Goal: Task Accomplishment & Management: Complete application form

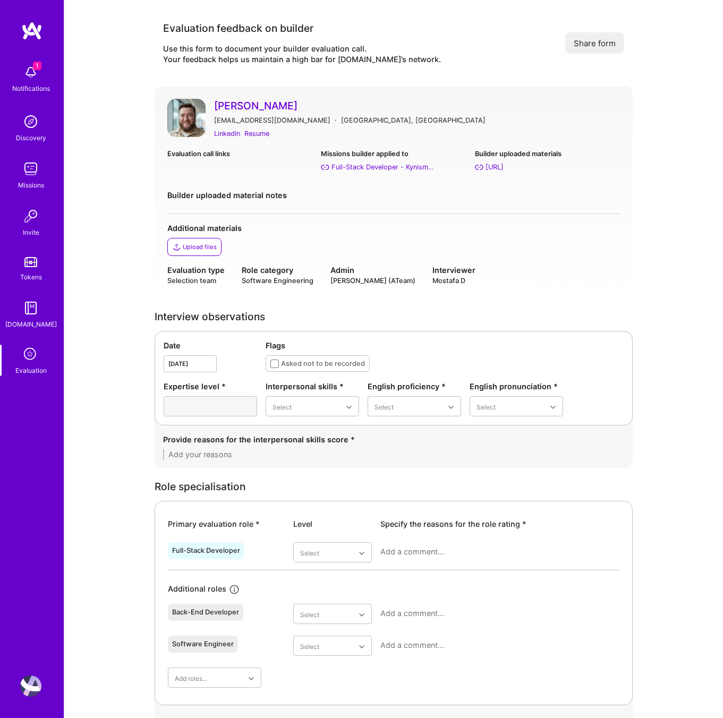
click at [29, 355] on icon at bounding box center [31, 355] width 20 height 20
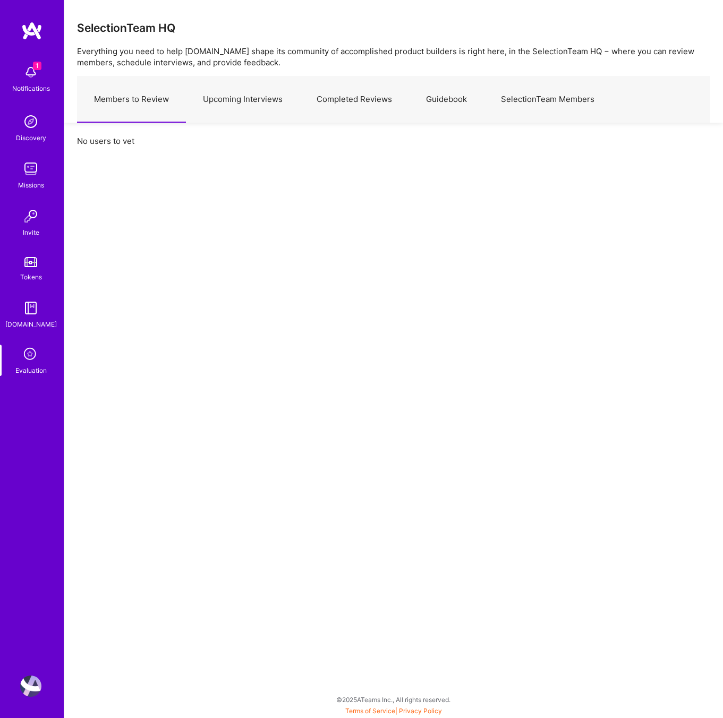
click at [240, 105] on link "Upcoming Interviews" at bounding box center [243, 99] width 114 height 46
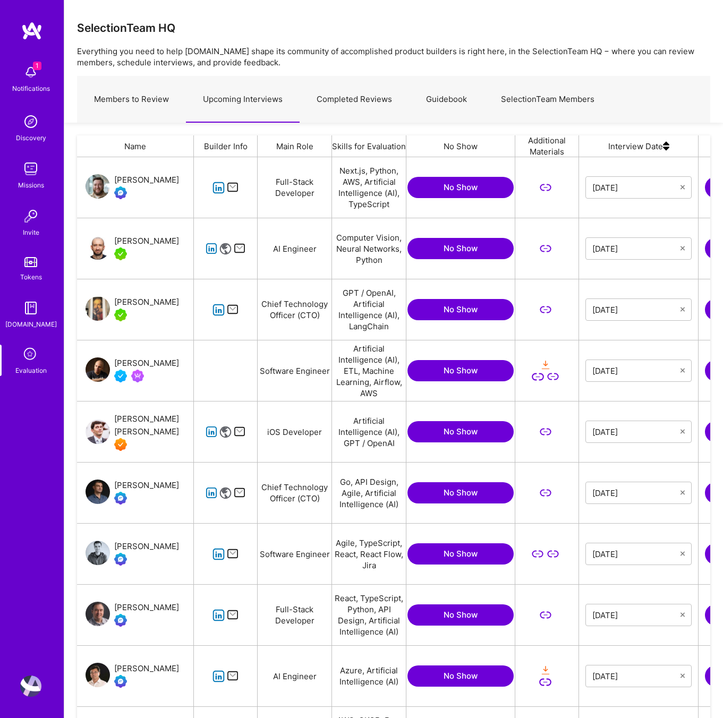
scroll to position [606, 633]
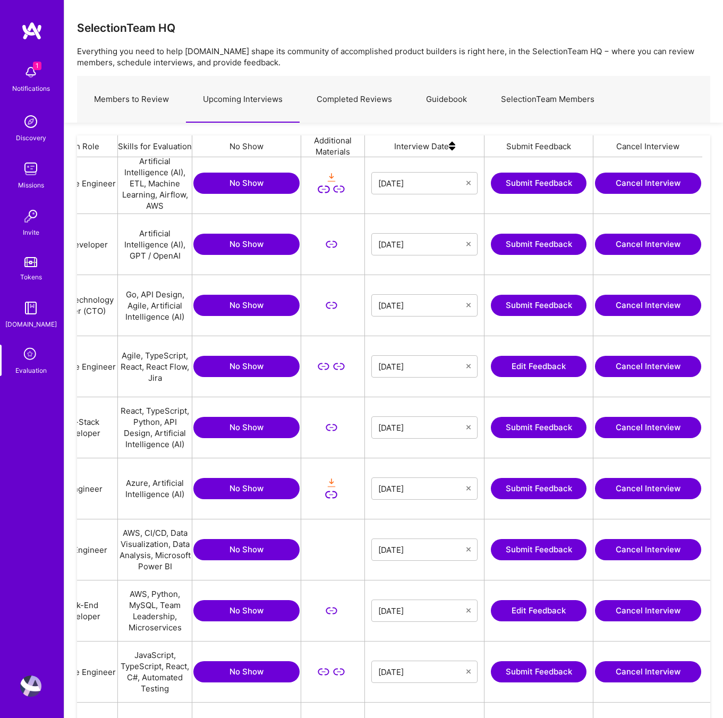
scroll to position [0, 212]
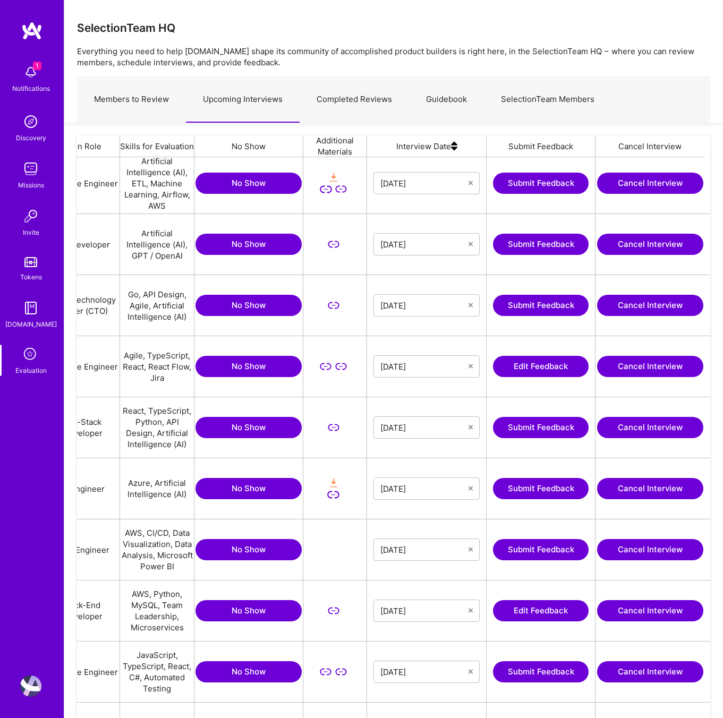
click at [525, 367] on button "Edit Feedback" at bounding box center [541, 366] width 96 height 21
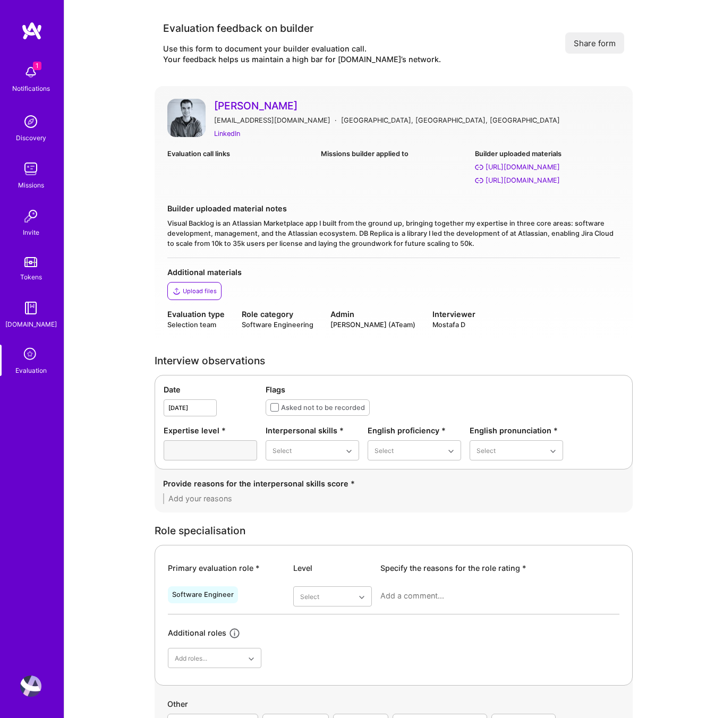
click at [255, 165] on div "Evaluation call links" at bounding box center [239, 167] width 145 height 38
click at [221, 134] on div "LinkedIn" at bounding box center [227, 133] width 26 height 11
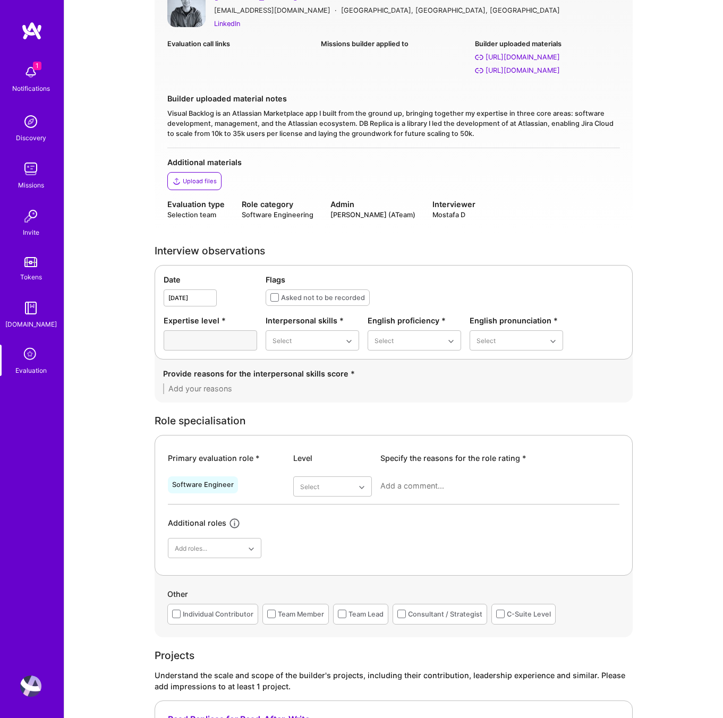
scroll to position [128, 0]
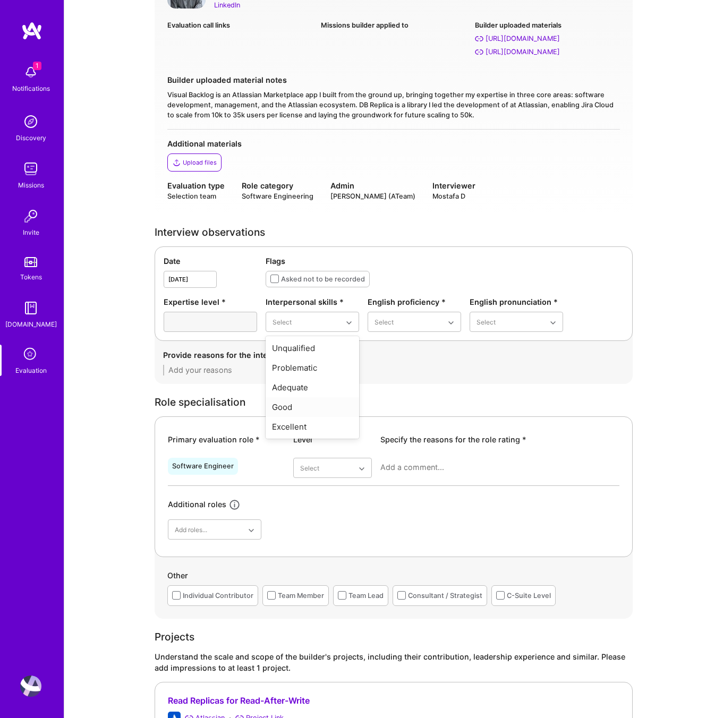
click at [290, 401] on div "Good" at bounding box center [311, 407] width 93 height 20
click at [412, 311] on div "English proficiency * Select" at bounding box center [413, 314] width 93 height 36
click at [397, 406] on div "Native or functionally native" at bounding box center [413, 412] width 93 height 31
click at [486, 401] on div "Excellent" at bounding box center [515, 407] width 93 height 20
click at [309, 407] on div "Excellent" at bounding box center [311, 407] width 93 height 20
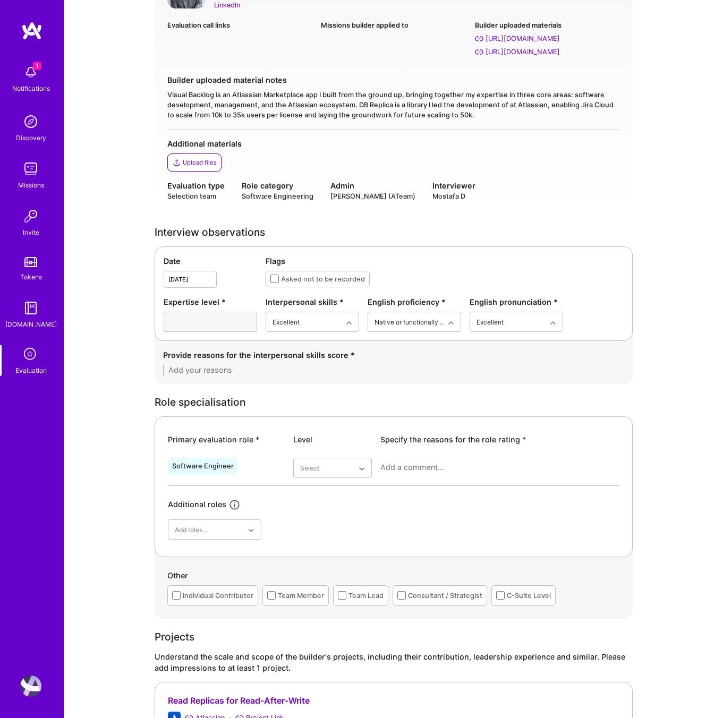
click at [202, 373] on textarea at bounding box center [393, 370] width 461 height 11
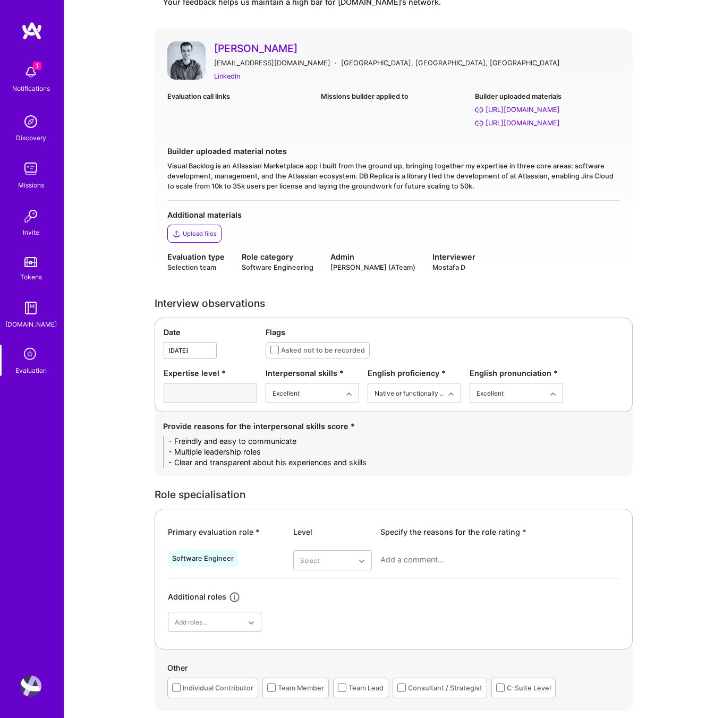
scroll to position [57, 0]
type textarea "- Freindly and easy to communicate - Multiple leadership roles - Clear and tran…"
click at [272, 103] on div "Evaluation call links" at bounding box center [239, 110] width 145 height 38
click at [229, 74] on div "LinkedIn" at bounding box center [227, 76] width 26 height 11
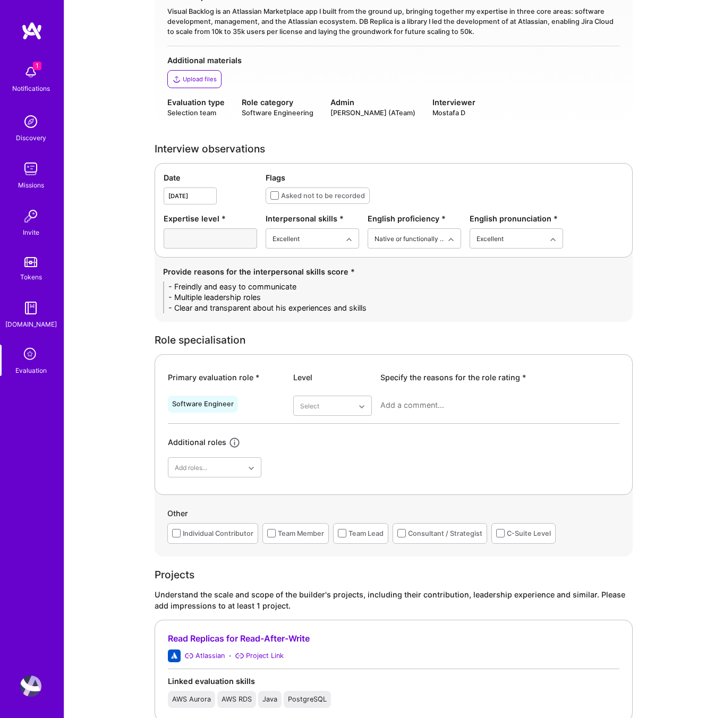
scroll to position [212, 0]
click at [324, 492] on div "Good" at bounding box center [332, 490] width 79 height 20
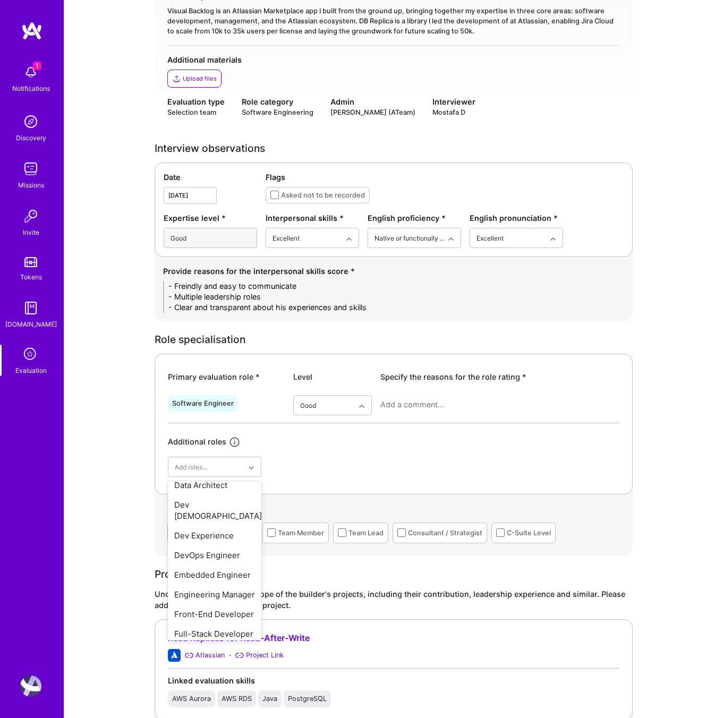
scroll to position [286, 0]
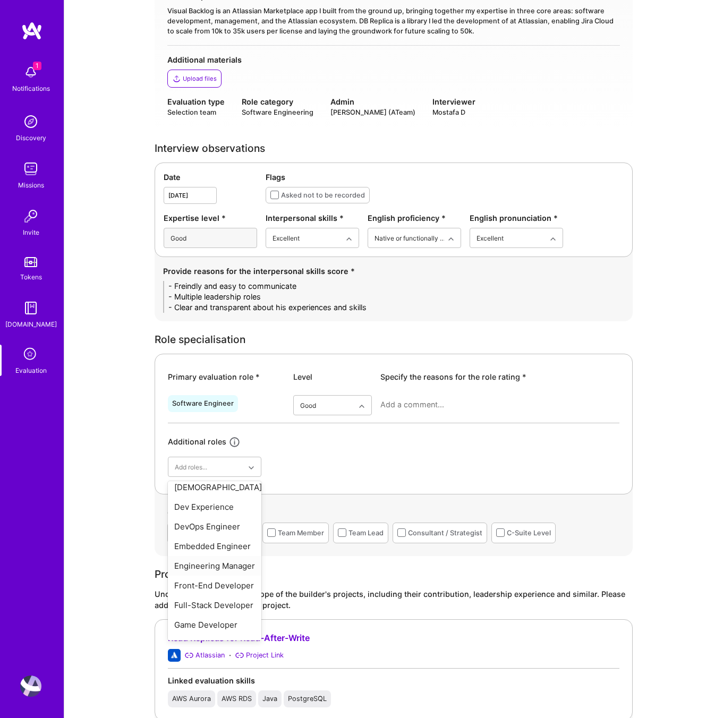
click at [227, 556] on div "Engineering Manager" at bounding box center [214, 566] width 93 height 20
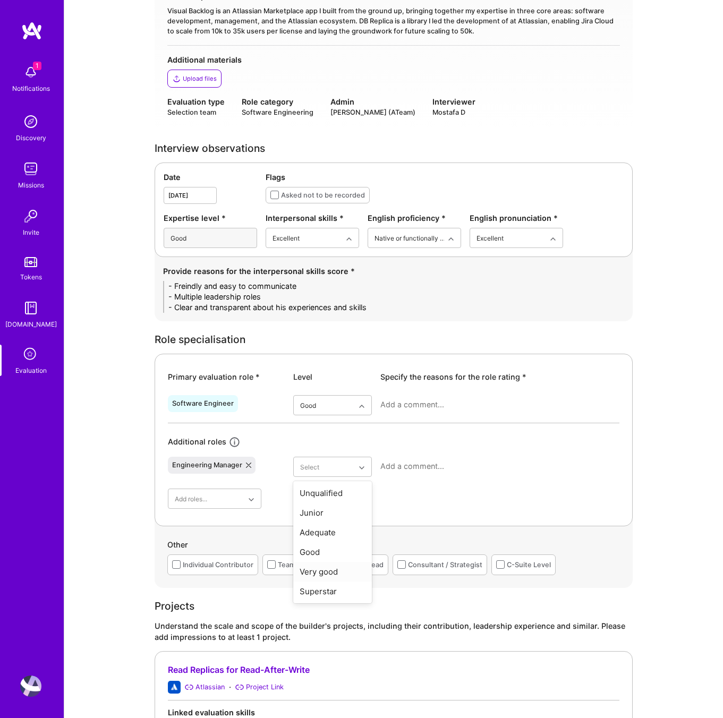
click at [316, 569] on div "Very good" at bounding box center [332, 572] width 79 height 20
click at [397, 472] on div at bounding box center [499, 471] width 239 height 28
click at [397, 466] on textarea at bounding box center [499, 466] width 239 height 11
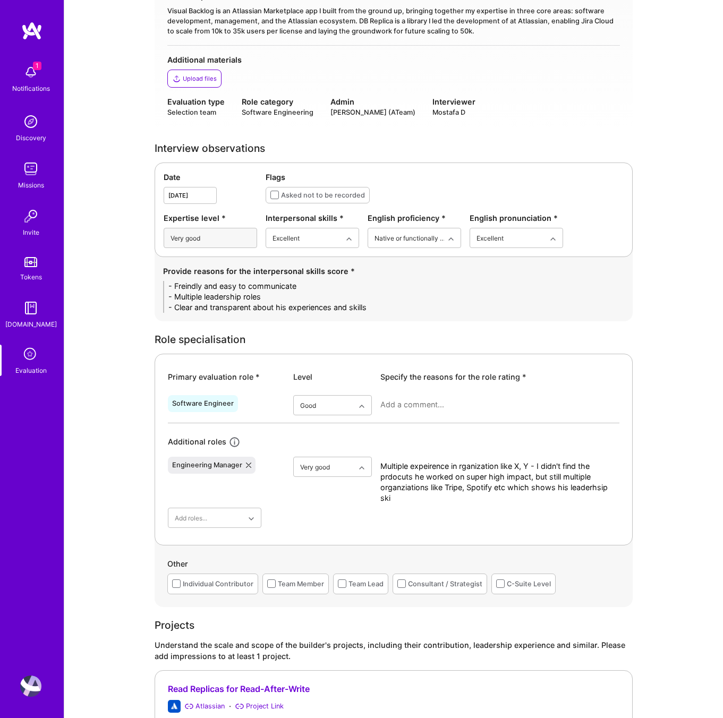
scroll to position [0, 0]
type textarea "Multiple expeirence in rganization like X, Y - I didn't find the prdocuts he wo…"
click at [411, 396] on div at bounding box center [499, 409] width 239 height 28
click at [410, 403] on textarea at bounding box center [499, 404] width 239 height 11
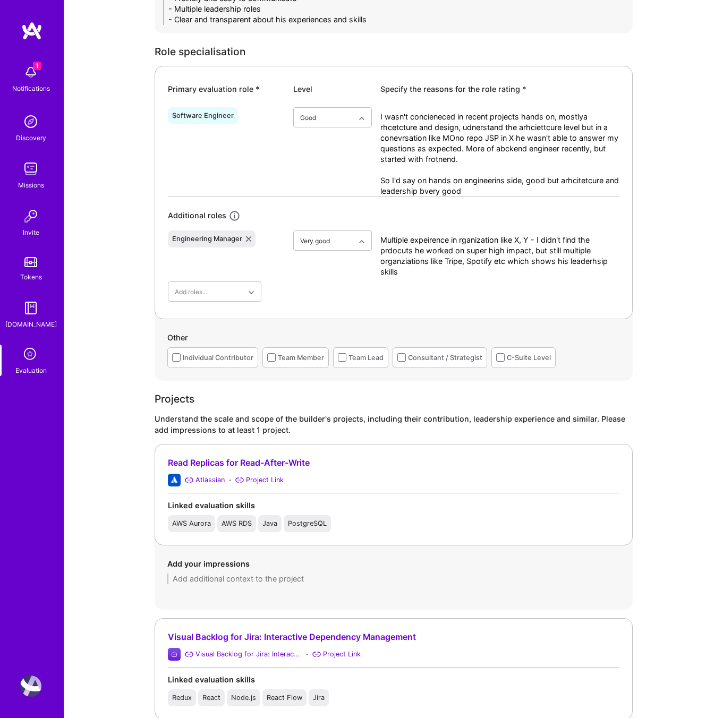
scroll to position [757, 0]
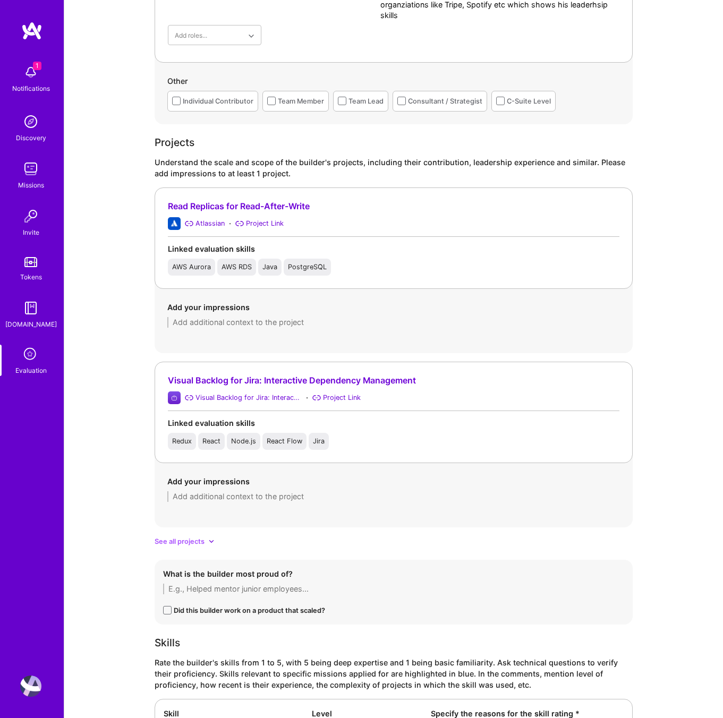
type textarea "I wasn't concieneced in recent projects hands on, mostlya rhcetcture and design…"
click at [208, 324] on textarea at bounding box center [393, 322] width 452 height 11
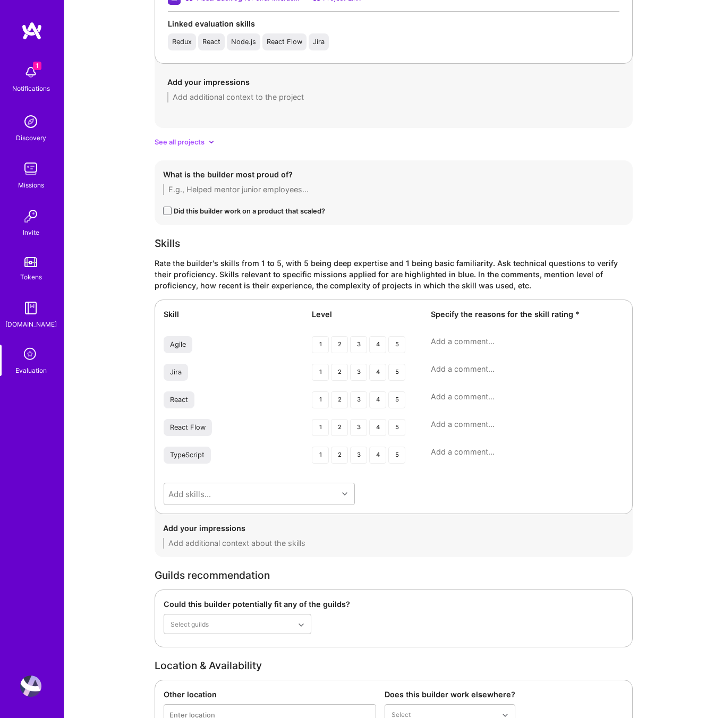
scroll to position [1170, 0]
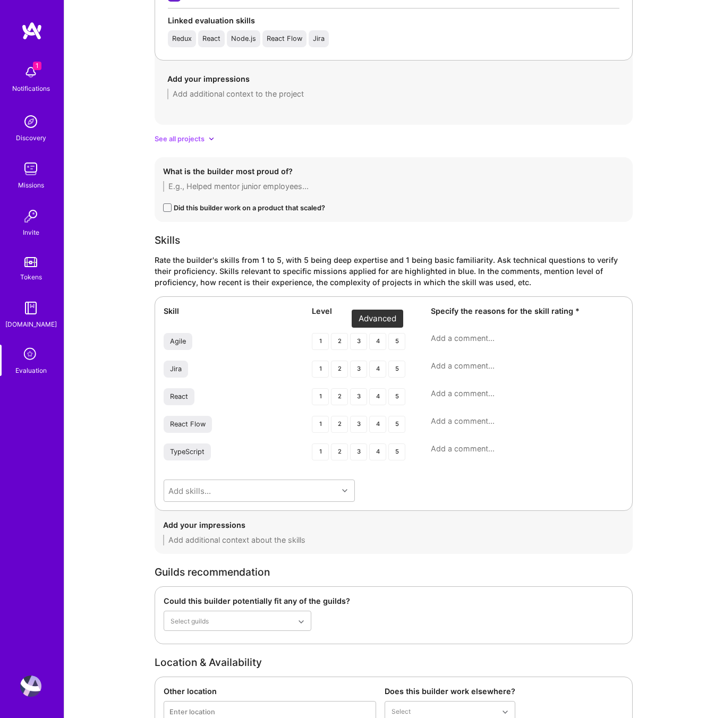
type textarea "Migrated from RDS to Aurora, it seems large scale proejcts, he was able to prov…"
click at [370, 342] on div "4" at bounding box center [377, 341] width 17 height 17
click at [395, 341] on div "5" at bounding box center [396, 341] width 17 height 17
click at [397, 373] on div "5" at bounding box center [396, 368] width 17 height 17
click at [364, 397] on div "3" at bounding box center [358, 396] width 17 height 17
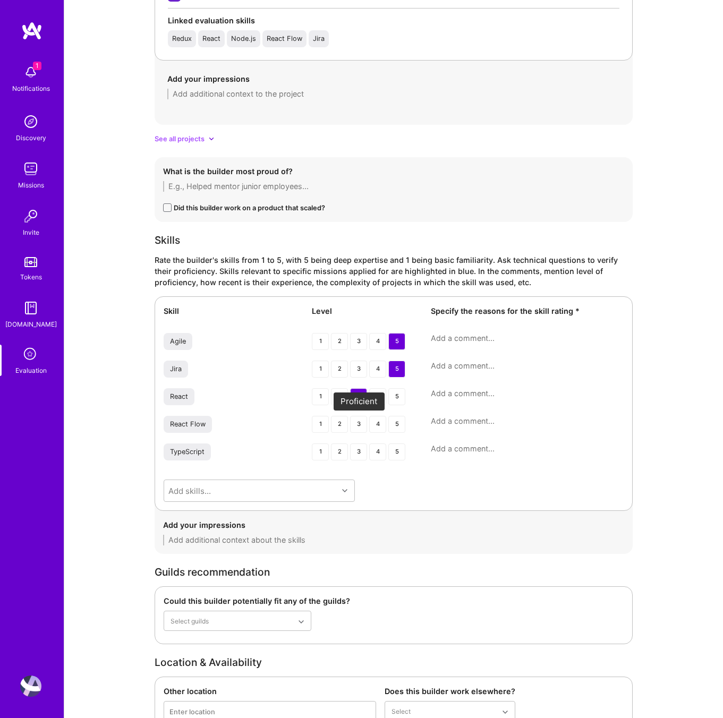
click at [359, 422] on div "3" at bounding box center [358, 424] width 17 height 17
click at [375, 453] on div "4" at bounding box center [377, 451] width 17 height 17
click at [463, 392] on textarea at bounding box center [527, 393] width 193 height 11
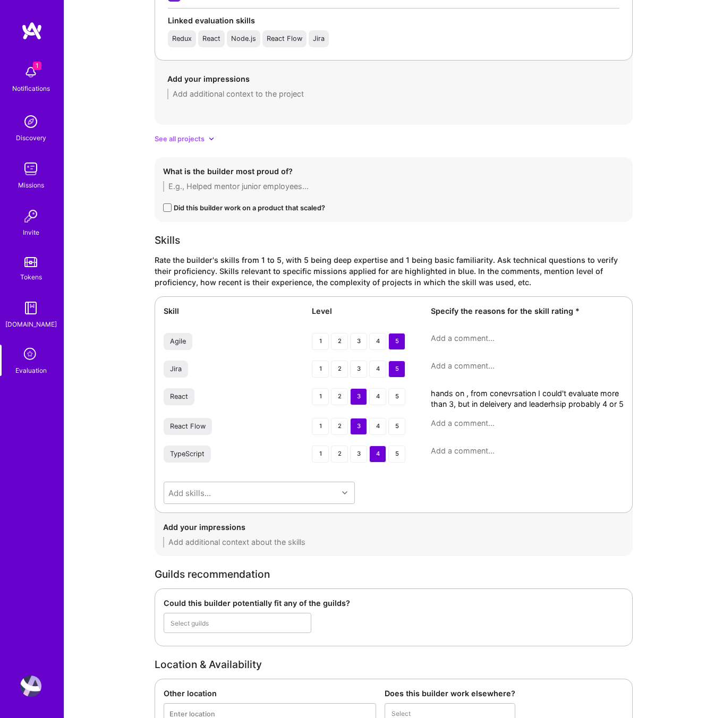
scroll to position [0, 0]
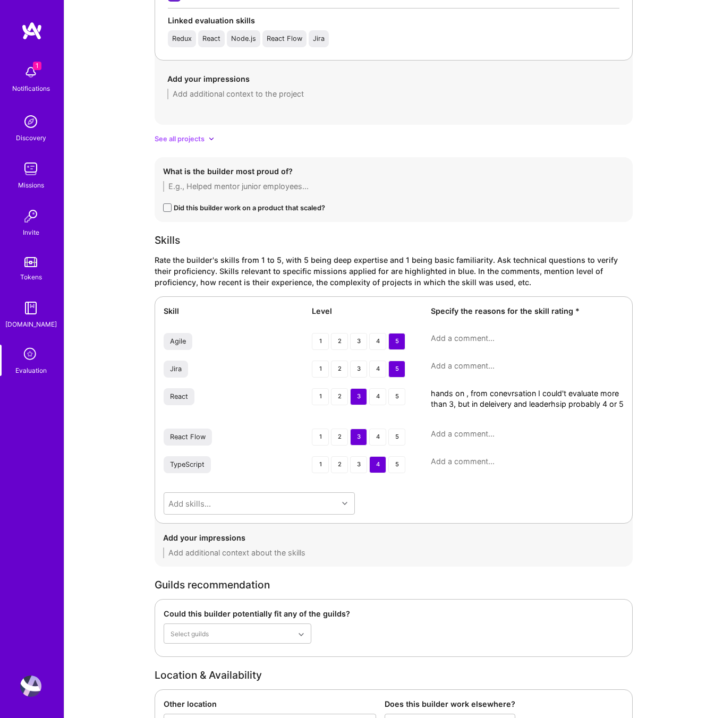
drag, startPoint x: 448, startPoint y: 416, endPoint x: 421, endPoint y: 390, distance: 37.2
click at [421, 390] on div "React 1 2 3 4 5 hands on , from conevrsation I could't evaluate more than 3, bu…" at bounding box center [394, 404] width 460 height 32
type textarea "hands on , from conevrsation I could't evaluate more than 3, but in deleivery a…"
click at [452, 443] on div "React Flow 1 2 3 4 5" at bounding box center [394, 437] width 460 height 19
click at [452, 435] on textarea at bounding box center [527, 433] width 193 height 11
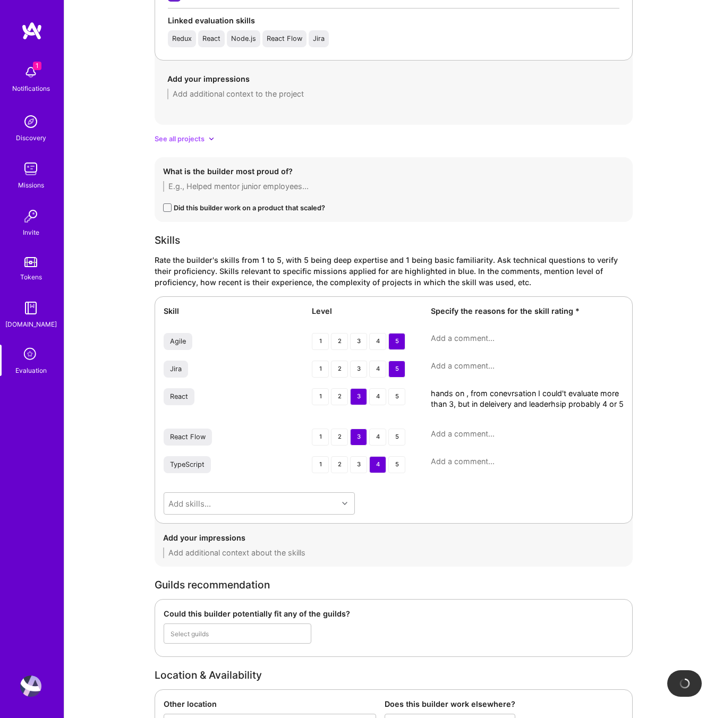
paste textarea "hands on , from conevrsation I could't evaluate more than 3, but in deleivery a…"
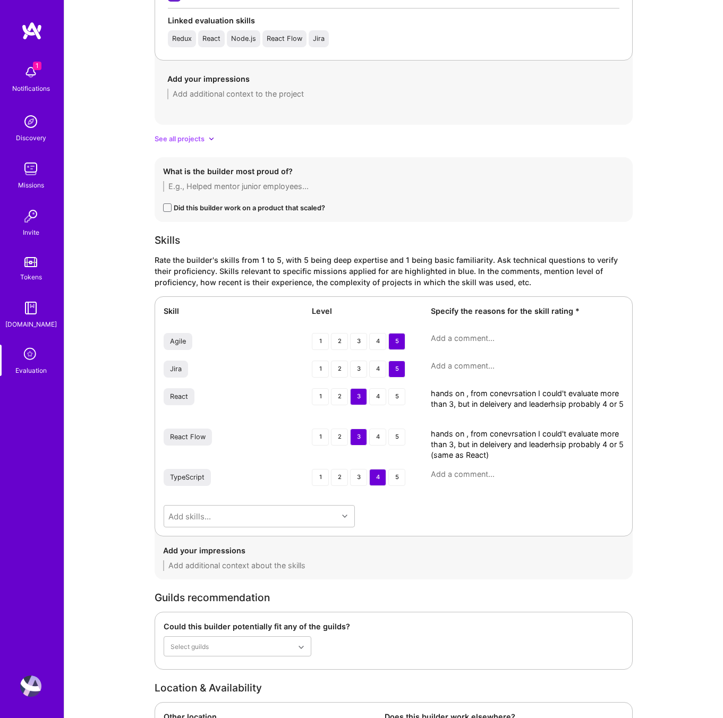
drag, startPoint x: 478, startPoint y: 451, endPoint x: 418, endPoint y: 433, distance: 62.6
click at [418, 433] on div "React Flow 1 2 3 4 5 hands on , from conevrsation I could't evaluate more than …" at bounding box center [394, 444] width 460 height 32
type textarea "hands on , from conevrsation I could't evaluate more than 3, but in deleivery a…"
click at [472, 468] on div "Skill Level Specify the reasons for the skill rating * Agile 1 2 3 4 5 Jira 1 2…" at bounding box center [393, 416] width 478 height 240
click at [469, 480] on div "TypeScript 1 2 3 4 5" at bounding box center [394, 478] width 460 height 19
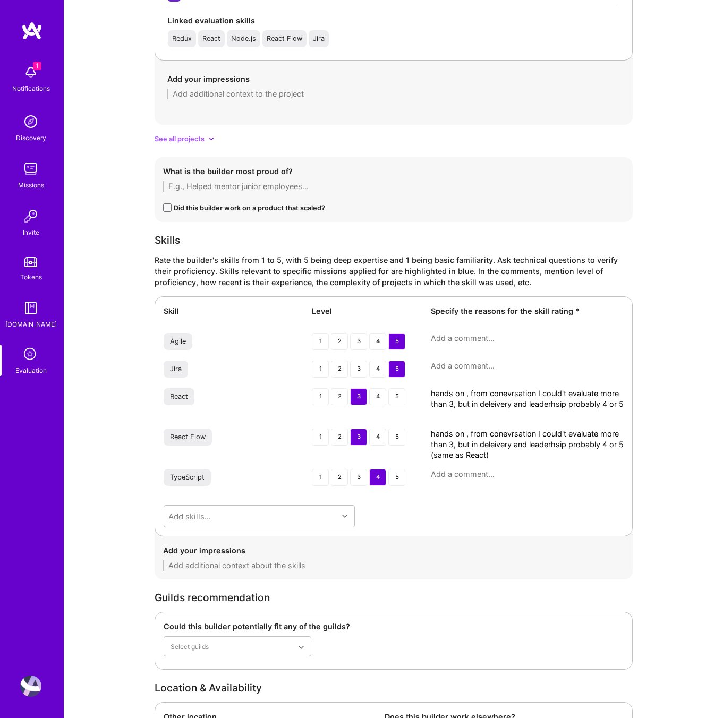
click at [469, 475] on textarea at bounding box center [527, 474] width 193 height 11
paste textarea "hands on , from conevrsation I could't evaluate more than 3, but in deleivery a…"
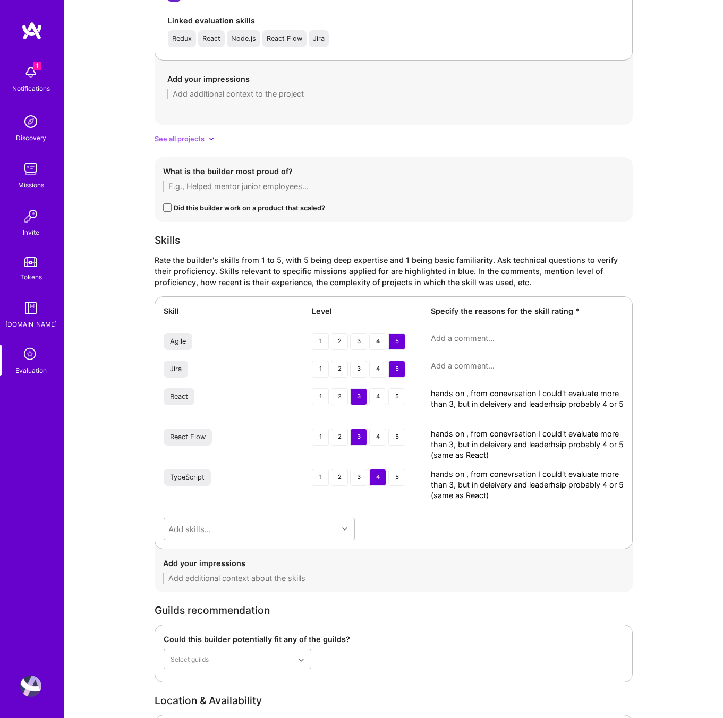
type textarea "hands on , from conevrsation I could't evaluate more than 3, but in deleivery a…"
click at [463, 363] on textarea at bounding box center [527, 365] width 193 height 11
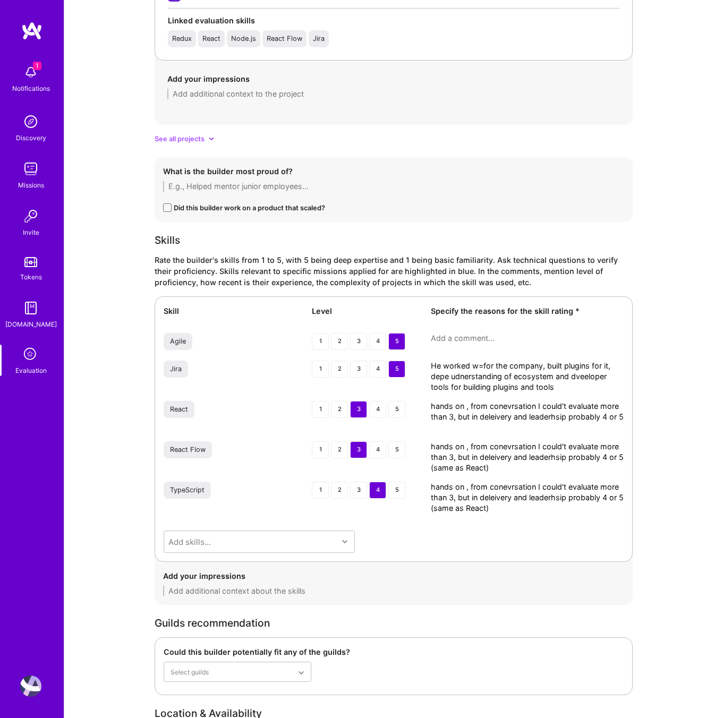
type textarea "He worked w=for the company, built plugins for it, depe udnerstanding of ecosys…"
click at [467, 341] on textarea at bounding box center [527, 338] width 193 height 11
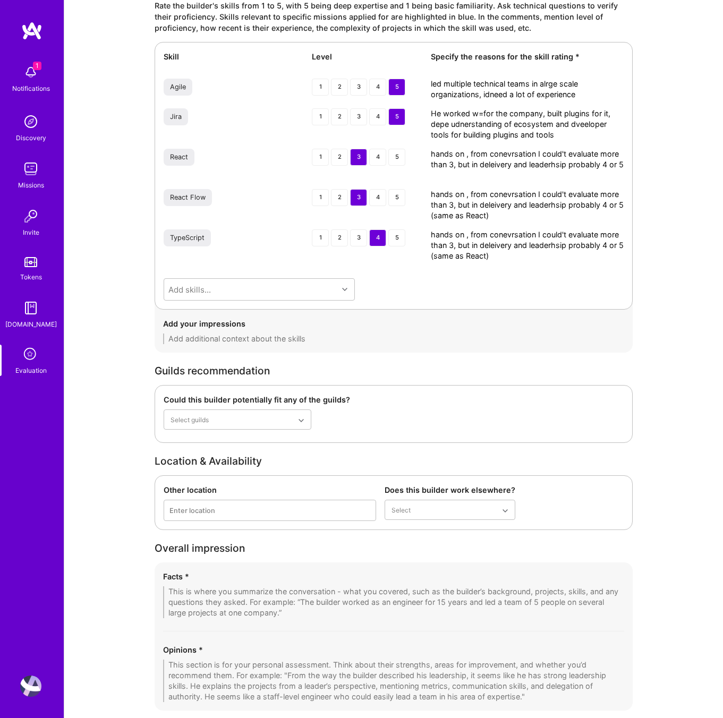
scroll to position [1489, 0]
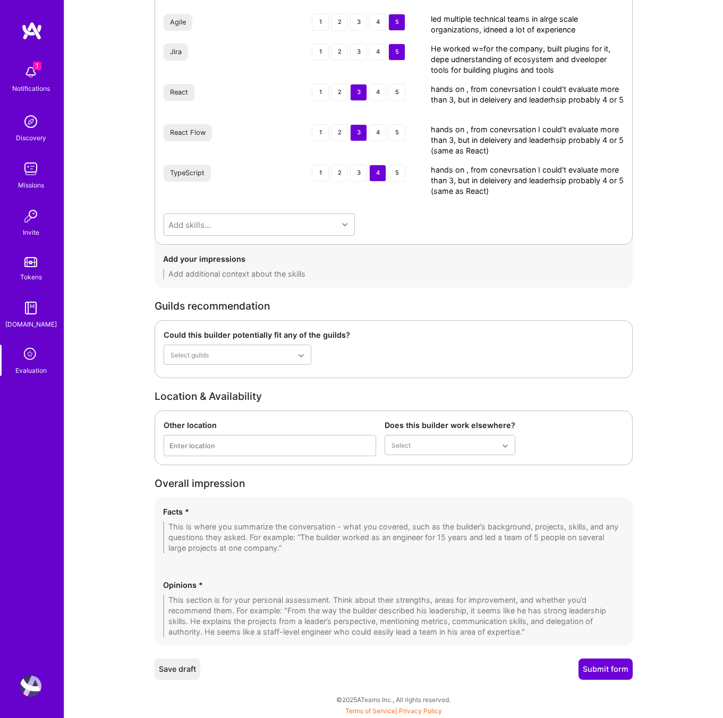
type textarea "led multiple technical teams in alrge scale organizations, idneed a lot of expe…"
click at [221, 598] on textarea at bounding box center [393, 616] width 461 height 42
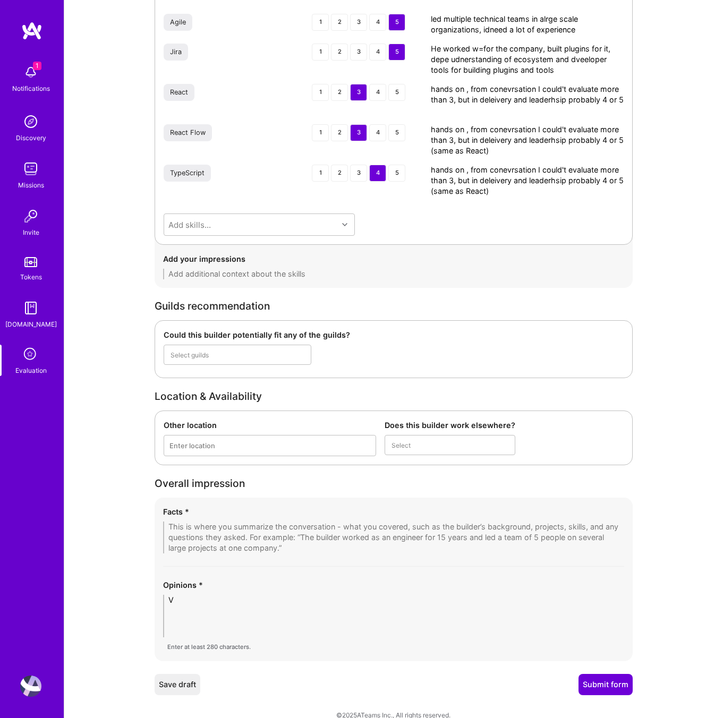
scroll to position [1472, 0]
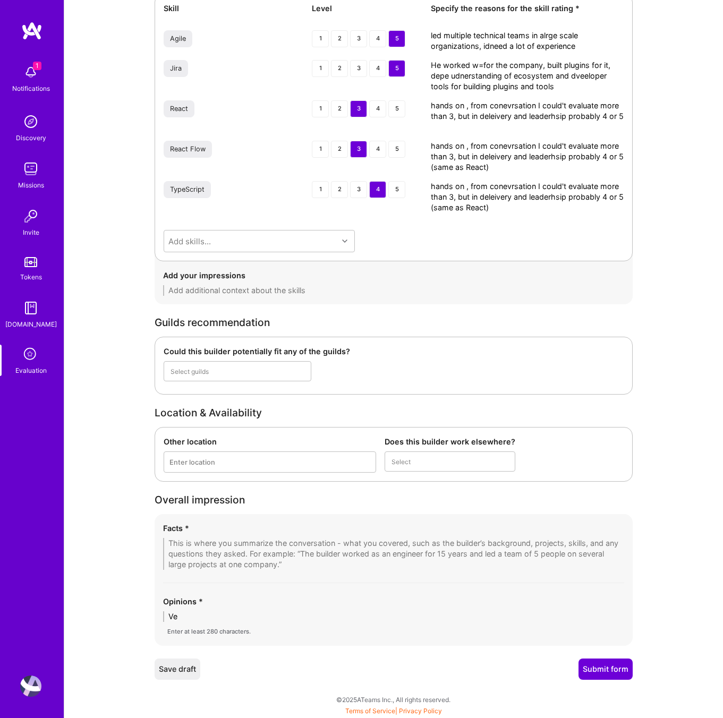
type textarea "V"
type textarea "A"
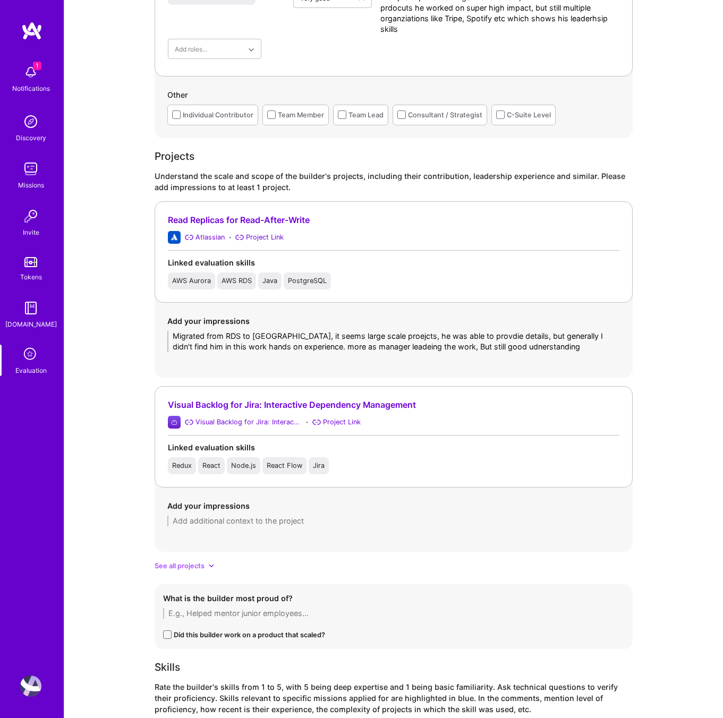
scroll to position [0, 0]
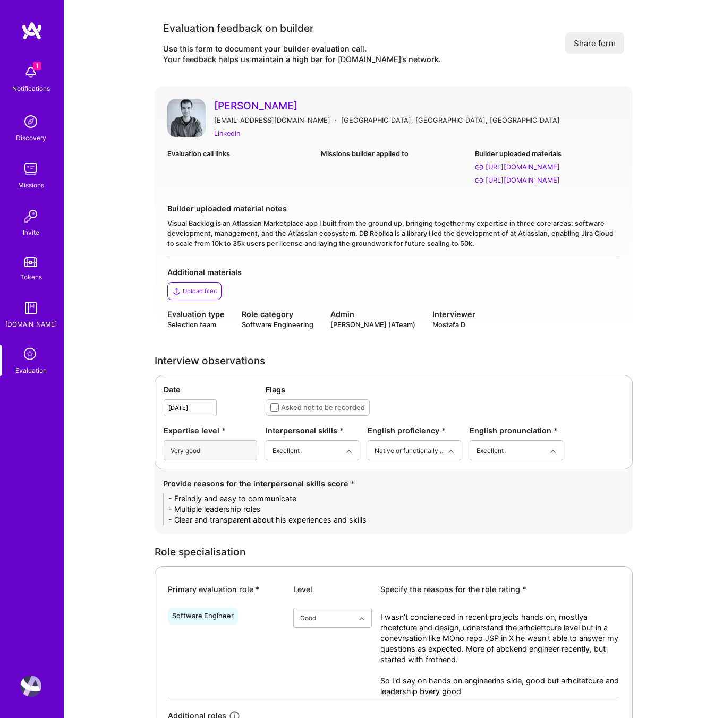
type textarea "Very good abckground in organizations Like Spotify, Atlassian and Stripe. From …"
click at [386, 521] on textarea "- Freindly and easy to communicate - Multiple leadership roles - Clear and tran…" at bounding box center [393, 509] width 461 height 32
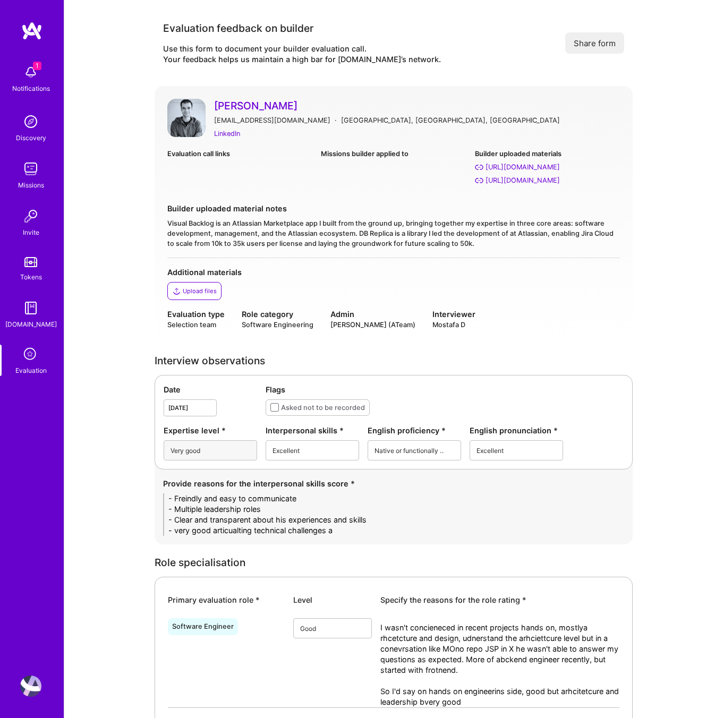
type textarea "- Freindly and easy to communicate - Multiple leadership roles - Clear and tran…"
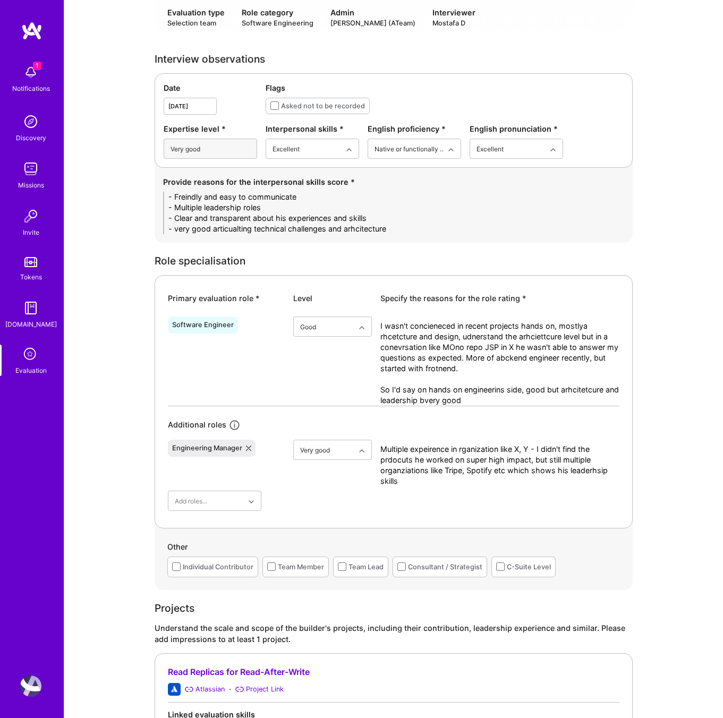
scroll to position [303, 0]
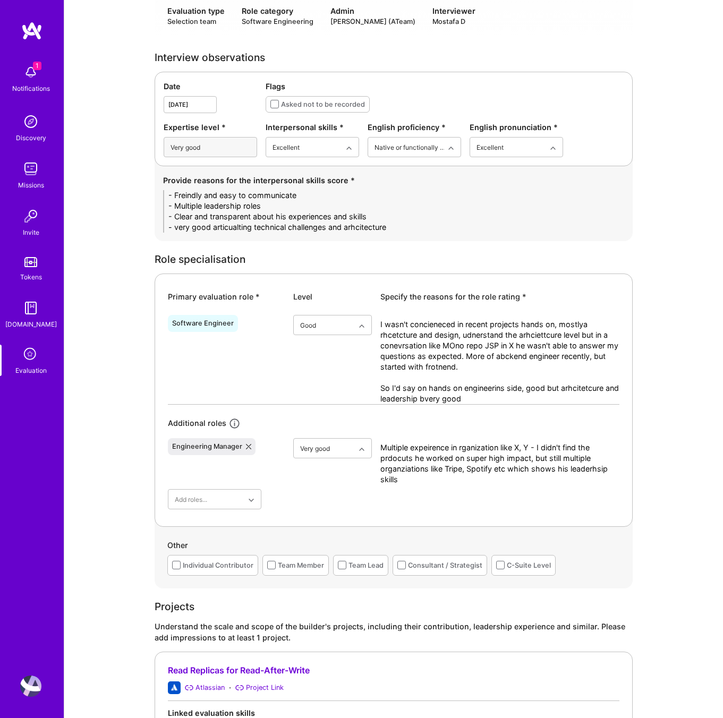
drag, startPoint x: 414, startPoint y: 230, endPoint x: 57, endPoint y: 196, distance: 358.4
paste textarea "• Friendly, approachable, and easy to communicate with • Demonstrated multiple …"
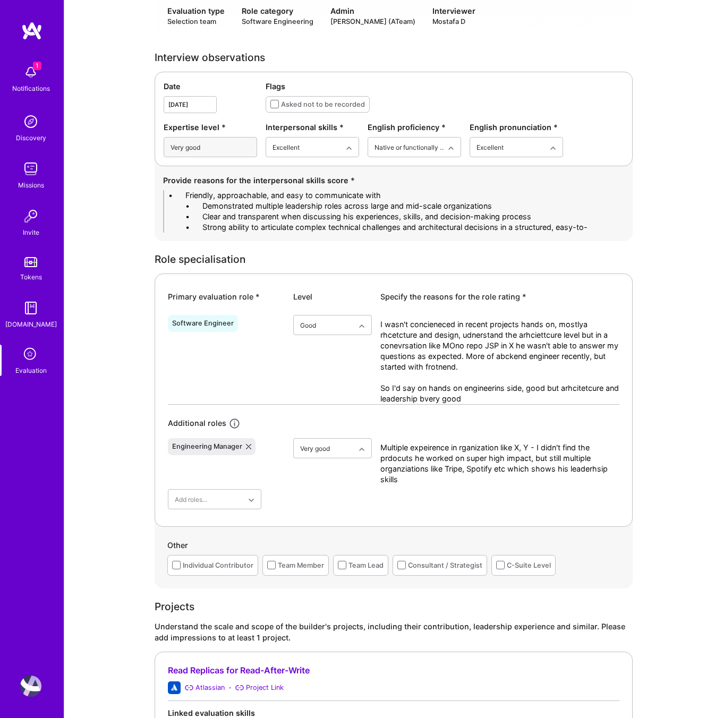
scroll to position [0, 0]
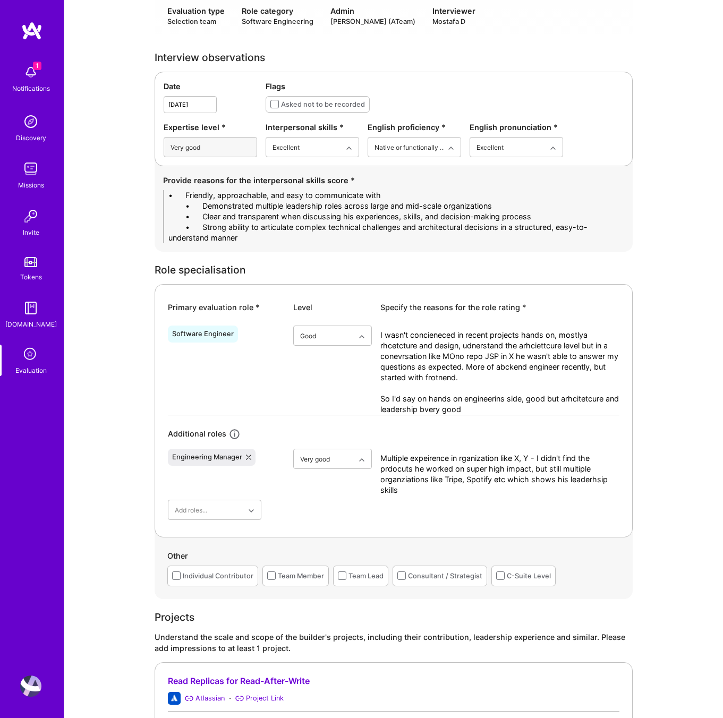
drag, startPoint x: 204, startPoint y: 194, endPoint x: 62, endPoint y: 197, distance: 142.3
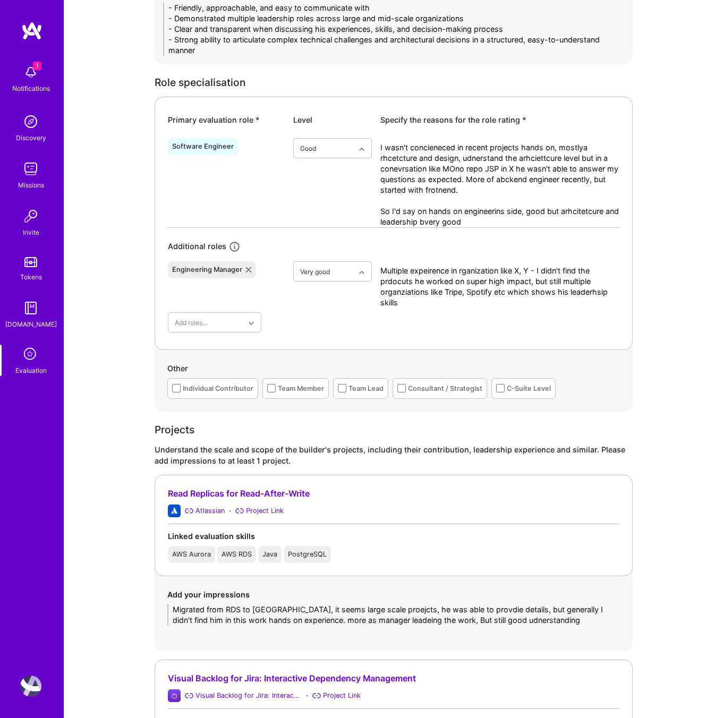
scroll to position [492, 0]
type textarea "- Friendly, approachable, and easy to communicate with - Demonstrated multiple …"
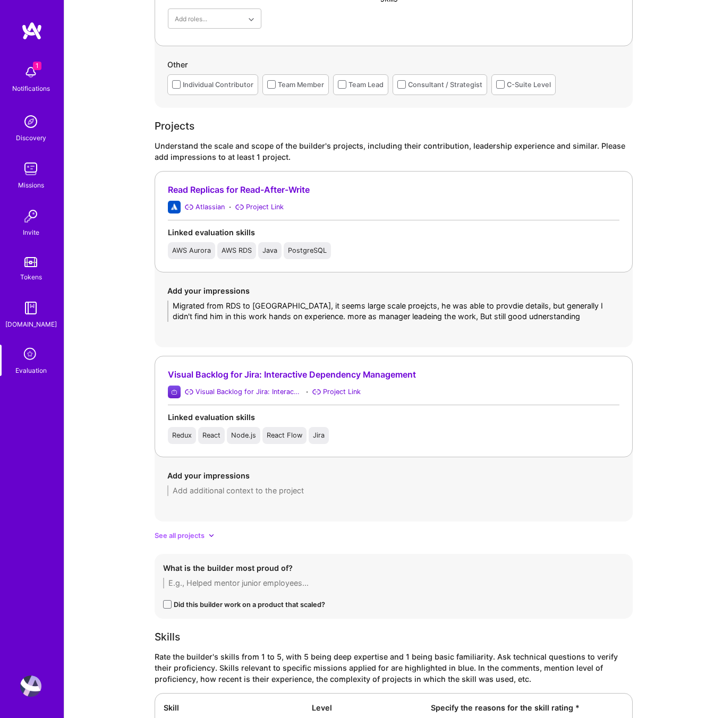
scroll to position [795, 0]
click at [183, 494] on textarea at bounding box center [393, 489] width 452 height 11
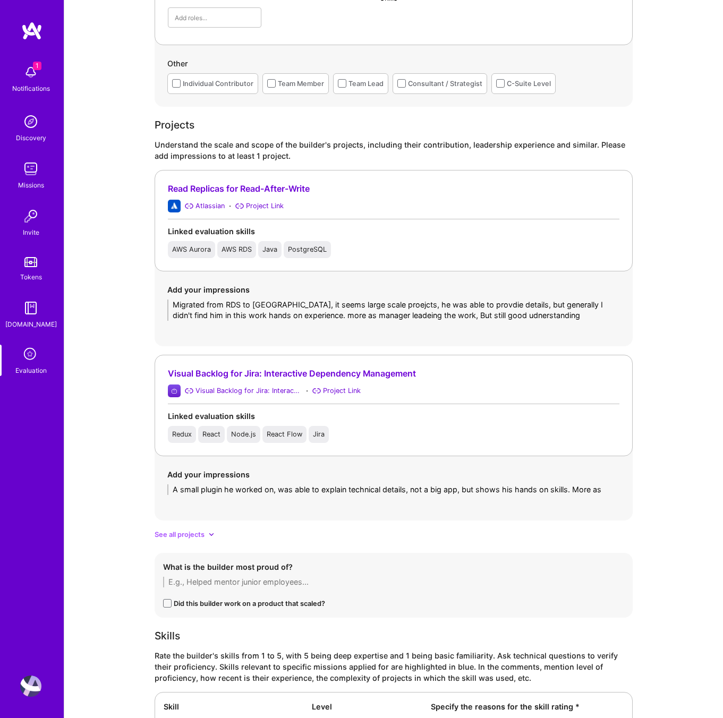
scroll to position [0, 0]
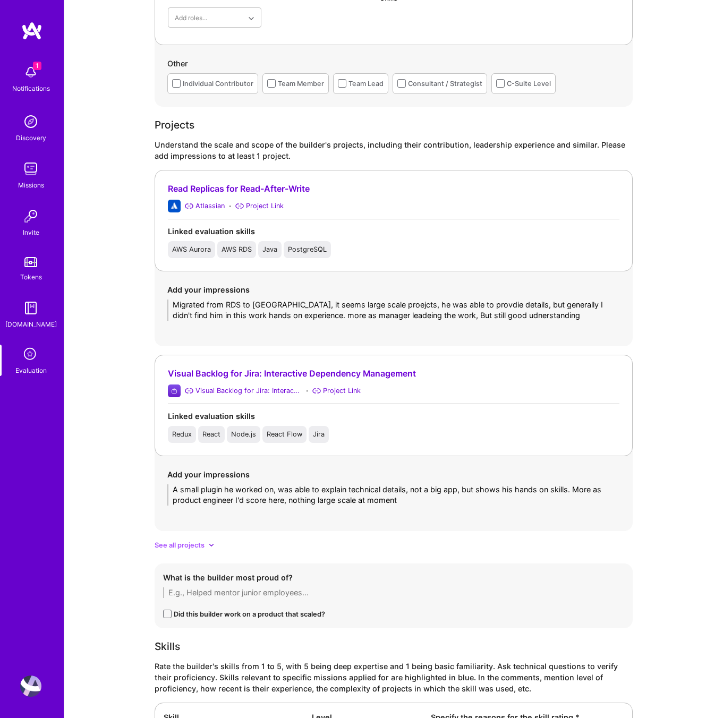
type textarea "A small plugin he worked on, was able to explain technical details, not a big a…"
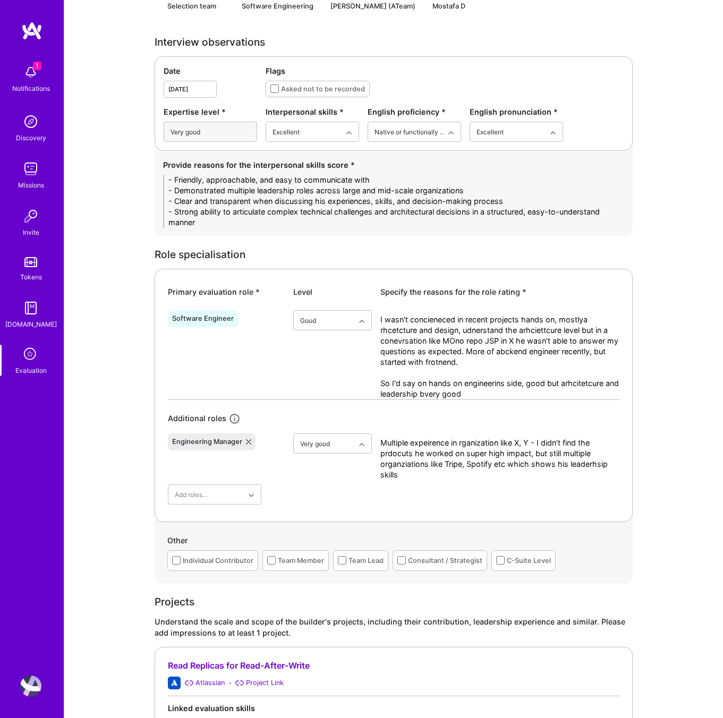
scroll to position [236, 0]
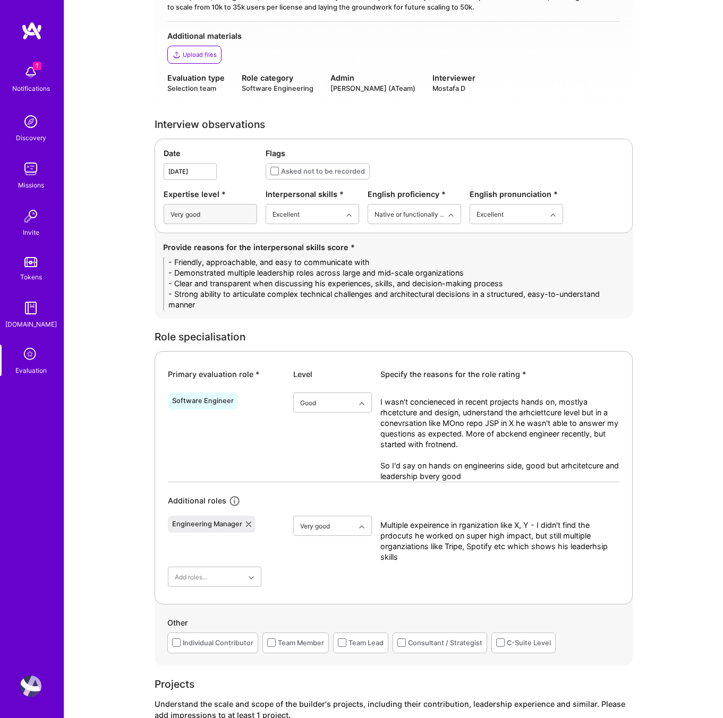
click at [496, 466] on textarea "I wasn't concieneced in recent projects hands on, mostlya rhcetcture and design…" at bounding box center [499, 439] width 239 height 85
drag, startPoint x: 491, startPoint y: 478, endPoint x: 375, endPoint y: 398, distance: 141.1
click at [375, 398] on div "Software Engineer option Good, selected. Select is focused ,type to refine list…" at bounding box center [393, 435] width 451 height 93
paste textarea "Not deeply hands-on in recent projects; his focus has been more on architecture…"
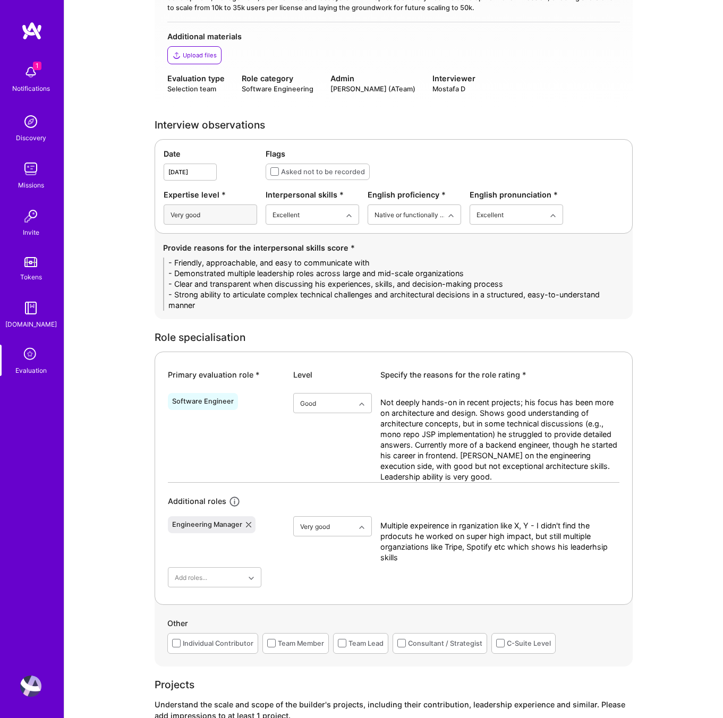
type textarea "Not deeply hands-on in recent projects; his focus has been more on architecture…"
drag, startPoint x: 428, startPoint y: 559, endPoint x: 353, endPoint y: 511, distance: 89.3
click at [353, 512] on div "Engineering Manager option Very good, selected. Select is focused ,type to refi…" at bounding box center [393, 537] width 451 height 51
paste textarea "Has leadership experience in multiple organizations, including Spotify and Stri…"
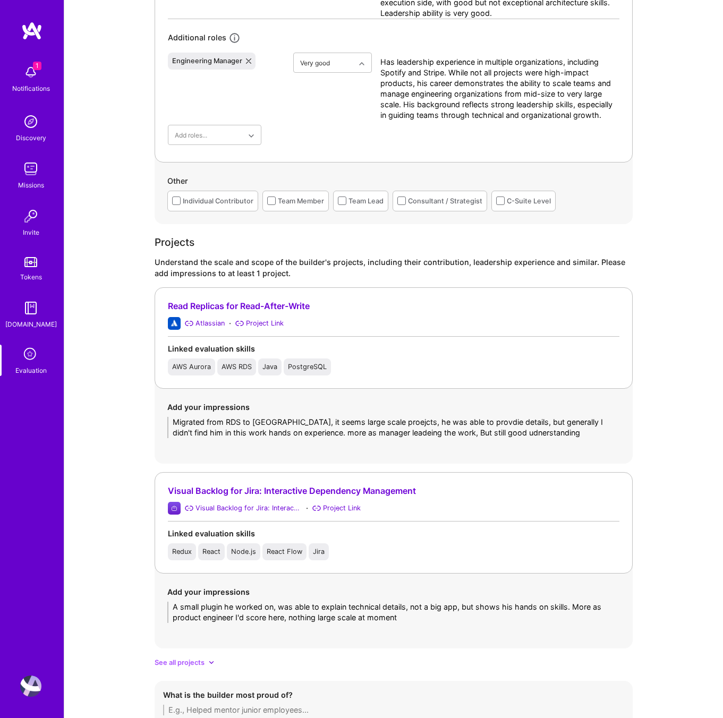
scroll to position [804, 0]
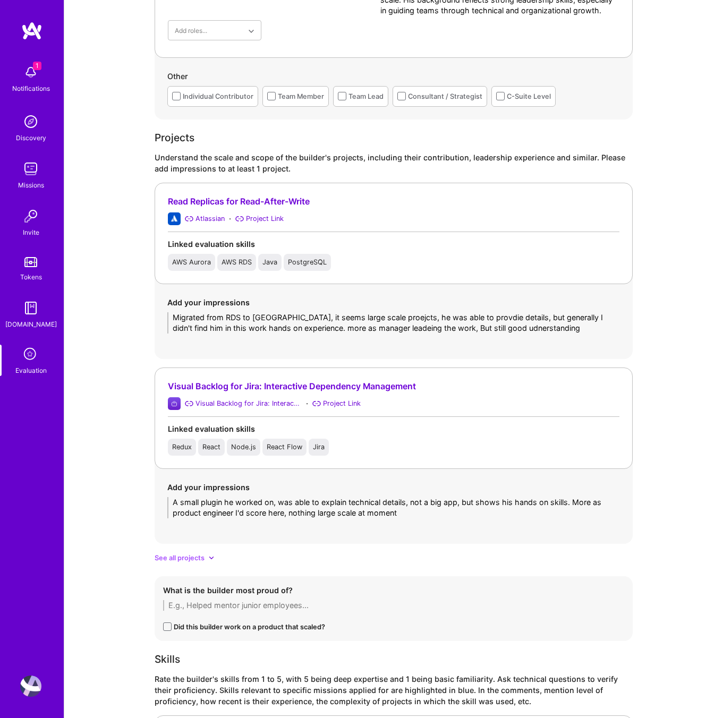
type textarea "Has leadership experience in multiple organizations, including Spotify and Stri…"
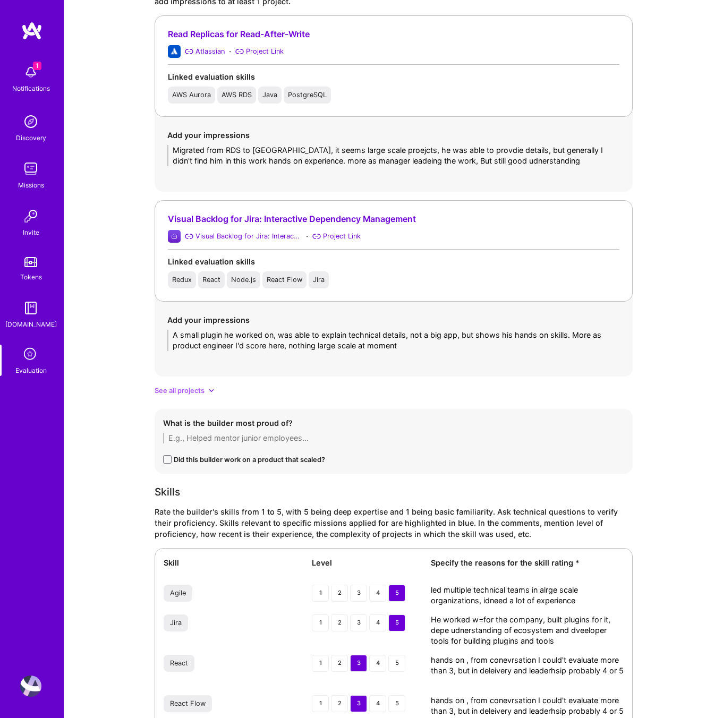
scroll to position [870, 0]
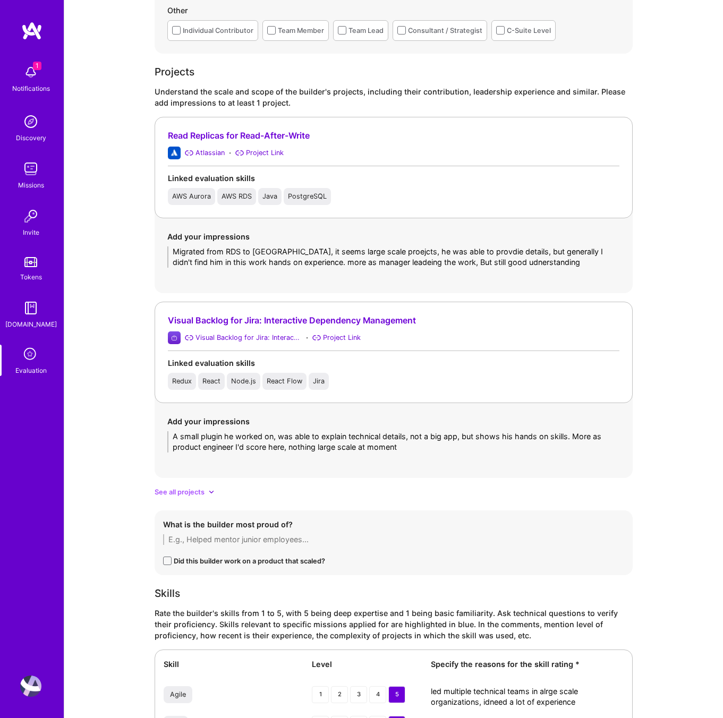
drag, startPoint x: 529, startPoint y: 265, endPoint x: 149, endPoint y: 240, distance: 381.5
click at [149, 240] on div "Evaluation feedback on builder Use this form to document your builder evaluatio…" at bounding box center [393, 248] width 658 height 2236
paste textarea "a large-scale system from AWS RDS to Aurora, reducing CPU load and improving re…"
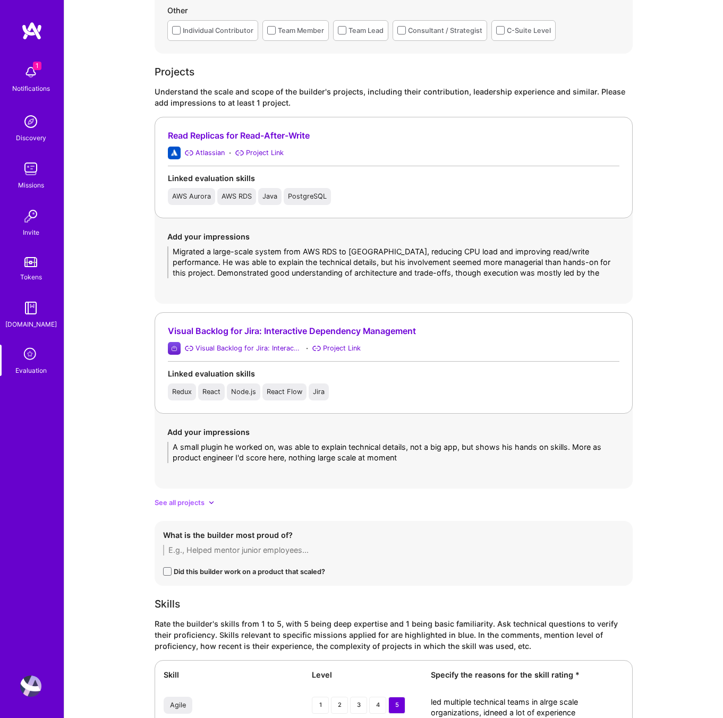
scroll to position [0, 0]
type textarea "Migrated a large-scale system from AWS RDS to Aurora, reducing CPU load and imp…"
drag, startPoint x: 410, startPoint y: 460, endPoint x: 143, endPoint y: 444, distance: 267.0
click at [143, 444] on div "Evaluation feedback on builder Use this form to document your builder evaluatio…" at bounding box center [393, 253] width 658 height 2247
paste textarea "Developed a small plugin to visualize Jira backlog data. Demonstrated solid han…"
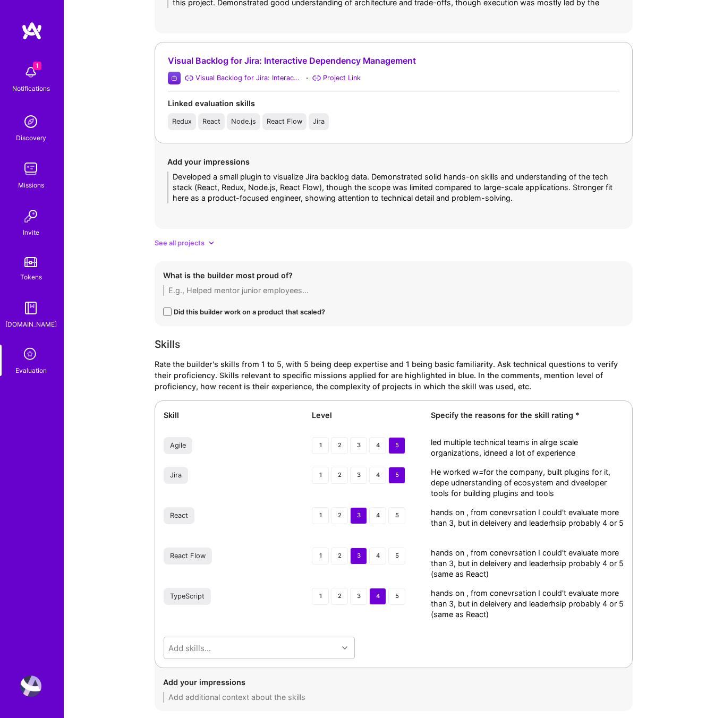
scroll to position [1155, 0]
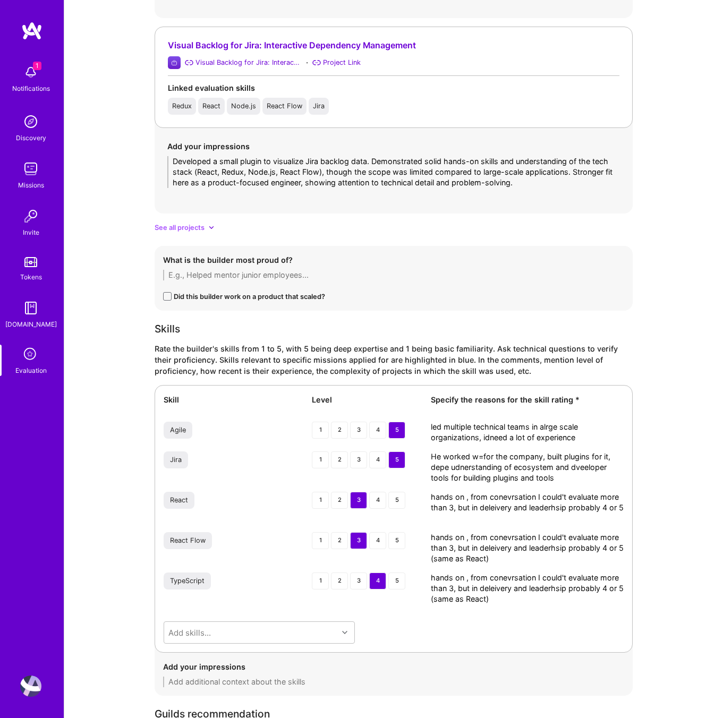
type textarea "Developed a small plugin to visualize Jira backlog data. Demonstrated solid han…"
click at [456, 437] on textarea "led multiple technical teams in alrge scale organizations, idneed a lot of expe…" at bounding box center [527, 432] width 193 height 21
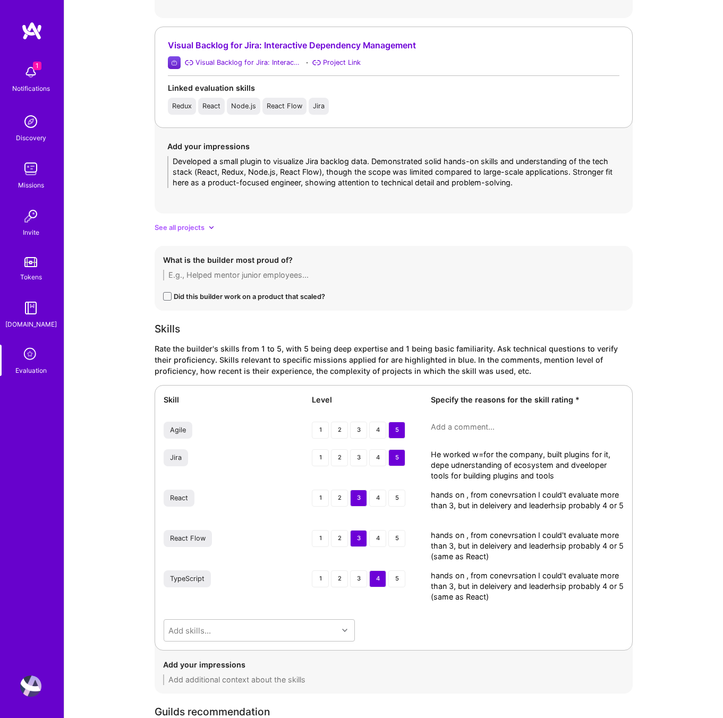
paste textarea "Led multiple technical teams in large-scale organizations, demonstrating deep e…"
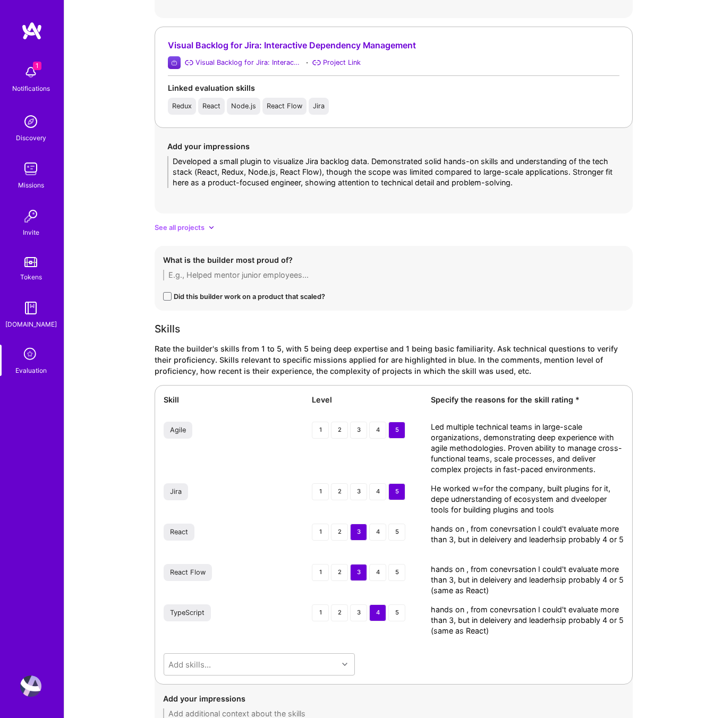
scroll to position [0, 0]
type textarea "Led multiple technical teams in large-scale organizations, demonstrating deep e…"
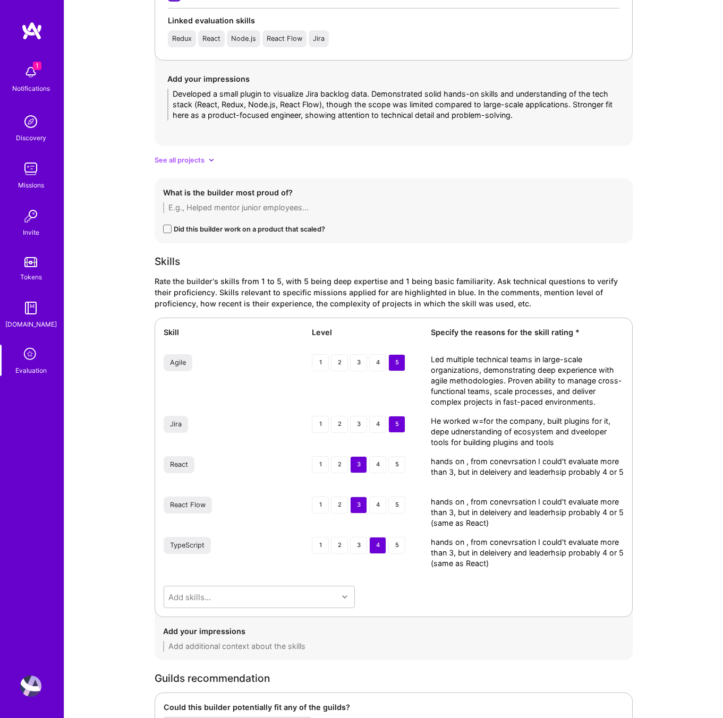
scroll to position [1226, 0]
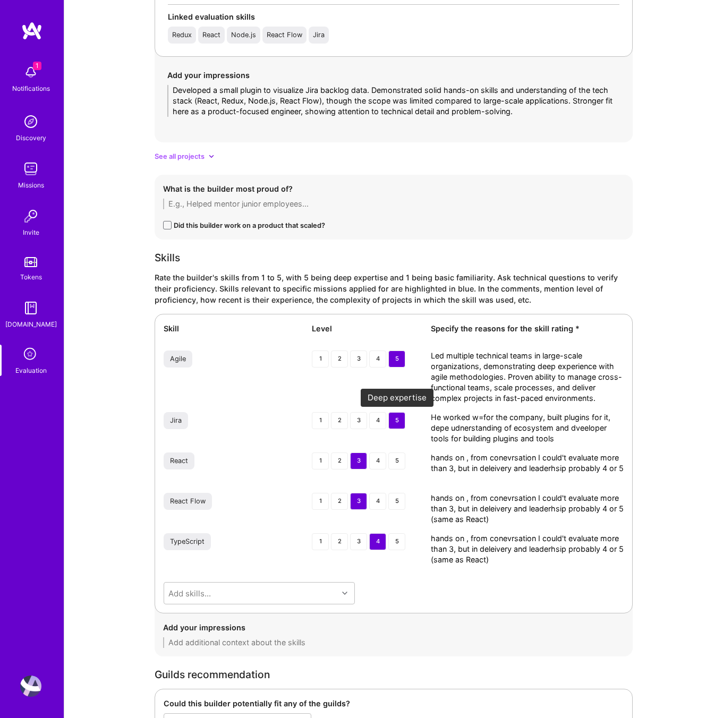
drag, startPoint x: 566, startPoint y: 437, endPoint x: 394, endPoint y: 416, distance: 173.8
click at [394, 416] on div "Jira 1 2 3 4 5 He worked w=for the company, built plugins for it, depe udnersta…" at bounding box center [394, 428] width 460 height 32
paste textarea "Worked at Atlassian, building plugins and tools for Jira Cloud. Has a deep unde…"
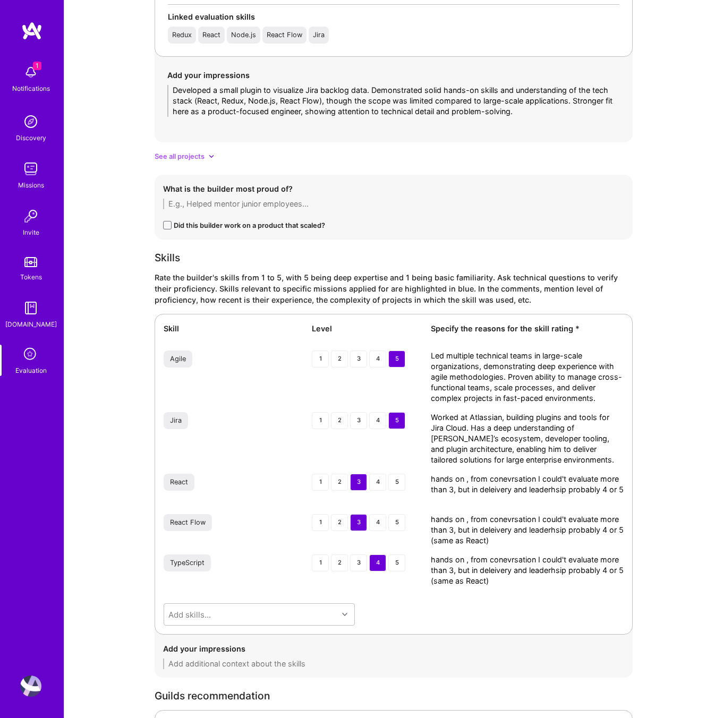
scroll to position [0, 0]
type textarea "Worked at Atlassian, building plugins and tools for Jira Cloud. Has a deep unde…"
drag, startPoint x: 444, startPoint y: 503, endPoint x: 414, endPoint y: 471, distance: 43.2
click at [414, 471] on div "Skill Level Specify the reasons for the skill rating * Agile 1 2 3 4 5 Led mult…" at bounding box center [393, 474] width 478 height 321
paste textarea "Hands-on experience is solid but recent work leans more toward architecture and…"
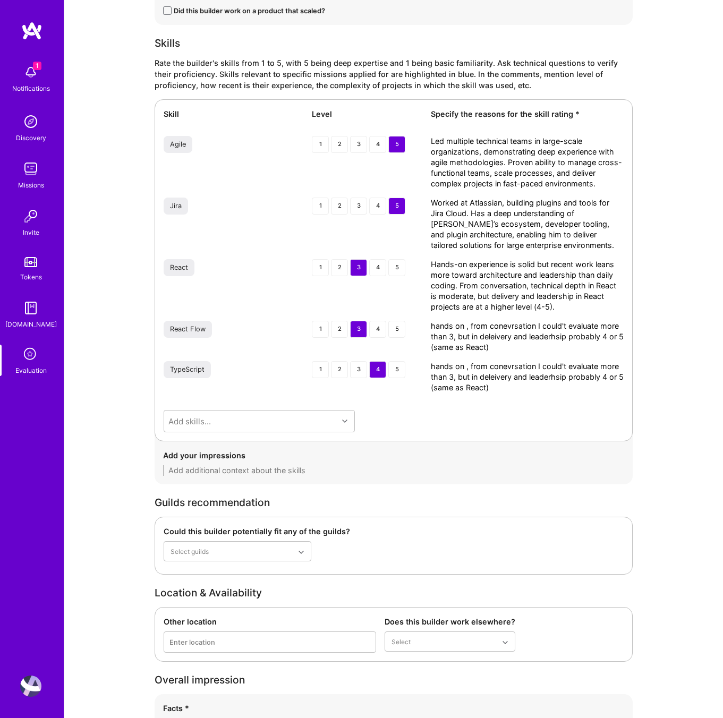
scroll to position [1445, 0]
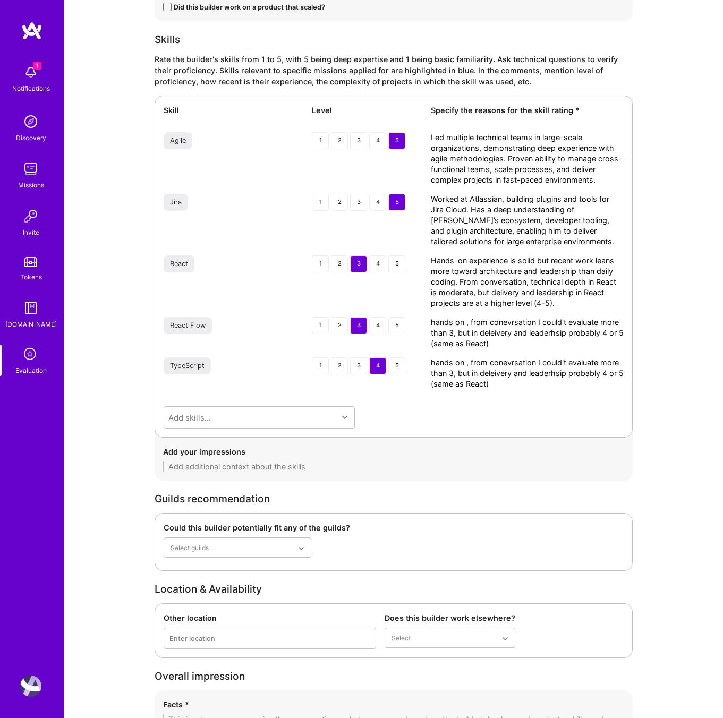
type textarea "Hands-on experience is solid but recent work leans more toward architecture and…"
click at [355, 323] on div "3" at bounding box center [358, 325] width 17 height 17
drag, startPoint x: 486, startPoint y: 342, endPoint x: 413, endPoint y: 319, distance: 77.6
click at [413, 319] on div "React Flow 1 2 3 4 5 hands on , from conevrsation I could't evaluate more than …" at bounding box center [394, 333] width 460 height 32
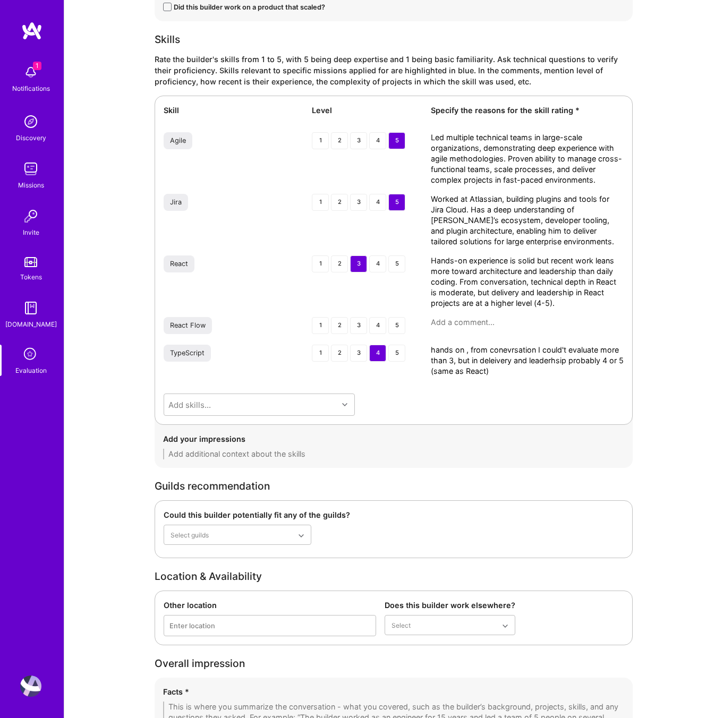
drag, startPoint x: 504, startPoint y: 372, endPoint x: 408, endPoint y: 349, distance: 98.8
click at [408, 349] on div "TypeScript 1 2 3 4 5 hands on , from conevrsation I could't evaluate more than …" at bounding box center [394, 361] width 460 height 32
paste textarea "Hands-on TypeScript skills are solid, used in recent projects for front-end plu…"
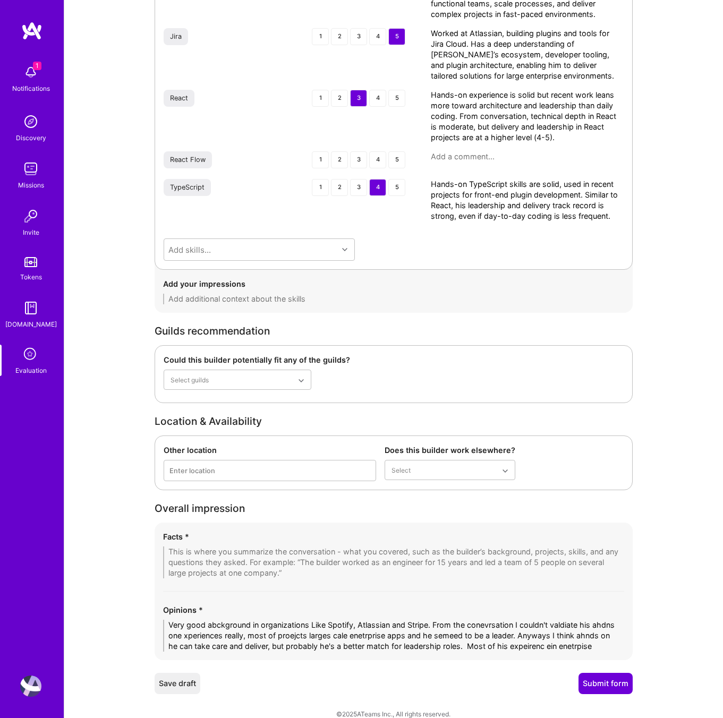
scroll to position [1625, 0]
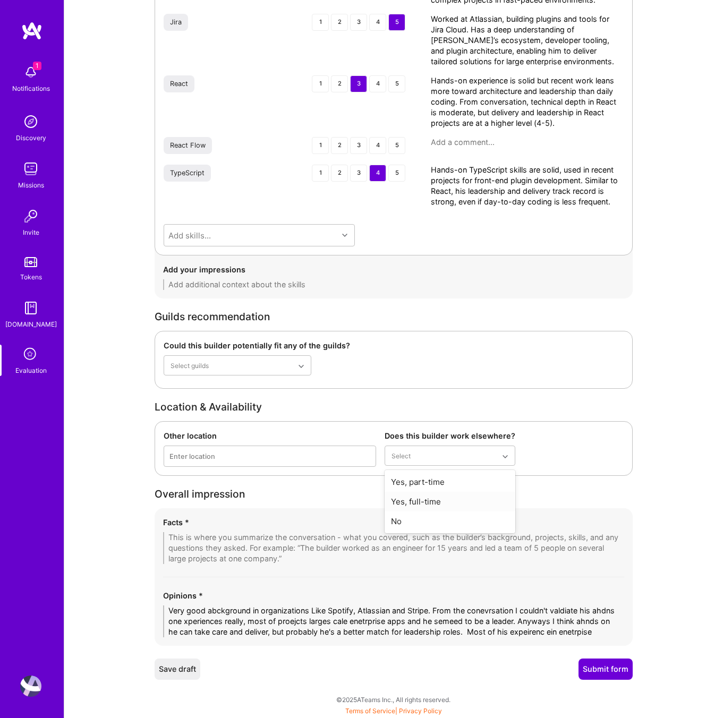
type textarea "Hands-on TypeScript skills are solid, used in recent projects for front-end plu…"
click at [442, 500] on div "Yes, full-time" at bounding box center [449, 502] width 131 height 20
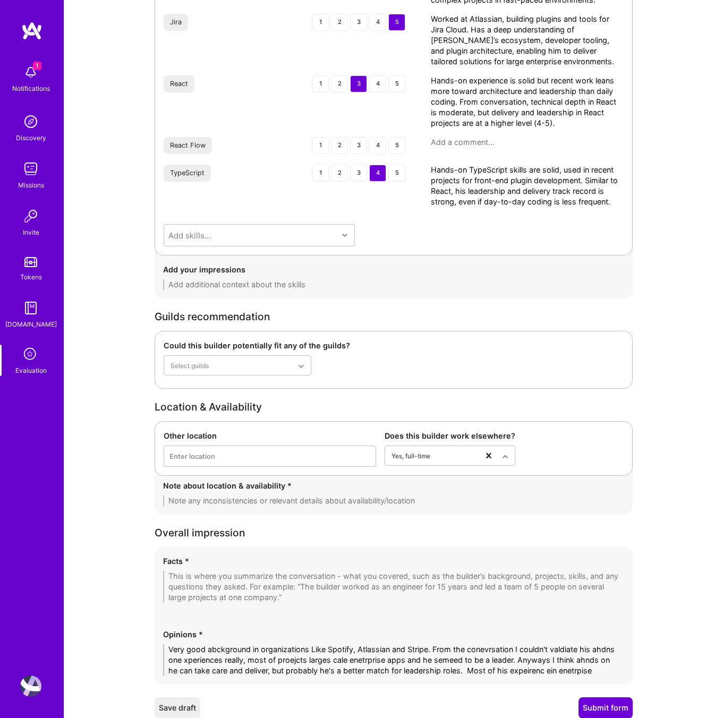
click at [224, 503] on textarea at bounding box center [393, 500] width 461 height 11
type textarea "- he's considering leaving Stripe but open to smaller contributions as well"
click at [183, 576] on textarea at bounding box center [393, 587] width 461 height 32
paste textarea "1. Extensive Leadership in Large-Scale Organizations Led technical teams in org…"
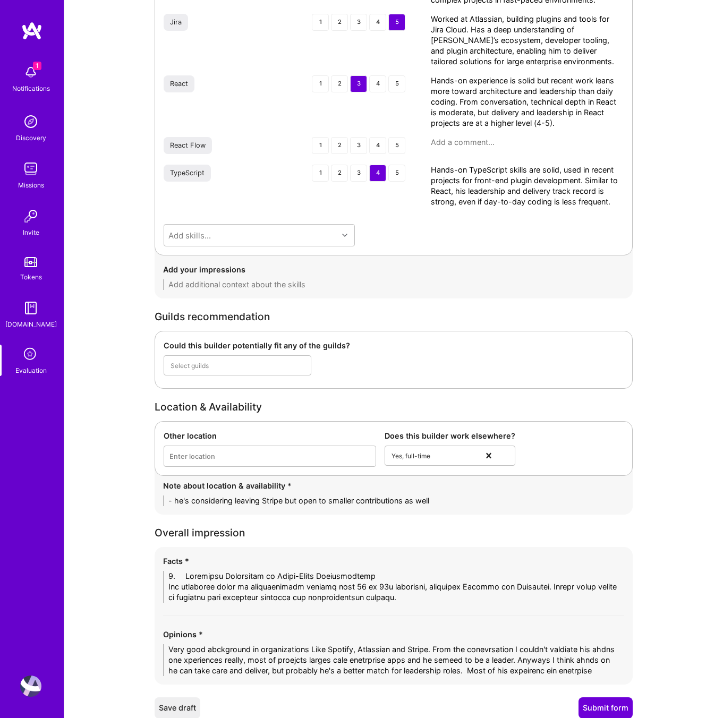
scroll to position [0, 0]
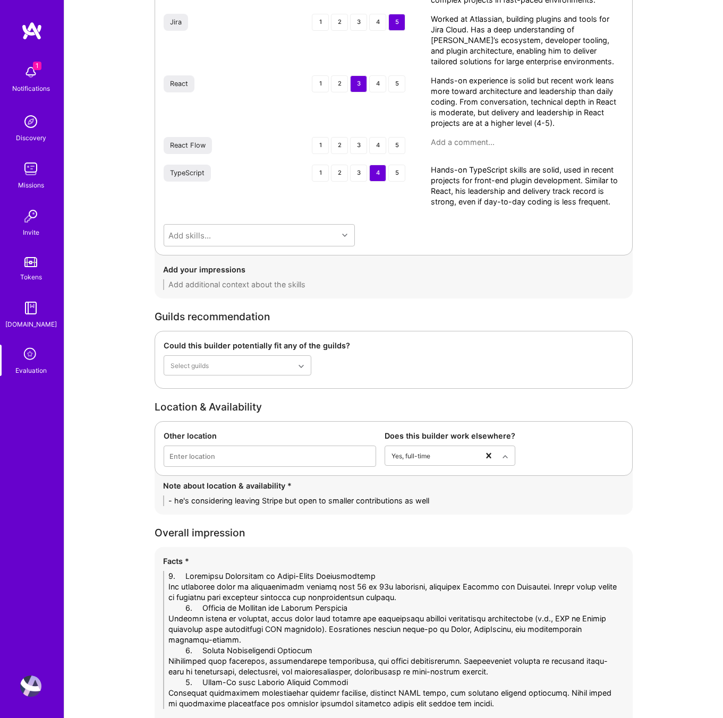
drag, startPoint x: 200, startPoint y: 575, endPoint x: 140, endPoint y: 574, distance: 59.5
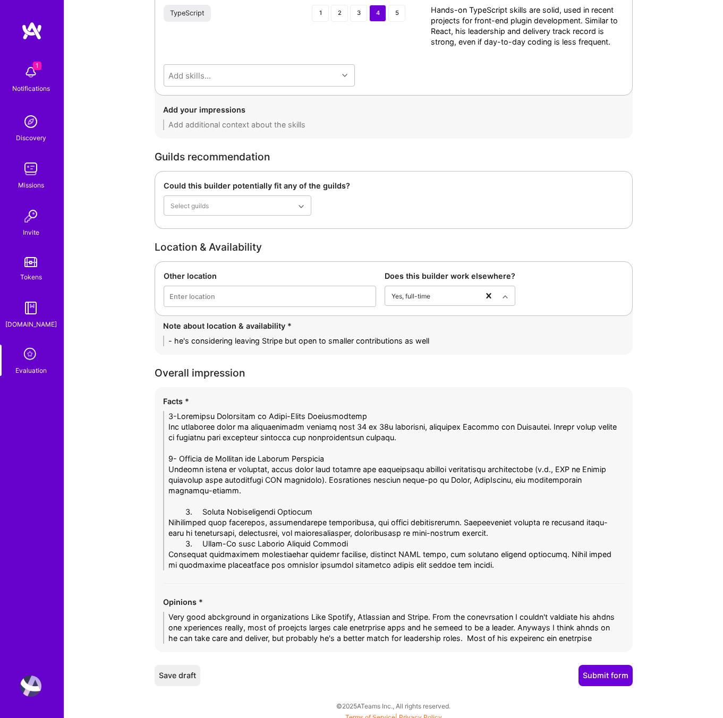
scroll to position [1786, 0]
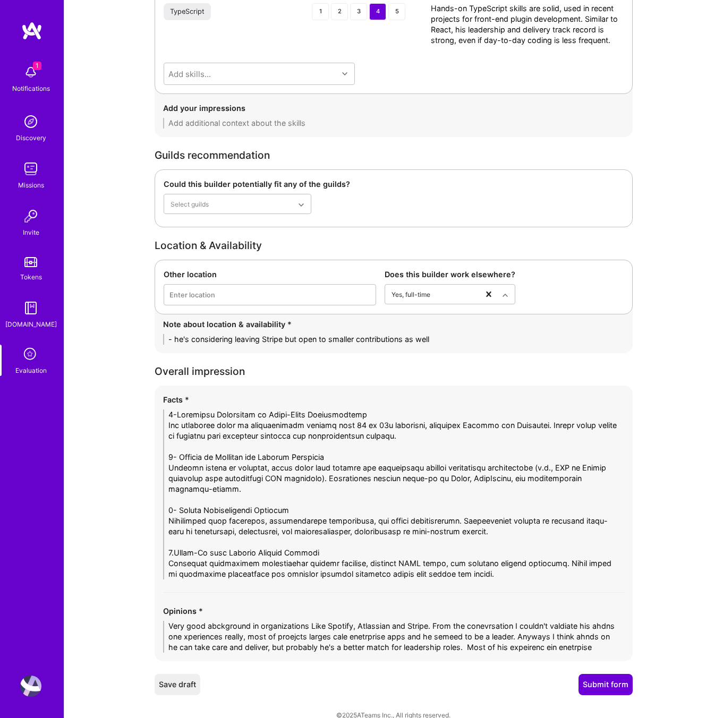
drag, startPoint x: 230, startPoint y: 553, endPoint x: 176, endPoint y: 554, distance: 54.7
click at [176, 554] on textarea at bounding box center [393, 494] width 461 height 170
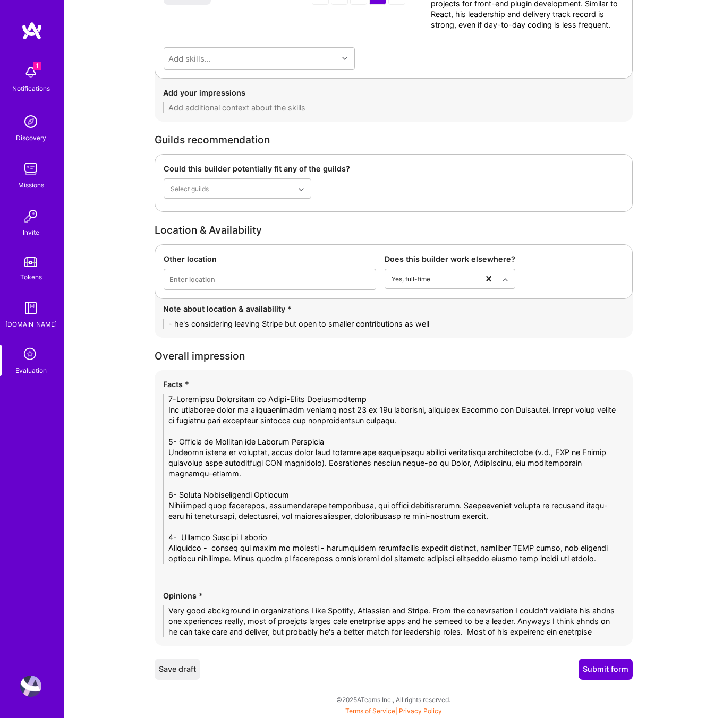
type textarea "1-Extensive Leadership in Large-Scale Organizations Led technical teams in orga…"
click at [269, 620] on textarea "Very good abckground in organizations Like Spotify, Atlassian and Stripe. From …" at bounding box center [393, 621] width 461 height 32
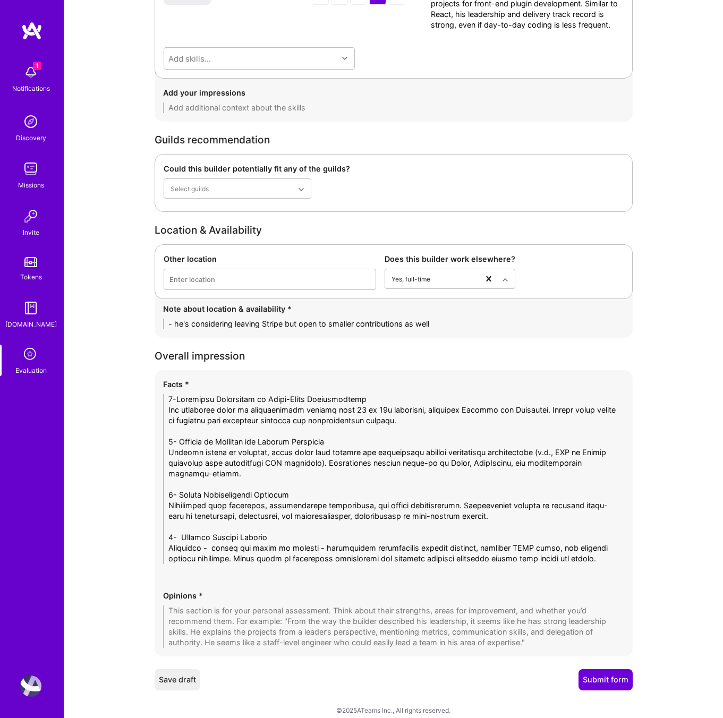
paste textarea "Very strong background working with top-tier organizations such as Spotify, Atl…"
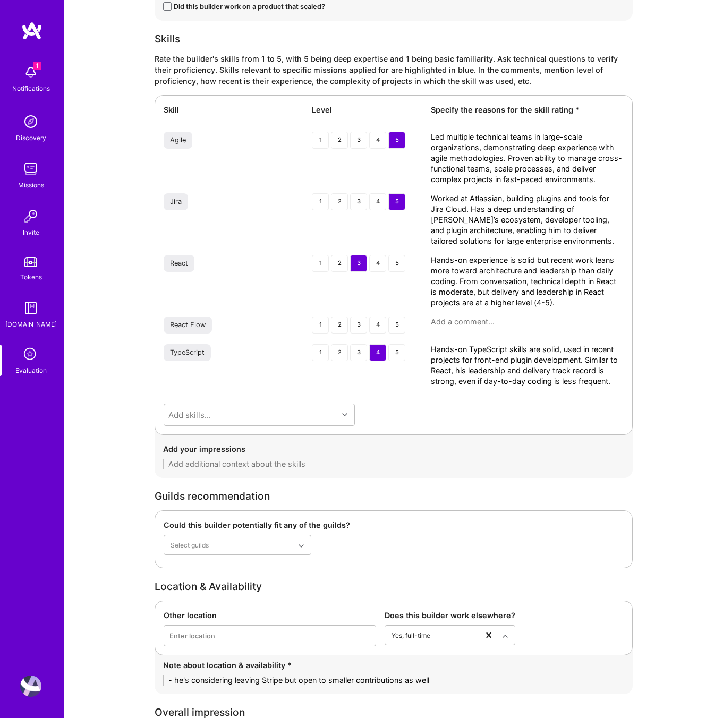
scroll to position [1833, 0]
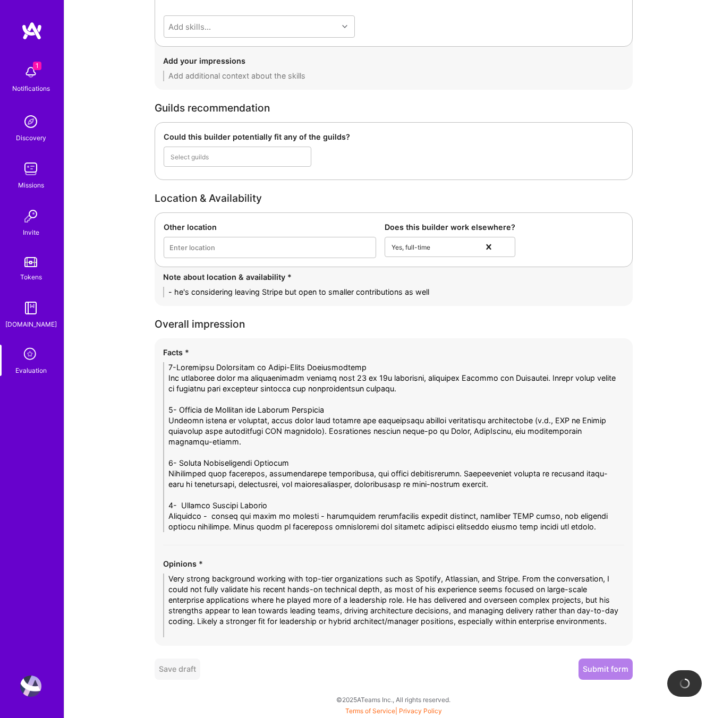
type textarea "Very strong background working with top-tier organizations such as Spotify, Atl…"
click at [602, 672] on button "Submit form" at bounding box center [605, 668] width 54 height 21
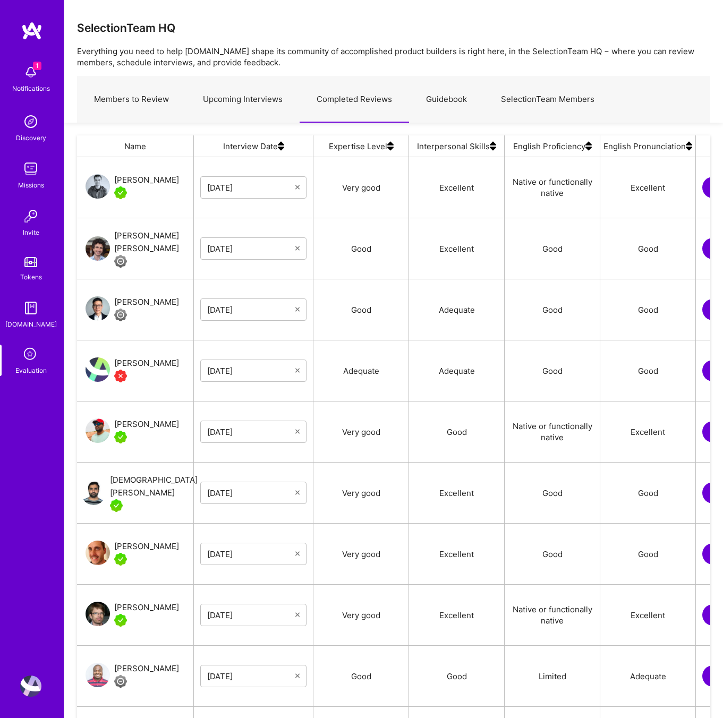
scroll to position [606, 633]
click at [155, 179] on div "[PERSON_NAME]" at bounding box center [146, 180] width 65 height 13
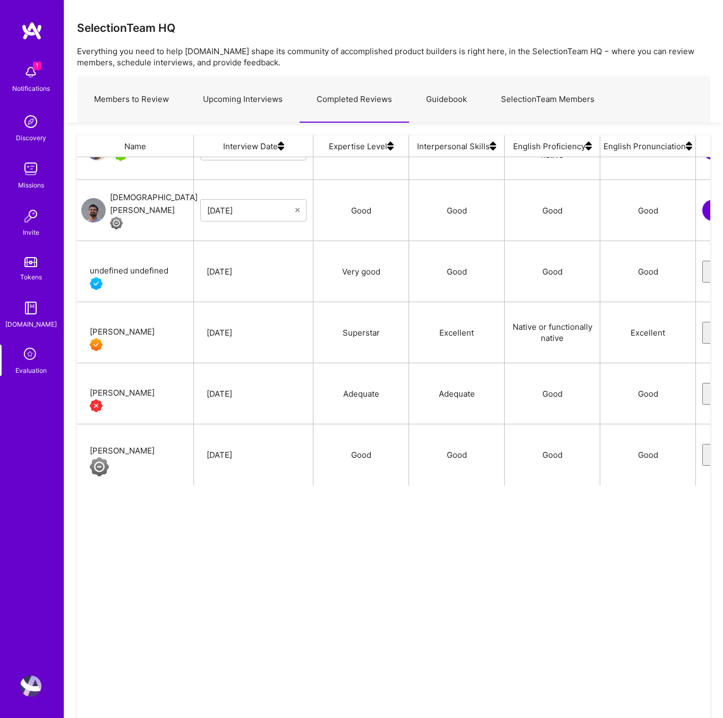
scroll to position [0, 0]
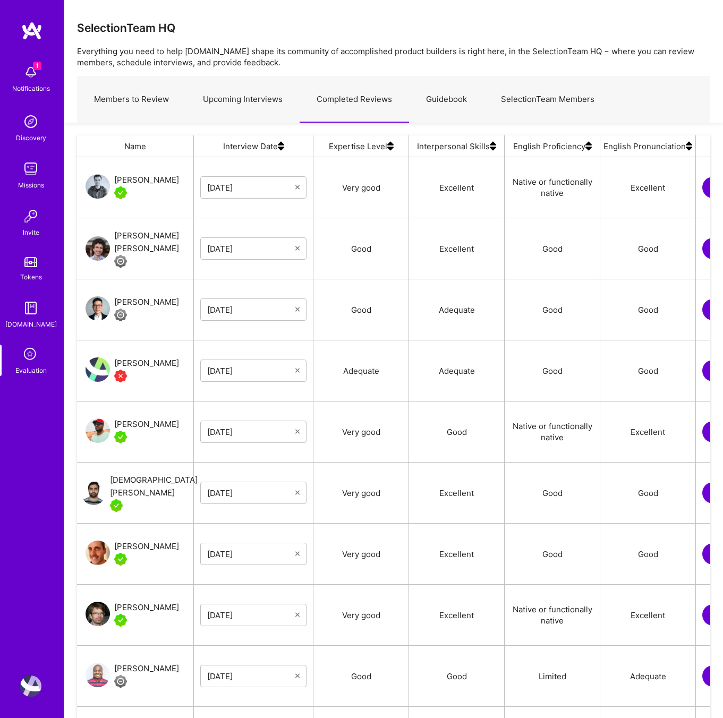
click at [242, 102] on link "Upcoming Interviews" at bounding box center [243, 99] width 114 height 46
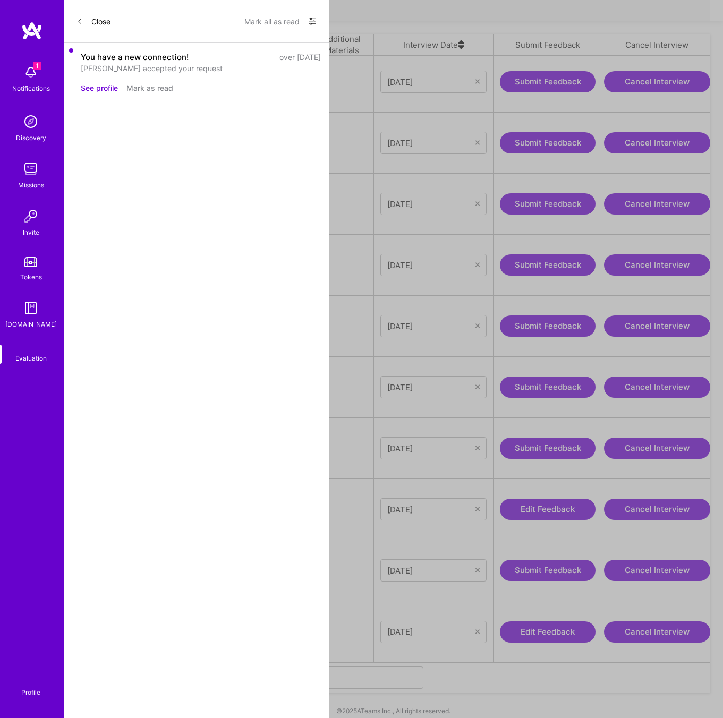
scroll to position [0, 204]
click at [544, 623] on button "Edit Feedback" at bounding box center [549, 631] width 96 height 21
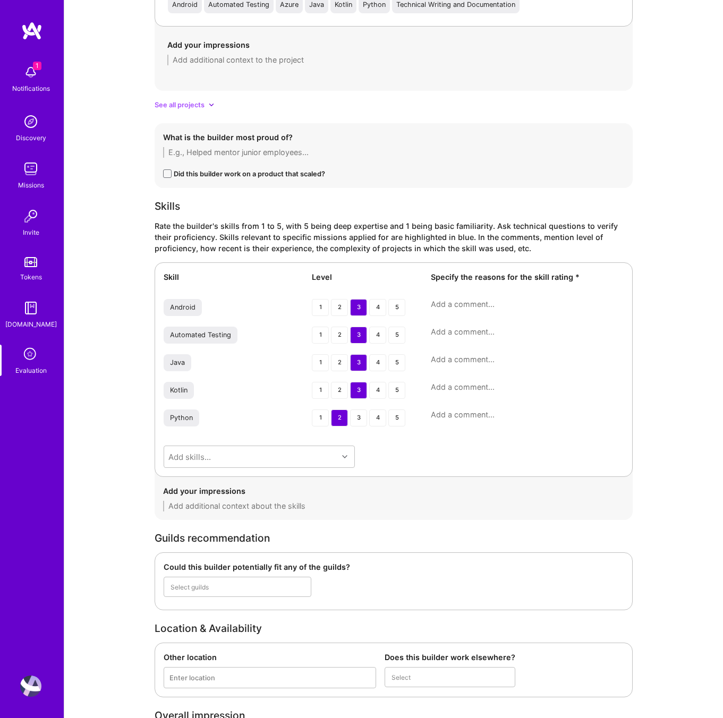
scroll to position [1308, 0]
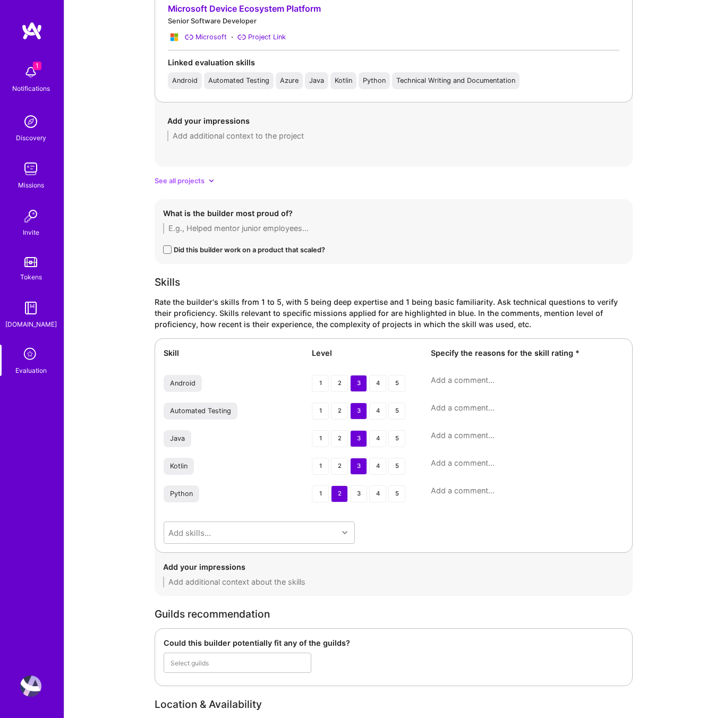
click at [459, 382] on textarea at bounding box center [527, 380] width 193 height 11
paste textarea "experience building Android applications and OS-level features; worked on Micro…"
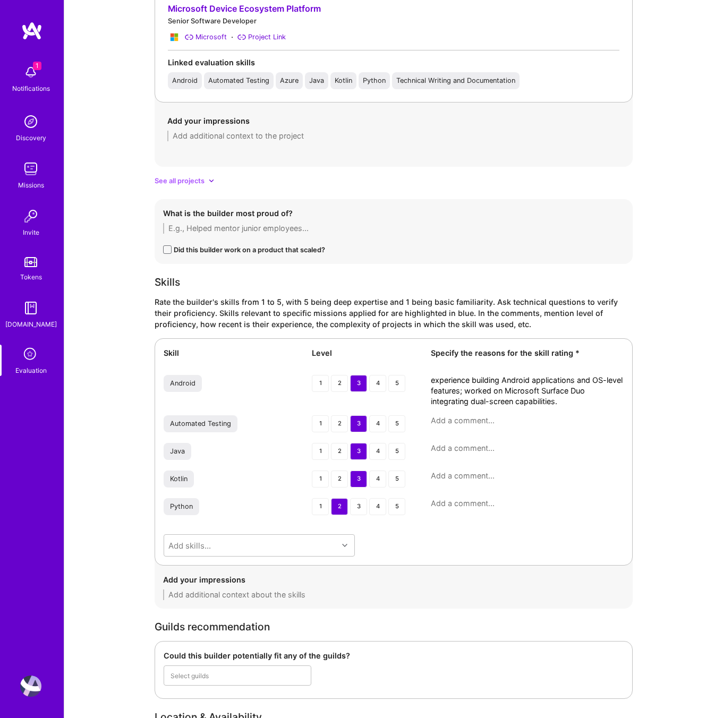
type textarea "experience building Android applications and OS-level features; worked on Micro…"
click at [443, 477] on textarea at bounding box center [527, 475] width 193 height 11
paste textarea "Applied for background processing to avoid UI blocking during long-running sync…"
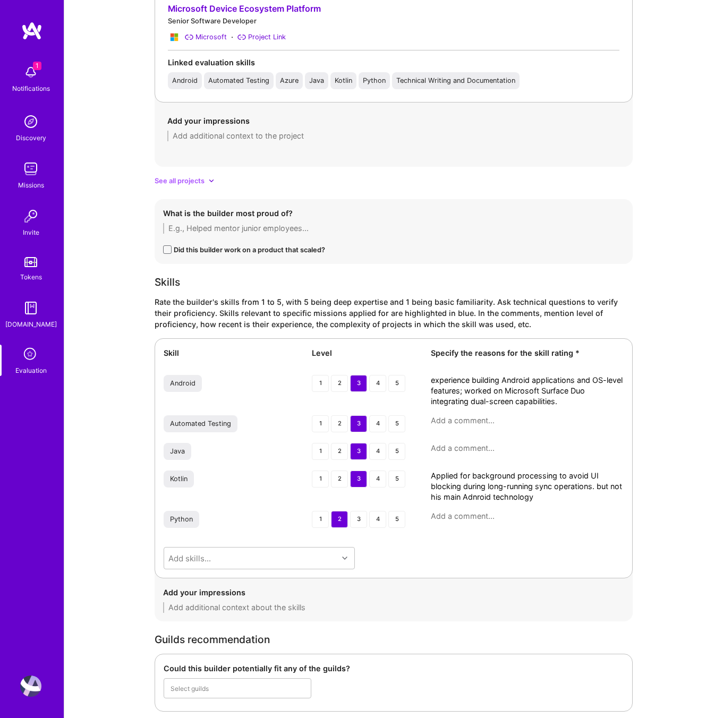
type textarea "Applied for background processing to avoid UI blocking during long-running sync…"
click at [571, 402] on textarea "experience building Android applications and OS-level features; worked on Micro…" at bounding box center [527, 391] width 193 height 32
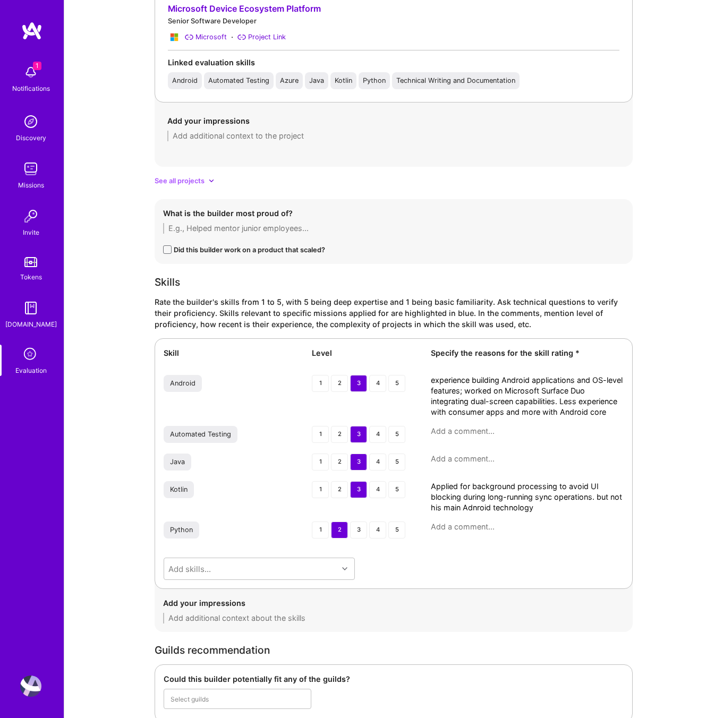
type textarea "experience building Android applications and OS-level features; worked on Micro…"
click at [365, 433] on div "3" at bounding box center [358, 434] width 17 height 17
type textarea "Applied for background processing to avoid UI blocking during long-running sync…"
click at [485, 453] on textarea at bounding box center [527, 458] width 193 height 11
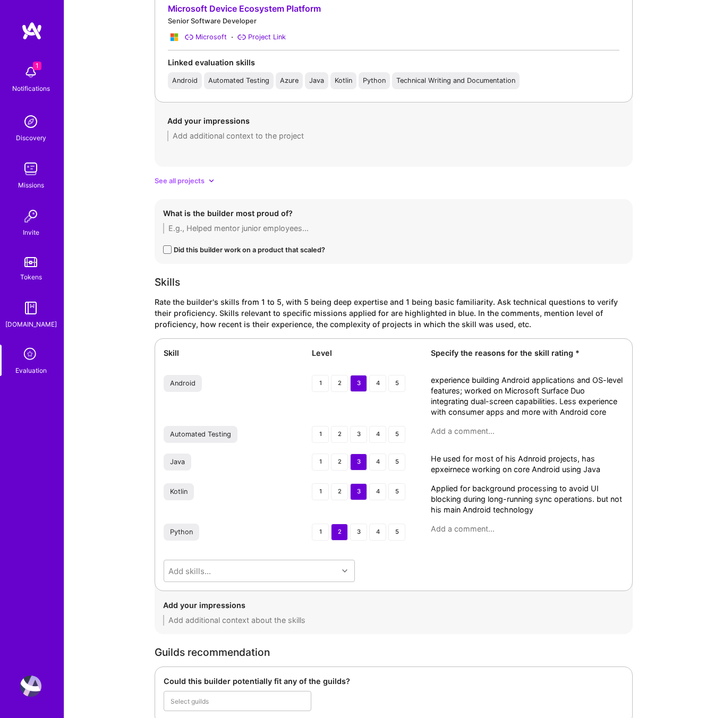
type textarea "He used for most of his Adnroid projects, has epxeirnece working on core Androi…"
click at [506, 530] on textarea at bounding box center [527, 528] width 193 height 11
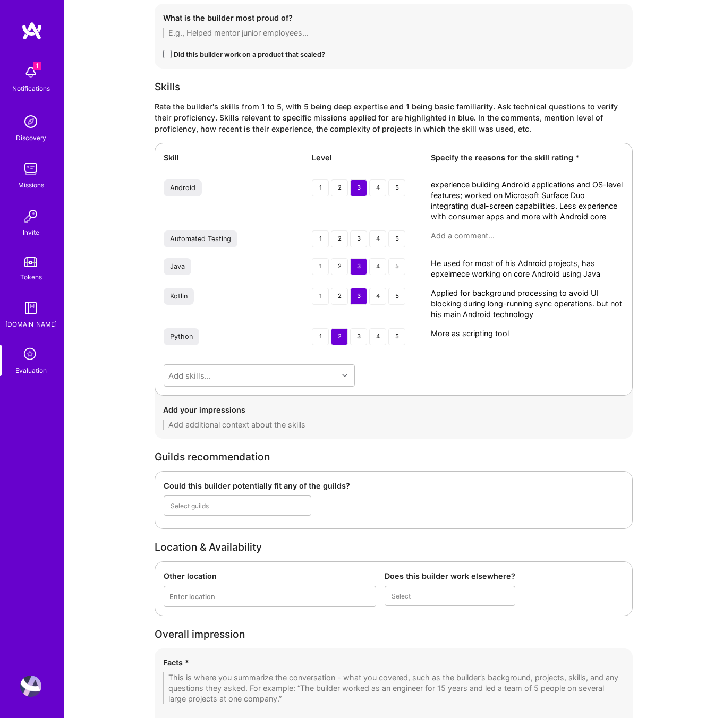
scroll to position [1654, 0]
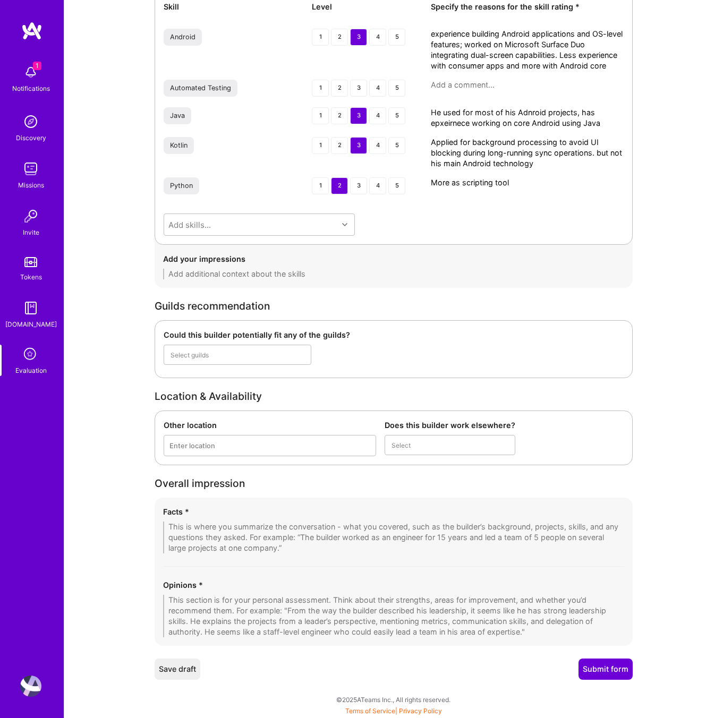
type textarea "More as scripting tool"
click at [213, 602] on textarea at bounding box center [393, 616] width 461 height 42
paste textarea "Mihai is a strong, hands-on Android engineer with deep OS-level and device inte…"
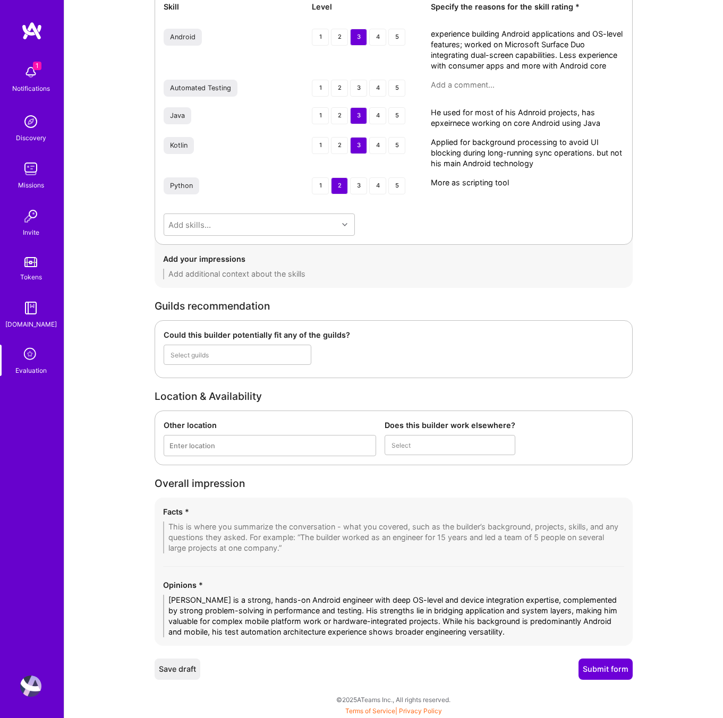
drag, startPoint x: 411, startPoint y: 618, endPoint x: 450, endPoint y: 650, distance: 50.1
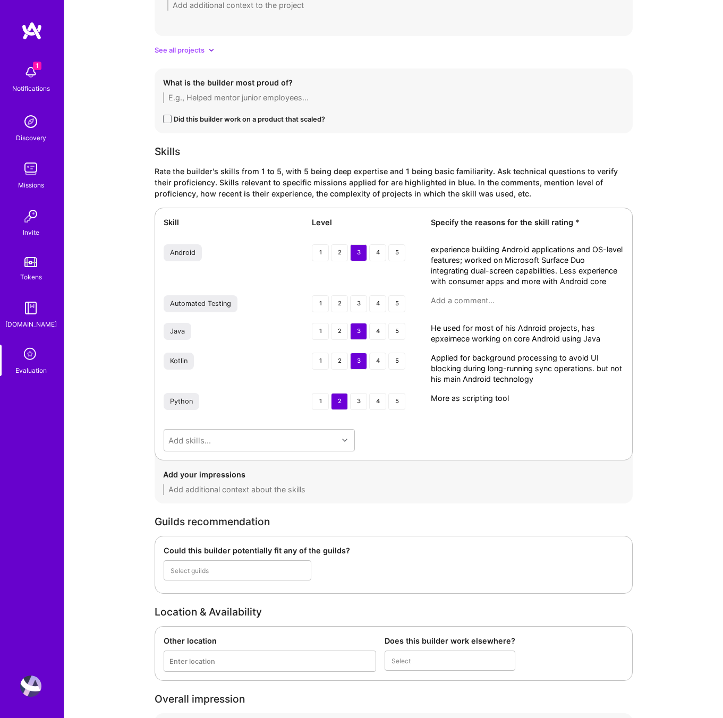
scroll to position [1644, 0]
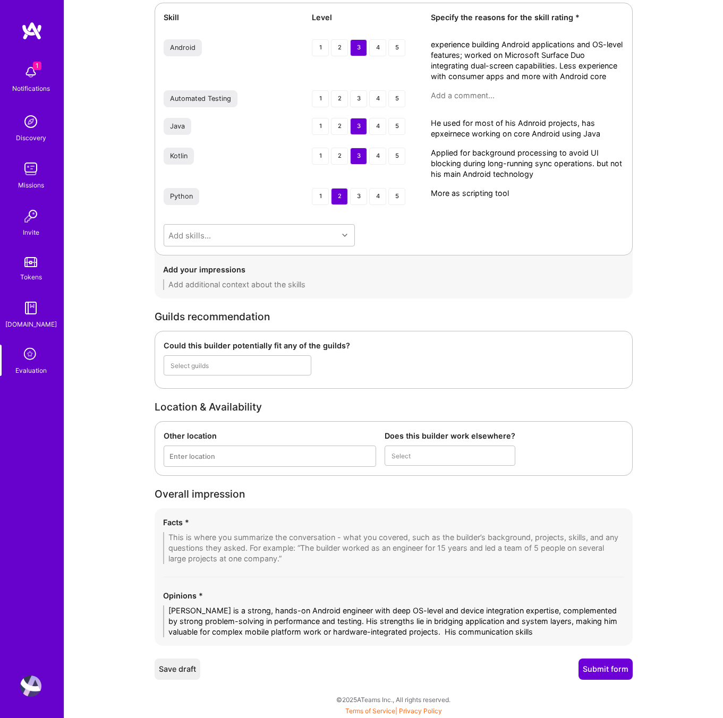
click at [522, 634] on textarea "Mihai is a strong, hands-on Android engineer with deep OS-level and device inte…" at bounding box center [393, 621] width 461 height 32
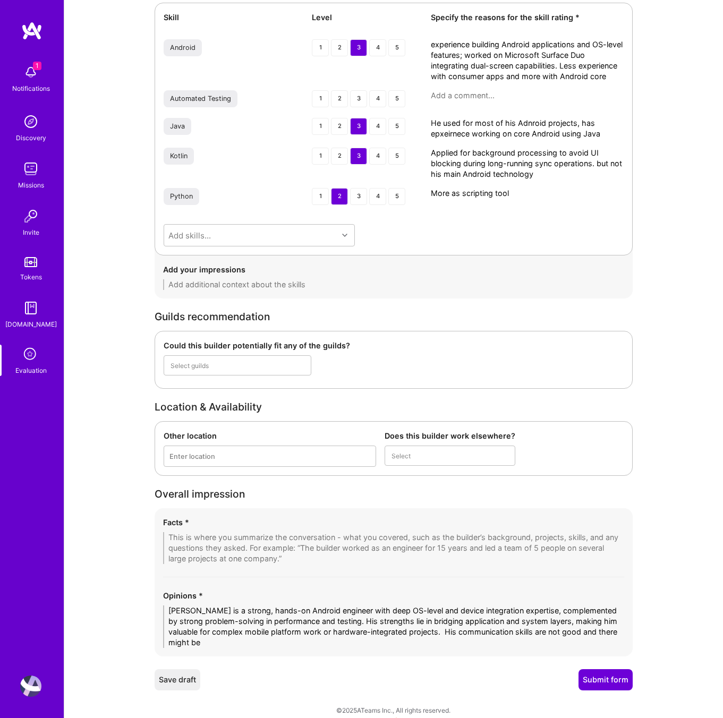
scroll to position [0, 0]
type textarea "Mihai is a strong, hands-on Android engineer with deep OS-level and device inte…"
click at [236, 539] on textarea at bounding box center [393, 548] width 461 height 32
paste textarea "• Background – 9+ years in software engineering, primarily Android, with a mix …"
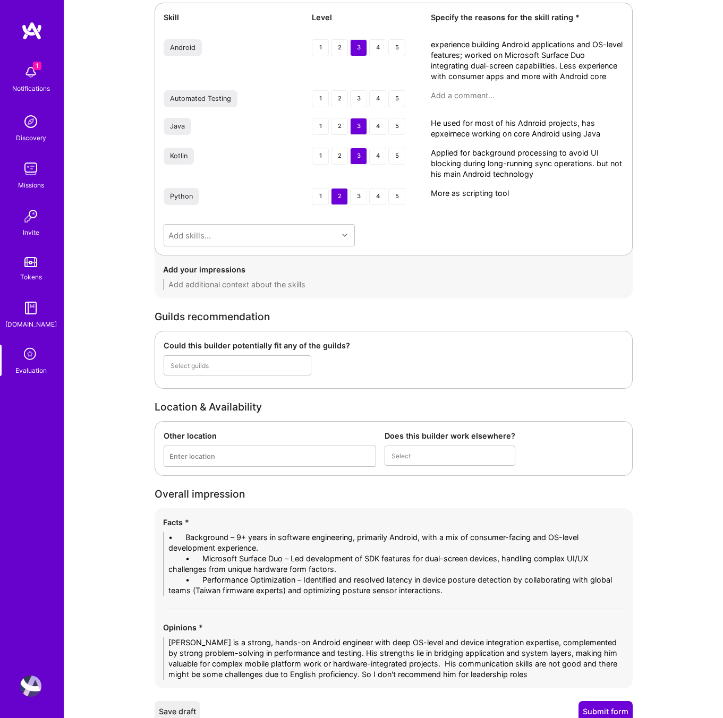
drag, startPoint x: 202, startPoint y: 537, endPoint x: 105, endPoint y: 537, distance: 96.6
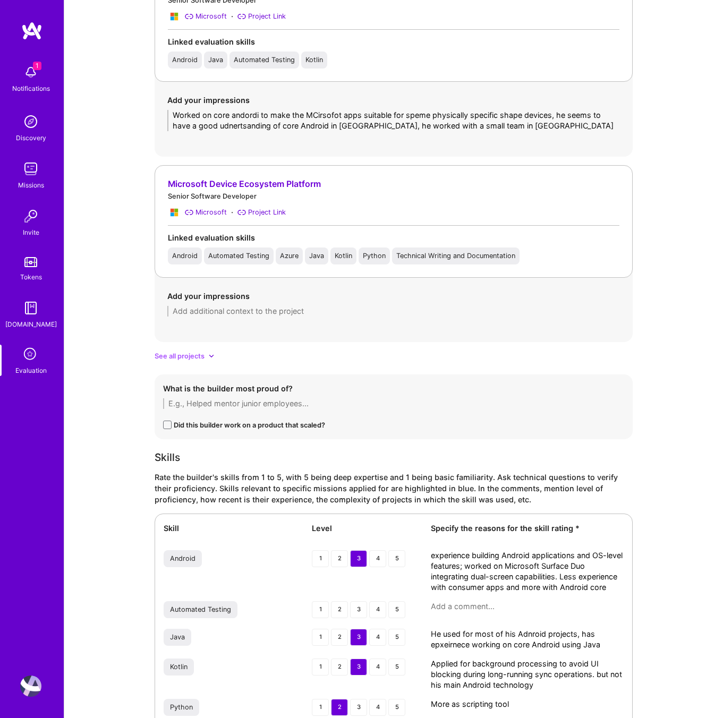
scroll to position [1707, 0]
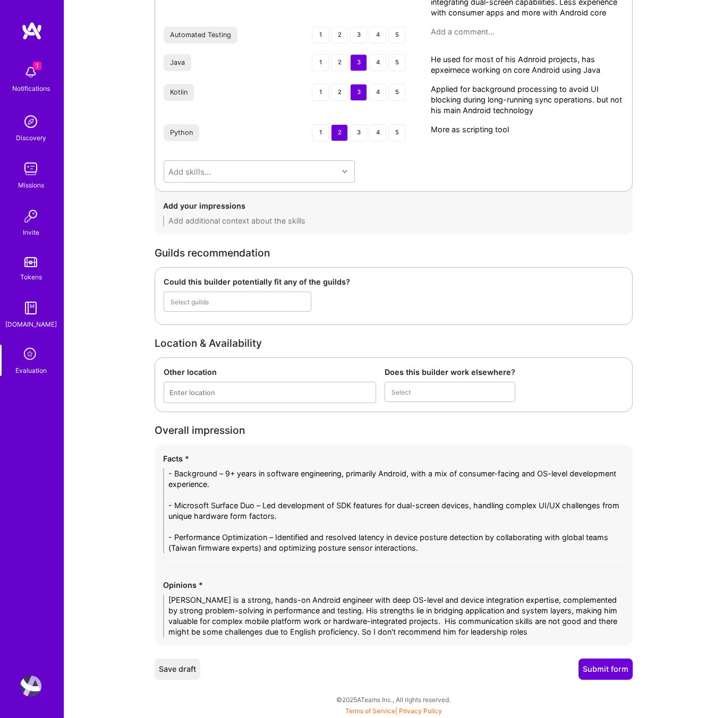
type textarea "- Background – 9+ years in software engineering, primarily Android, with a mix …"
click at [611, 666] on button "Submit form" at bounding box center [605, 668] width 54 height 21
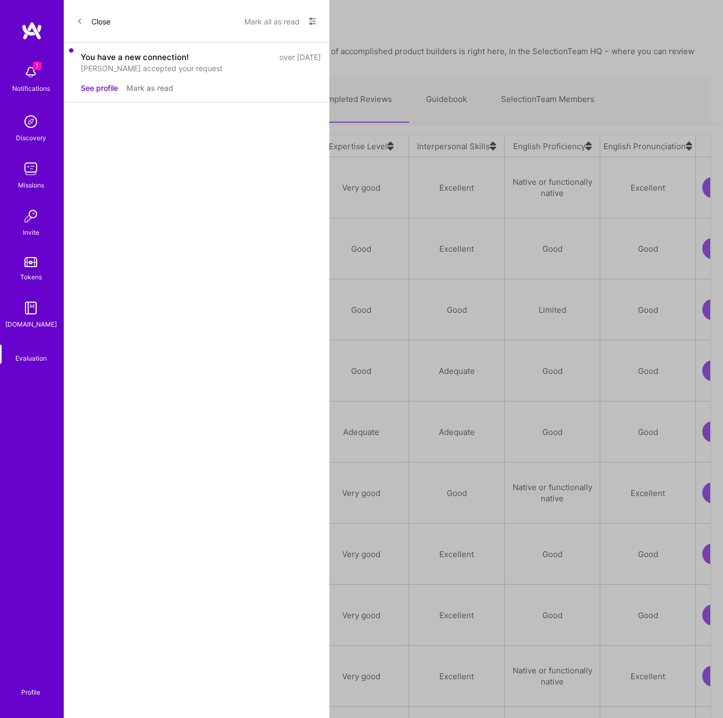
scroll to position [606, 633]
click at [154, 303] on div "[PERSON_NAME]" at bounding box center [122, 309] width 65 height 13
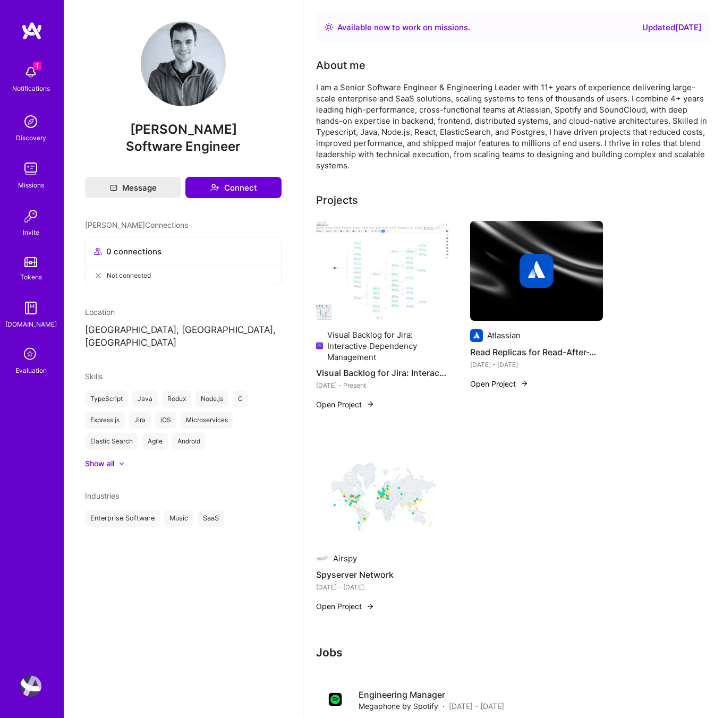
drag, startPoint x: 239, startPoint y: 131, endPoint x: 117, endPoint y: 131, distance: 122.1
click at [117, 131] on span "[PERSON_NAME]" at bounding box center [183, 130] width 196 height 16
copy span "[PERSON_NAME]"
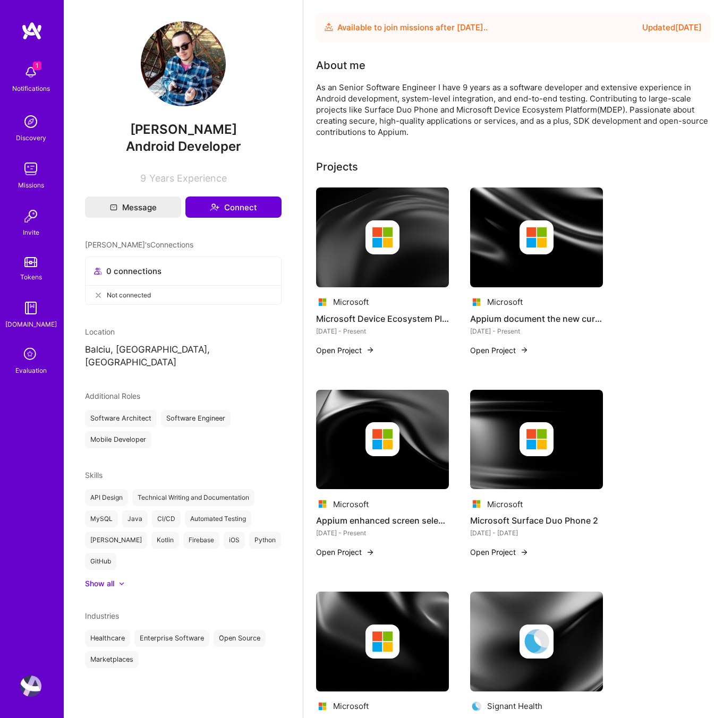
drag, startPoint x: 228, startPoint y: 129, endPoint x: 140, endPoint y: 133, distance: 88.7
click at [140, 133] on span "[PERSON_NAME]" at bounding box center [183, 130] width 196 height 16
copy span "[PERSON_NAME]"
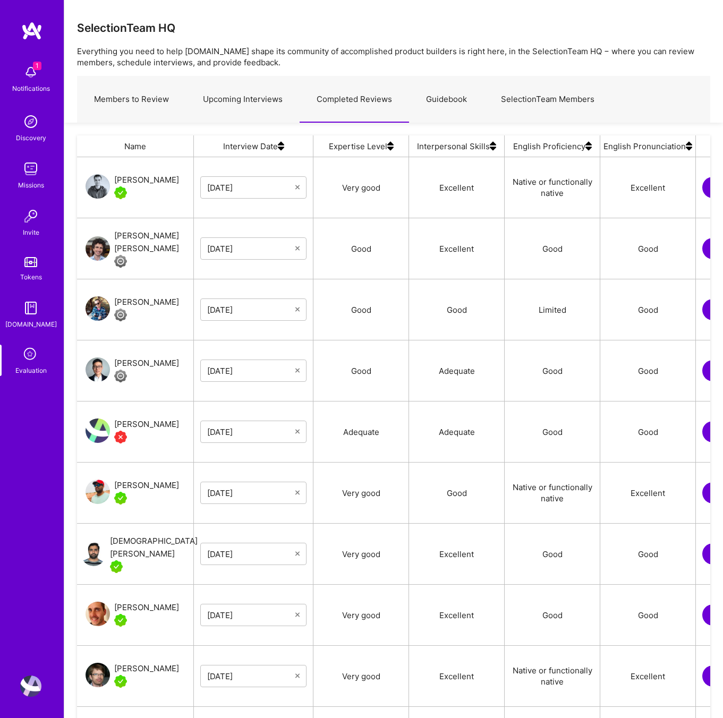
scroll to position [606, 633]
click at [235, 104] on link "Upcoming Interviews" at bounding box center [243, 99] width 114 height 46
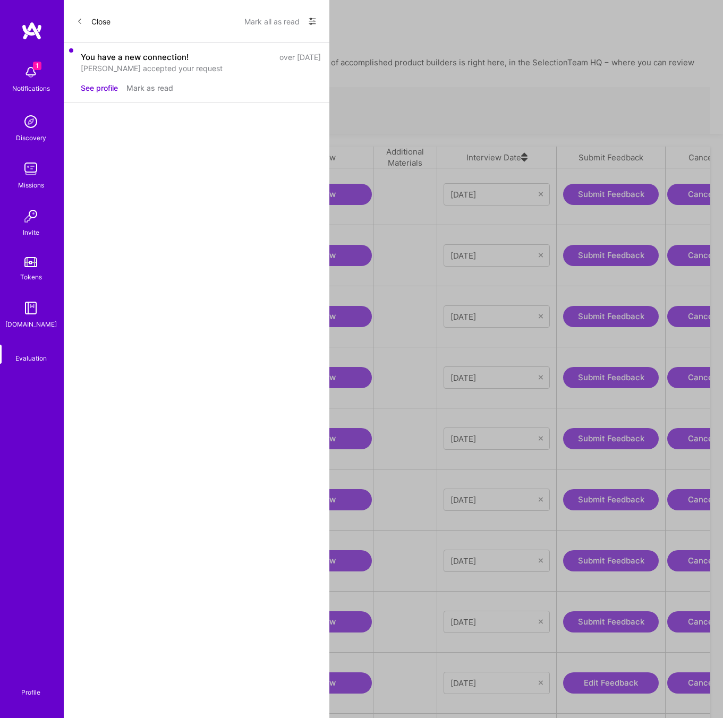
scroll to position [0, 214]
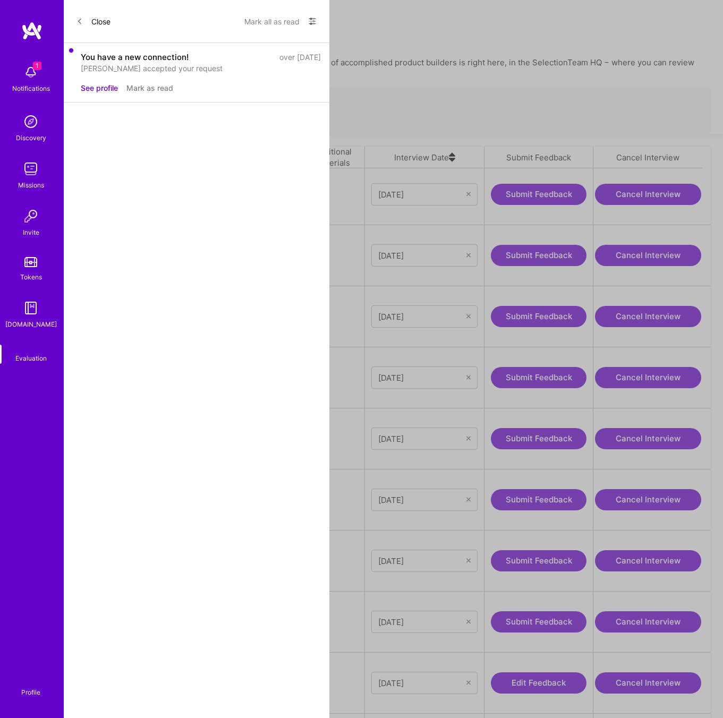
click at [549, 683] on div "Edit Feedback" at bounding box center [538, 682] width 109 height 61
click at [547, 672] on button "Edit Feedback" at bounding box center [539, 682] width 96 height 21
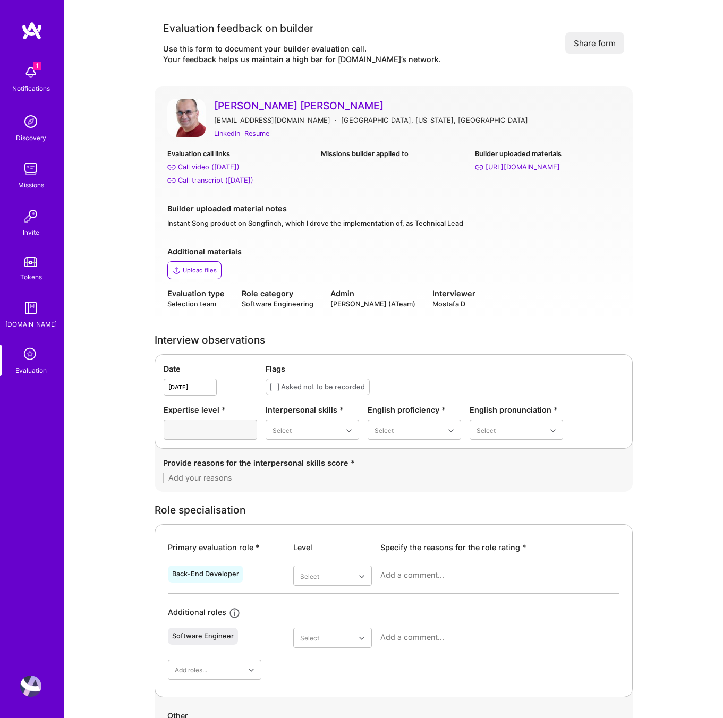
click at [322, 168] on div "Missions builder applied to" at bounding box center [393, 167] width 145 height 38
click at [252, 131] on div "Resume" at bounding box center [256, 133] width 25 height 11
click at [289, 175] on link "Call transcript (Aug 14, 2025)" at bounding box center [239, 180] width 145 height 11
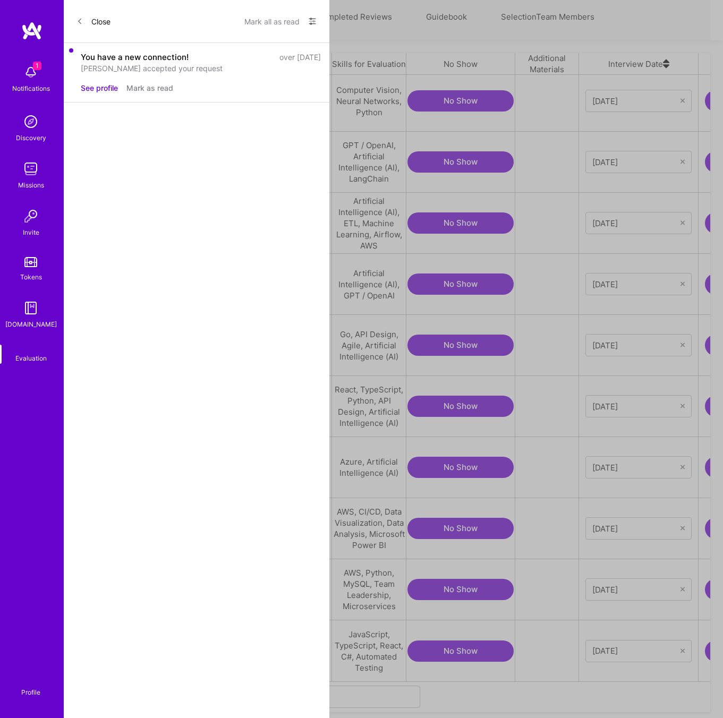
scroll to position [113, 0]
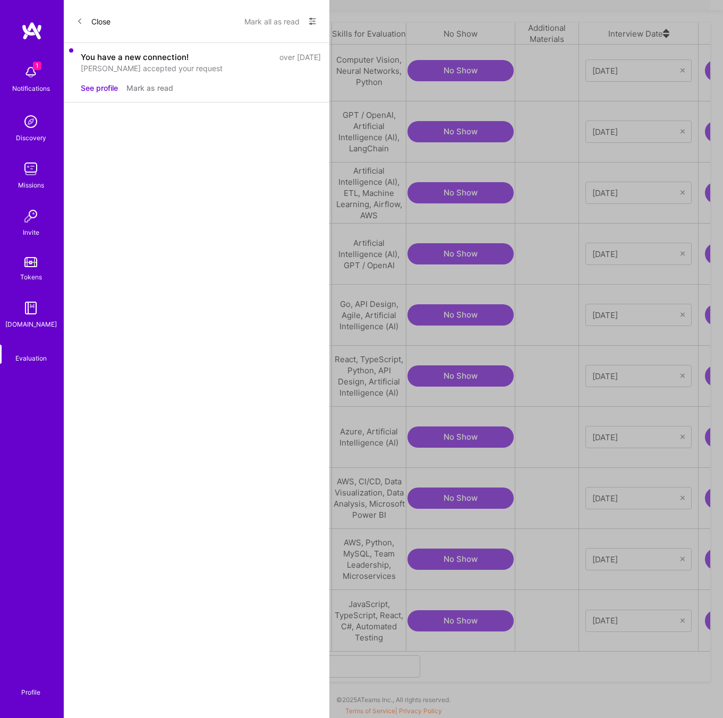
click at [220, 441] on icon "grid" at bounding box center [221, 438] width 8 height 8
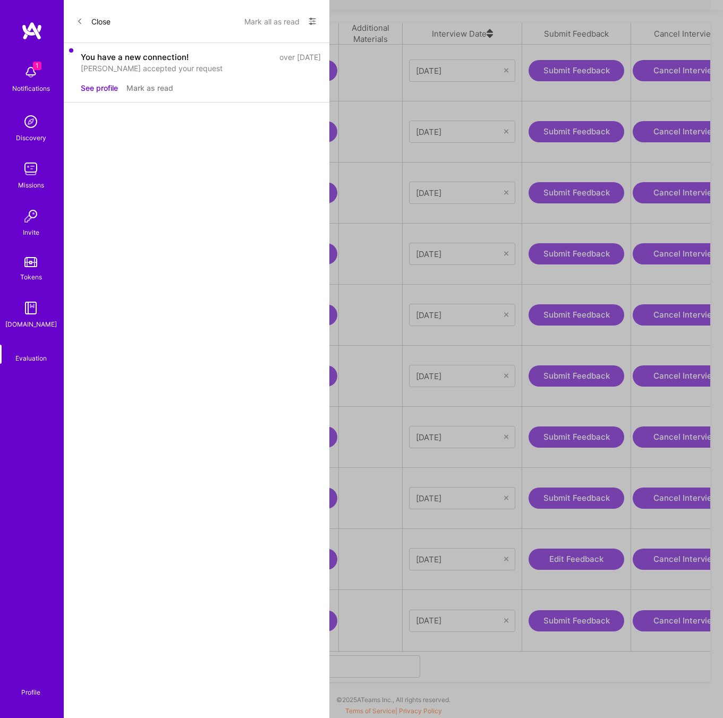
scroll to position [0, 171]
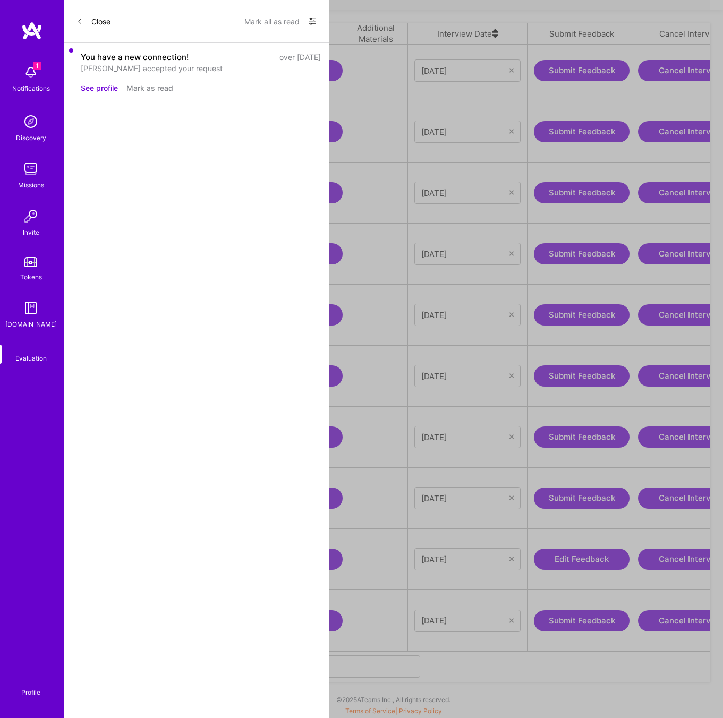
click at [575, 433] on button "Submit Feedback" at bounding box center [582, 436] width 96 height 21
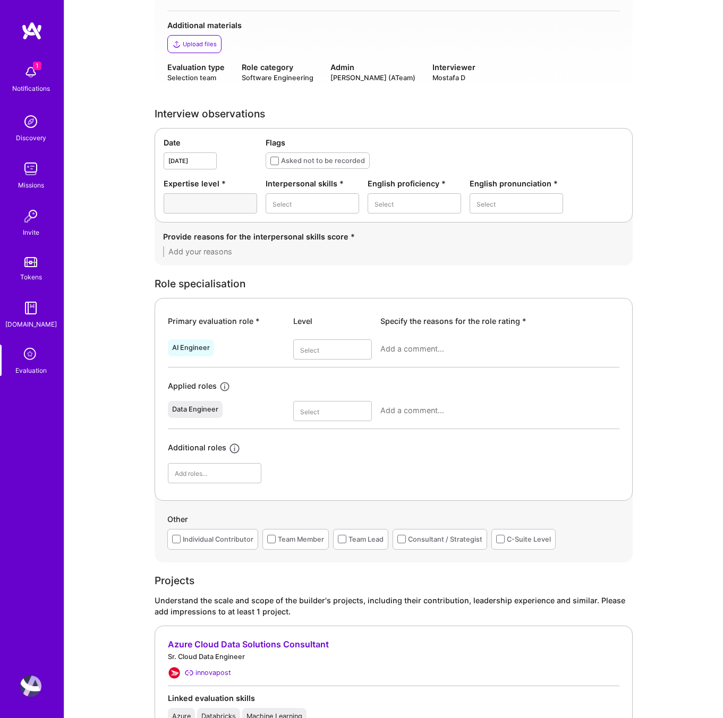
scroll to position [307, 0]
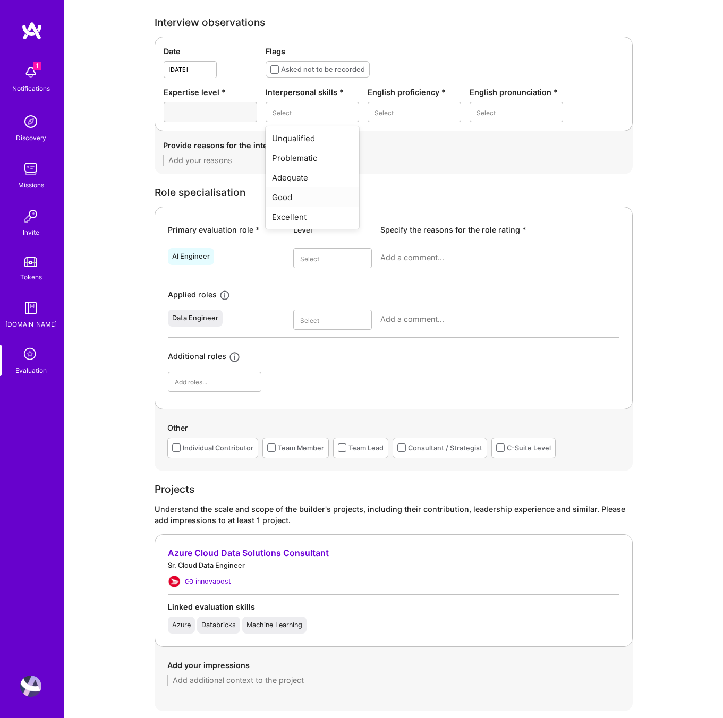
click at [289, 197] on div "Good" at bounding box center [311, 197] width 93 height 20
click at [396, 160] on div "Limited" at bounding box center [413, 158] width 93 height 20
click at [497, 164] on div "Adequate" at bounding box center [515, 158] width 93 height 20
click at [247, 163] on textarea at bounding box center [393, 160] width 461 height 11
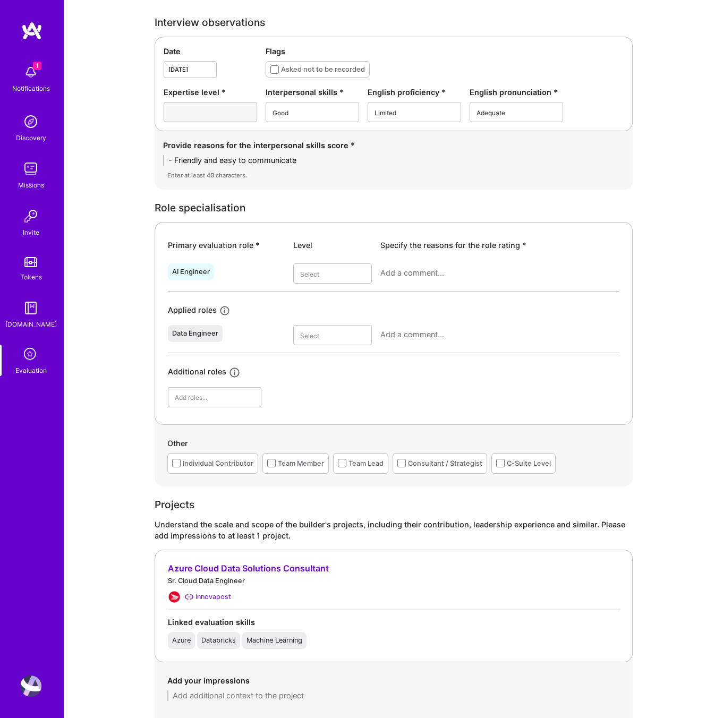
click at [346, 165] on textarea "- Friendly and easy to communciate" at bounding box center [393, 160] width 461 height 11
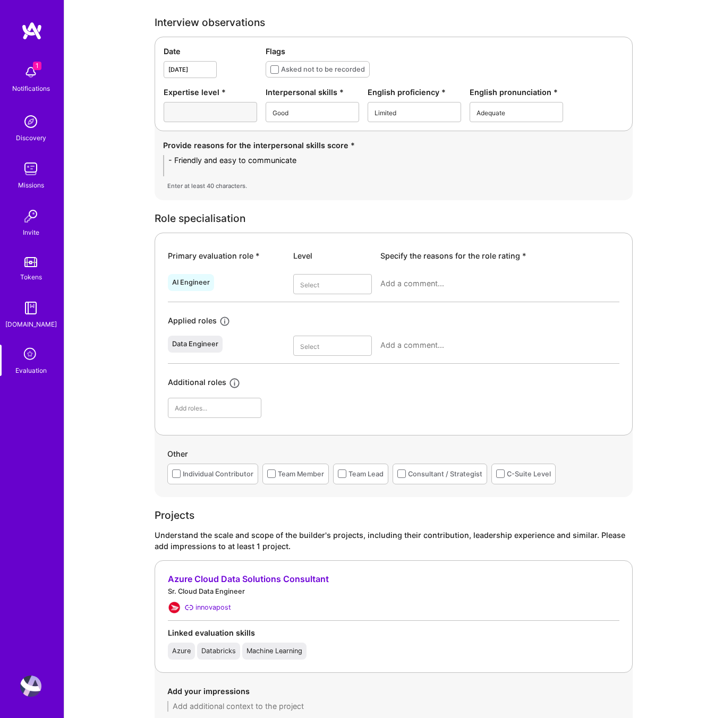
scroll to position [0, 0]
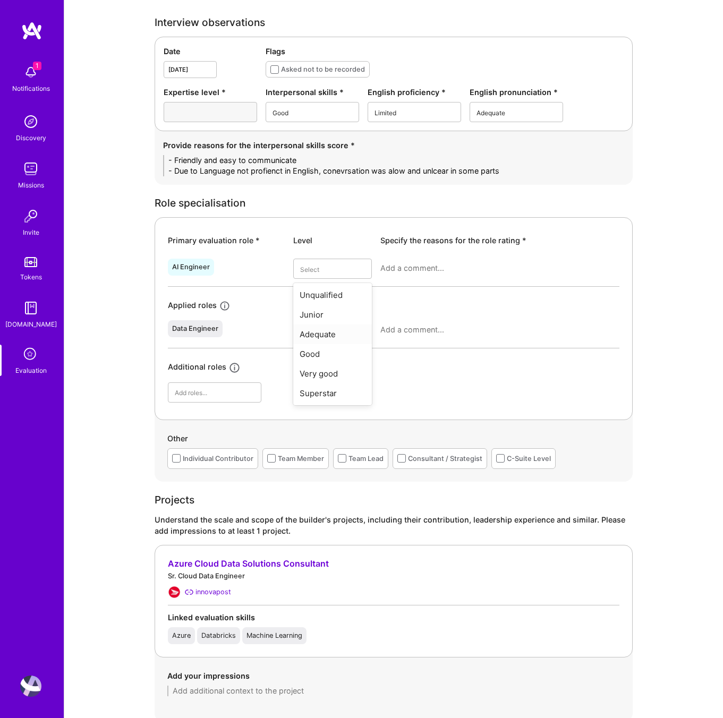
type textarea "- Friendly and easy to communicate - Due to Language not profienct in English, …"
click at [319, 332] on div "Adequate" at bounding box center [332, 334] width 79 height 20
click at [325, 417] on div "Good" at bounding box center [332, 416] width 79 height 20
click at [400, 268] on textarea at bounding box center [499, 268] width 239 height 11
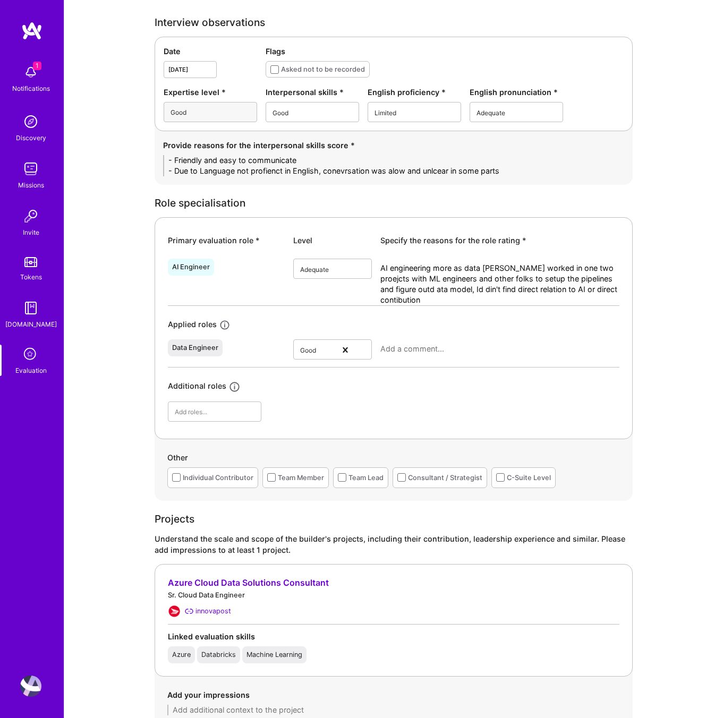
type textarea "AI engineering more as data engiener worked in one two proejcts with ML enginee…"
click at [424, 347] on textarea at bounding box center [499, 348] width 239 height 11
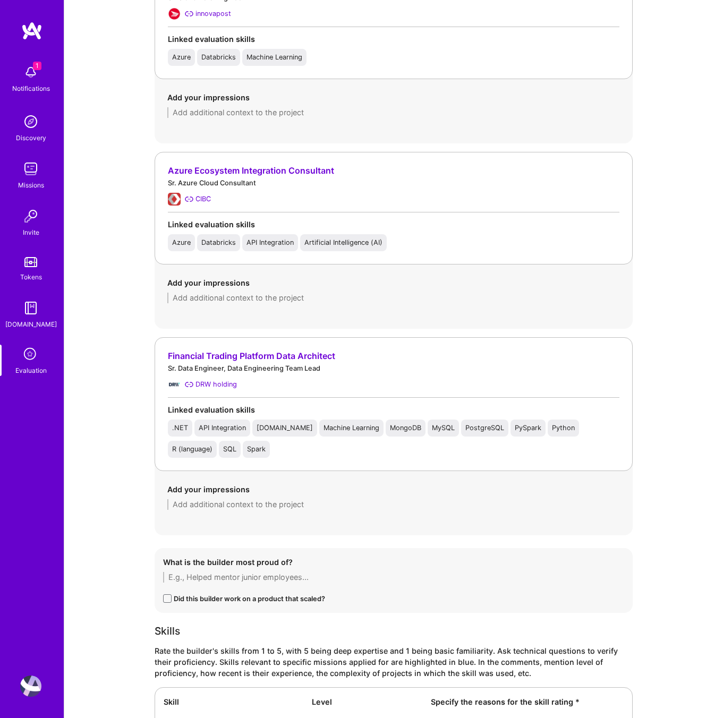
scroll to position [990, 0]
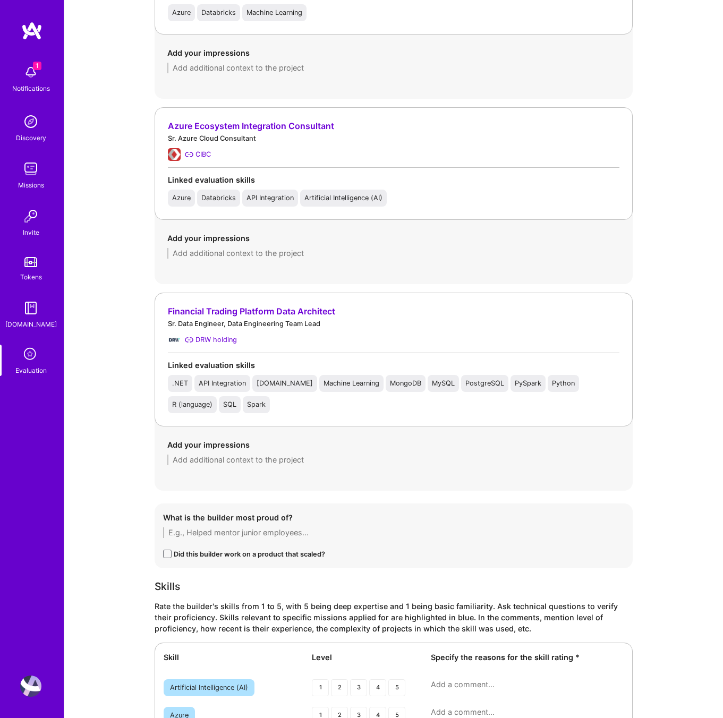
type textarea "Multiple consulting experiences, mostly worked on migration projects, familiar …"
click at [239, 253] on textarea at bounding box center [393, 253] width 452 height 11
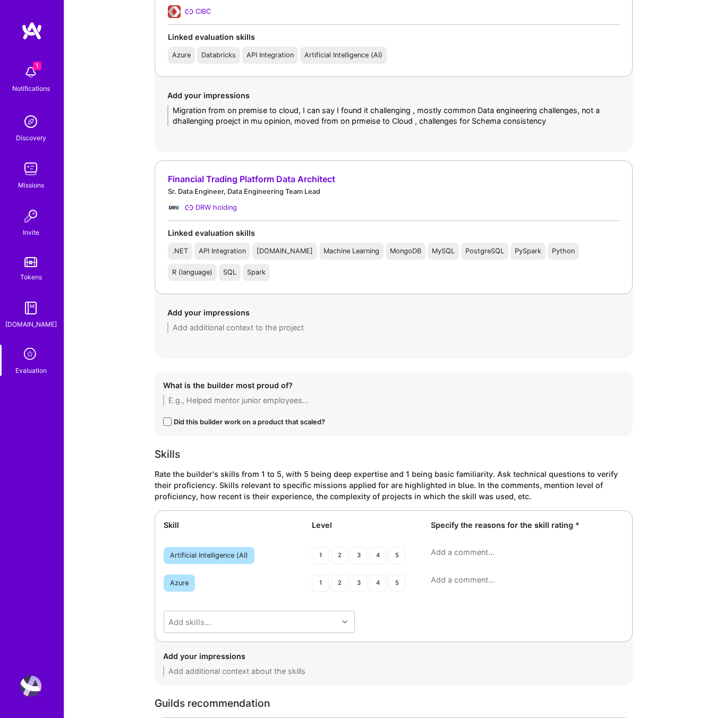
scroll to position [1285, 0]
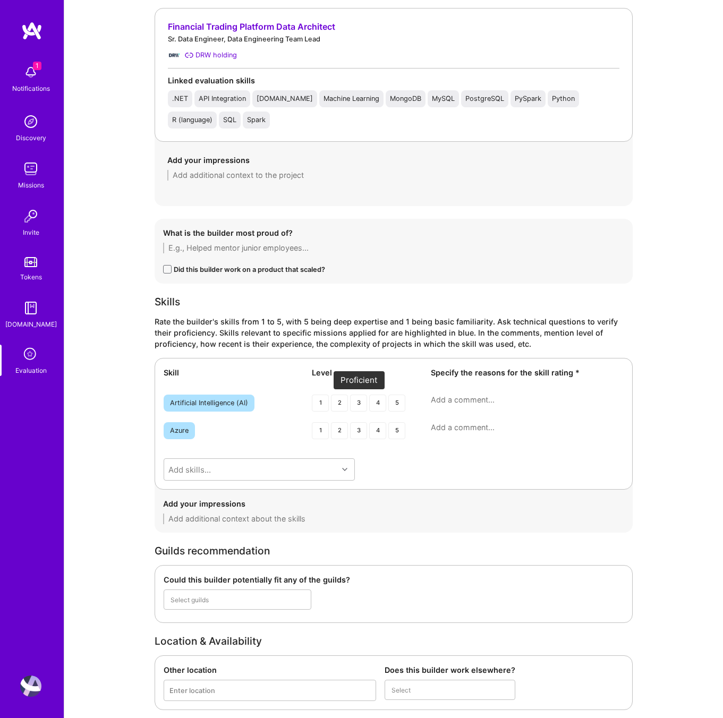
type textarea "Migration from on premise to cloud, I can say I found it challenging , mostly c…"
click at [359, 402] on div "3" at bounding box center [358, 402] width 17 height 17
click at [363, 429] on div "3" at bounding box center [358, 430] width 17 height 17
click at [358, 430] on div "3" at bounding box center [358, 430] width 17 height 17
click at [339, 402] on div "2" at bounding box center [339, 402] width 17 height 17
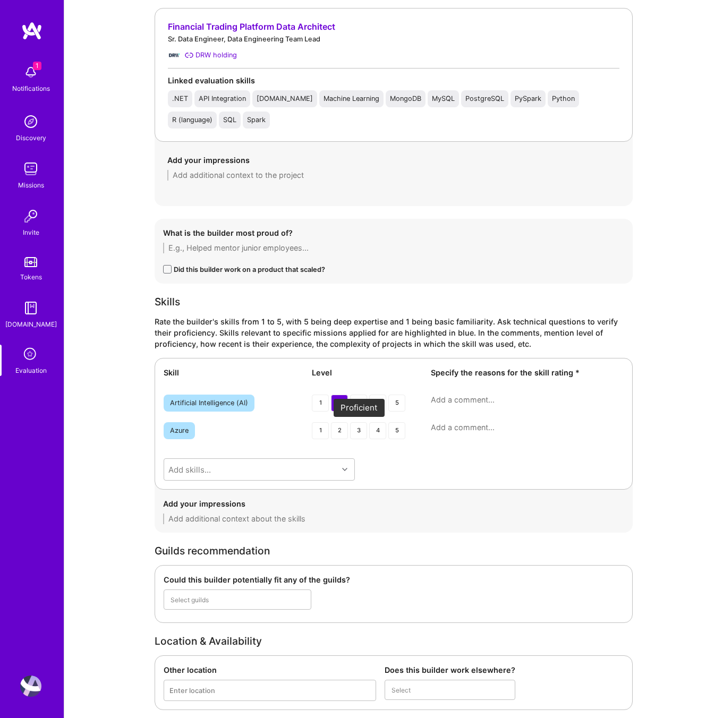
click at [352, 433] on div "3" at bounding box center [358, 430] width 17 height 17
click at [444, 431] on textarea at bounding box center [527, 427] width 193 height 11
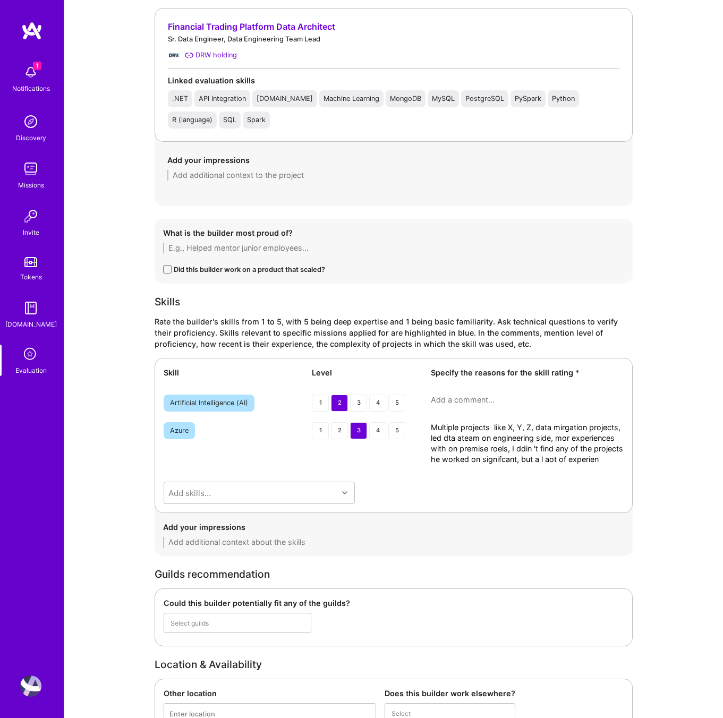
scroll to position [0, 0]
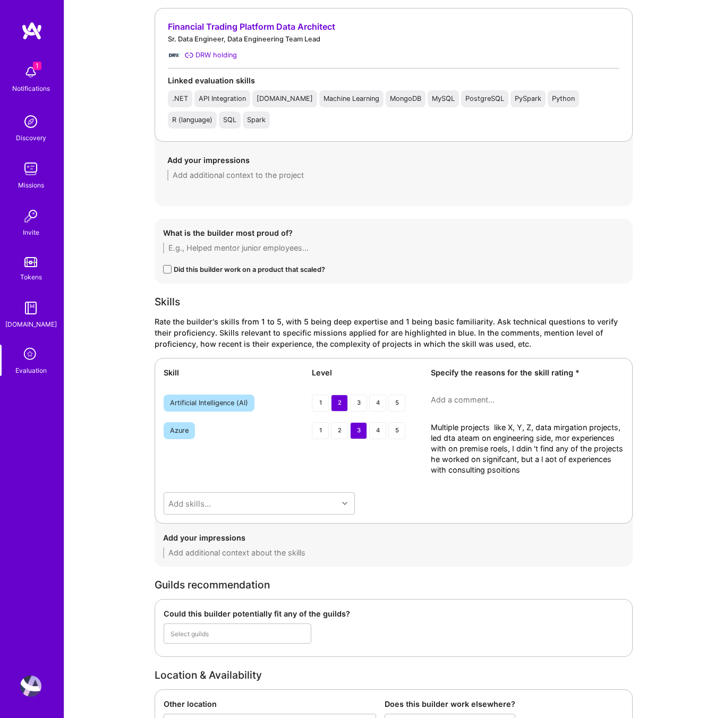
type textarea "Multiple projects like X, Y, Z, data mirgation projects, led dta ateam on engin…"
click at [482, 400] on textarea at bounding box center [527, 399] width 193 height 11
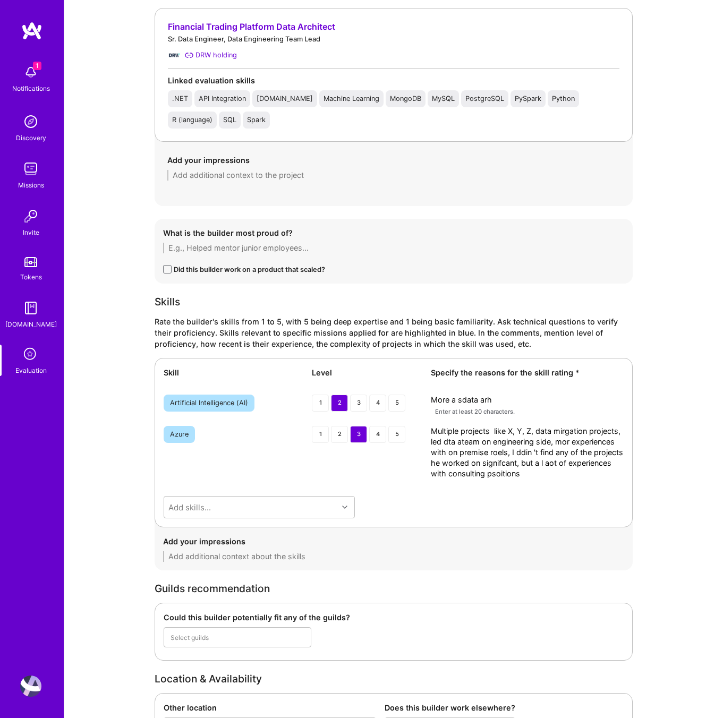
type textarea "More a sdata ar"
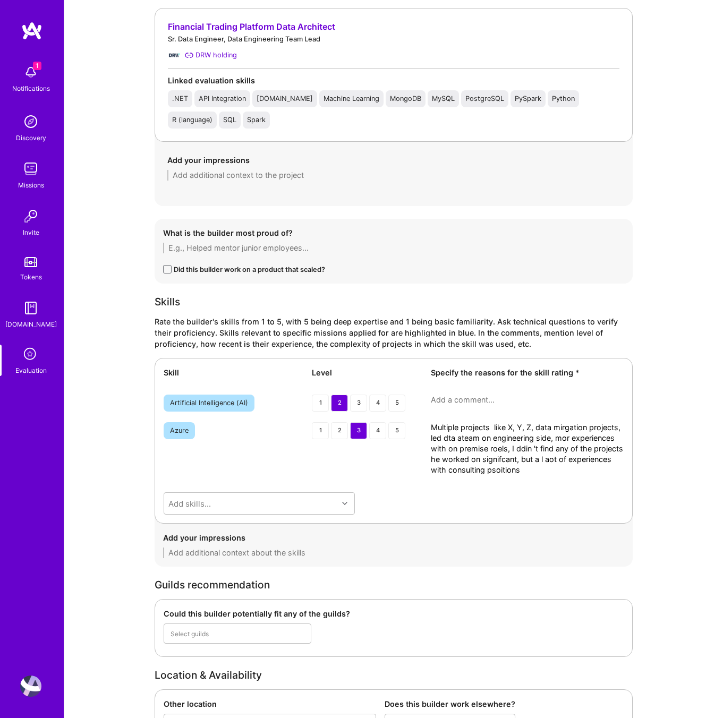
click at [589, 468] on textarea "Multiple projects like X, Y, Z, data mirgation projects, led dta ateam on engin…" at bounding box center [527, 448] width 193 height 53
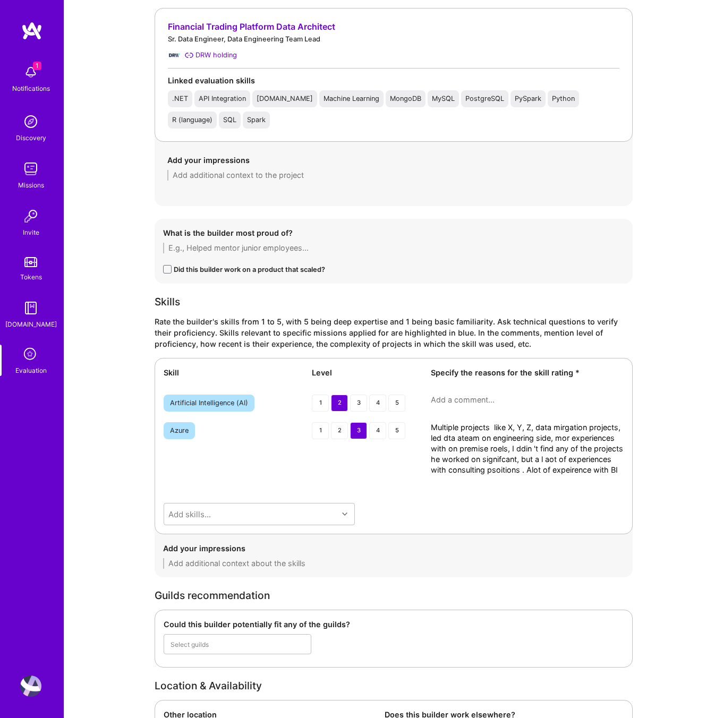
type textarea "Multiple projects like X, Y, Z, data mirgation projects, led dta ateam on engin…"
click at [495, 390] on div "Skill Level Specify the reasons for the skill rating * Artificial Intelligence …" at bounding box center [393, 446] width 478 height 176
click at [493, 398] on textarea at bounding box center [527, 399] width 193 height 11
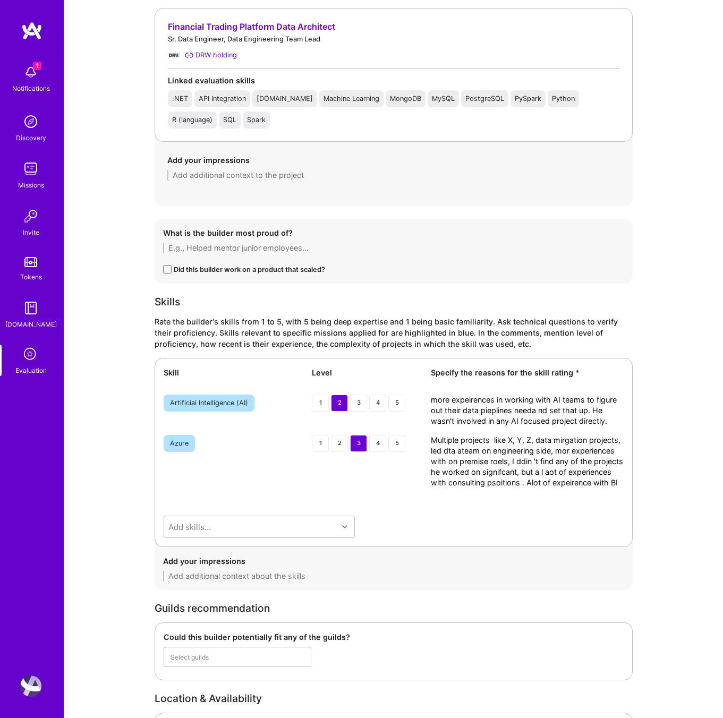
scroll to position [1586, 0]
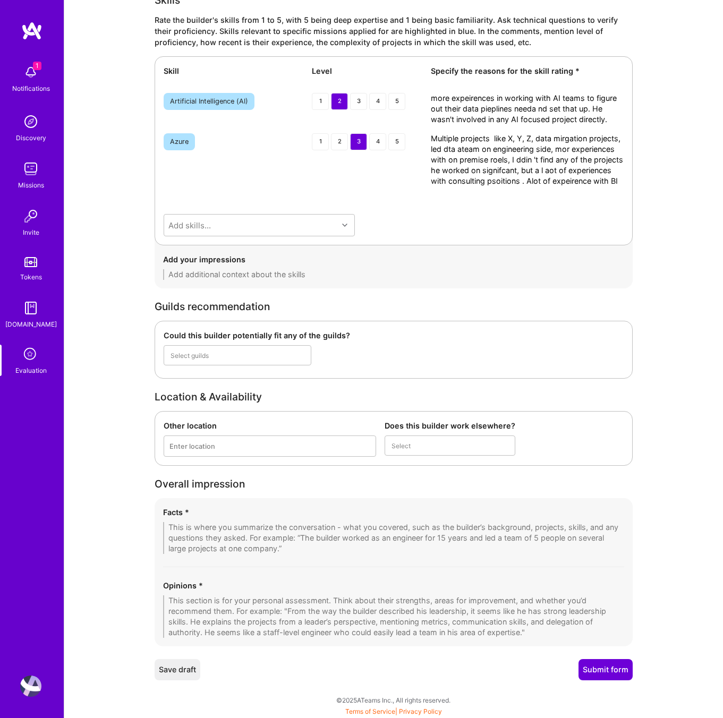
type textarea "more expeirences in working with AI teams to figure out their data pieplines ne…"
click at [255, 609] on textarea at bounding box center [393, 616] width 461 height 42
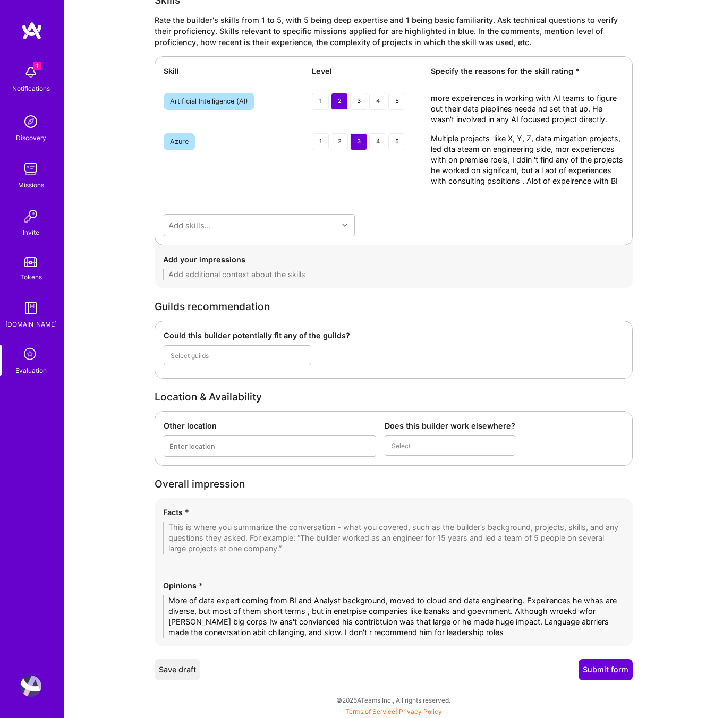
type textarea "More of data expert coming from BI and Analyst background, moved to cloud and d…"
click at [237, 530] on textarea at bounding box center [393, 538] width 461 height 32
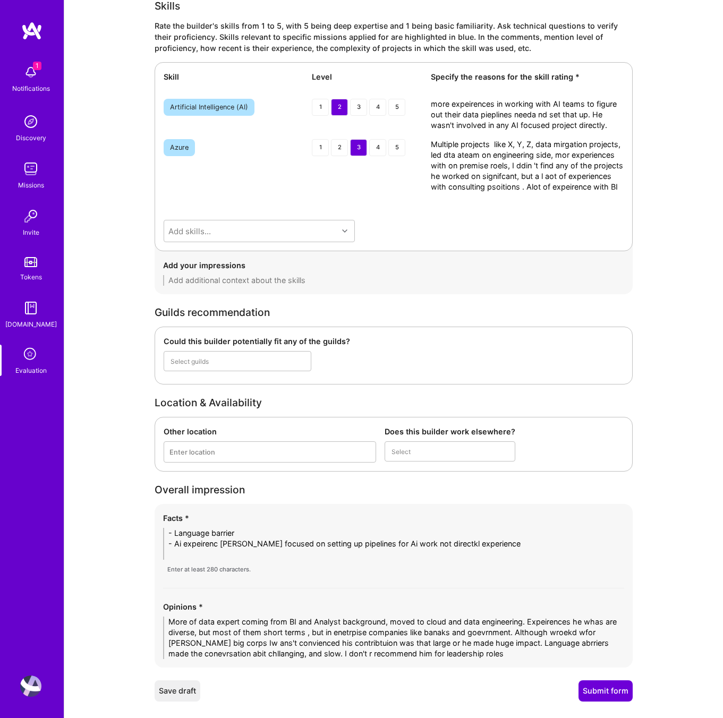
scroll to position [0, 0]
type textarea "- Language barrier - Ai expeirenc emore focused on setting up pipelines for Ai …"
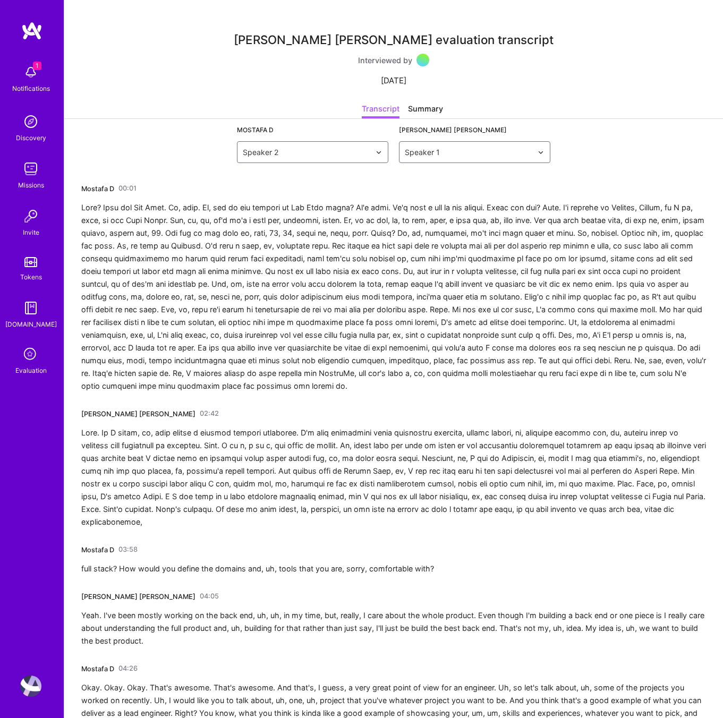
click at [83, 219] on div at bounding box center [393, 296] width 624 height 191
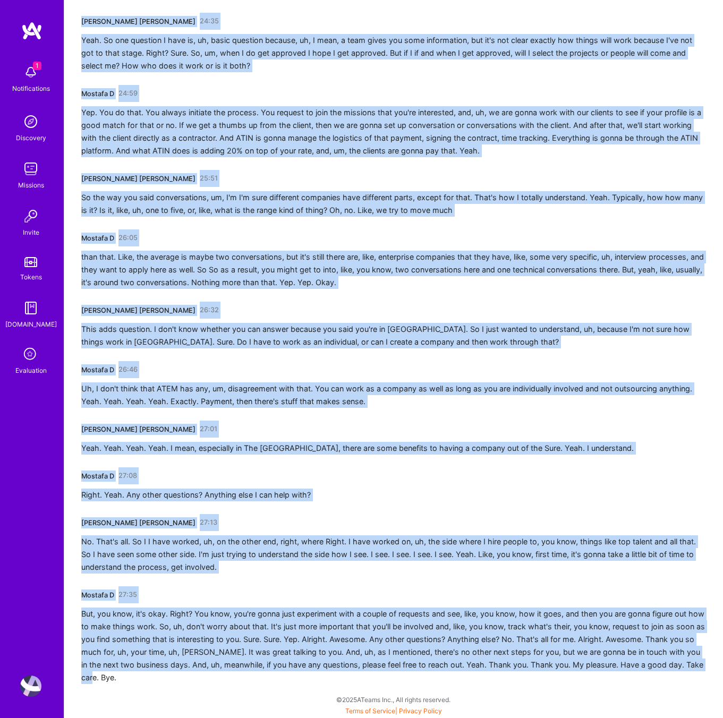
scroll to position [3378, 0]
drag, startPoint x: 82, startPoint y: 186, endPoint x: 265, endPoint y: 717, distance: 562.1
copy div "Mostafa D 00:01 From? From the [GEOGRAPHIC_DATA]. Oh, nice. [GEOGRAPHIC_DATA], …"
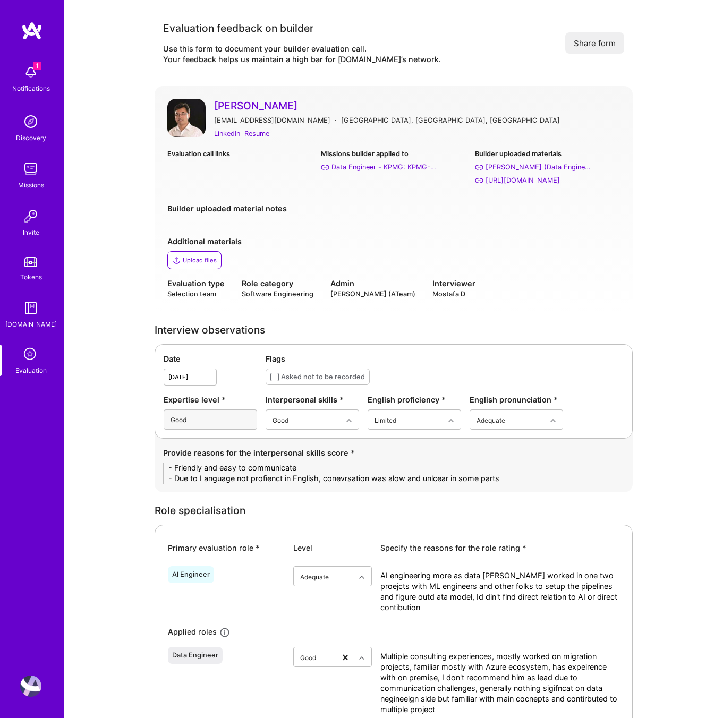
type textarea "- Language barrier - Ai expeirenc emore focused on setting up pipelines for Ai …"
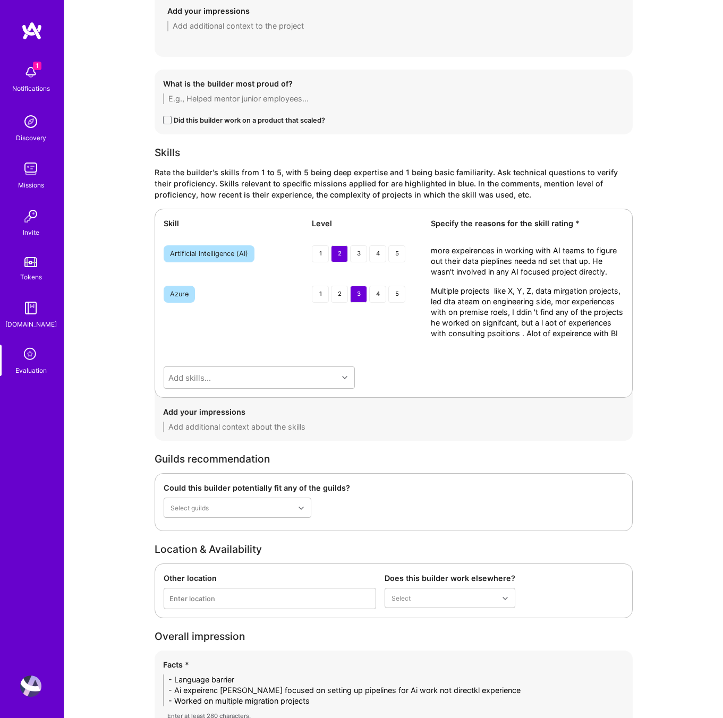
scroll to position [1602, 0]
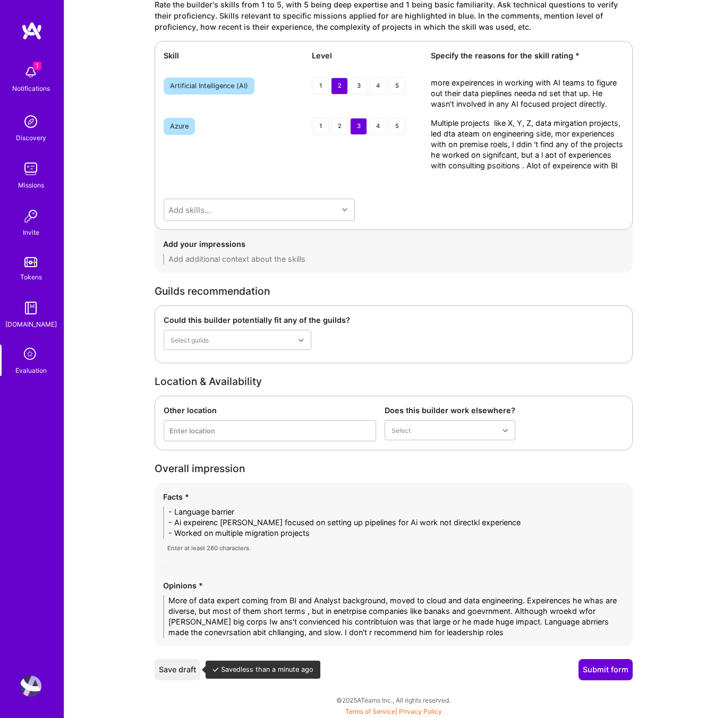
click at [176, 674] on button "Save draft" at bounding box center [177, 669] width 46 height 21
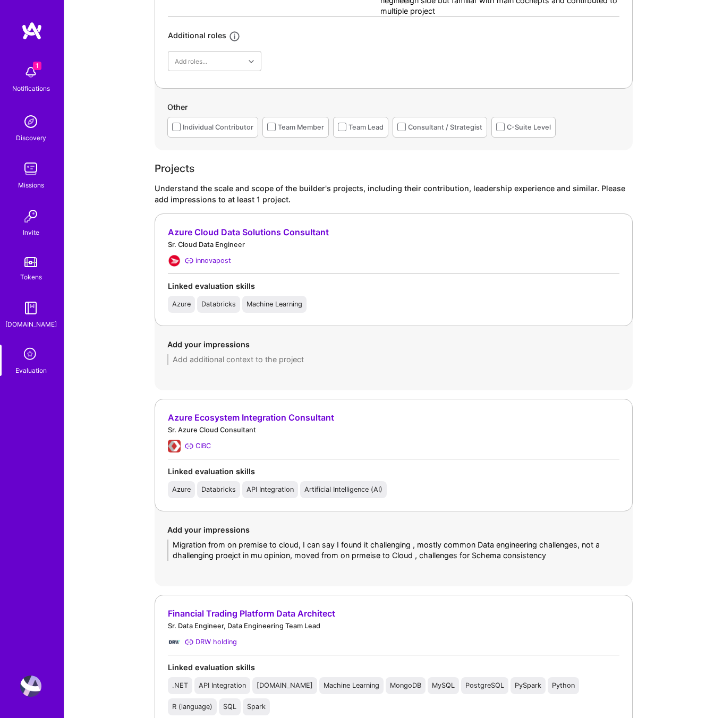
scroll to position [0, 0]
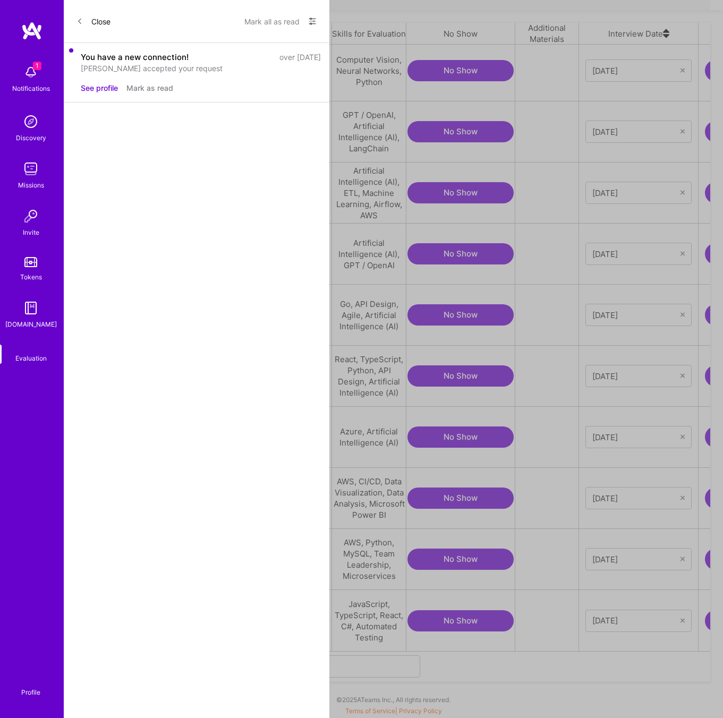
scroll to position [0, 214]
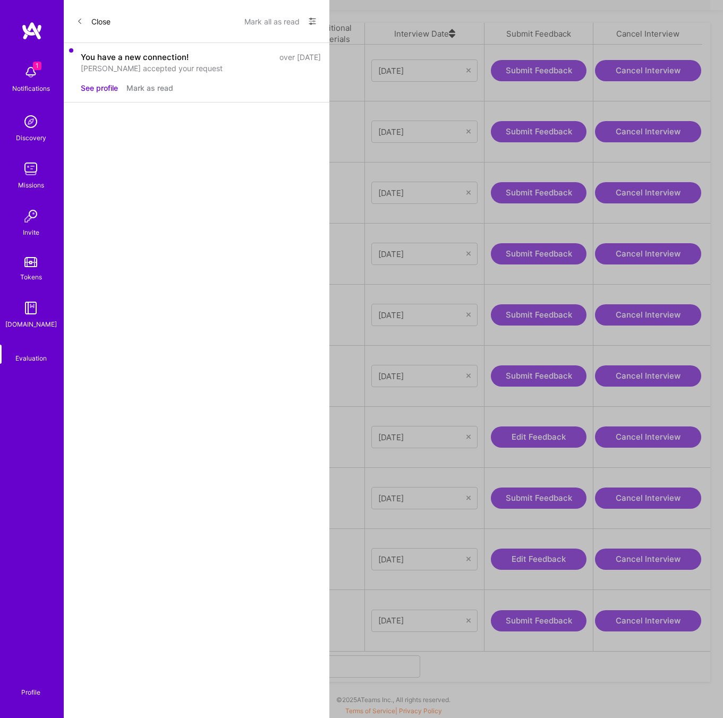
click at [557, 563] on button "Edit Feedback" at bounding box center [539, 558] width 96 height 21
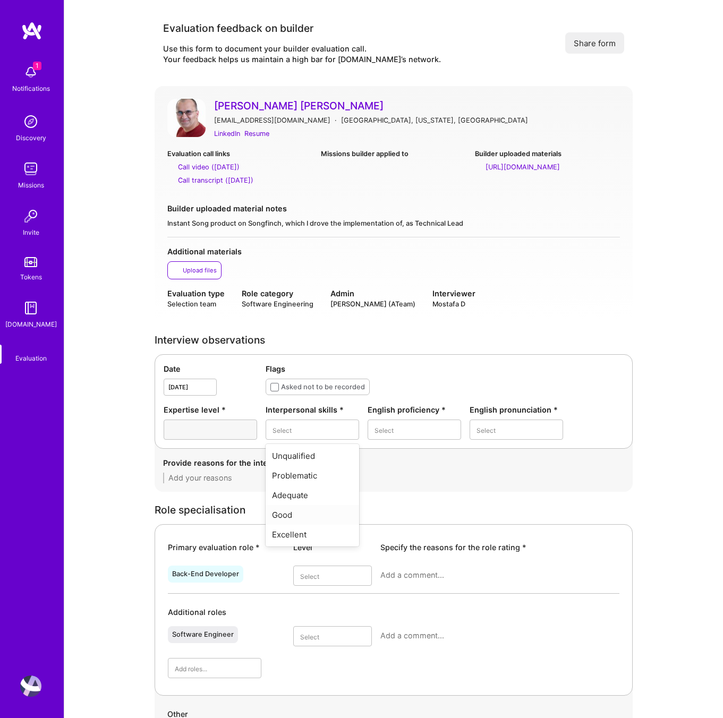
click at [288, 511] on div "Good" at bounding box center [311, 515] width 93 height 20
click at [389, 499] on div "Good" at bounding box center [413, 495] width 93 height 20
click at [480, 492] on div "Good" at bounding box center [515, 495] width 93 height 20
click at [282, 476] on textarea at bounding box center [393, 477] width 461 height 11
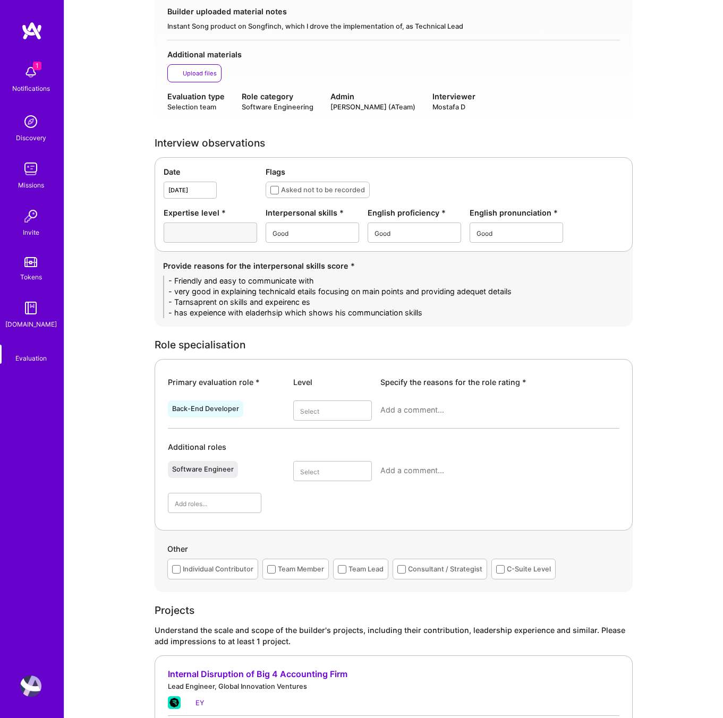
scroll to position [209, 0]
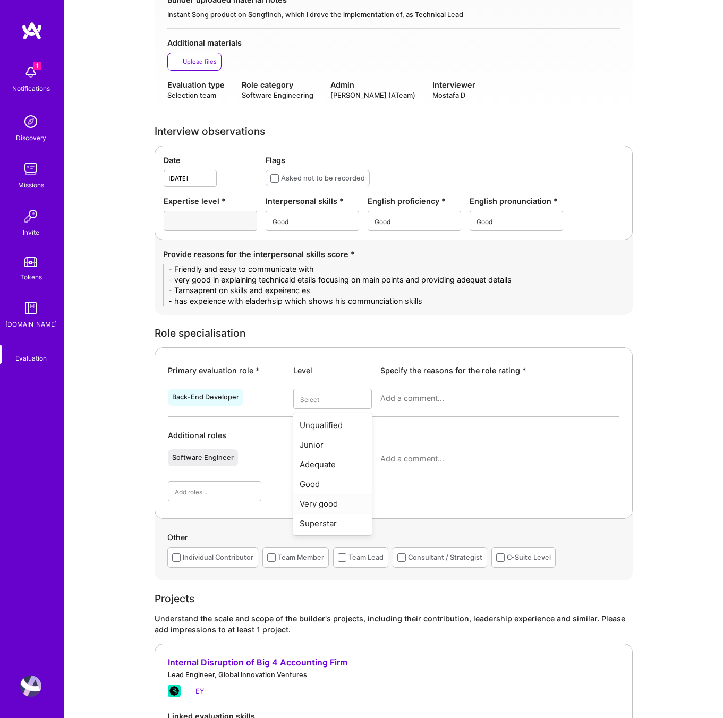
type textarea "- Friendly and easy to communicate with - very good in explaining technicald et…"
click at [330, 502] on div "Very good" at bounding box center [332, 504] width 79 height 20
click at [400, 397] on textarea at bounding box center [499, 398] width 239 height 11
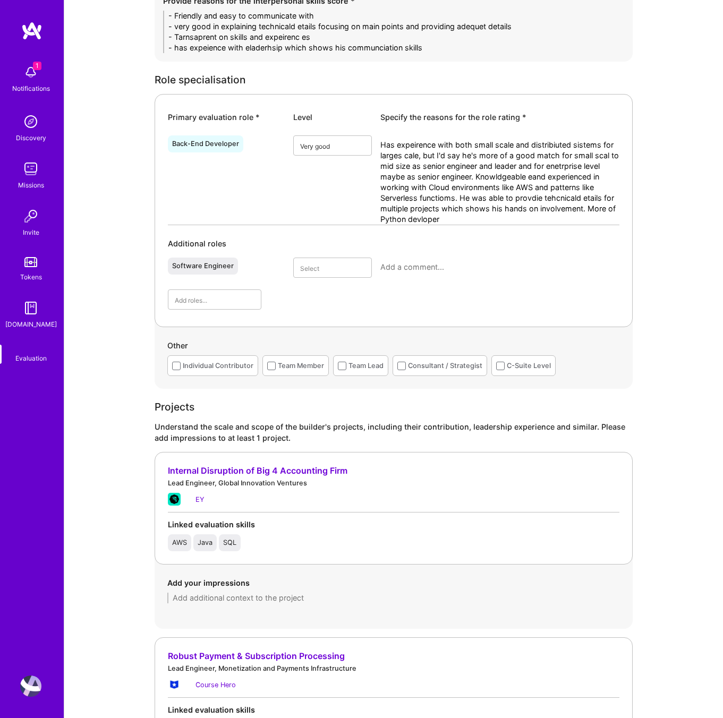
scroll to position [603, 0]
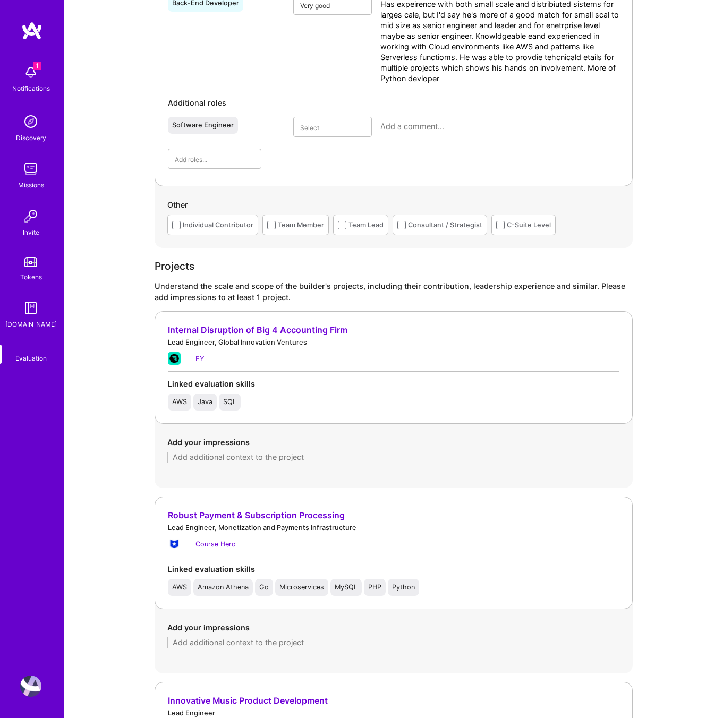
type textarea "Has expeirence with both small scale and distribiuted sistems for larges cale, …"
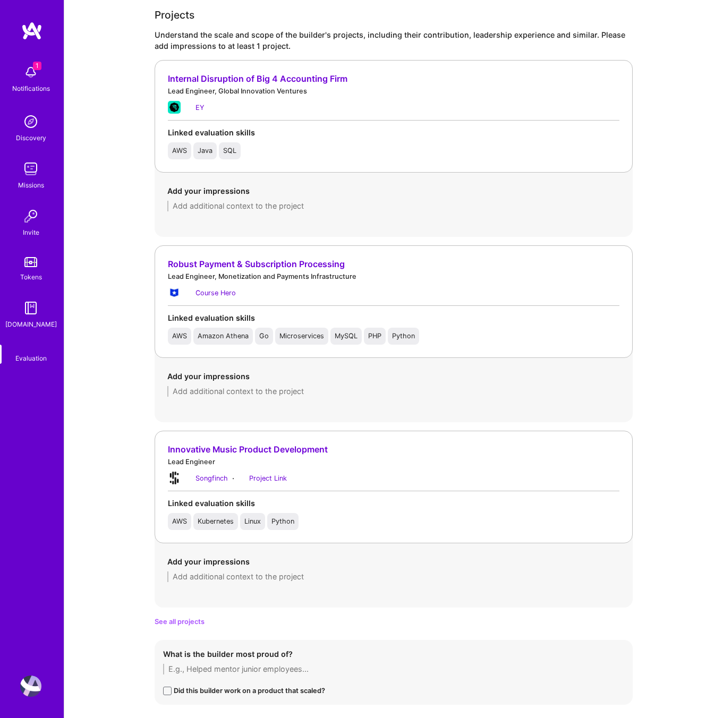
scroll to position [853, 0]
click at [211, 580] on textarea at bounding box center [393, 577] width 452 height 11
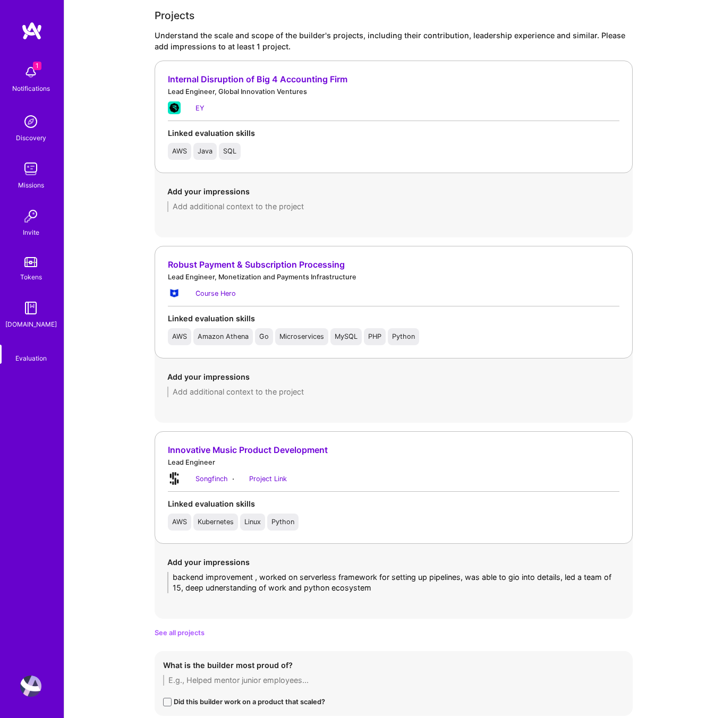
scroll to position [1295, 0]
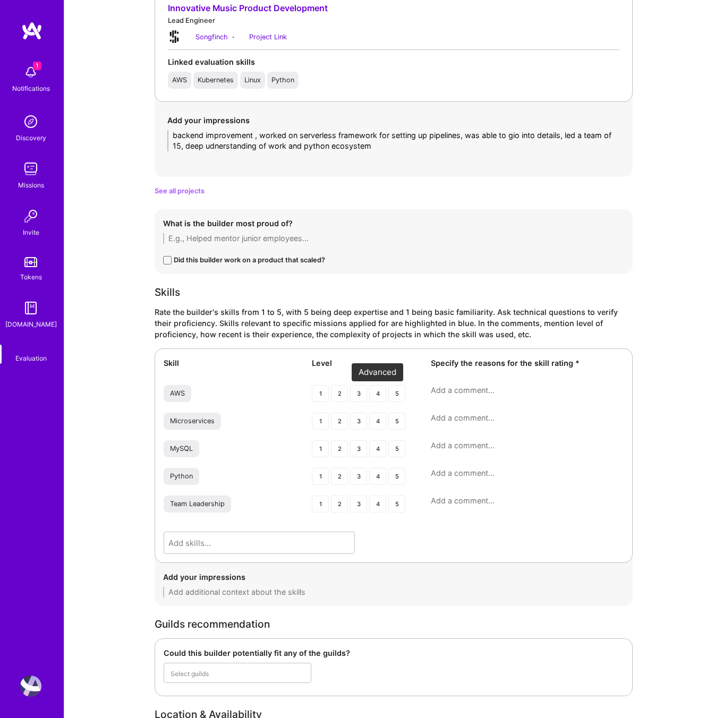
type textarea "backend improvement , worked on serverless framework for setting up pipelines, …"
click at [375, 393] on div "4" at bounding box center [377, 393] width 17 height 17
click at [375, 421] on div "4" at bounding box center [377, 421] width 17 height 17
click at [378, 477] on div "4" at bounding box center [377, 476] width 17 height 17
click at [375, 505] on div "4" at bounding box center [377, 503] width 17 height 17
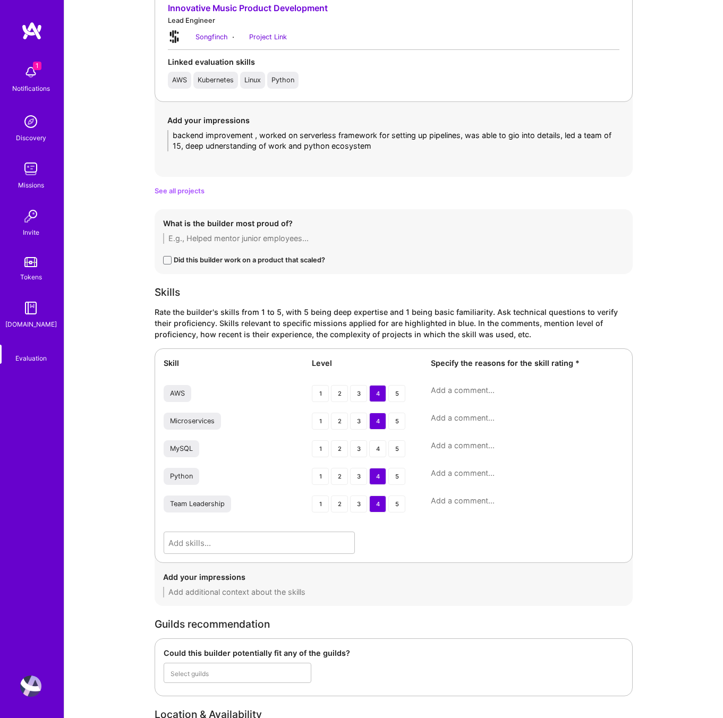
click at [451, 500] on textarea at bounding box center [527, 500] width 193 height 11
type textarea "more of etchnical lead"
click at [461, 417] on textarea at bounding box center [527, 418] width 193 height 11
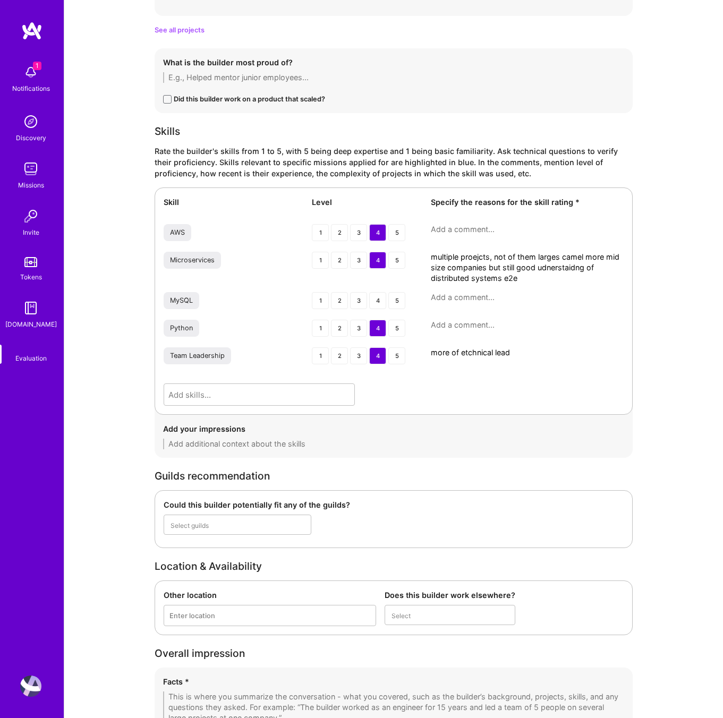
scroll to position [1440, 0]
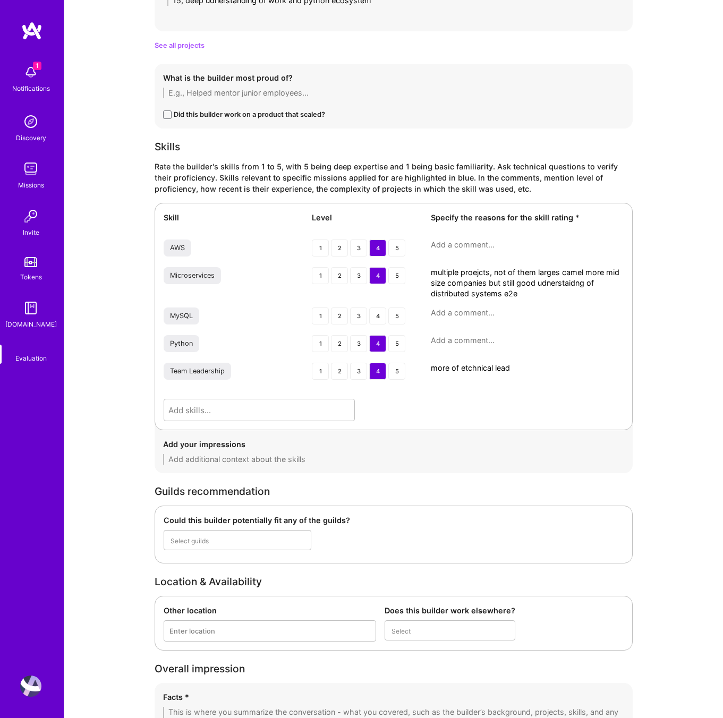
type textarea "multiple proejcts, not of them larges camel more mid size companies but still g…"
click at [446, 248] on textarea at bounding box center [527, 244] width 193 height 11
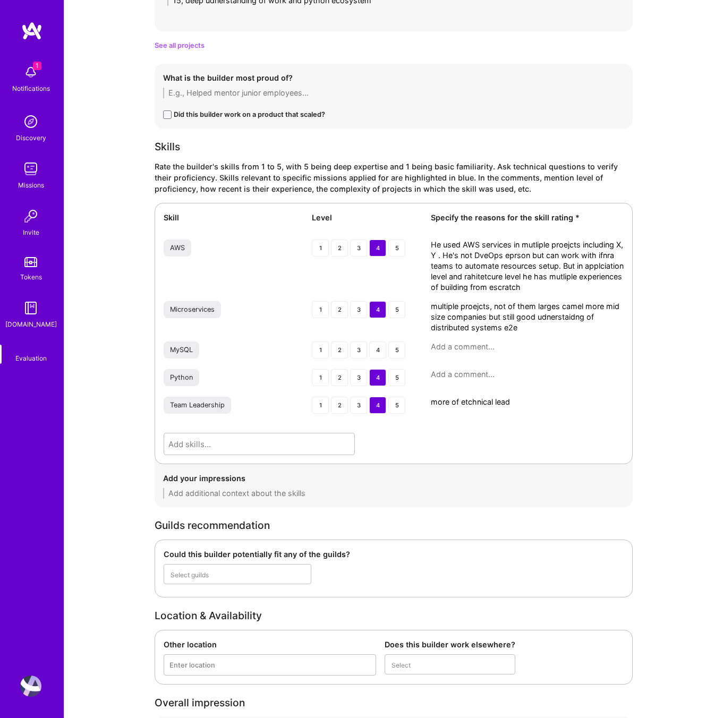
scroll to position [1661, 0]
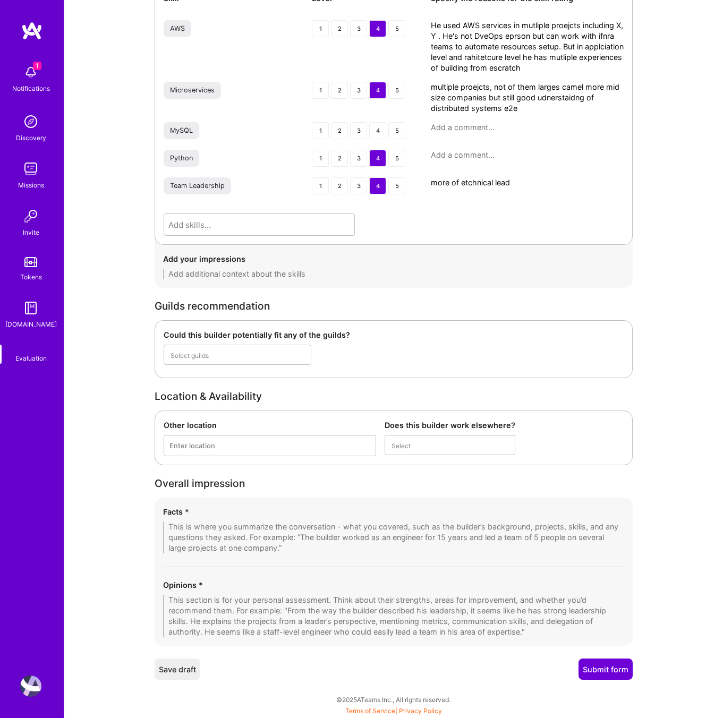
type textarea "He used AWS services in mutliple proejcts including X, Y . He's not DveOps eprs…"
click at [255, 603] on textarea at bounding box center [393, 616] width 461 height 42
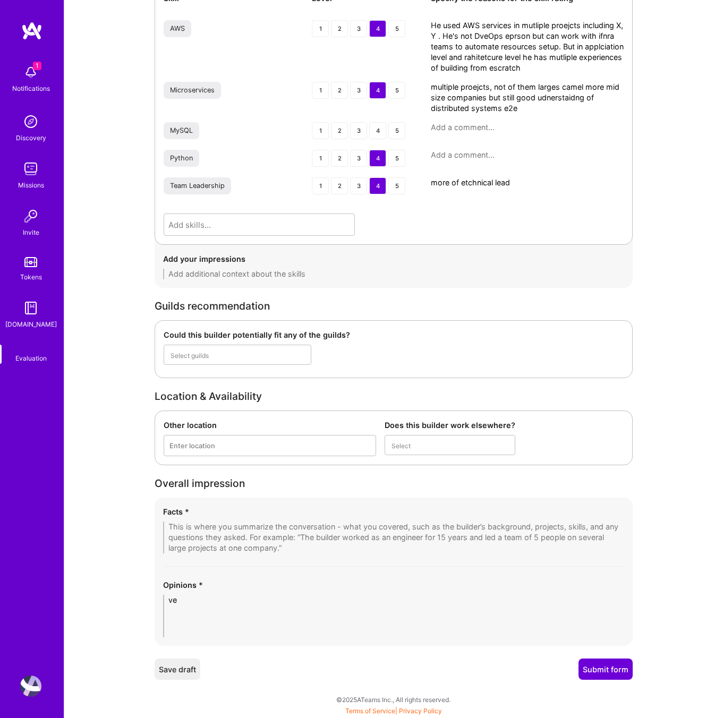
scroll to position [1644, 0]
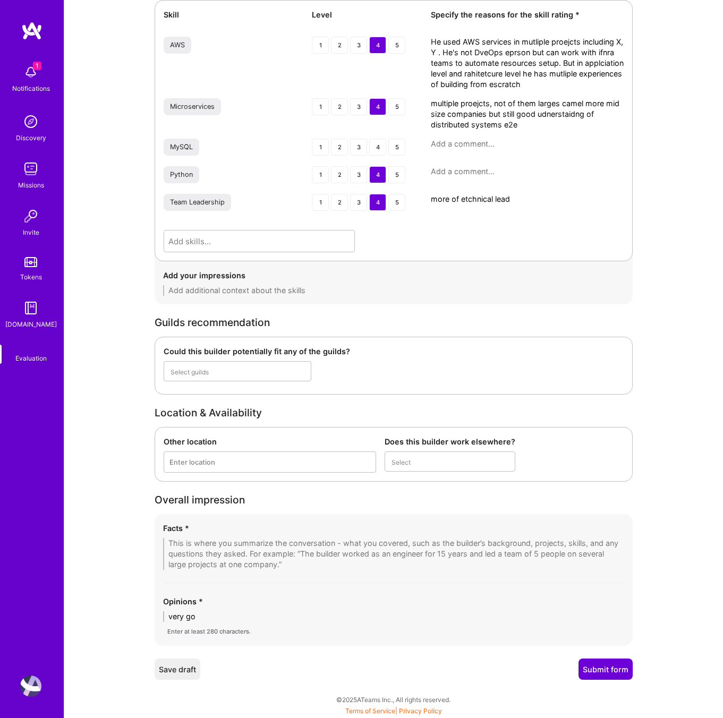
type textarea "very goo"
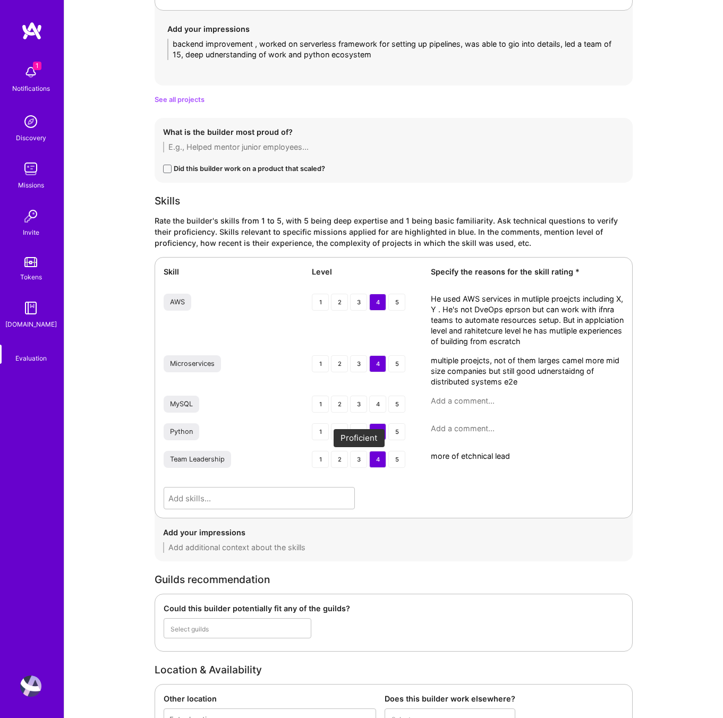
scroll to position [1388, 0]
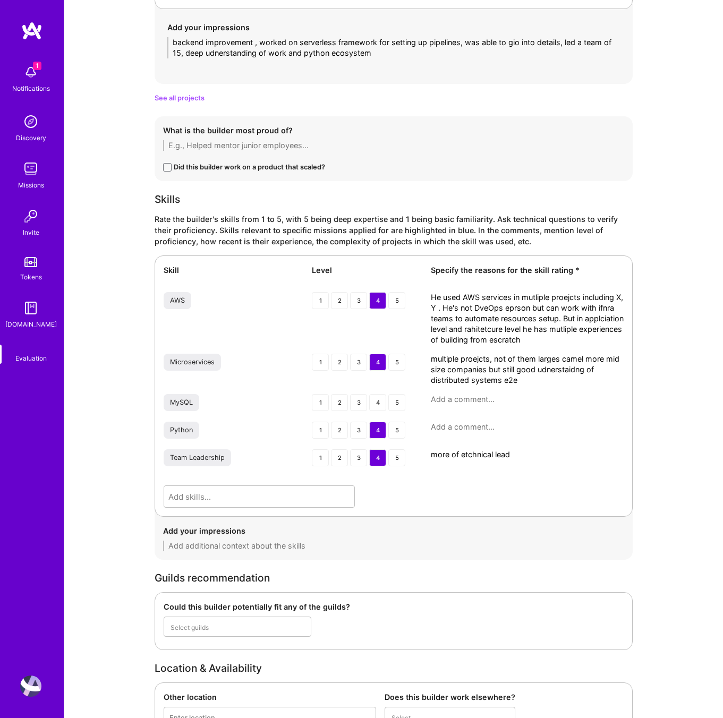
type textarea "Backend enginener, python, worked with mutiple teams as more of teach lead, mos…"
click at [448, 429] on textarea at bounding box center [527, 427] width 193 height 11
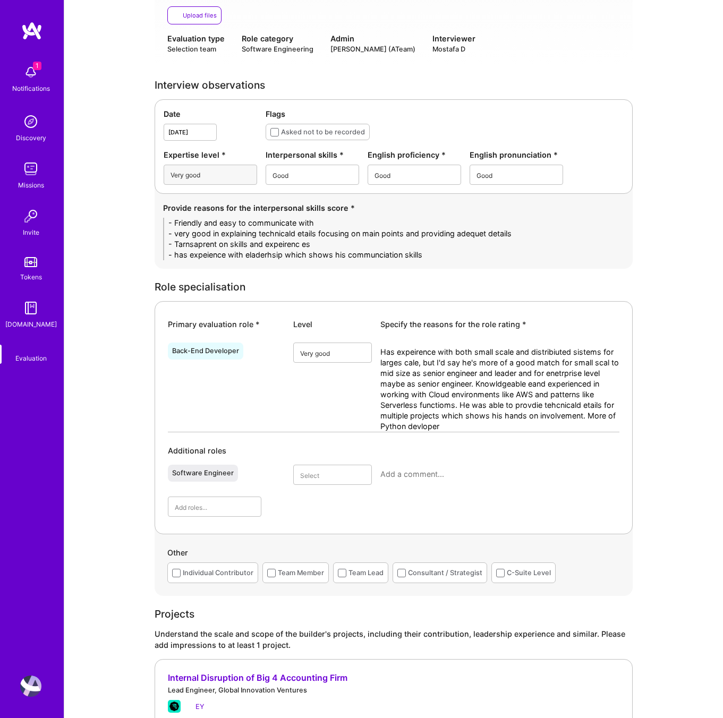
scroll to position [253, 0]
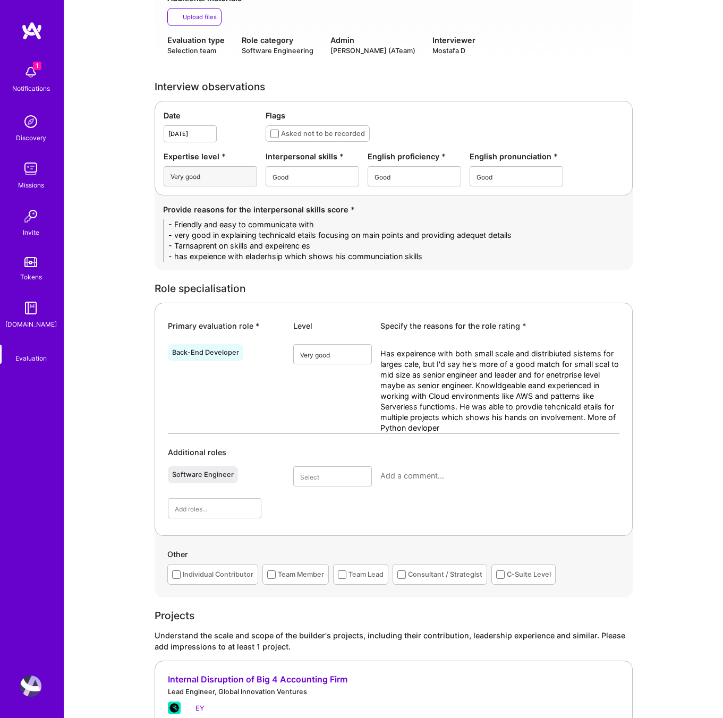
type textarea "His main abckend language, sued it for building abckend servcies from scrtahc i…"
drag, startPoint x: 436, startPoint y: 255, endPoint x: 110, endPoint y: 219, distance: 327.9
paste textarea "• Friendly, approachable, and easy to communicate with. • Clear and concise whe…"
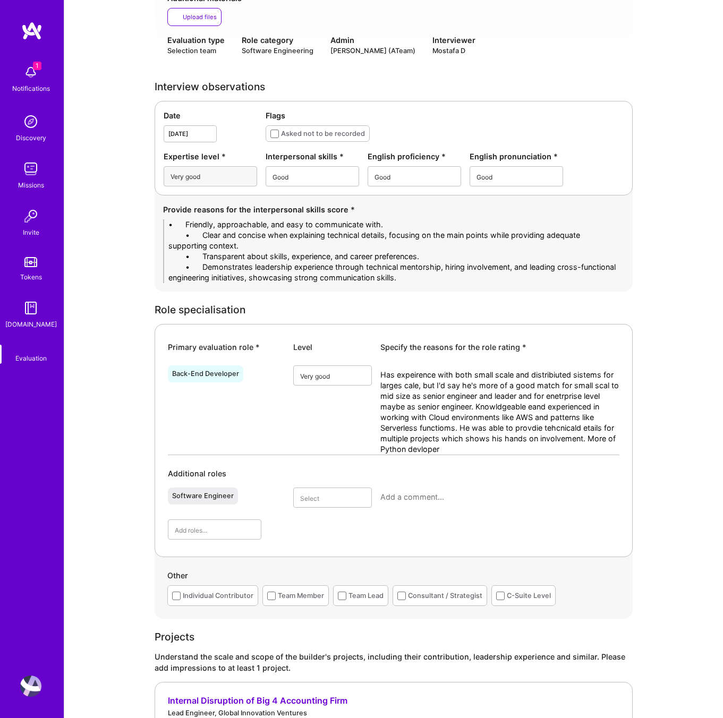
scroll to position [0, 0]
drag, startPoint x: 202, startPoint y: 225, endPoint x: 119, endPoint y: 222, distance: 83.4
drag, startPoint x: 203, startPoint y: 234, endPoint x: 142, endPoint y: 232, distance: 61.1
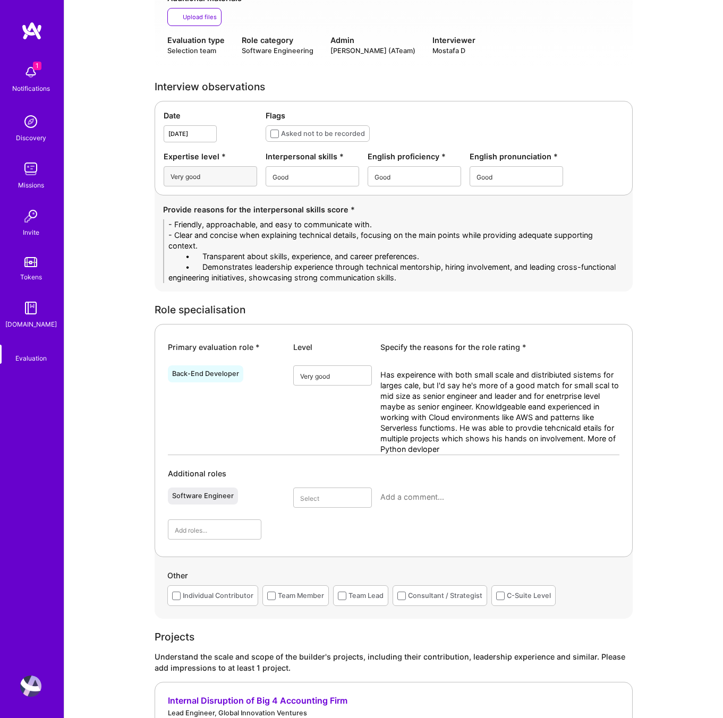
drag, startPoint x: 204, startPoint y: 255, endPoint x: 144, endPoint y: 258, distance: 60.1
drag, startPoint x: 203, startPoint y: 263, endPoint x: 130, endPoint y: 267, distance: 73.4
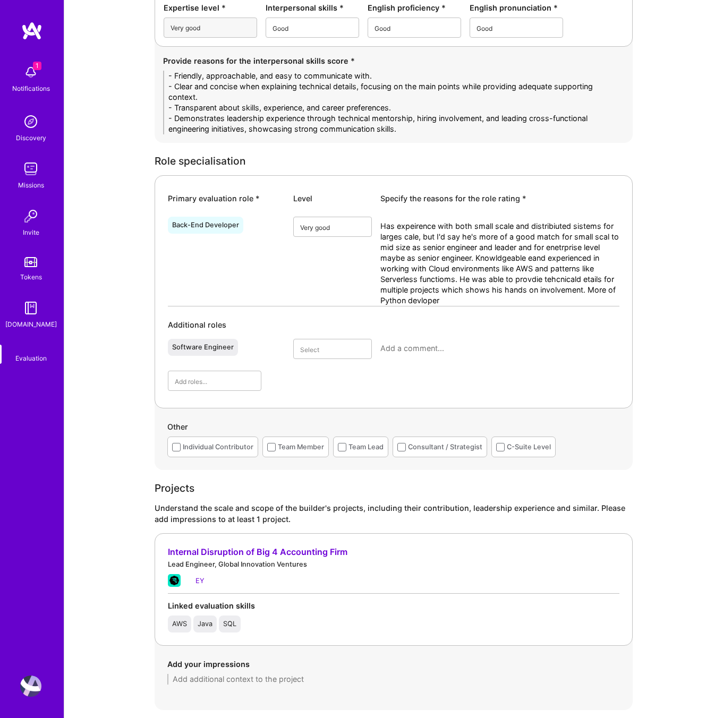
scroll to position [405, 0]
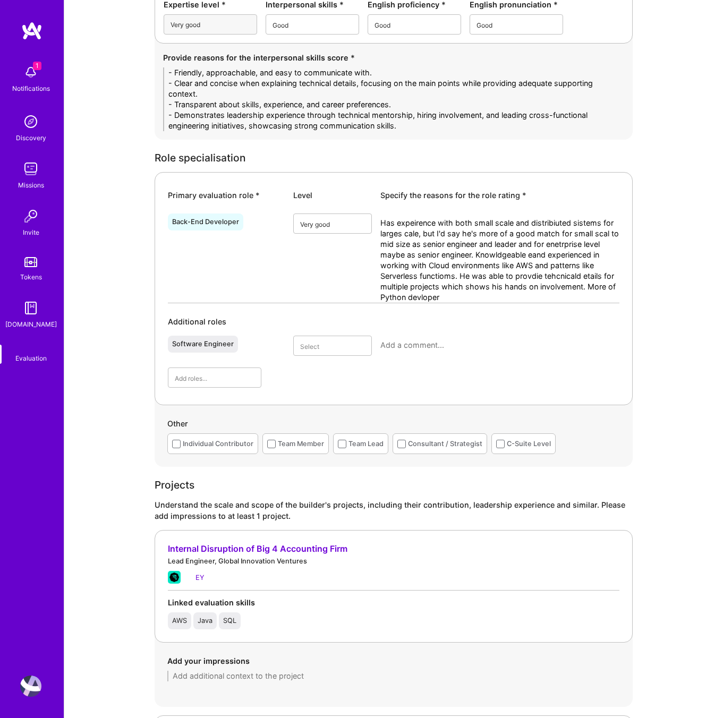
type textarea "- Friendly, approachable, and easy to communicate with. - Clear and concise whe…"
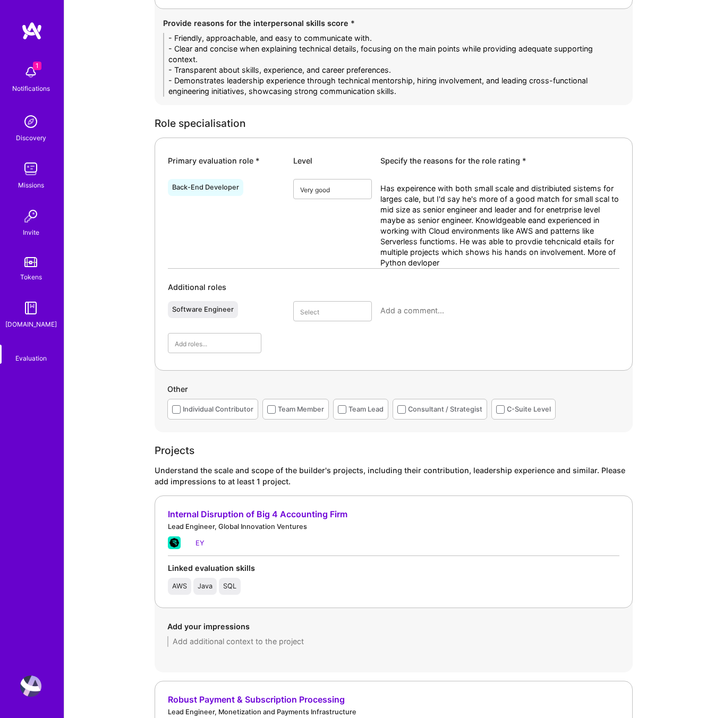
scroll to position [169, 0]
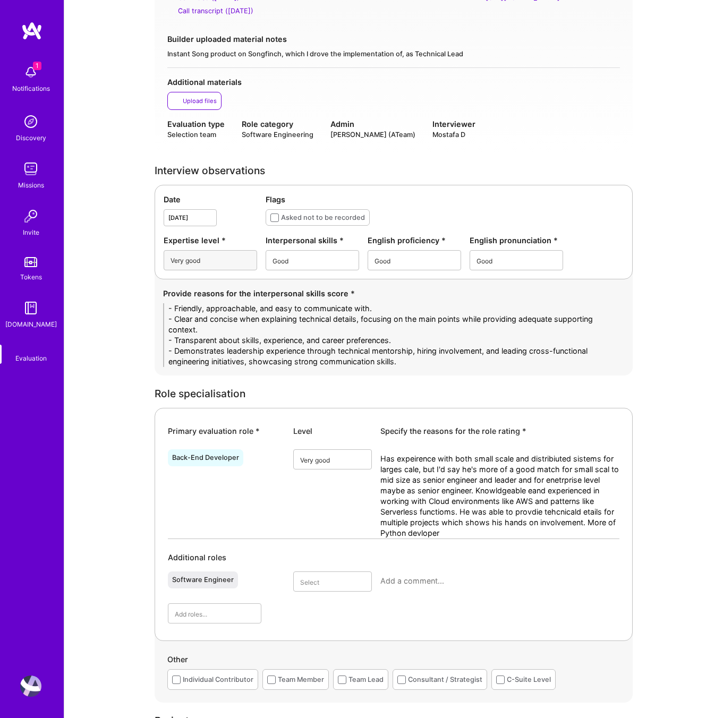
drag, startPoint x: 453, startPoint y: 532, endPoint x: 355, endPoint y: 459, distance: 123.3
click at [355, 459] on div "Back-End Developer option Very good, selected. Select is focused ,type to refin…" at bounding box center [393, 491] width 451 height 93
paste textarea "strong experience across both small-scale and distributed systems for larger-sc…"
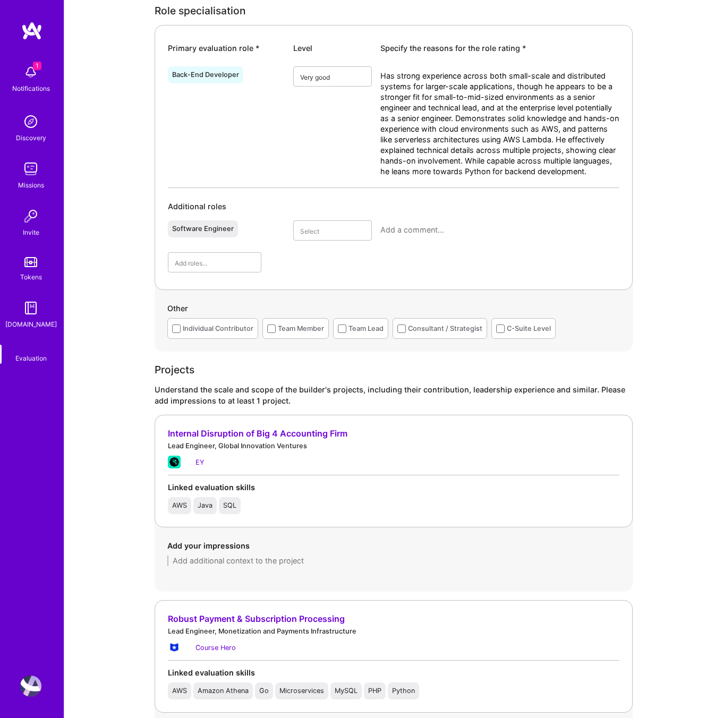
scroll to position [689, 0]
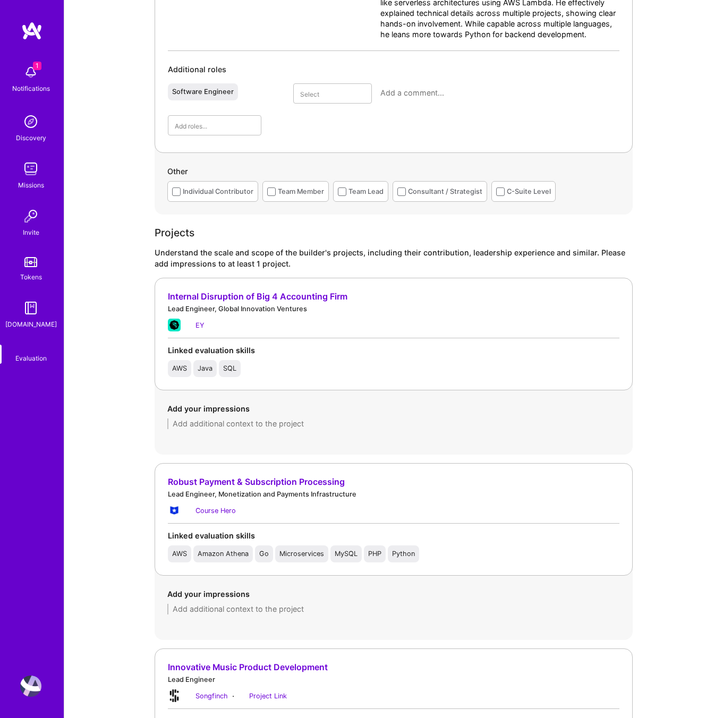
type textarea "Has strong experience across both small-scale and distributed systems for large…"
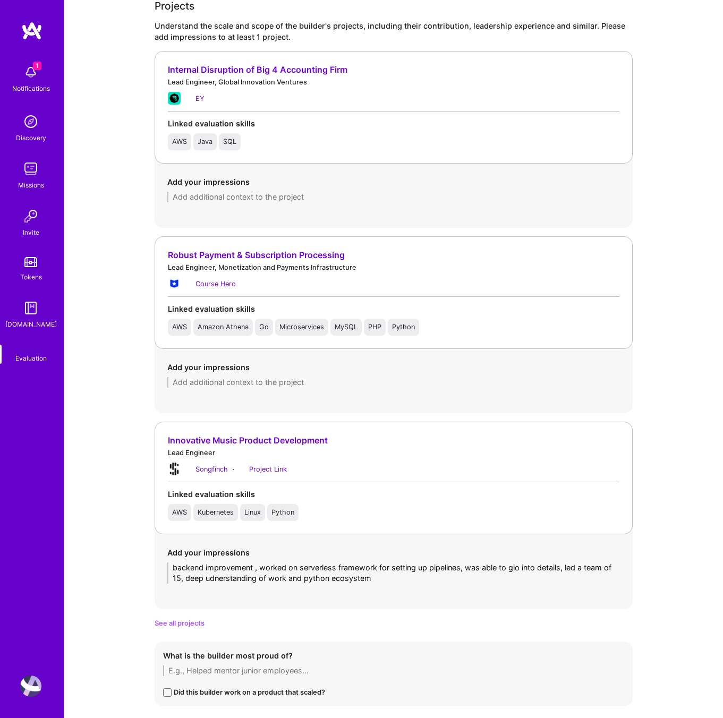
click at [312, 583] on textarea "backend improvement , worked on serverless framework for setting up pipelines, …" at bounding box center [393, 572] width 452 height 21
drag, startPoint x: 382, startPoint y: 579, endPoint x: 133, endPoint y: 562, distance: 249.0
click at [133, 562] on div "Evaluation feedback on builder Use this form to document your builder evaluatio…" at bounding box center [393, 301] width 658 height 2435
paste textarea "Led backend redevelopment for the company’s second product, focusing on a serve…"
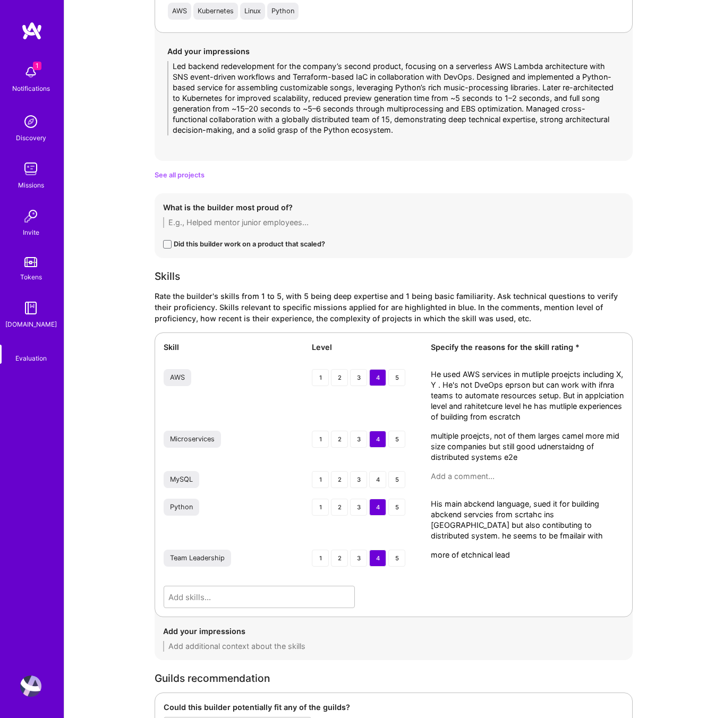
scroll to position [1545, 0]
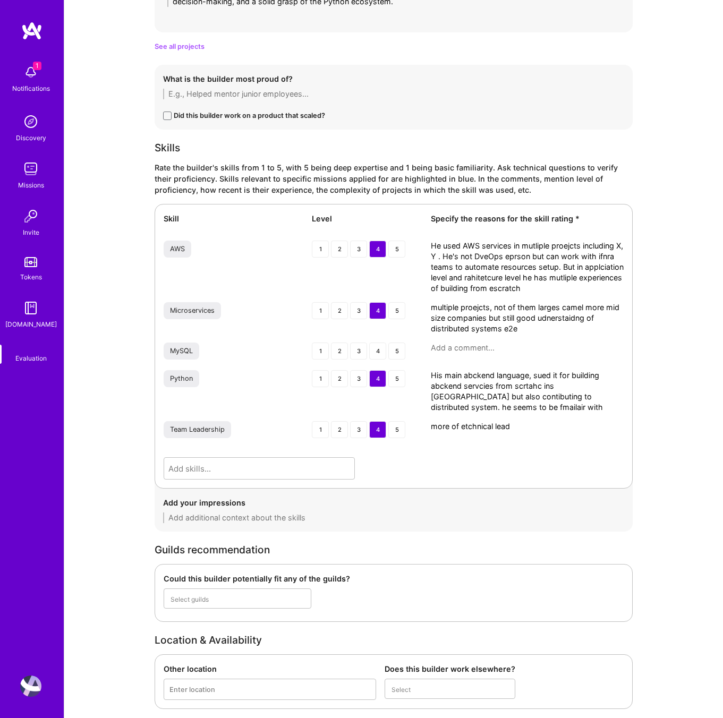
type textarea "Led backend redevelopment for the company’s second product, focusing on a serve…"
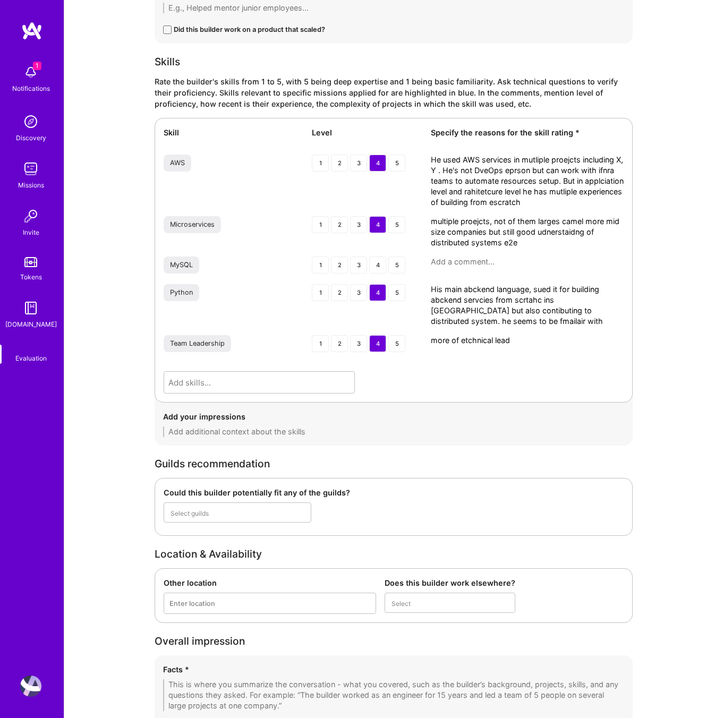
scroll to position [1784, 0]
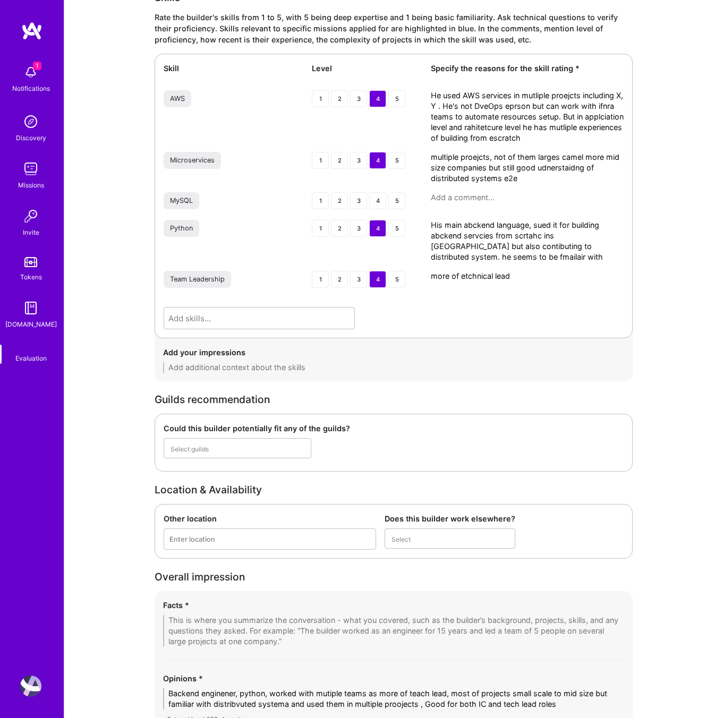
scroll to position [1607, 0]
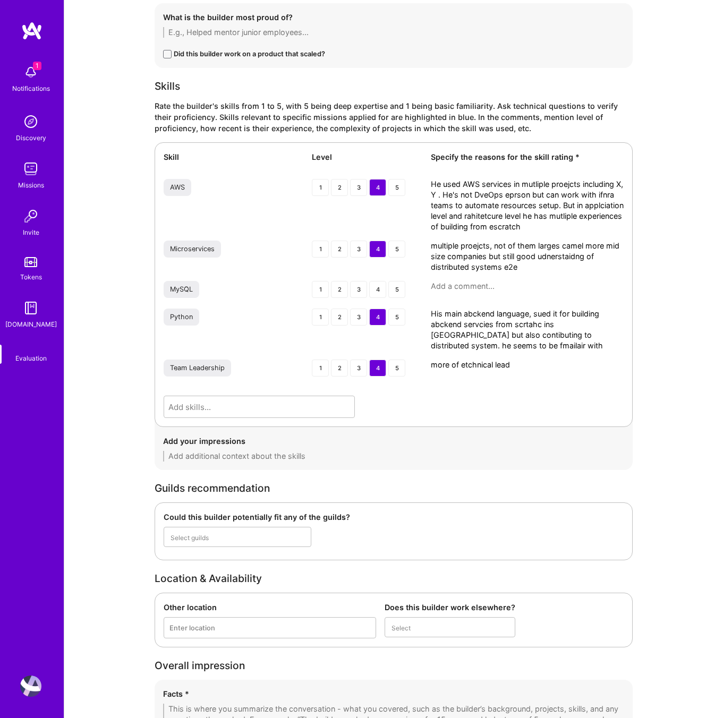
click at [553, 221] on textarea "He used AWS services in mutliple proejcts including X, Y . He's not DveOps eprs…" at bounding box center [527, 205] width 193 height 53
drag, startPoint x: 572, startPoint y: 229, endPoint x: 389, endPoint y: 182, distance: 189.3
click at [389, 182] on div "AWS 1 2 3 4 5 He used AWS services in mutliple proejcts including X, Y . He's n…" at bounding box center [394, 205] width 460 height 53
drag, startPoint x: 573, startPoint y: 225, endPoint x: 416, endPoint y: 178, distance: 163.9
click at [416, 178] on div "Skill Level Specify the reasons for the skill rating * AWS 1 2 3 4 5 He used AW…" at bounding box center [393, 284] width 478 height 285
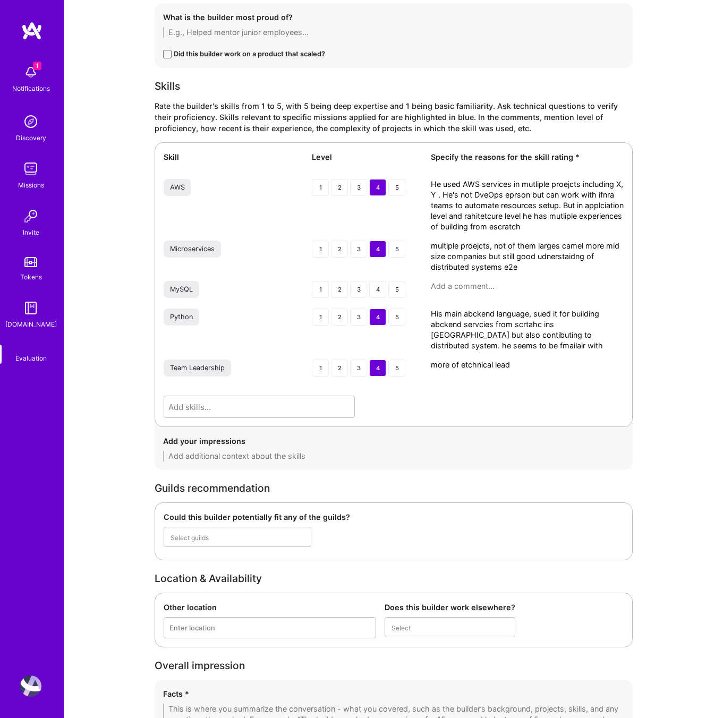
paste textarea "as leveraged AWS services across multiple projects, primarily at the applicatio…"
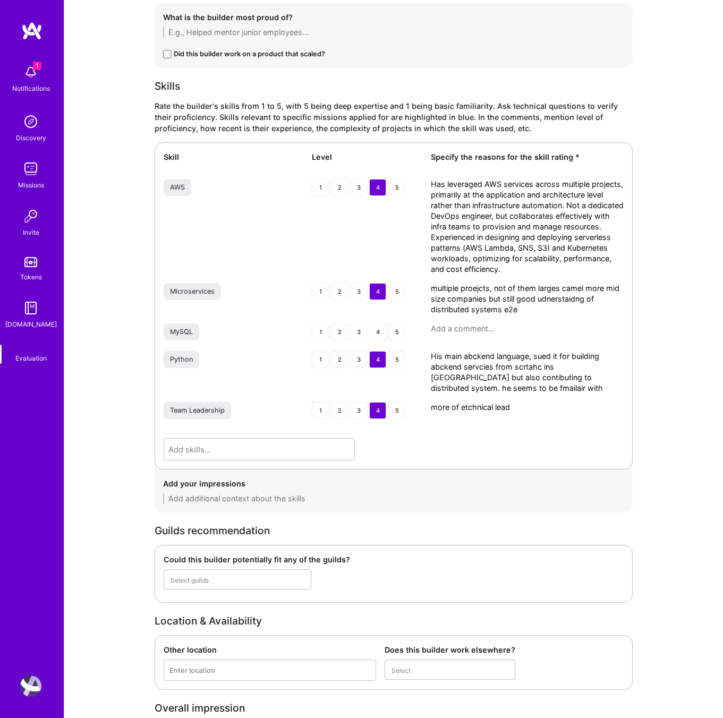
scroll to position [0, 0]
type textarea "Has leveraged AWS services across multiple projects, primarily at the applicati…"
drag, startPoint x: 524, startPoint y: 312, endPoint x: 382, endPoint y: 287, distance: 143.9
click at [382, 287] on div "Microservices 1 2 3 4 5 multiple proejcts, not of them larges camel more mid si…" at bounding box center [394, 299] width 460 height 32
paste textarea "Hands-on experience building and re-architecting microservice-based back-end sy…"
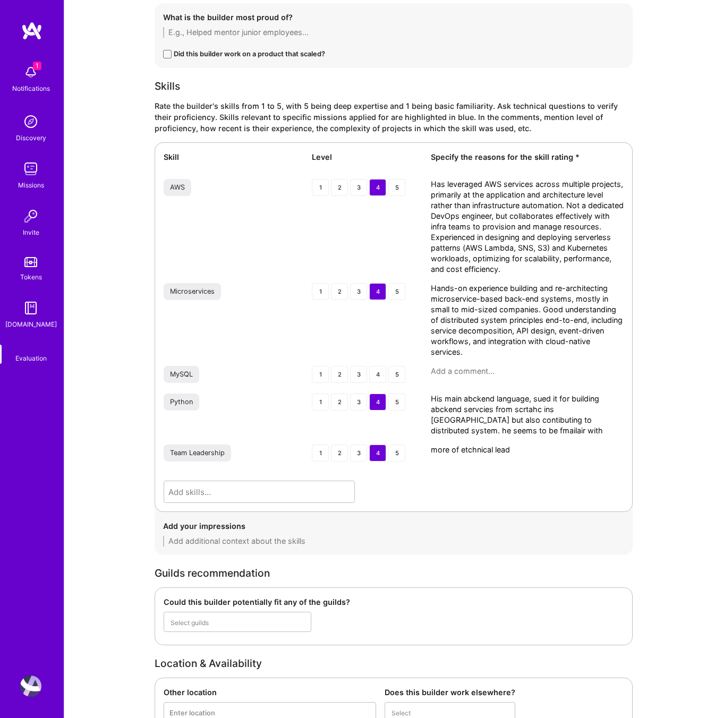
type textarea "Hands-on experience building and re-architecting microservice-based back-end sy…"
drag, startPoint x: 618, startPoint y: 433, endPoint x: 390, endPoint y: 400, distance: 230.1
click at [390, 400] on div "Python 1 2 3 4 5 His main abckend language, sued it for building abckend servci…" at bounding box center [394, 414] width 460 height 42
paste textarea "Primary back-end programming language for building services from scratch in sta…"
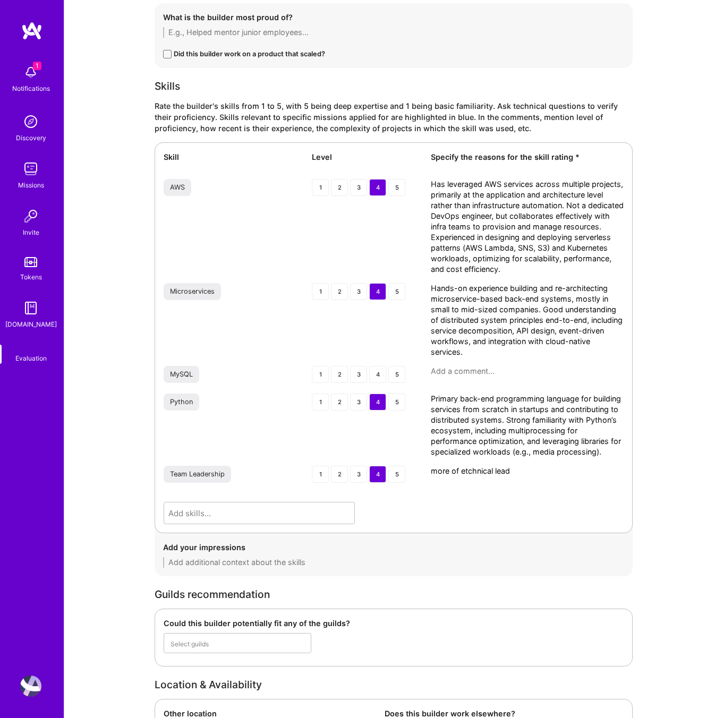
type textarea "Primary back-end programming language for building services from scratch in sta…"
drag, startPoint x: 464, startPoint y: 470, endPoint x: 411, endPoint y: 467, distance: 52.6
click at [411, 467] on div "Team Leadership 1 2 3 4 5 more of etchnical lead" at bounding box center [394, 475] width 460 height 19
paste textarea "Acts primarily as a technical leader, guiding architectural decisions, mentorin…"
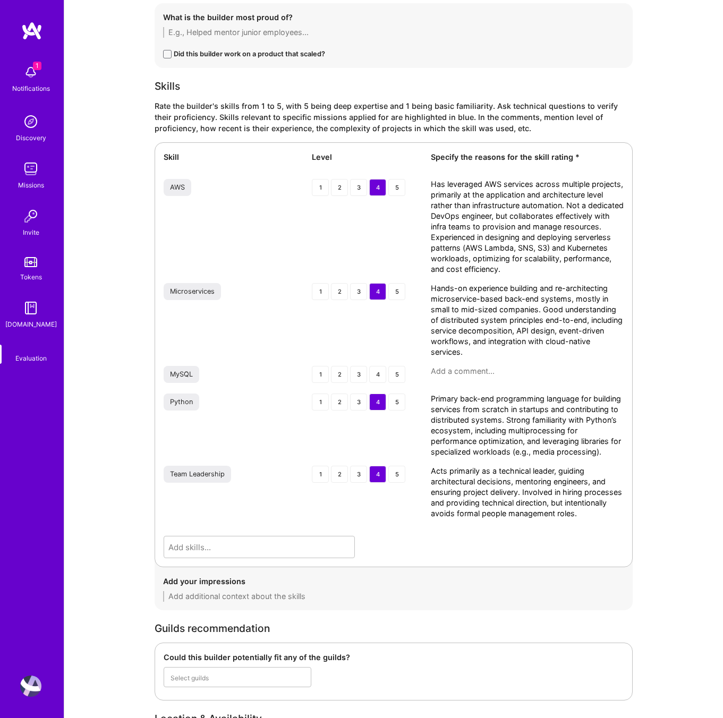
type textarea "Acts primarily as a technical leader, guiding architectural decisions, mentorin…"
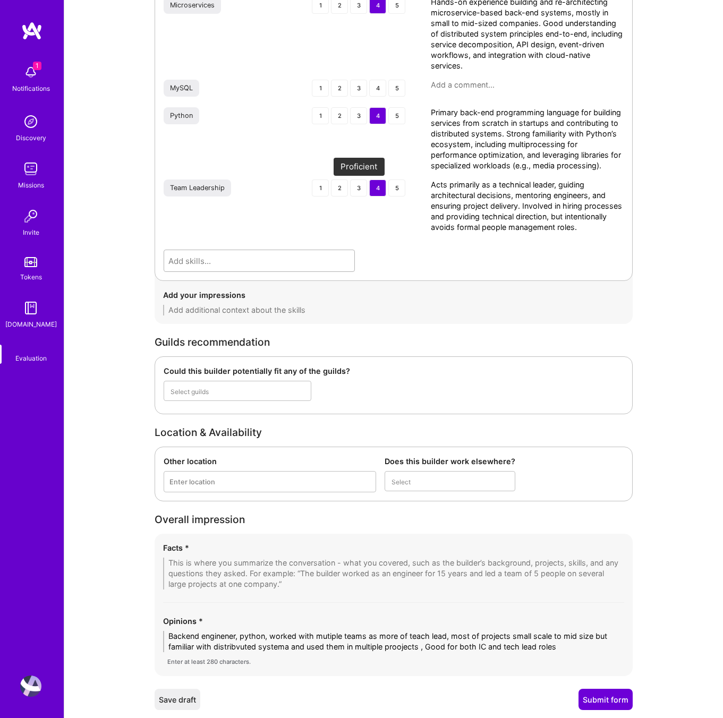
scroll to position [1925, 0]
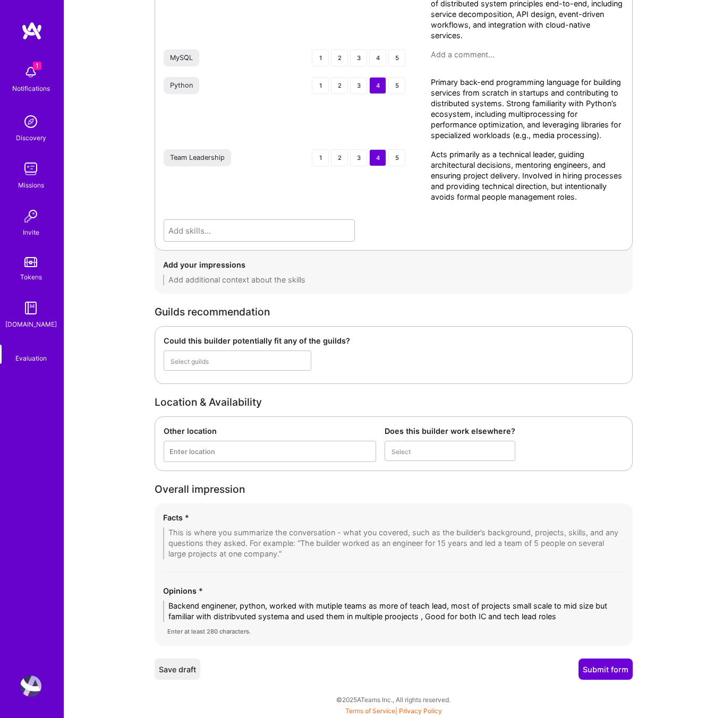
click at [265, 611] on textarea "Backend enginener, python, worked with mutiple teams as more of teach lead, mos…" at bounding box center [393, 610] width 461 height 21
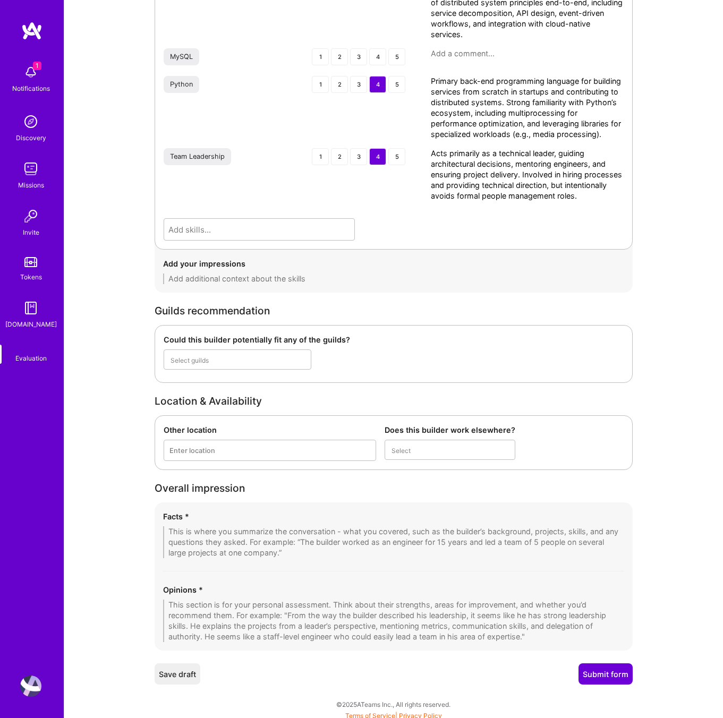
paste textarea "Seasoned backend engineer with strong expertise in Python and hands-on experien…"
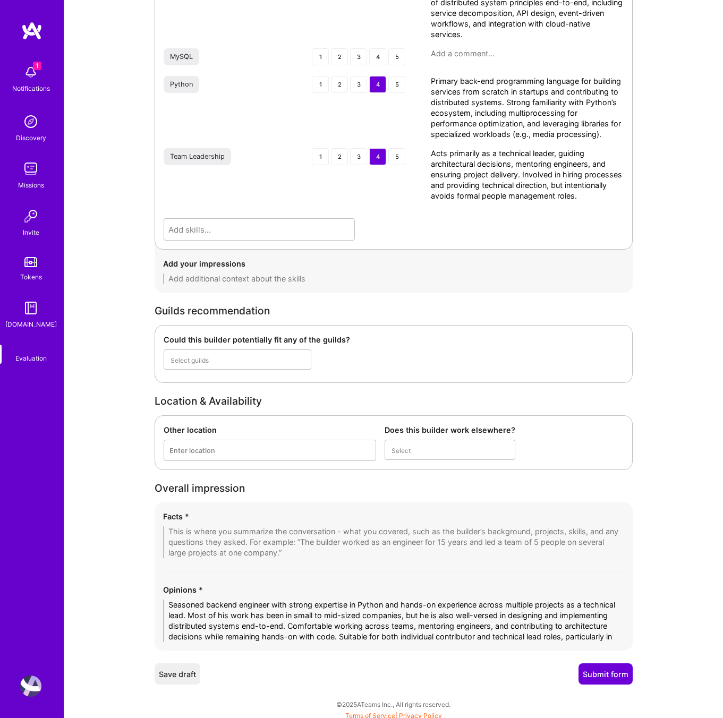
scroll to position [0, 0]
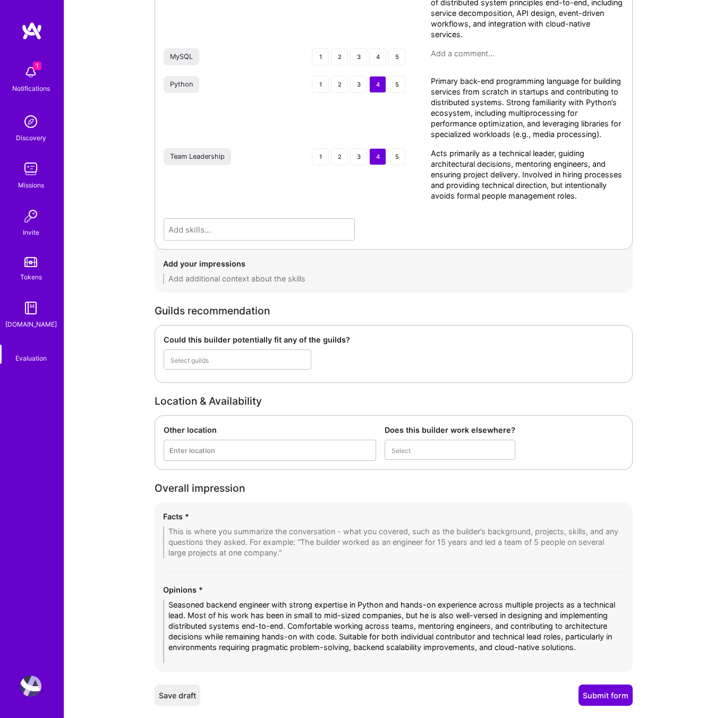
type textarea "Seasoned backend engineer with strong expertise in Python and hands-on experien…"
click at [226, 539] on textarea at bounding box center [393, 542] width 461 height 32
paste textarea "1. Strong Product-Focused Mindset – Positions himself as a product-focused back…"
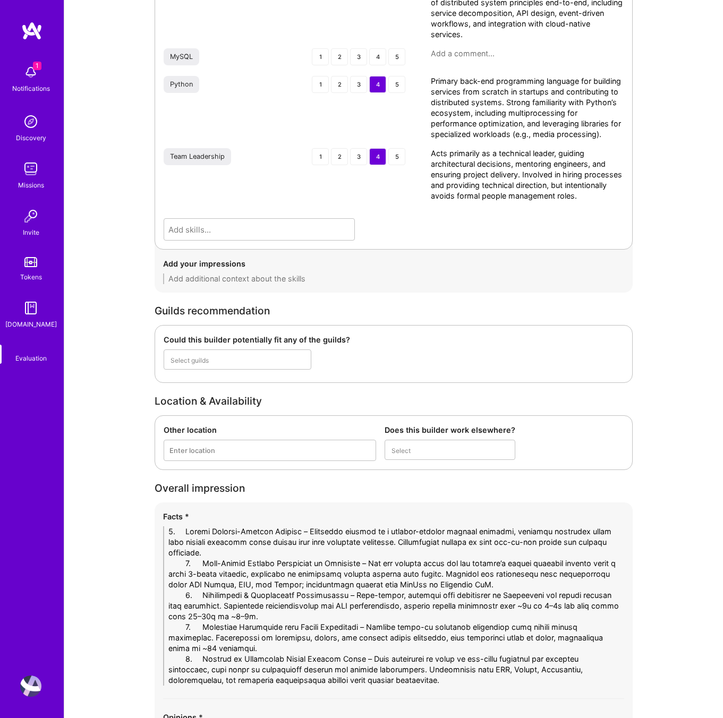
drag, startPoint x: 201, startPoint y: 532, endPoint x: 144, endPoint y: 531, distance: 56.8
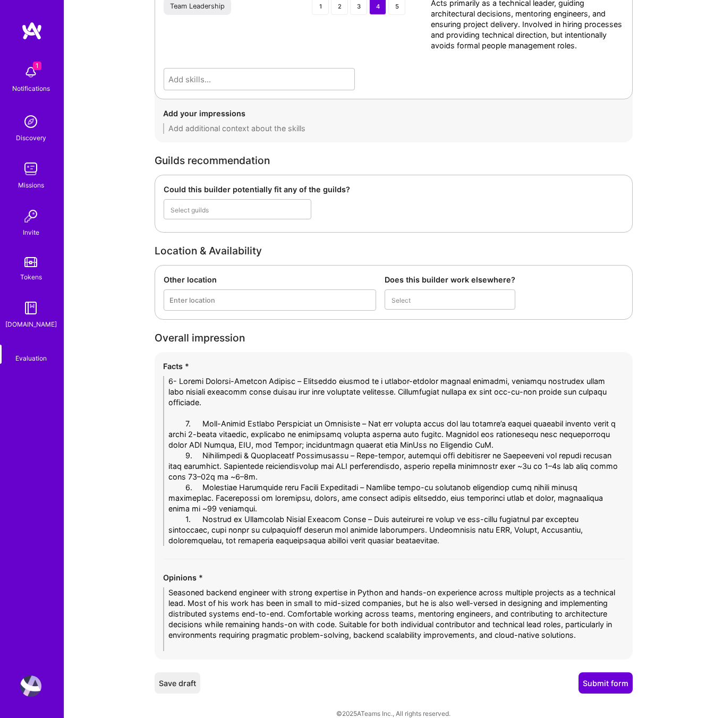
scroll to position [2090, 0]
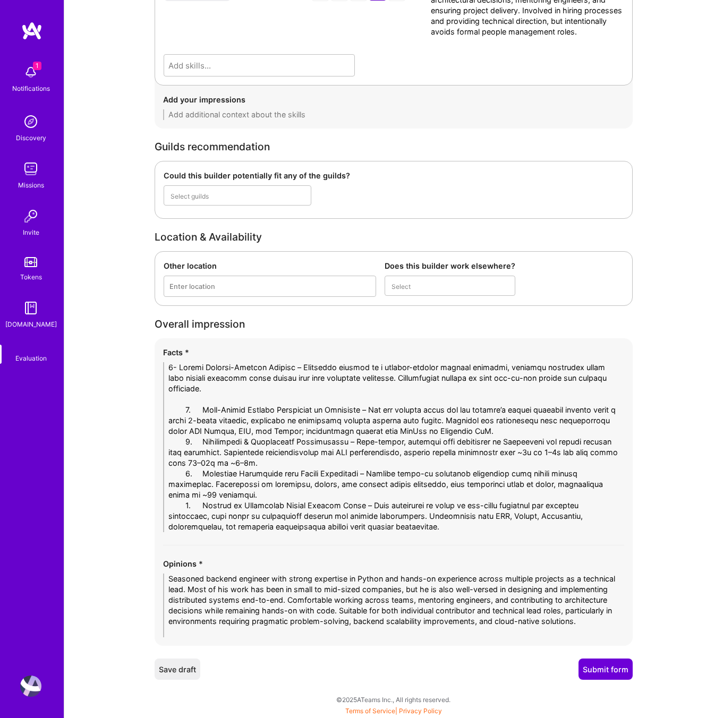
click at [156, 409] on div "Facts * Opinions * Seasoned backend engineer with strong expertise in Python an…" at bounding box center [393, 491] width 478 height 307
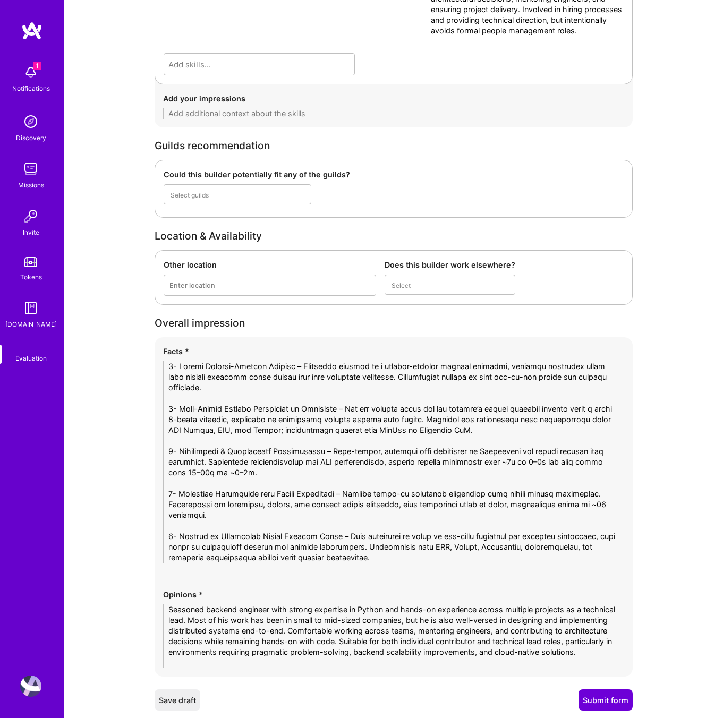
scroll to position [2121, 0]
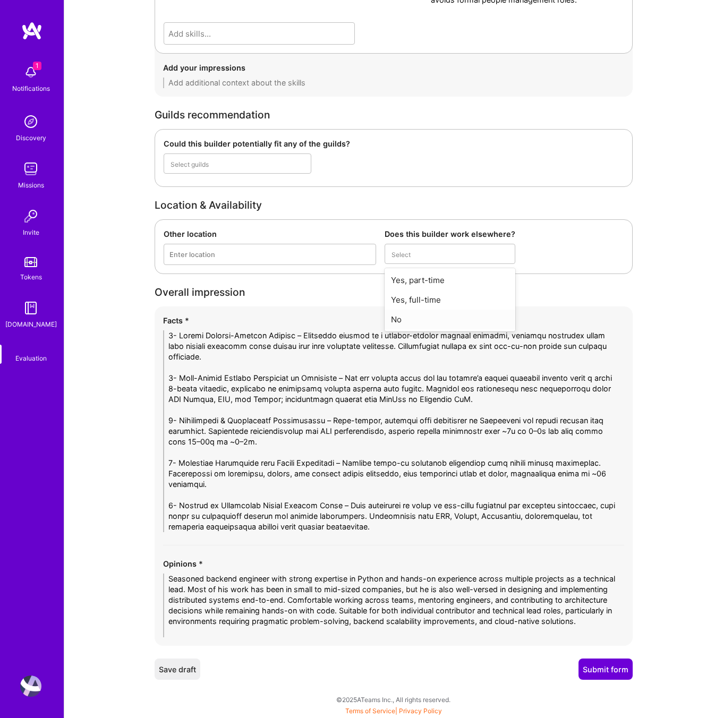
type textarea "1- Strong Product-Focused Mindset – Positions himself as a product-focused back…"
click at [406, 321] on div "No" at bounding box center [449, 320] width 131 height 20
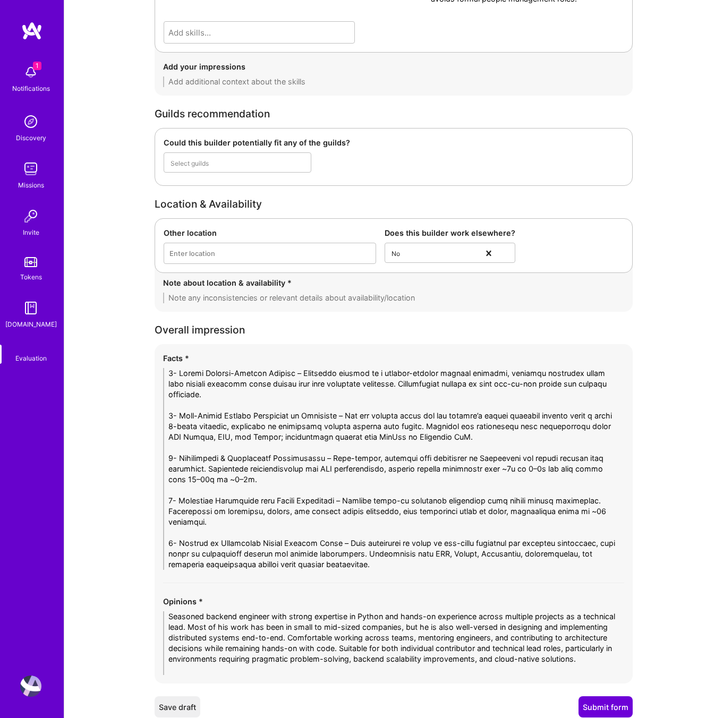
click at [296, 297] on textarea at bounding box center [393, 298] width 461 height 11
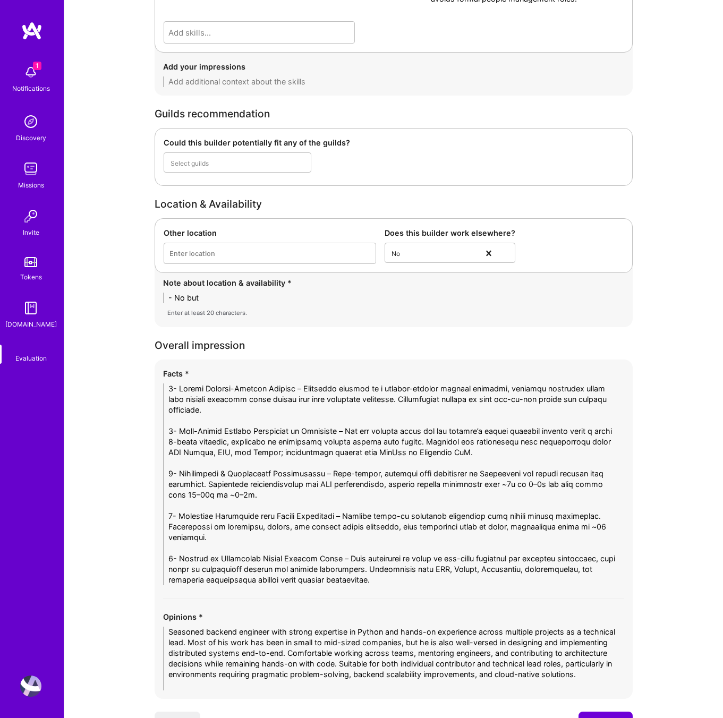
type textarea "- No but a"
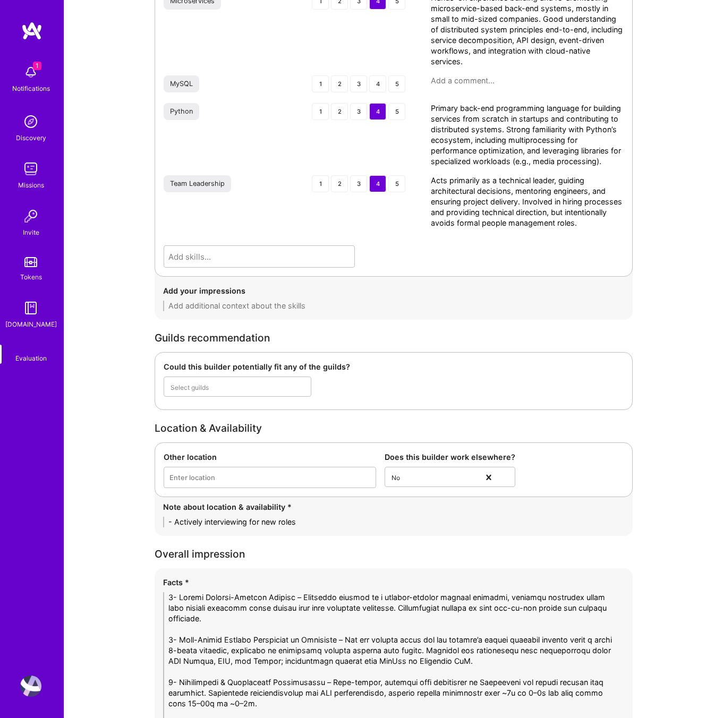
scroll to position [2160, 0]
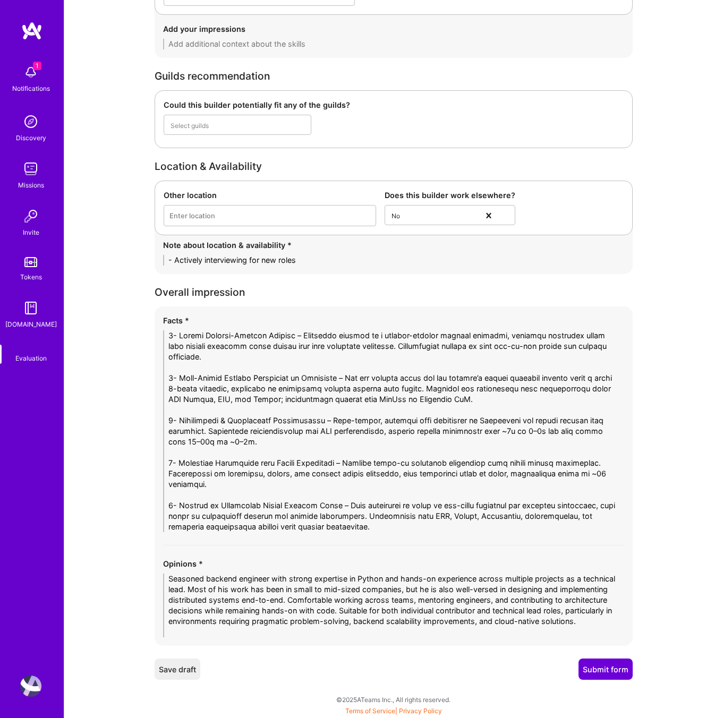
type textarea "- Actively interviewing for new roles"
click at [603, 669] on button "Submit form" at bounding box center [605, 668] width 54 height 21
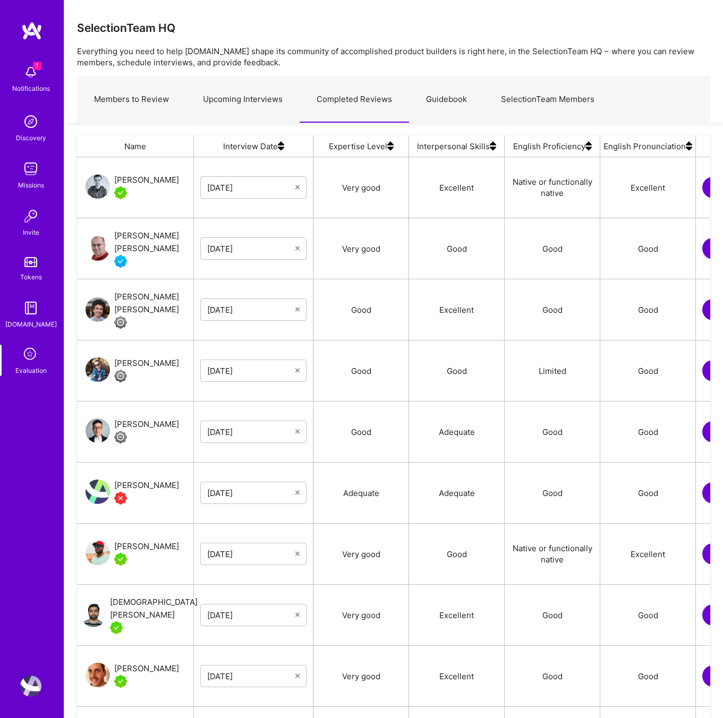
scroll to position [606, 633]
click at [142, 234] on div "[PERSON_NAME] [PERSON_NAME]" at bounding box center [153, 241] width 79 height 25
click at [241, 96] on link "Upcoming Interviews" at bounding box center [243, 99] width 114 height 46
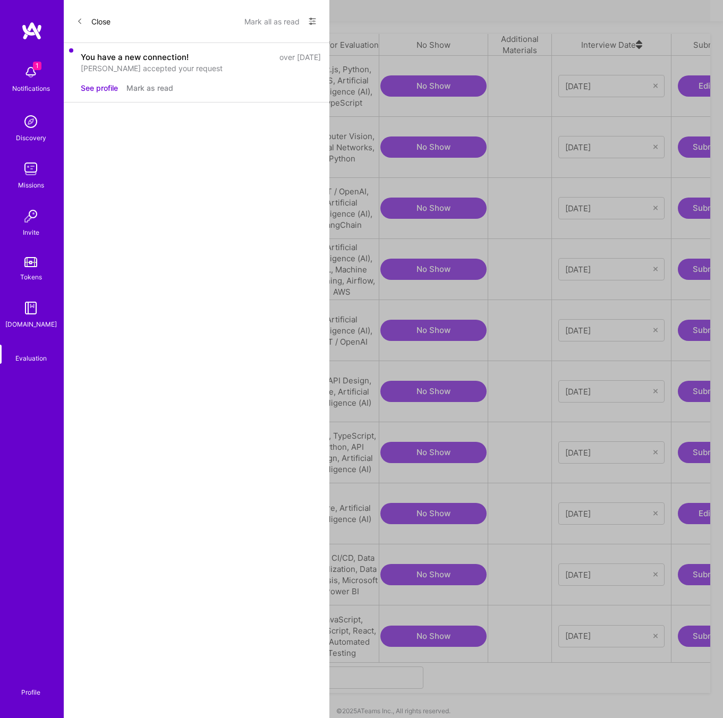
scroll to position [0, 214]
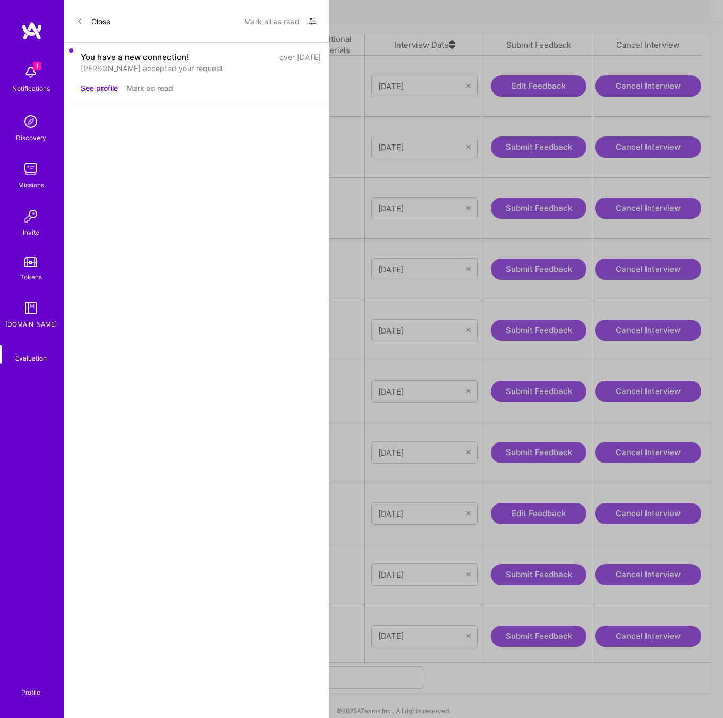
click at [525, 503] on button "Edit Feedback" at bounding box center [539, 513] width 96 height 21
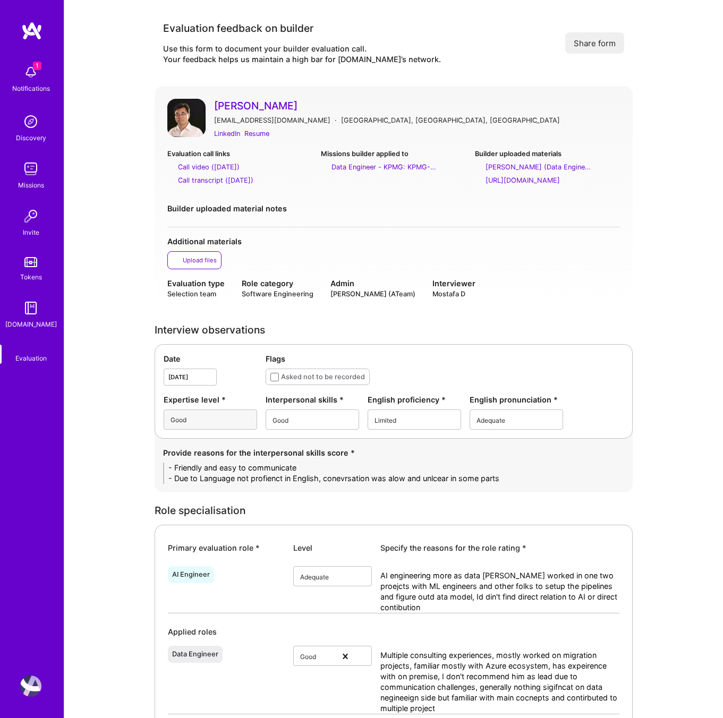
click at [454, 58] on div "Evaluation feedback on builder Use this form to document your builder evaluatio…" at bounding box center [393, 43] width 478 height 61
click at [253, 136] on div "Resume" at bounding box center [256, 133] width 25 height 11
click at [363, 196] on div "Evaluation call links Call video ([DATE]) Call transcript ([DATE]) Missions bui…" at bounding box center [393, 187] width 452 height 79
click at [228, 179] on div "Call transcript ([DATE])" at bounding box center [215, 180] width 75 height 11
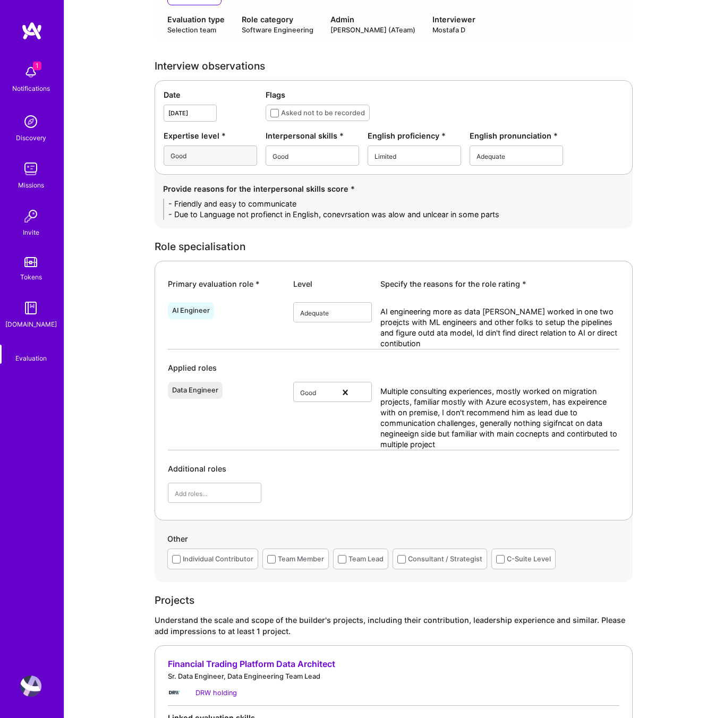
scroll to position [262, 0]
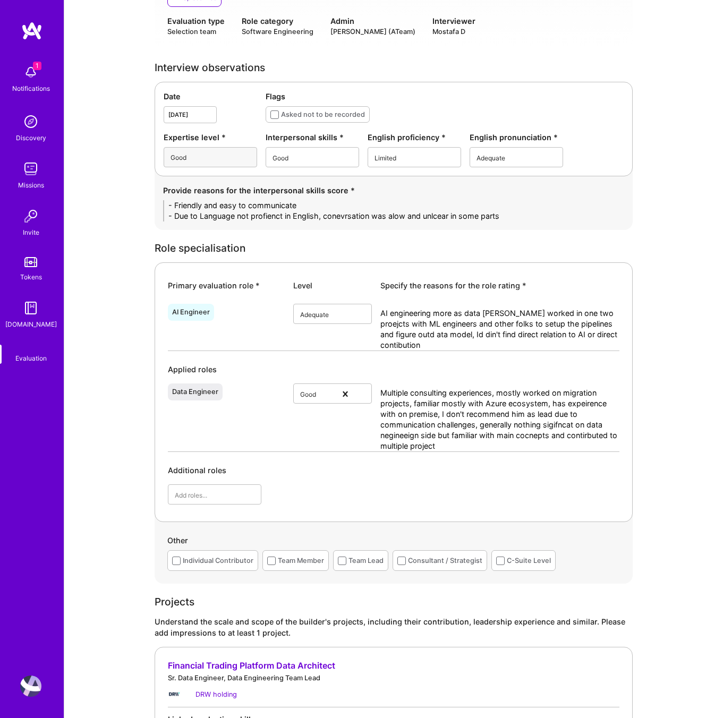
drag, startPoint x: 514, startPoint y: 214, endPoint x: 119, endPoint y: 179, distance: 397.1
paste textarea "• Friendly, approachable, and easy to communicate with. • Demonstrates willingn…"
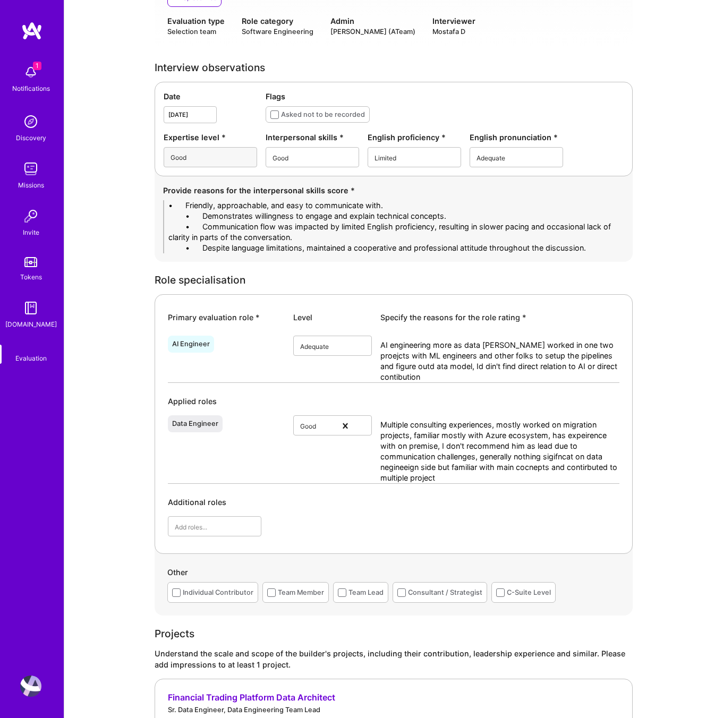
scroll to position [0, 0]
drag, startPoint x: 201, startPoint y: 206, endPoint x: 127, endPoint y: 203, distance: 73.9
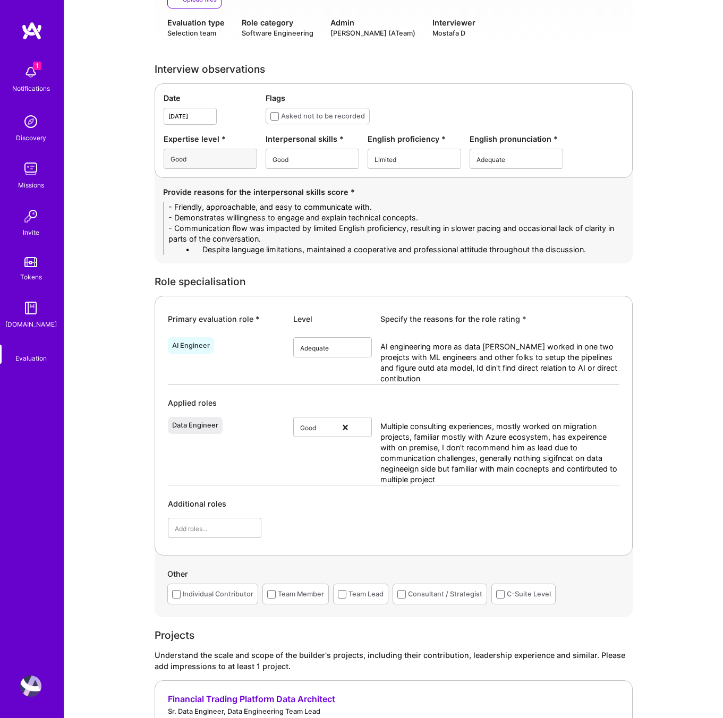
drag, startPoint x: 428, startPoint y: 219, endPoint x: 92, endPoint y: 217, distance: 335.5
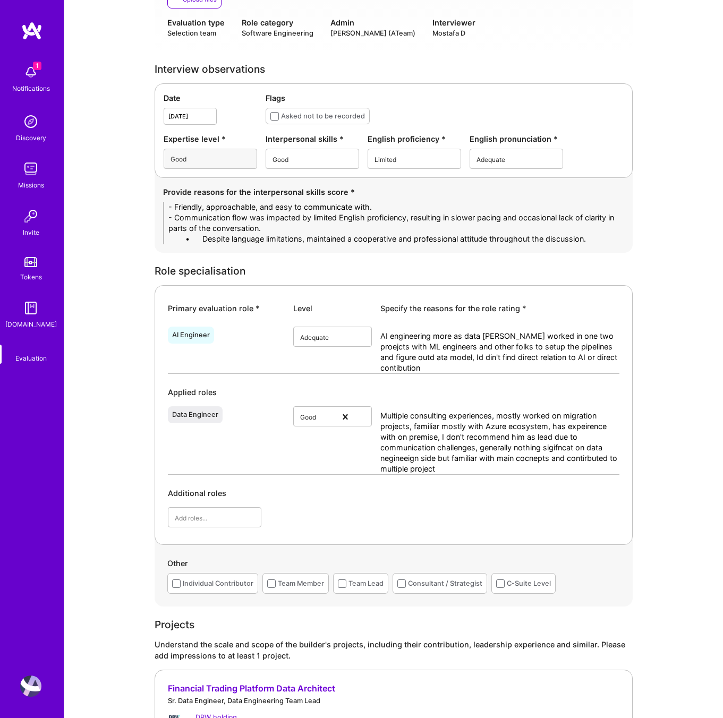
drag, startPoint x: 201, startPoint y: 240, endPoint x: 107, endPoint y: 233, distance: 94.3
click at [229, 247] on div "Provide reasons for the interpersonal skills score * - Friendly, approachable, …" at bounding box center [393, 215] width 478 height 75
drag, startPoint x: 202, startPoint y: 237, endPoint x: 162, endPoint y: 236, distance: 39.3
click at [162, 236] on div "Provide reasons for the interpersonal skills score * - Friendly, approachable, …" at bounding box center [393, 215] width 478 height 75
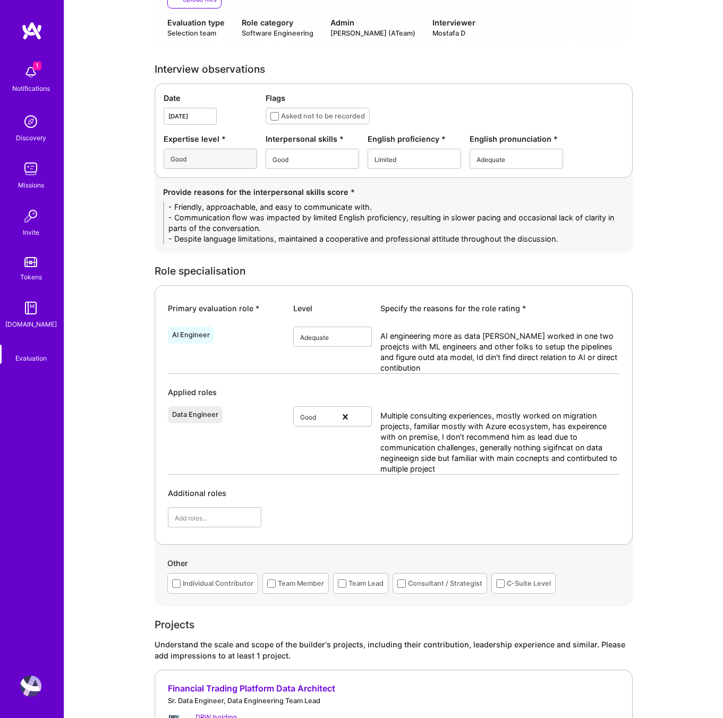
type textarea "- Friendly, approachable, and easy to communicate with. - Communication flow wa…"
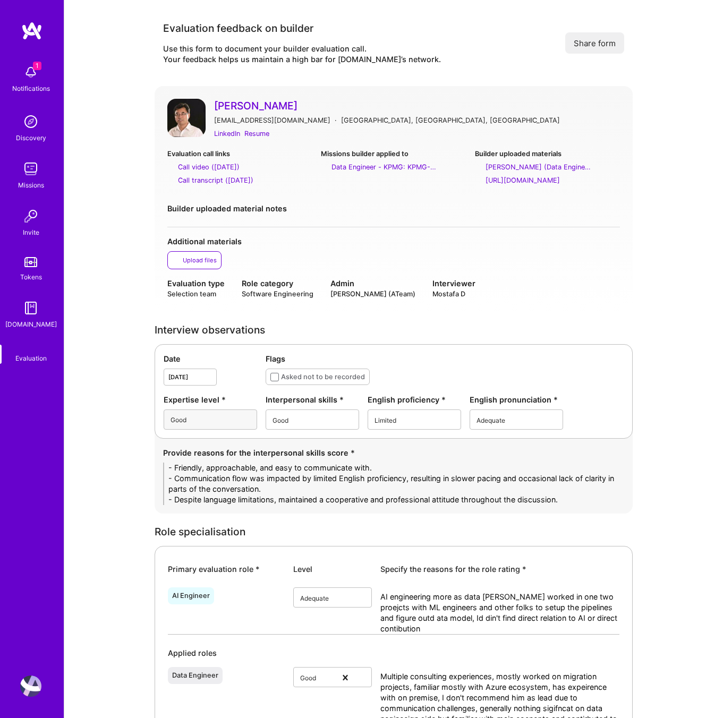
scroll to position [254, 0]
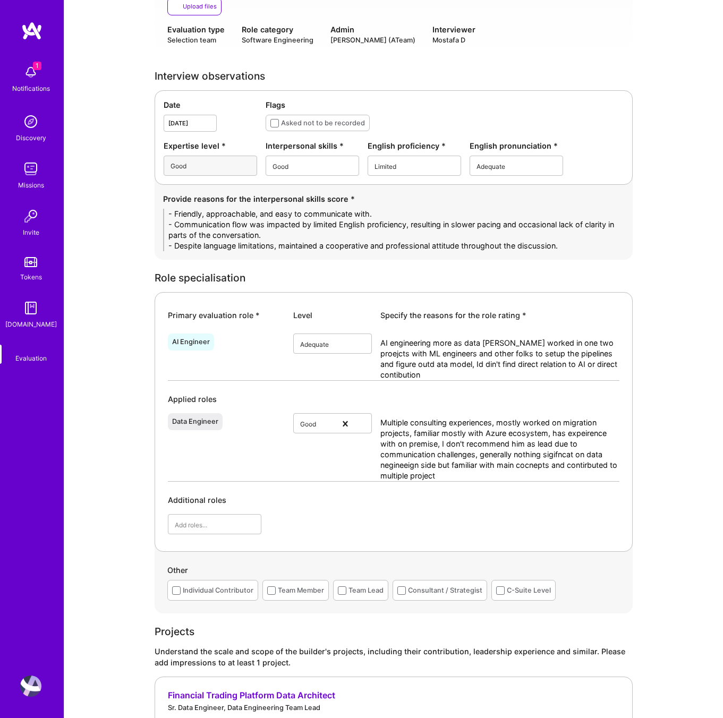
click at [432, 383] on div "AI Engineer Adequate AI engineering more as data engiener worked in one two pro…" at bounding box center [393, 431] width 451 height 205
drag, startPoint x: 432, startPoint y: 376, endPoint x: 381, endPoint y: 334, distance: 66.3
click at [381, 334] on div "AI engineering more as data engiener worked in one two proejcts with ML enginee…" at bounding box center [499, 356] width 239 height 47
paste textarea "Frank’s AI engineering exposure is incidental to his main work as a data engine…"
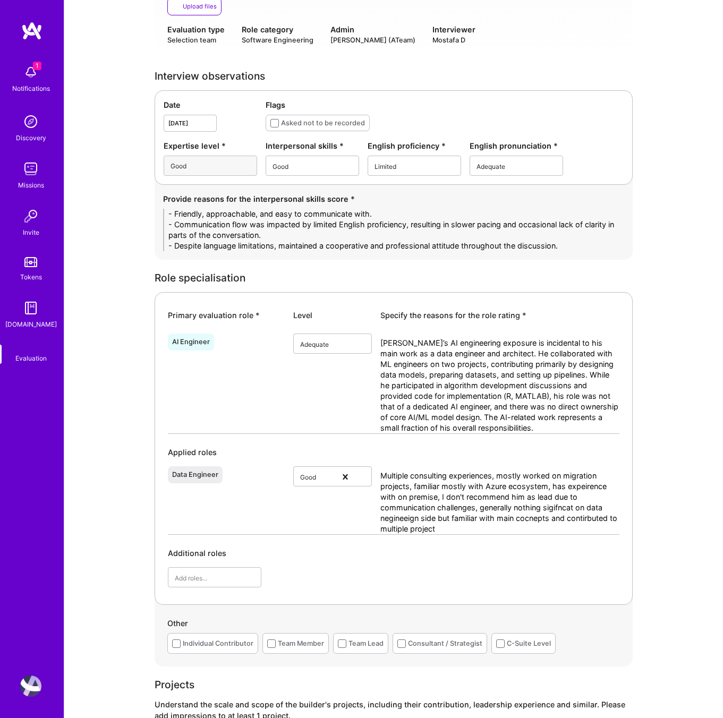
scroll to position [0, 0]
type textarea "Frank’s AI engineering exposure is incidental to his main work as a data engine…"
drag, startPoint x: 450, startPoint y: 533, endPoint x: 353, endPoint y: 445, distance: 130.8
click at [353, 445] on div "AI Engineer Adequate Frank’s AI engineering exposure is incidental to his main …" at bounding box center [393, 458] width 451 height 258
paste textarea "Frank has extensive consulting and hands-on data engineering experience, partic…"
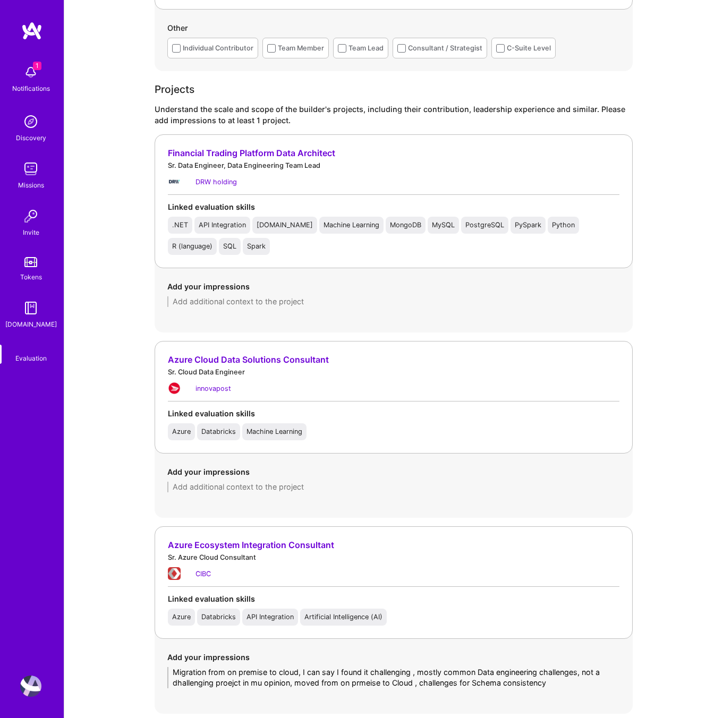
scroll to position [1150, 0]
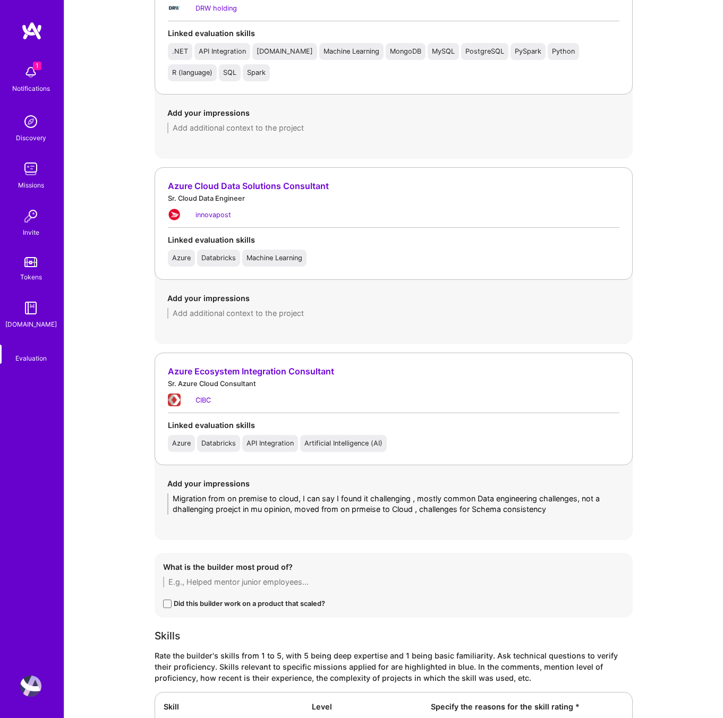
type textarea "Frank has extensive consulting and hands-on data engineering experience, partic…"
drag, startPoint x: 551, startPoint y: 511, endPoint x: 165, endPoint y: 496, distance: 385.7
click at [165, 496] on div "Add your impressions Migration from on premise to cloud, I can say I found it c…" at bounding box center [393, 496] width 478 height 62
paste textarea "The project involved moving data pipelines and applications from on-premise sys…"
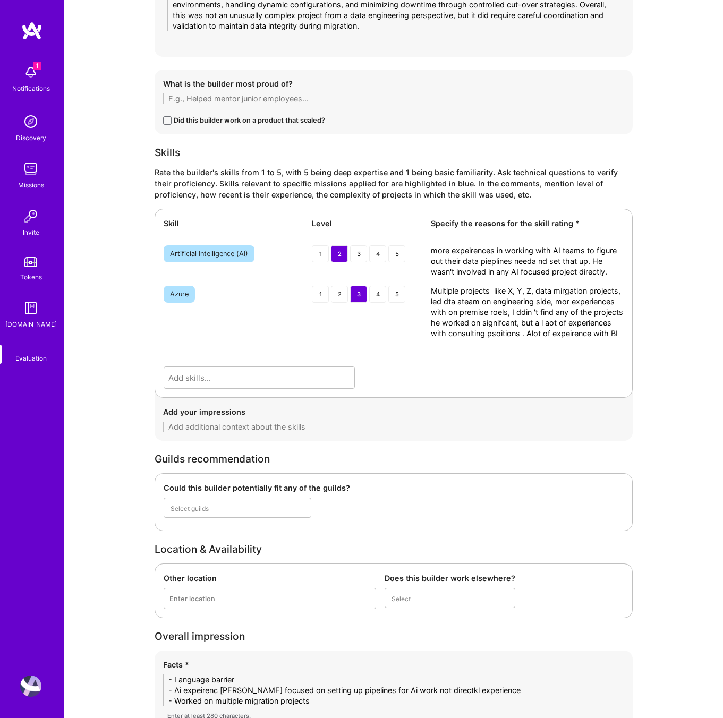
scroll to position [1687, 0]
type textarea "The project involved moving data pipelines and applications from on-premise sys…"
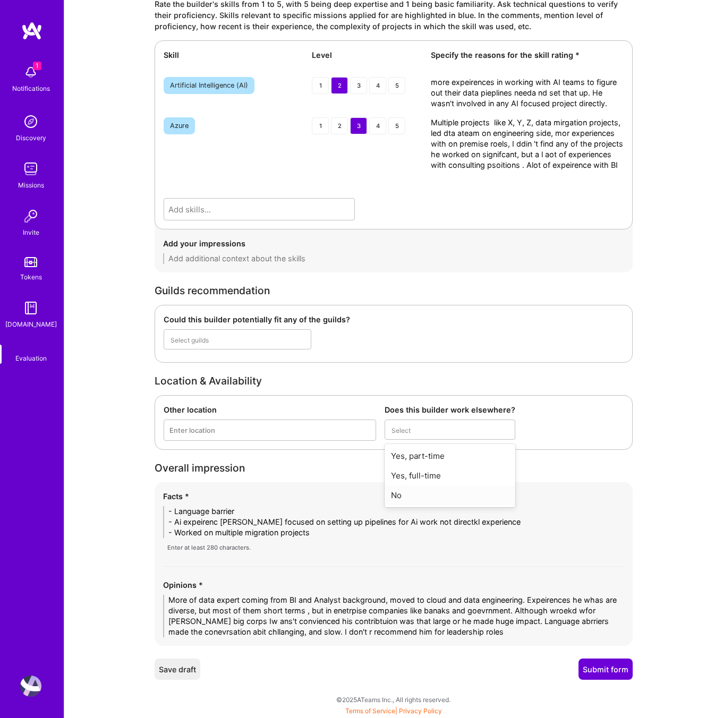
click at [427, 497] on div "No" at bounding box center [449, 495] width 131 height 20
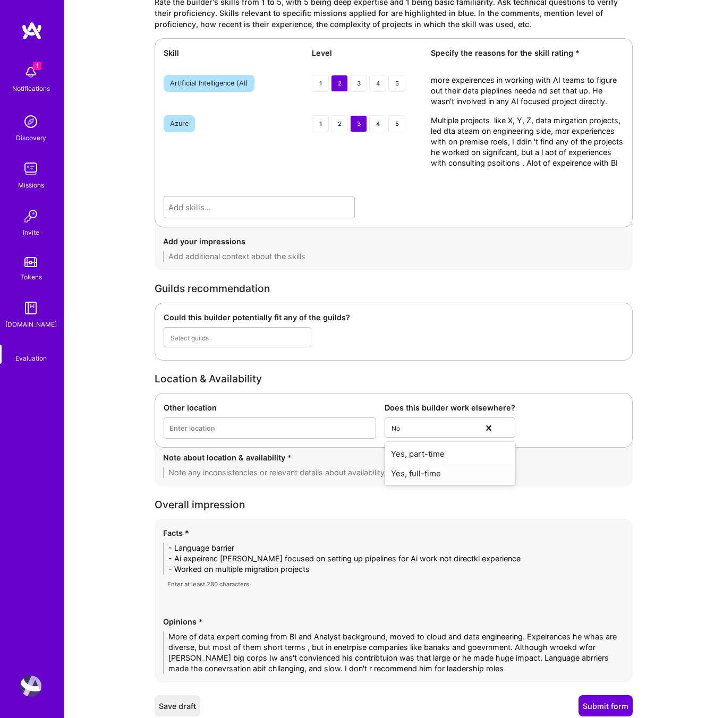
click at [440, 470] on div "Yes, full-time" at bounding box center [449, 473] width 131 height 20
click at [386, 474] on textarea at bounding box center [393, 472] width 461 height 11
type textarea "- But his contract ends end of this month and he's actively looking for new opp…"
click at [498, 103] on textarea "more expeirences in working with AI teams to figure out their data pieplines ne…" at bounding box center [527, 91] width 193 height 32
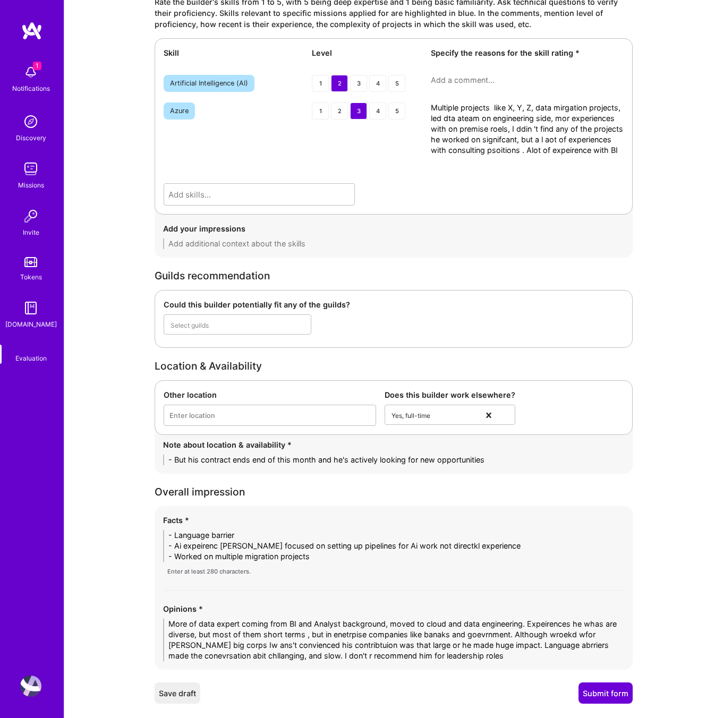
paste textarea "Experience primarily comes from collaborating with AI/ML teams to design and pr…"
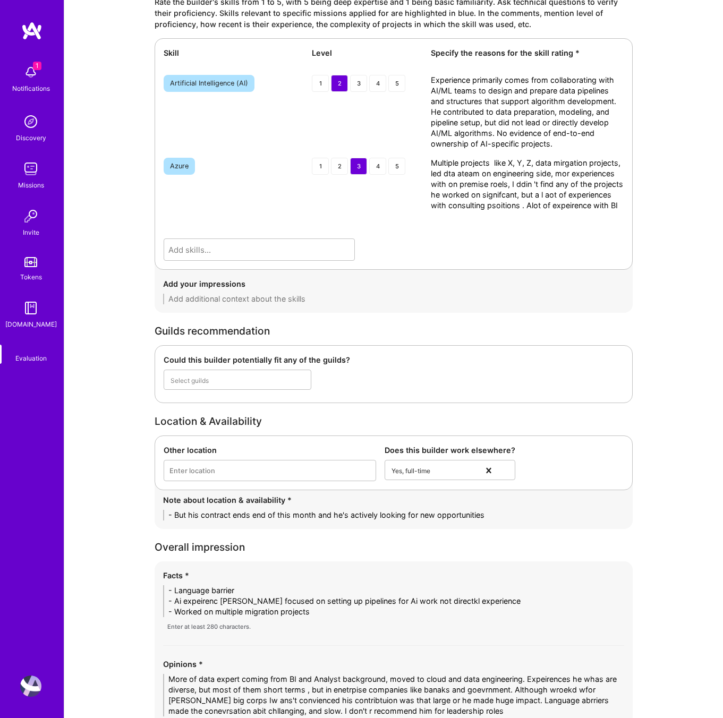
type textarea "Experience primarily comes from collaborating with AI/ML teams to design and pr…"
click at [501, 198] on textarea "Multiple projects like X, Y, Z, data mirgation projects, led dta ateam on engin…" at bounding box center [527, 190] width 193 height 64
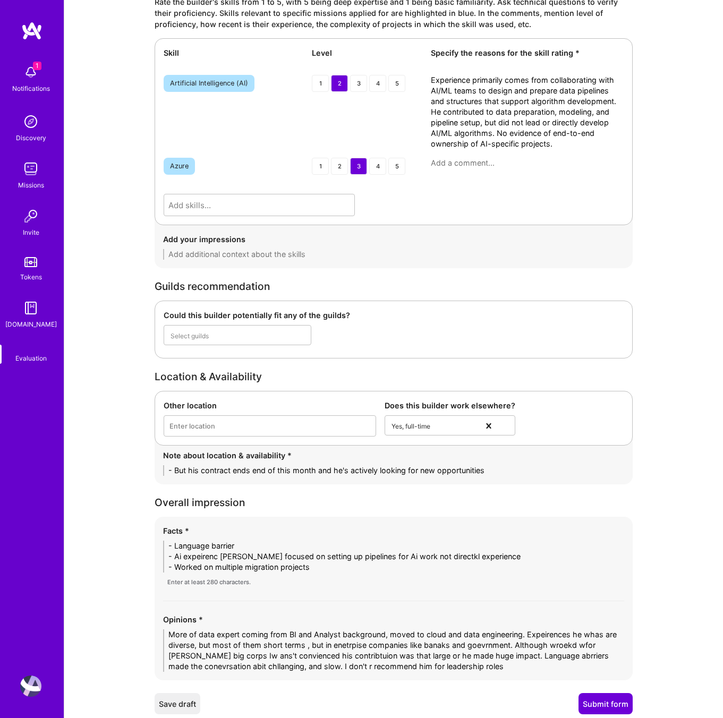
paste textarea "Worked on multiple Azure-related projects, primarily focused on data migration …"
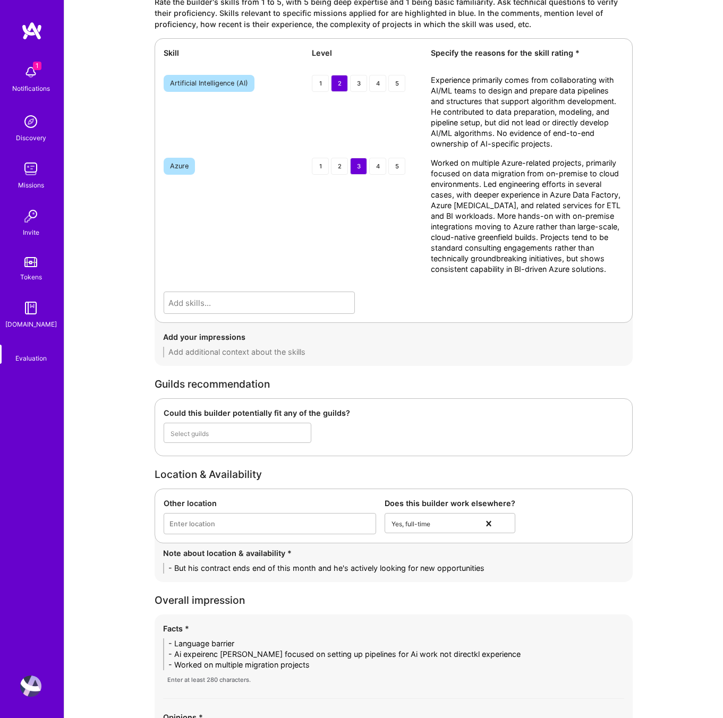
scroll to position [1991, 0]
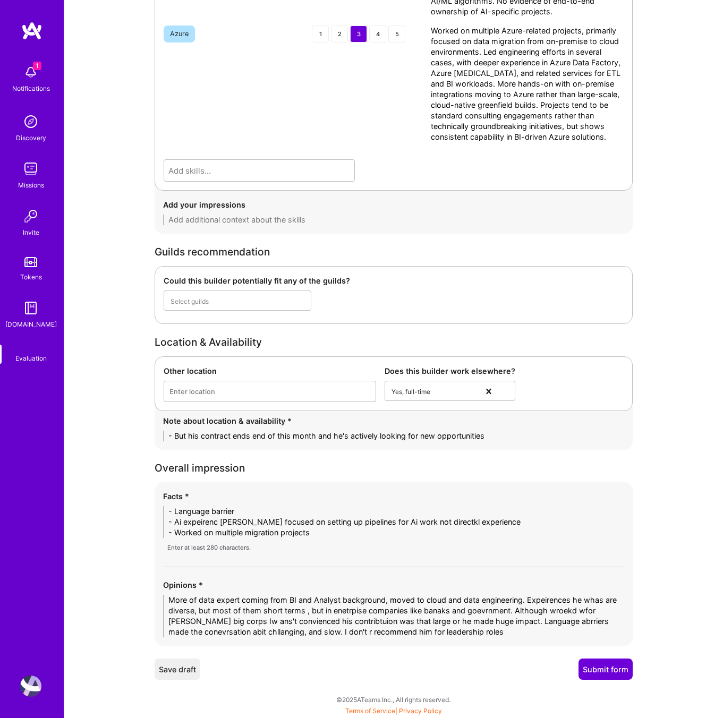
type textarea "Worked on multiple Azure-related projects, primarily focused on data migration …"
drag, startPoint x: 325, startPoint y: 529, endPoint x: 154, endPoint y: 508, distance: 171.8
click at [154, 508] on div "Facts * - Language barrier - Ai expeirenc emore focused on setting up pipelines…" at bounding box center [393, 564] width 478 height 164
click at [357, 630] on textarea "More of data expert coming from BI and Analyst background, moved to cloud and d…" at bounding box center [393, 616] width 461 height 42
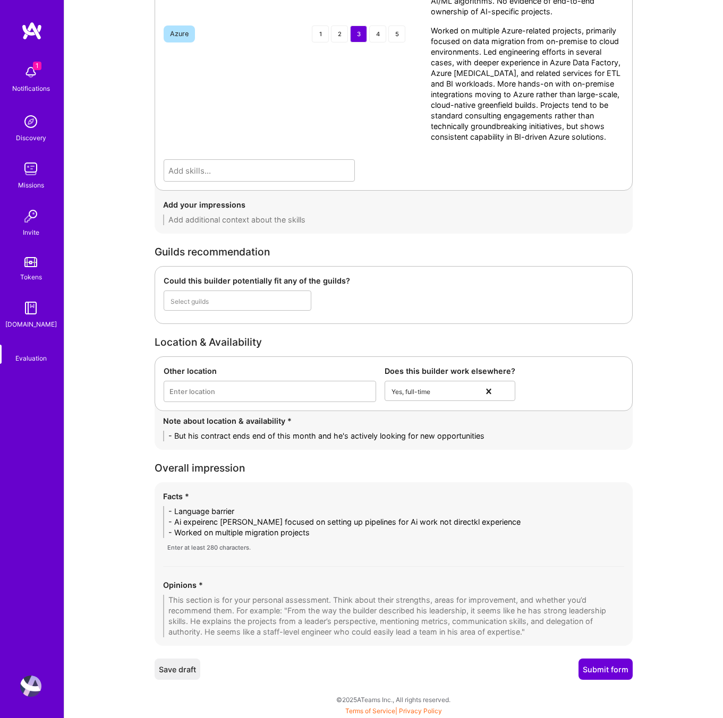
paste textarea "Frank is primarily a data professional with a background in BI and analytics wh…"
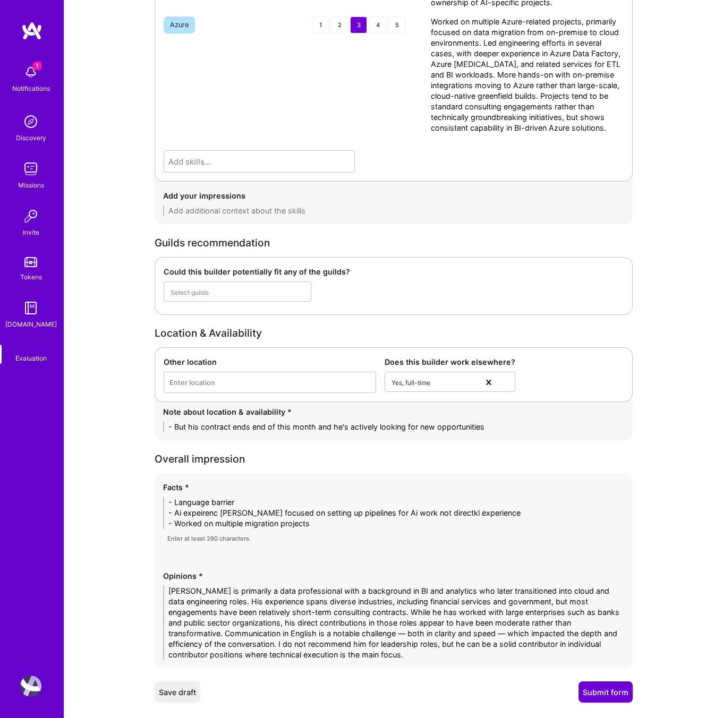
scroll to position [2023, 0]
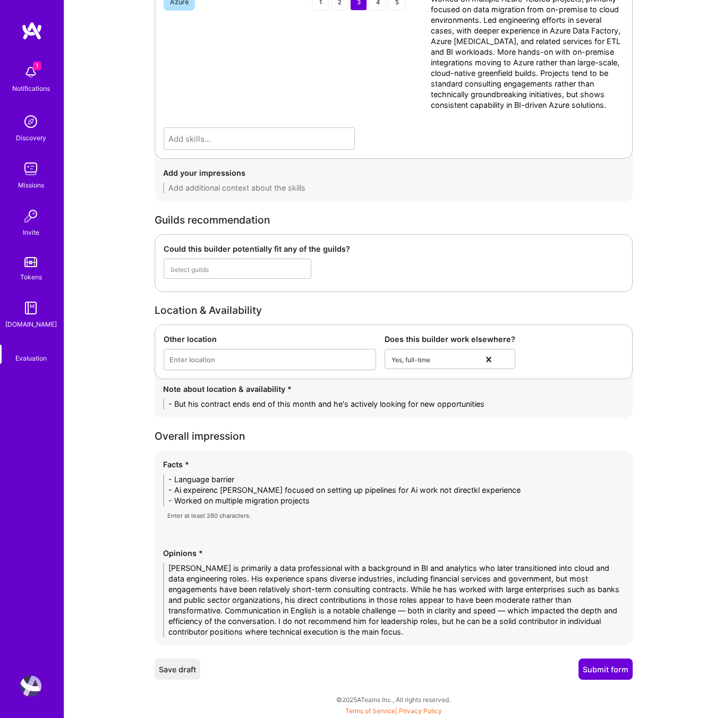
type textarea "Frank is primarily a data professional with a background in BI and analytics wh…"
drag, startPoint x: 314, startPoint y: 501, endPoint x: 141, endPoint y: 463, distance: 176.5
paste textarea "1. Data Engineering & Migration – 15+ years in data architecture/engineering; l…"
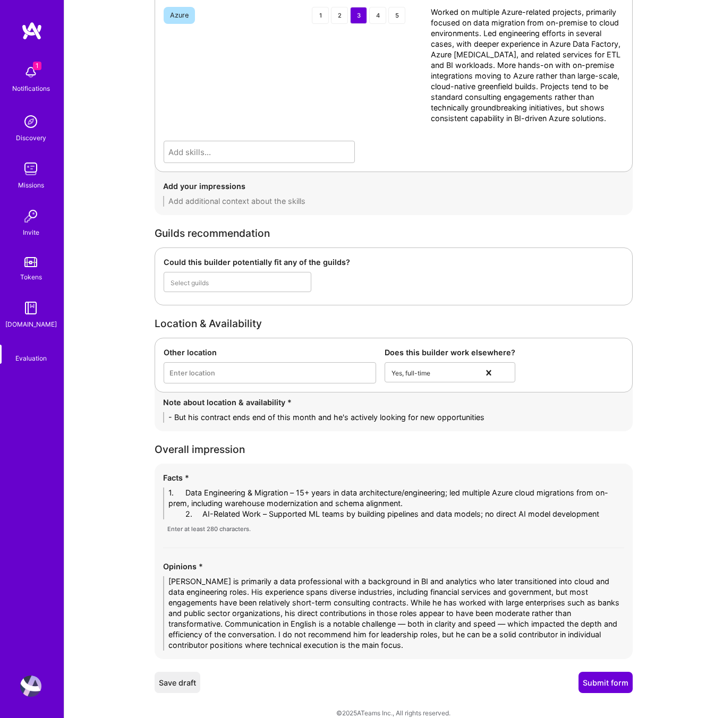
scroll to position [0, 0]
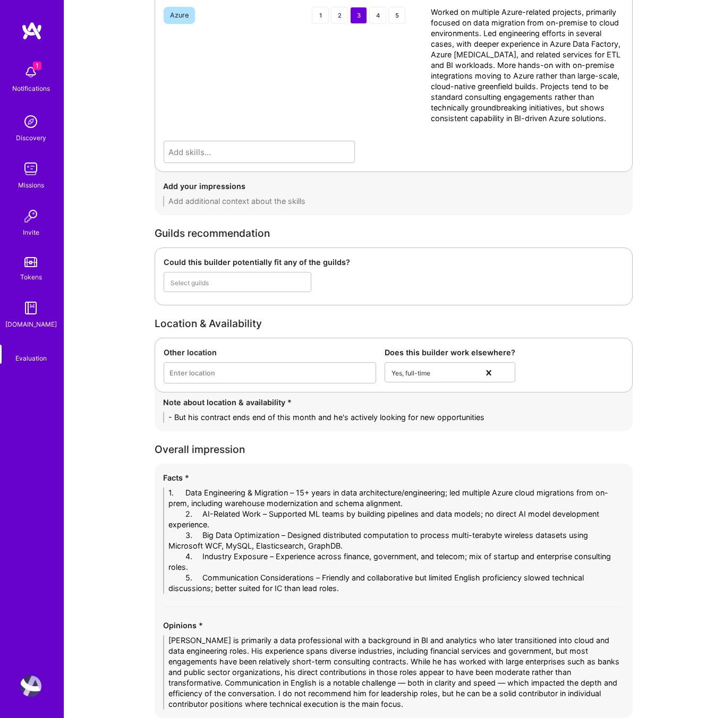
drag, startPoint x: 203, startPoint y: 495, endPoint x: 134, endPoint y: 493, distance: 68.5
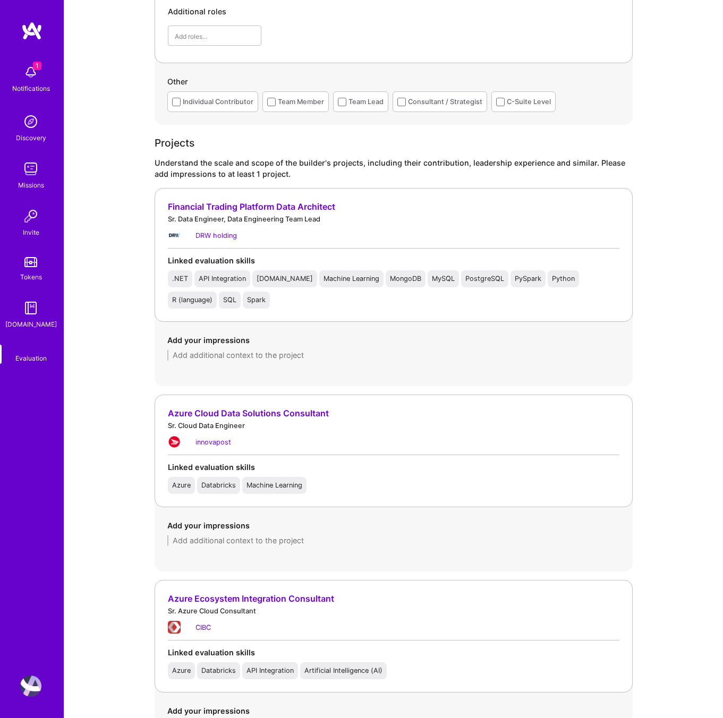
scroll to position [2114, 0]
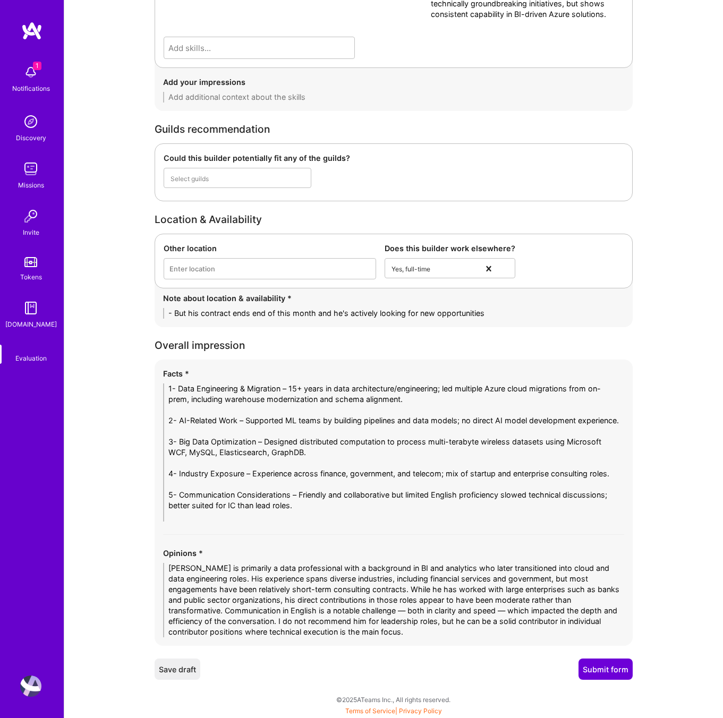
type textarea "1- Data Engineering & Migration – 15+ years in data architecture/engineering; l…"
click at [609, 666] on button "Submit form" at bounding box center [605, 668] width 54 height 21
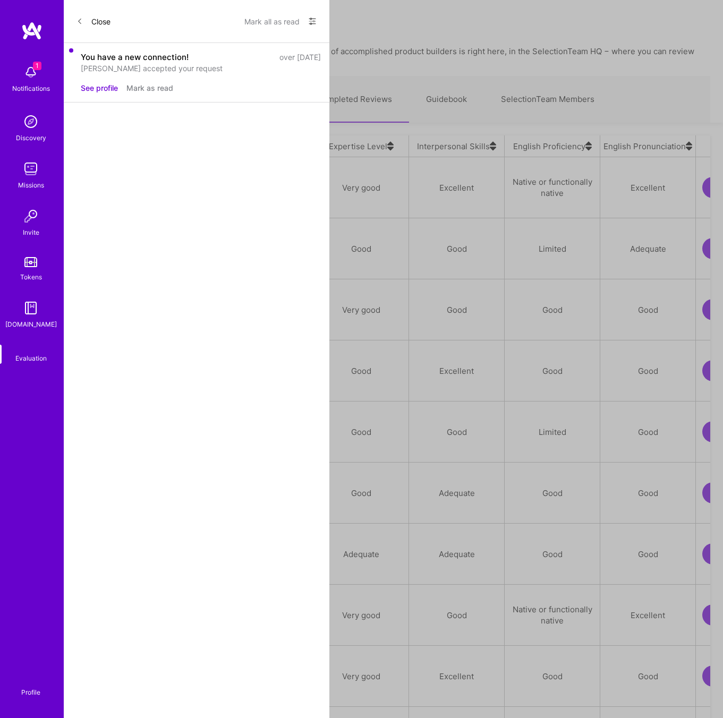
scroll to position [606, 633]
click at [130, 242] on div "Frank Fan" at bounding box center [122, 248] width 65 height 13
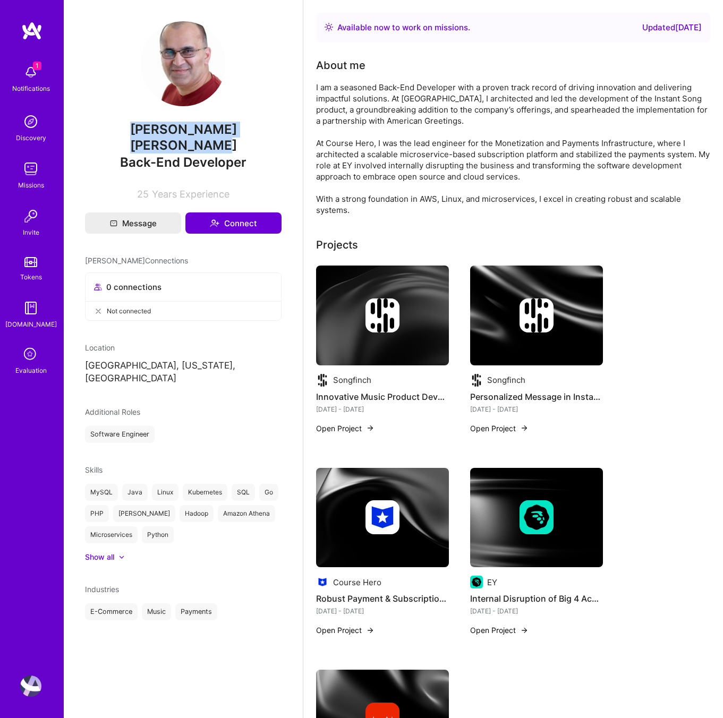
drag, startPoint x: 273, startPoint y: 130, endPoint x: 94, endPoint y: 124, distance: 179.0
click at [94, 124] on span "[PERSON_NAME] [PERSON_NAME]" at bounding box center [183, 138] width 196 height 32
copy span "[PERSON_NAME] [PERSON_NAME]"
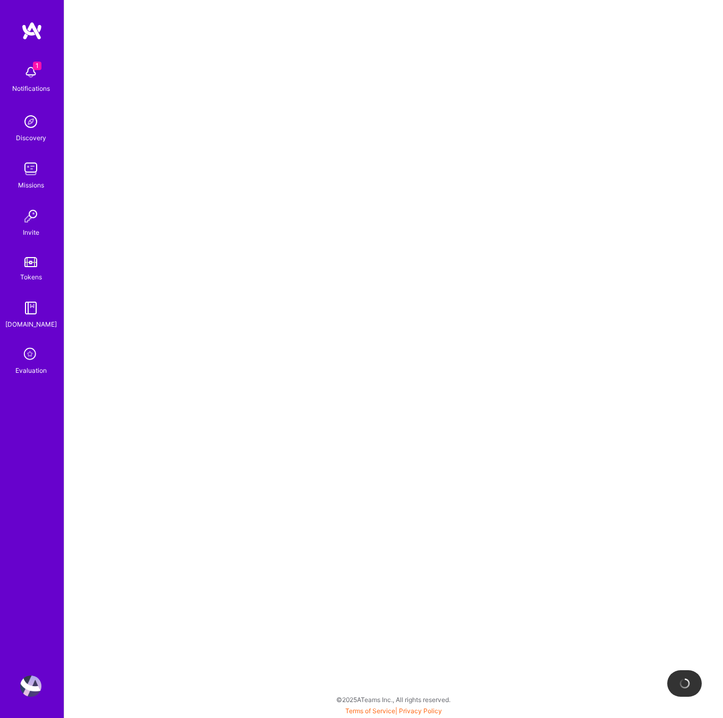
click at [278, 156] on div at bounding box center [393, 359] width 658 height 718
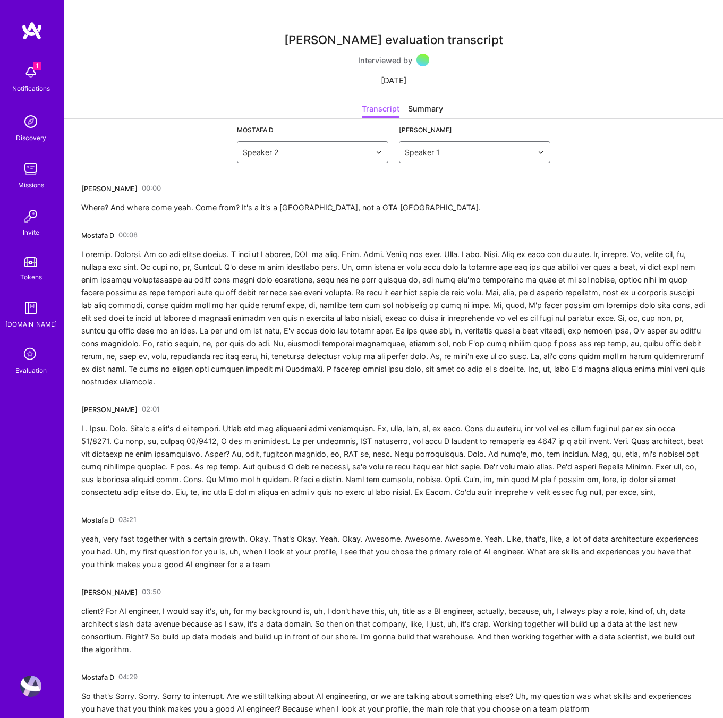
drag, startPoint x: 83, startPoint y: 187, endPoint x: 560, endPoint y: 693, distance: 695.2
click at [135, 261] on div at bounding box center [393, 318] width 624 height 140
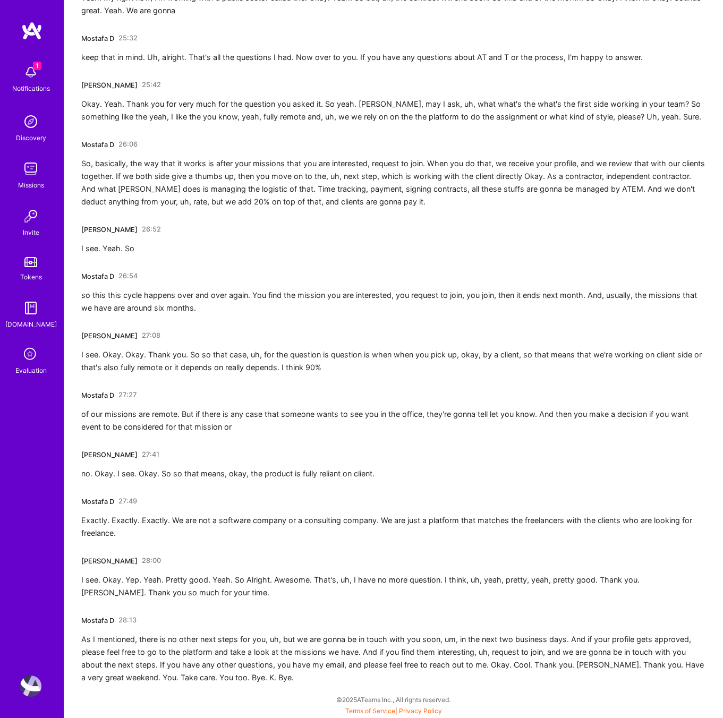
scroll to position [3901, 0]
drag, startPoint x: 82, startPoint y: 188, endPoint x: 722, endPoint y: 717, distance: 830.0
copy div "[PERSON_NAME] 00:00 Where? And where come yeah. Come from? It's a it's a [GEOGR…"
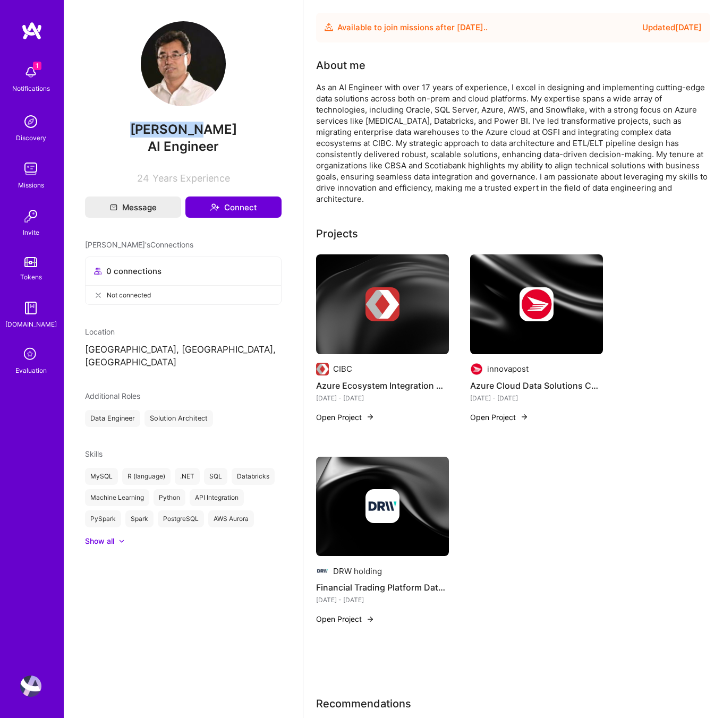
drag, startPoint x: 213, startPoint y: 128, endPoint x: 141, endPoint y: 130, distance: 71.7
click at [141, 130] on span "[PERSON_NAME]" at bounding box center [183, 130] width 196 height 16
copy span "[PERSON_NAME]"
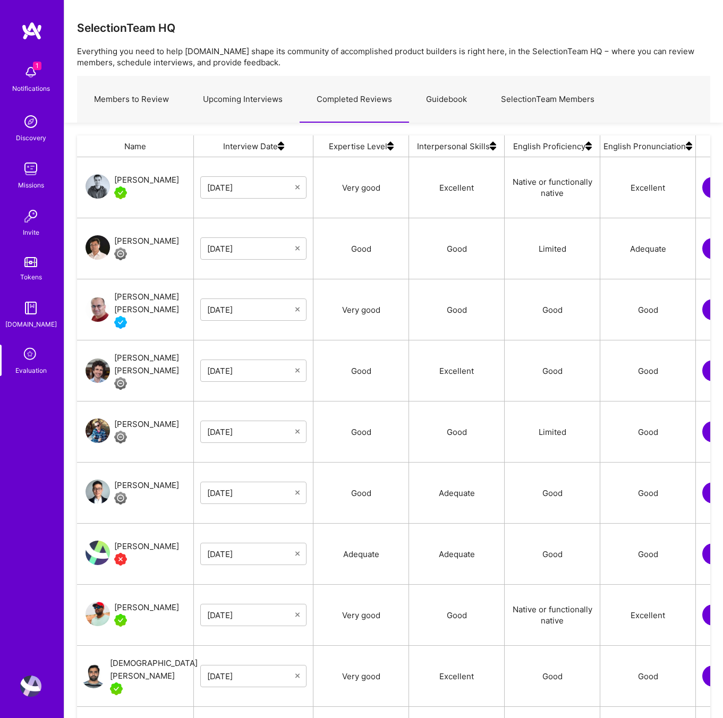
scroll to position [606, 633]
click at [279, 101] on link "Upcoming Interviews" at bounding box center [243, 99] width 114 height 46
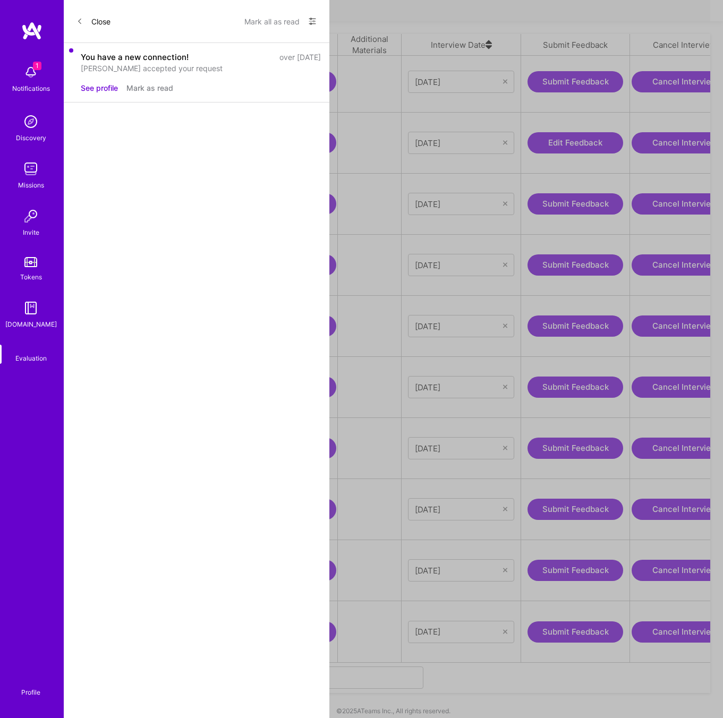
scroll to position [0, 214]
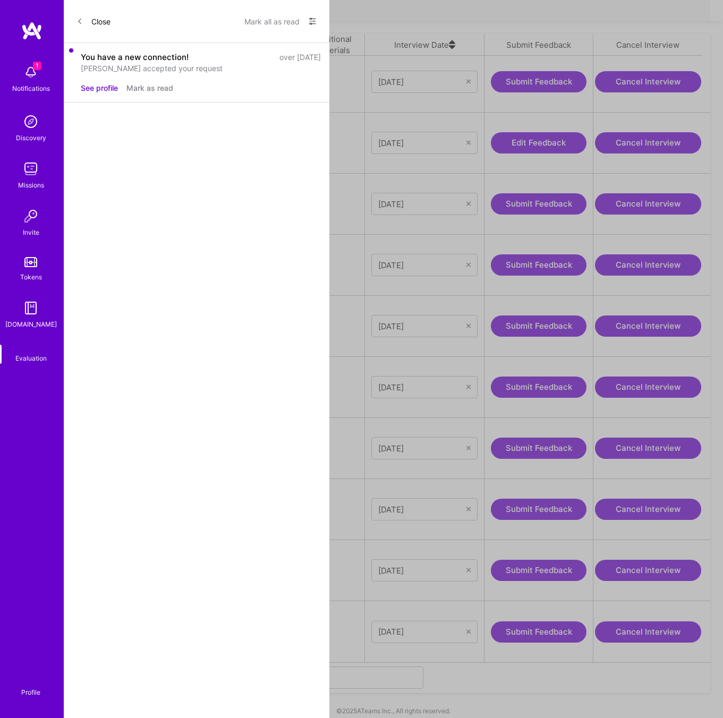
click at [531, 132] on button "Edit Feedback" at bounding box center [539, 142] width 96 height 21
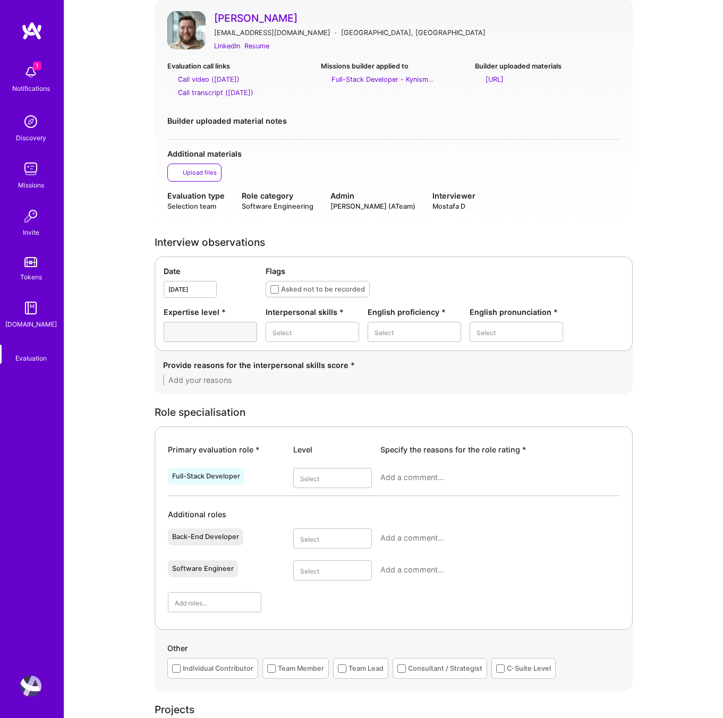
scroll to position [195, 0]
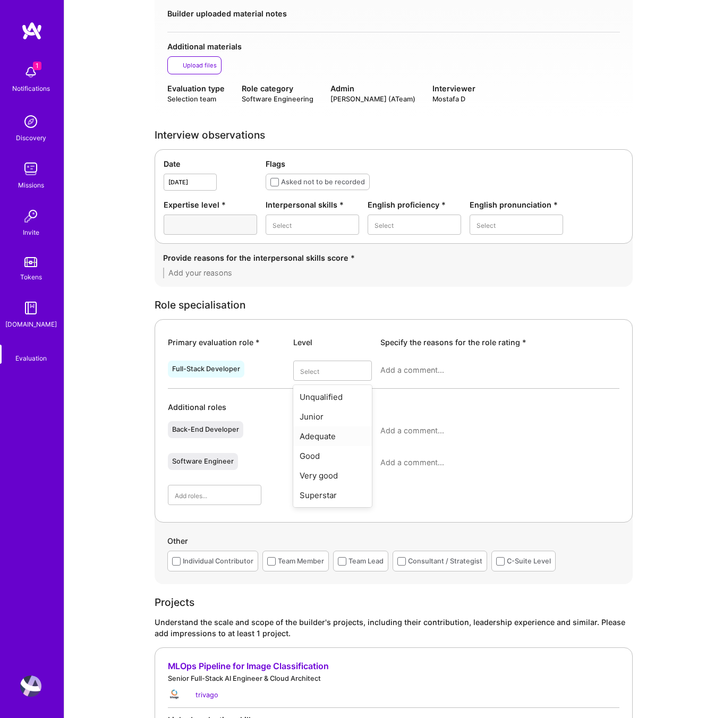
click at [316, 434] on div "Adequate" at bounding box center [332, 436] width 79 height 20
click at [330, 516] on div "Good" at bounding box center [332, 516] width 79 height 20
click at [297, 310] on div "Good" at bounding box center [311, 310] width 93 height 20
click at [398, 287] on div "Good" at bounding box center [413, 290] width 93 height 20
click at [501, 291] on div "Good" at bounding box center [515, 290] width 93 height 20
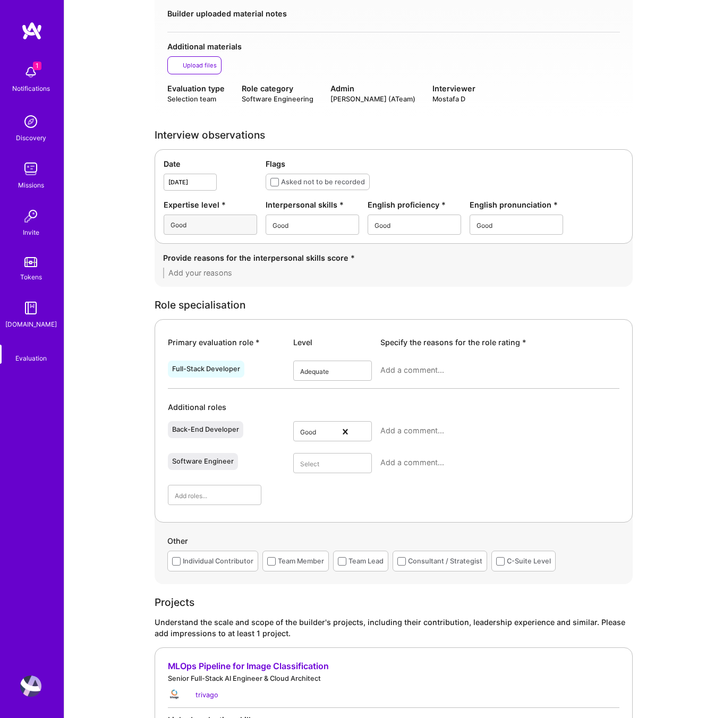
click at [262, 270] on textarea at bounding box center [393, 273] width 461 height 11
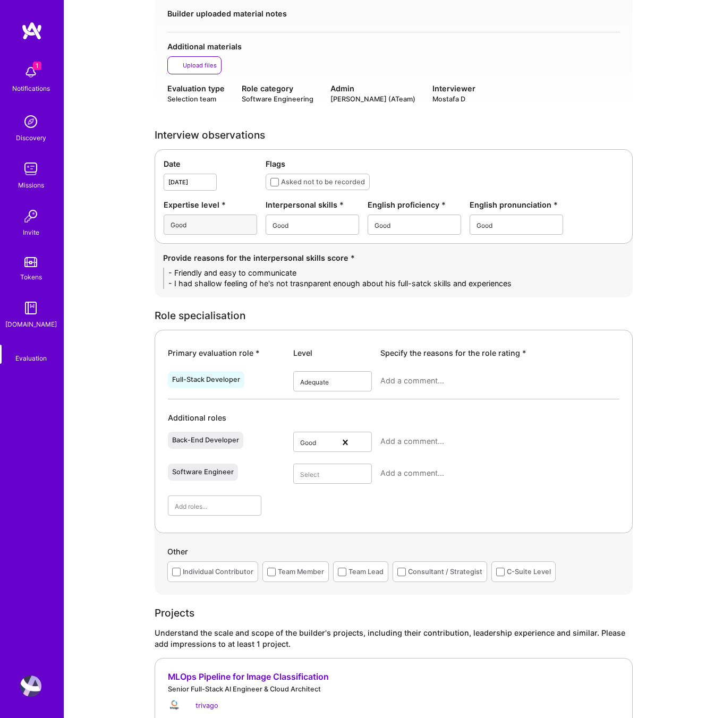
scroll to position [0, 0]
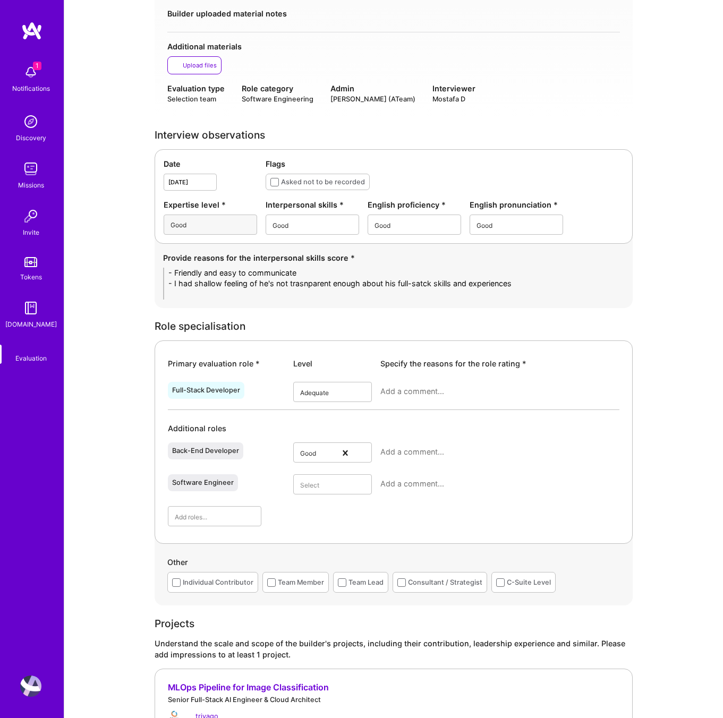
type textarea "- Friendly and easy to communicate - I had shallow feeling of he's not trasnpar…"
click at [407, 389] on textarea at bounding box center [499, 391] width 239 height 11
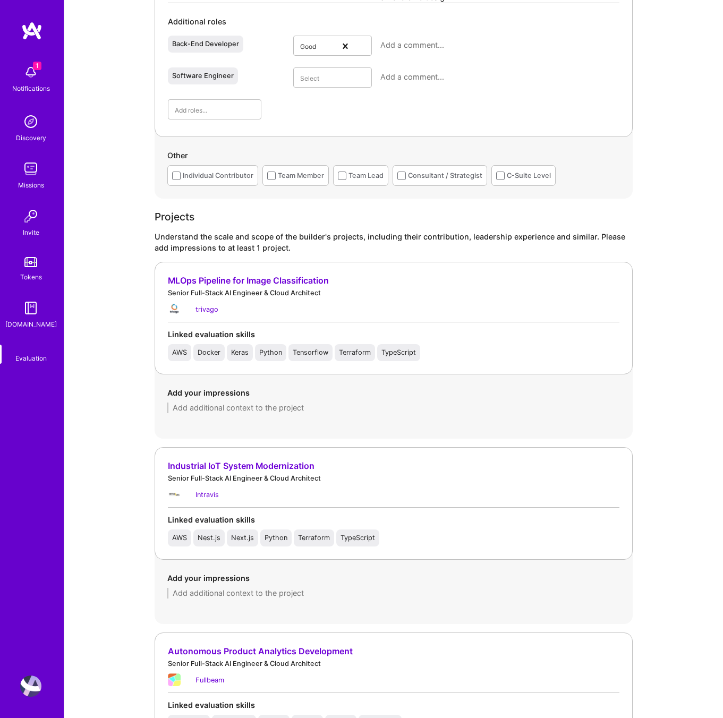
scroll to position [536, 0]
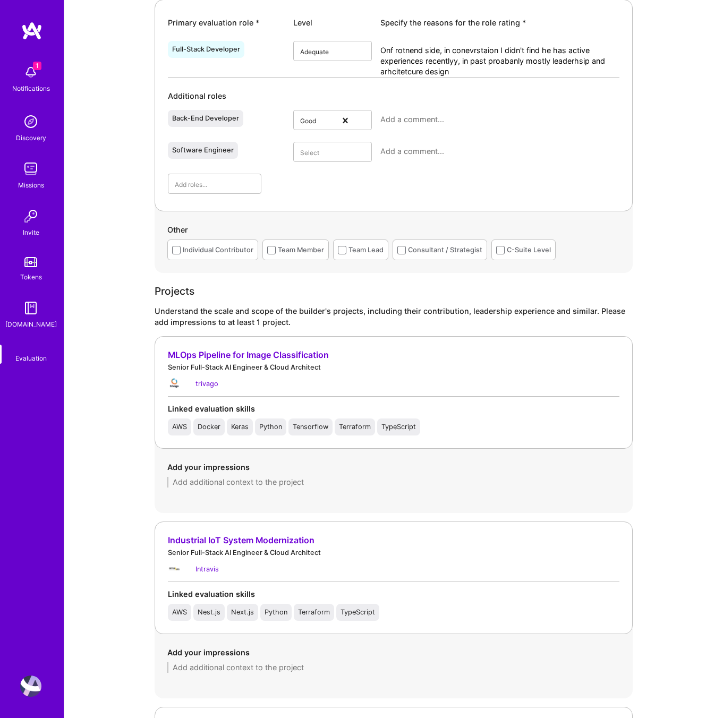
type textarea "Onf rotnend side, in conevrstaion I didn't find he has active experiences recen…"
click at [404, 113] on div at bounding box center [499, 124] width 239 height 28
click at [402, 119] on textarea at bounding box center [499, 119] width 239 height 11
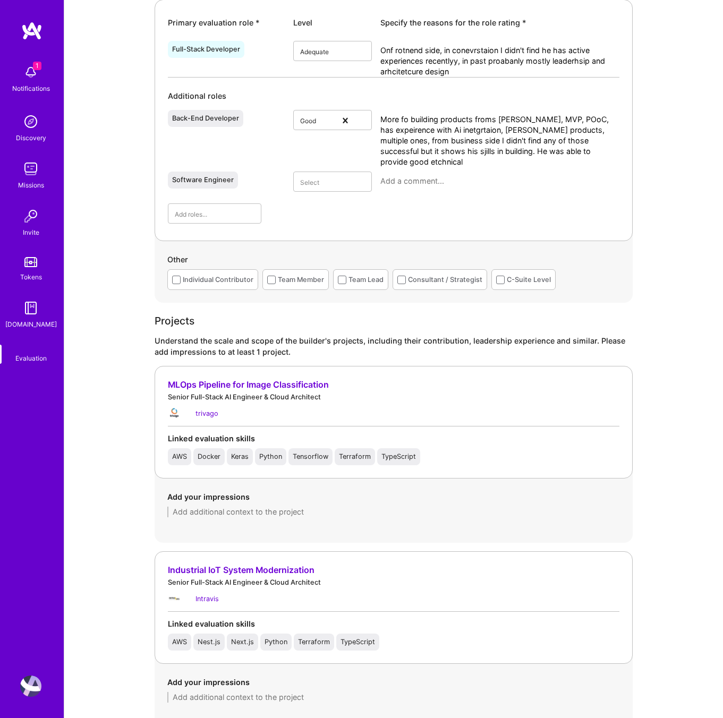
scroll to position [0, 0]
drag, startPoint x: 559, startPoint y: 162, endPoint x: 444, endPoint y: 162, distance: 115.2
click at [444, 162] on textarea "More fo building products froms [PERSON_NAME], MVP, POoC, has expeirence with A…" at bounding box center [499, 140] width 239 height 53
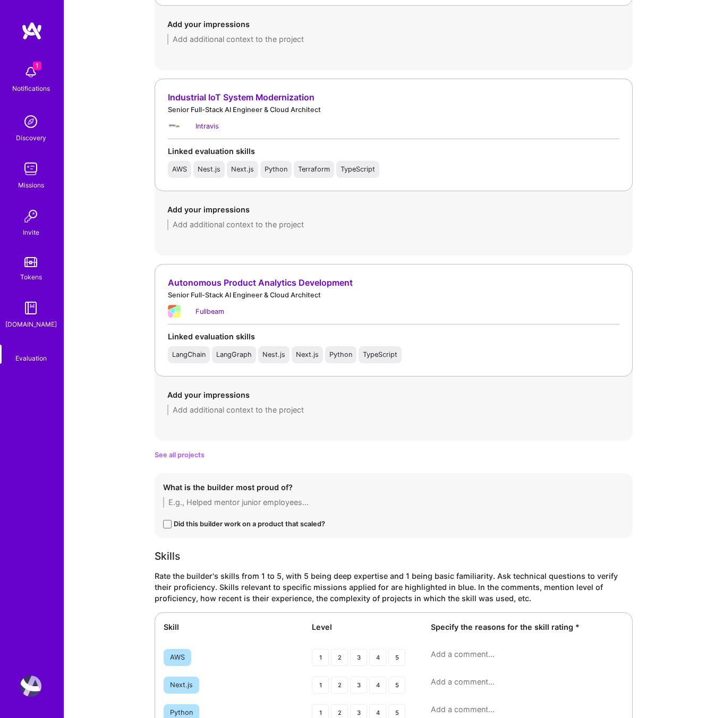
scroll to position [1105, 0]
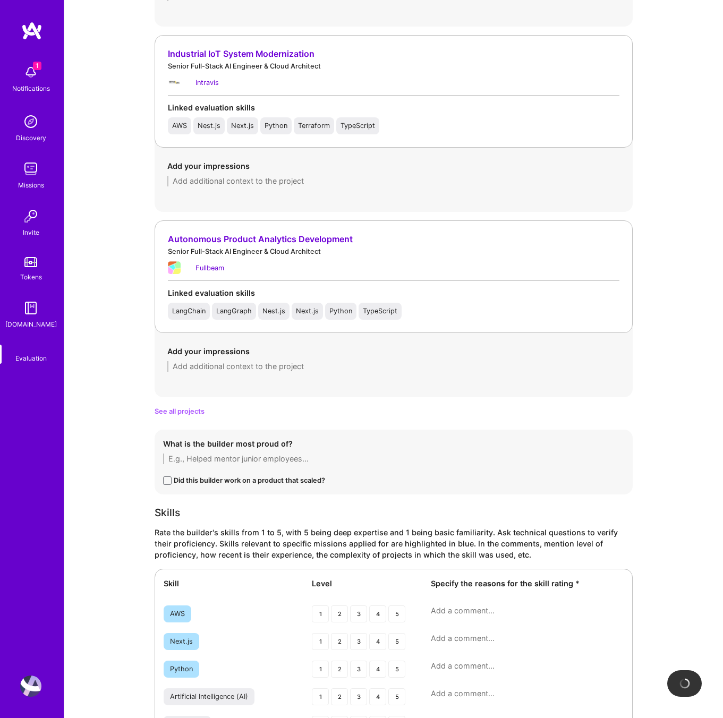
click at [190, 411] on span "See all projects" at bounding box center [179, 411] width 50 height 11
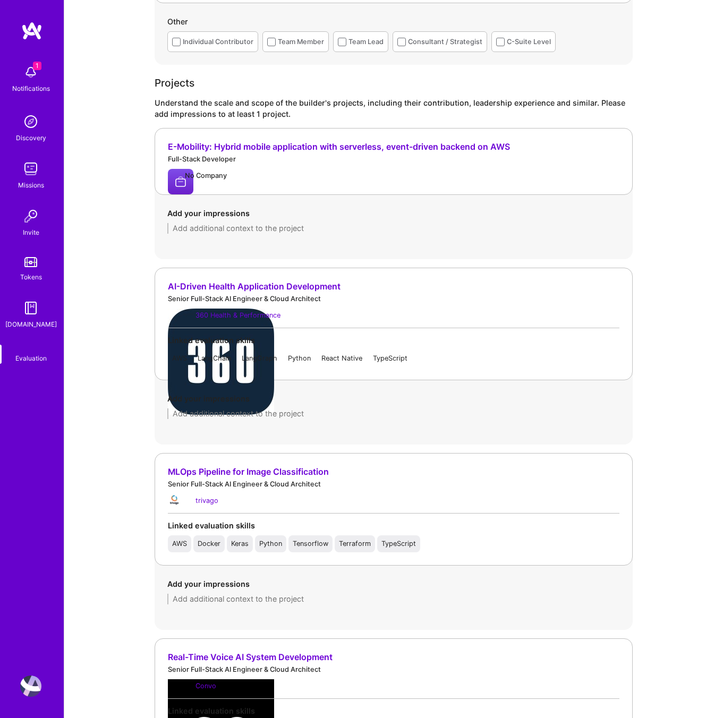
scroll to position [822, 0]
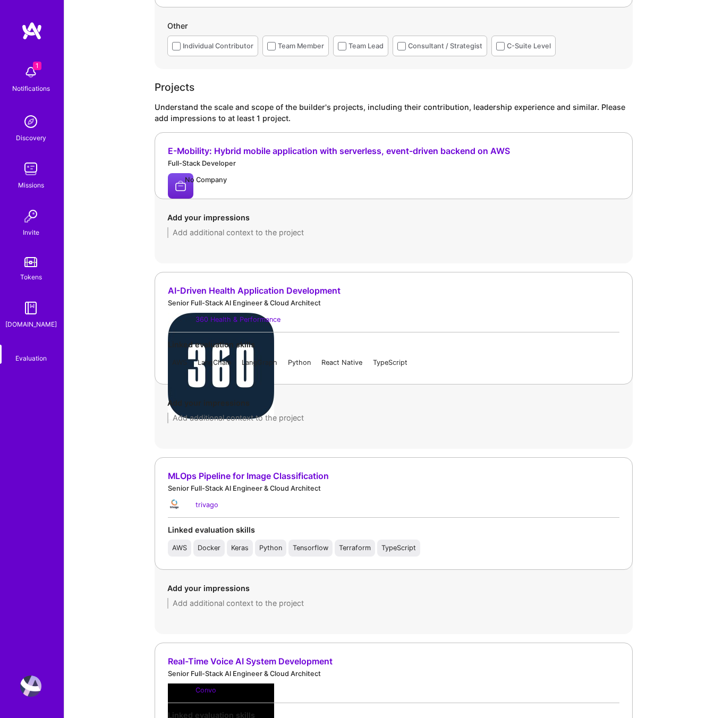
click at [420, 151] on div "E-Mobility: Hybrid mobile application with serverless, event-driven backend on …" at bounding box center [393, 150] width 451 height 11
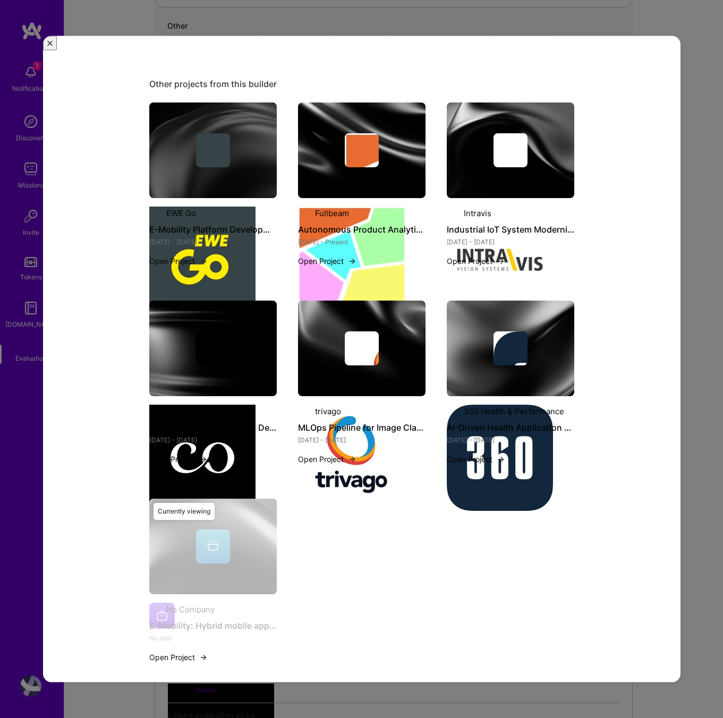
scroll to position [0, 0]
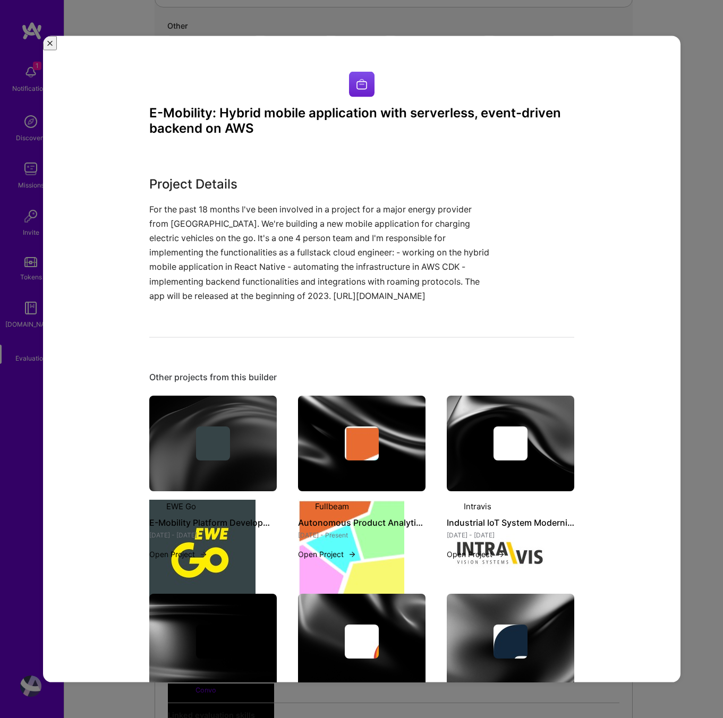
click at [53, 43] on img "Close" at bounding box center [49, 43] width 5 height 5
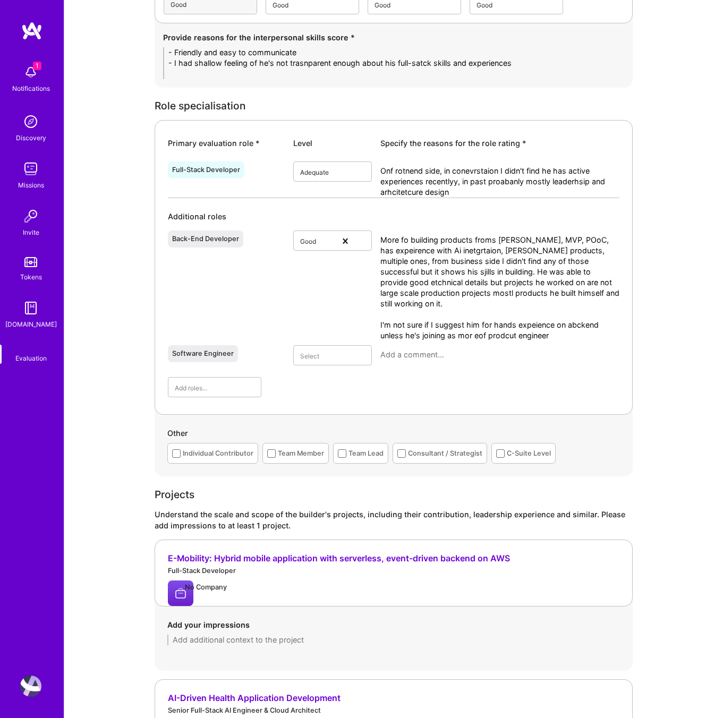
scroll to position [382, 0]
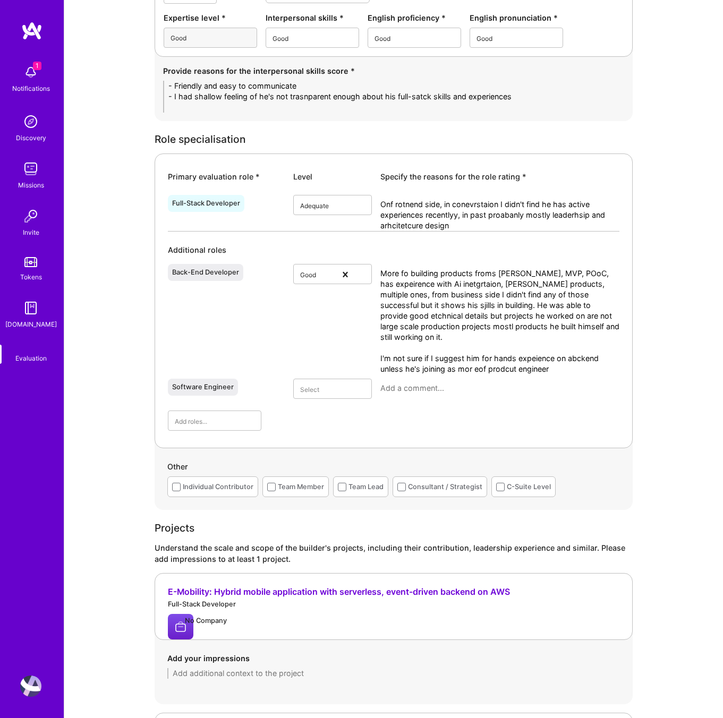
click at [572, 367] on textarea "More fo building products froms cratch, MVP, POoC, has expeirence with Ai inetg…" at bounding box center [499, 321] width 239 height 106
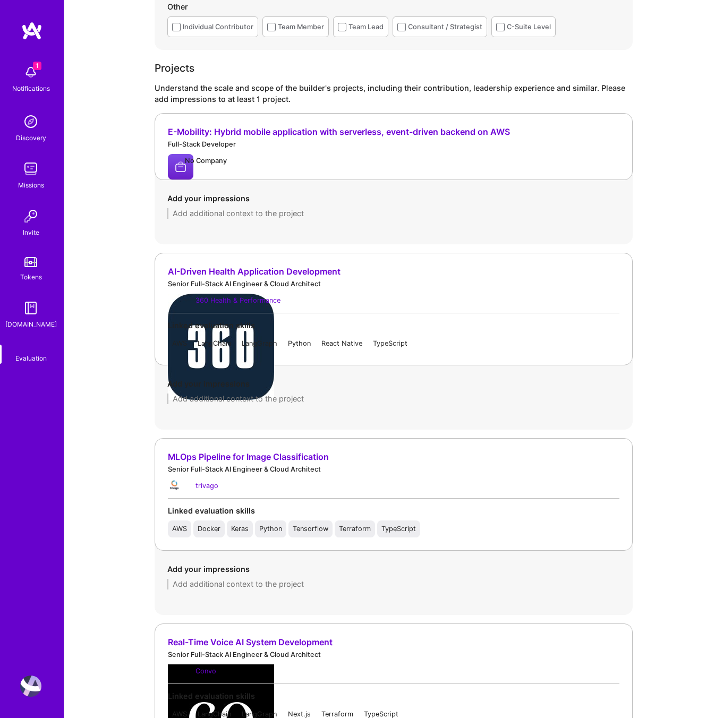
scroll to position [895, 0]
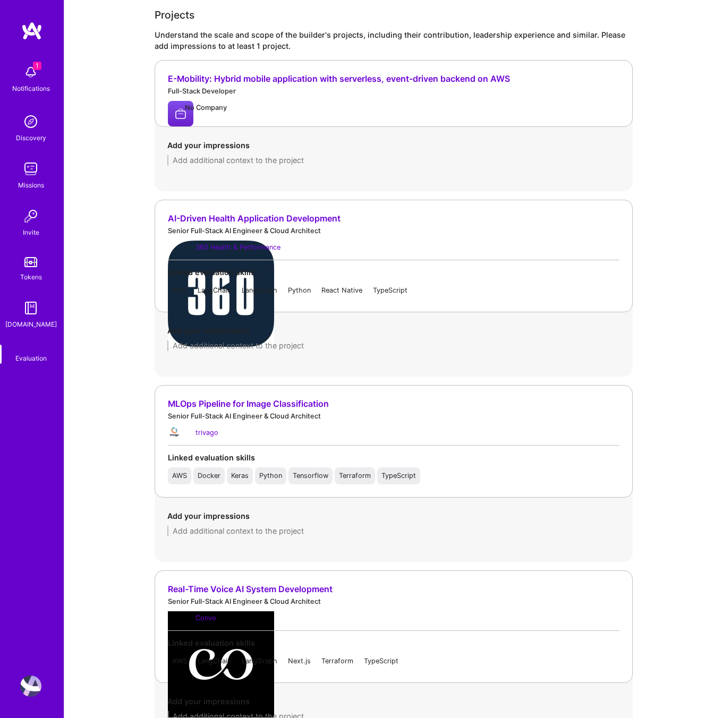
type textarea "More fo building products froms cratch, MVP, POoC, has expeirence with Ai inetg…"
click at [307, 224] on div "AI-Driven Health Application Development" at bounding box center [393, 218] width 451 height 11
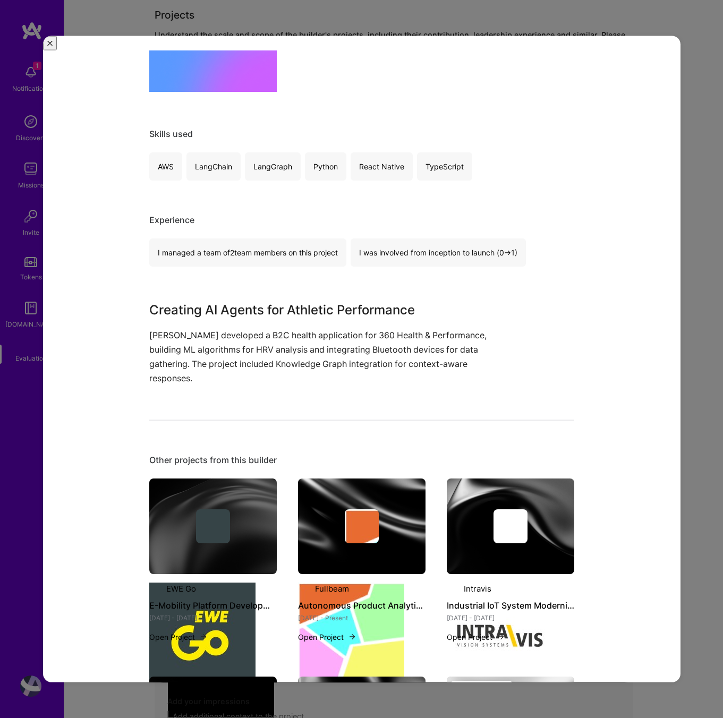
scroll to position [499, 0]
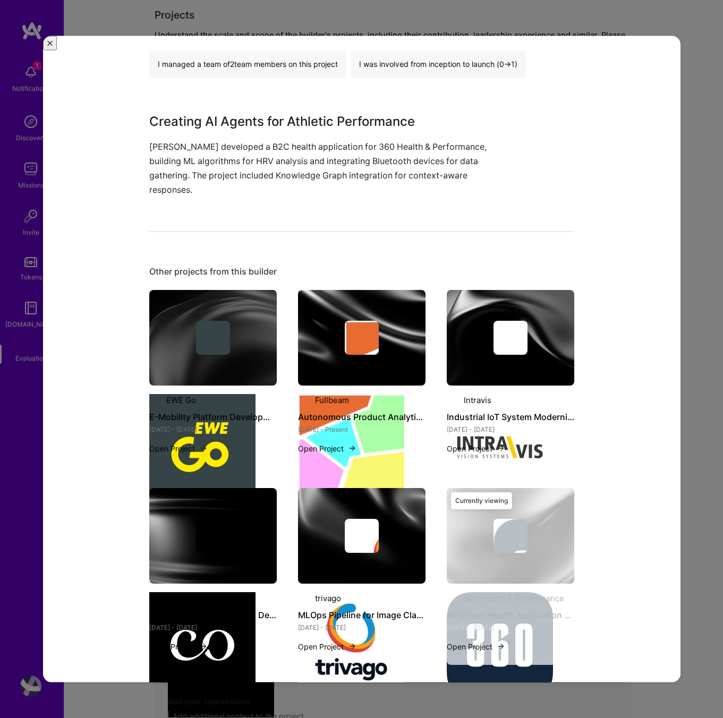
click at [699, 233] on div "AI-Driven Health Application Development 360 Health & Performance Fitness, Well…" at bounding box center [361, 359] width 723 height 718
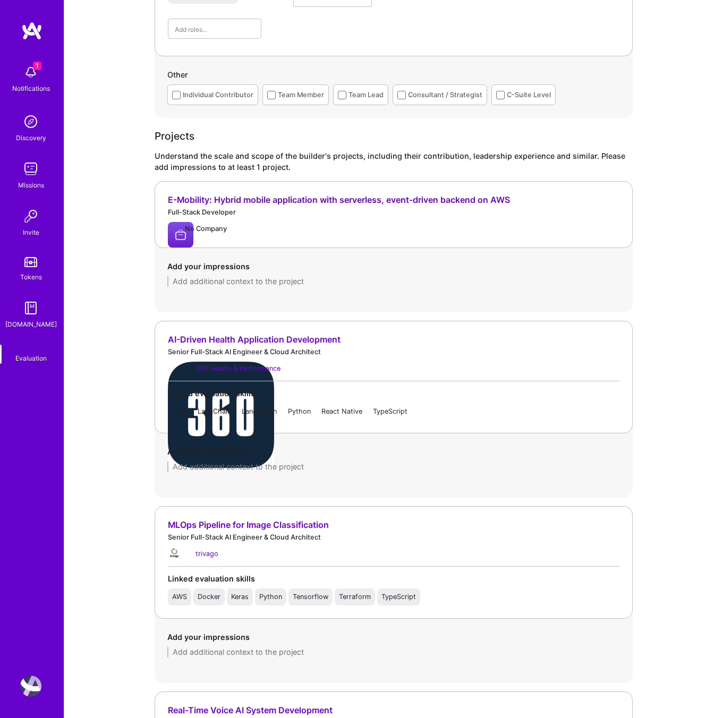
scroll to position [917, 0]
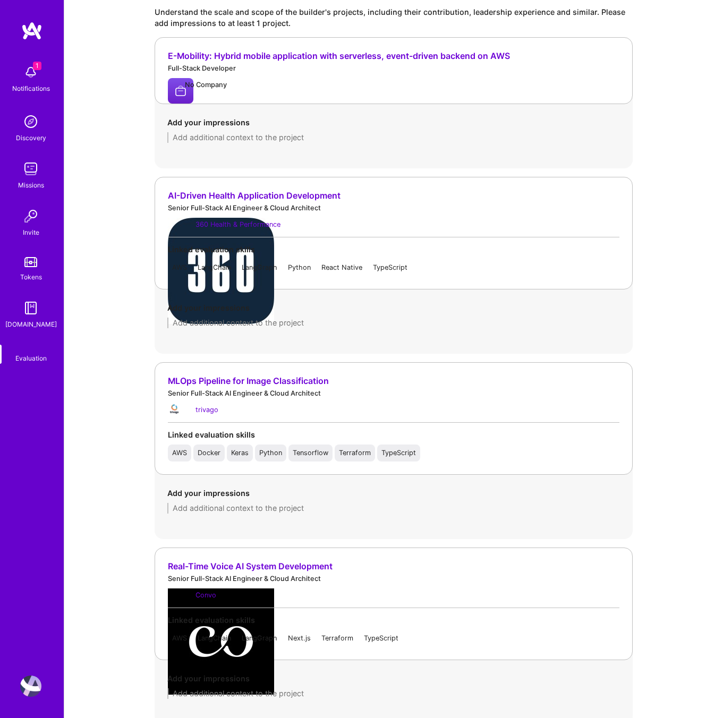
click at [245, 319] on textarea at bounding box center [393, 322] width 452 height 11
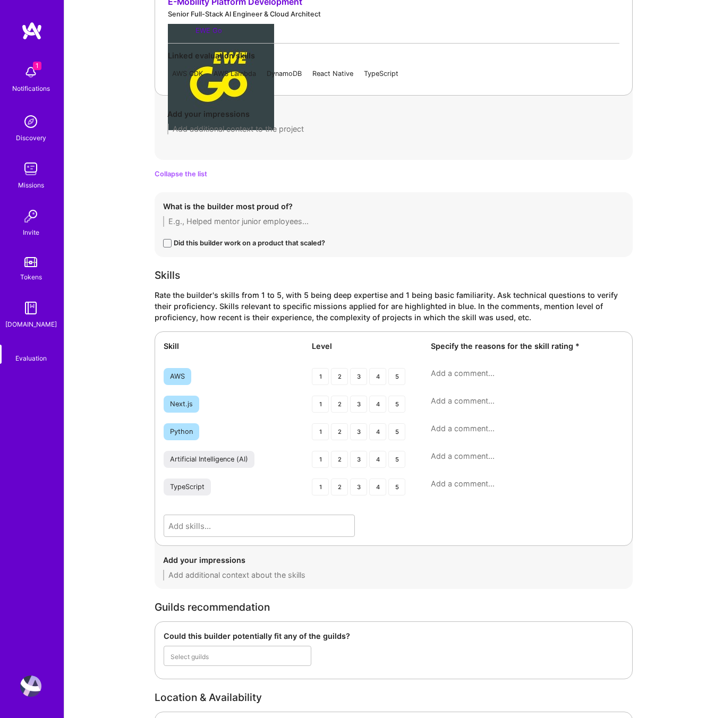
scroll to position [2164, 0]
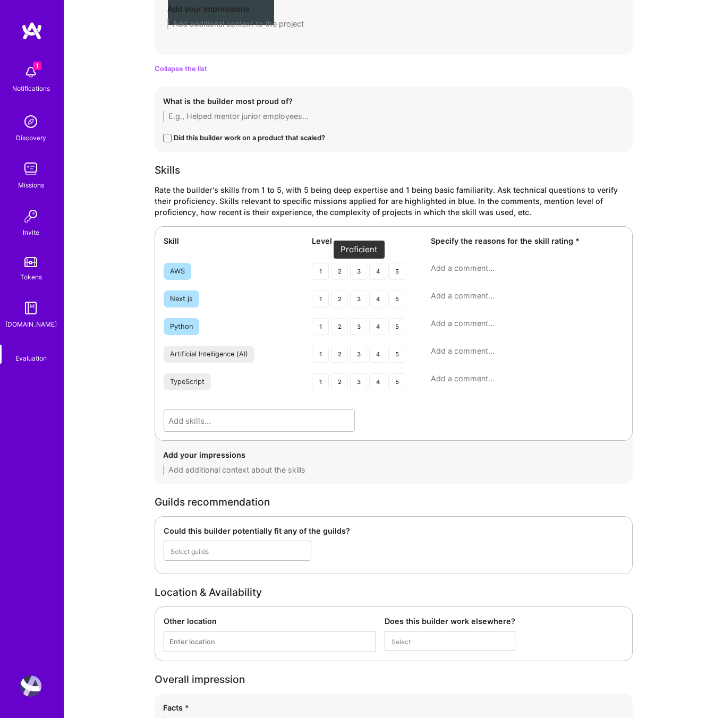
type textarea "Amrket research, voice to voice, good udnertsaidng of Ai live voice ecosystem, …"
click at [360, 273] on div "3" at bounding box center [358, 271] width 17 height 17
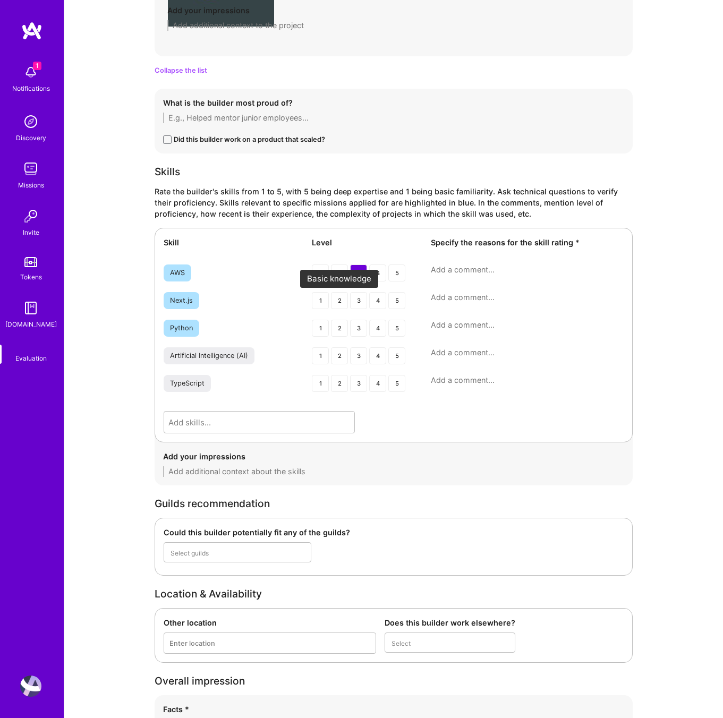
click at [343, 301] on div "2" at bounding box center [339, 300] width 17 height 17
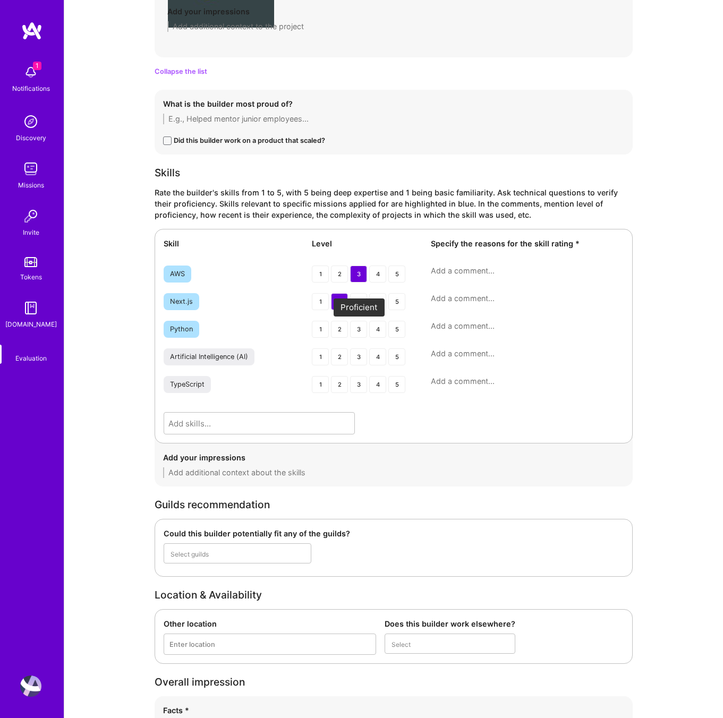
click at [361, 335] on div "3" at bounding box center [358, 329] width 17 height 17
click at [358, 362] on div "3" at bounding box center [358, 356] width 17 height 17
click at [470, 350] on textarea at bounding box center [527, 353] width 193 height 11
type textarea "Mostly sued AI endpoints and APis l"
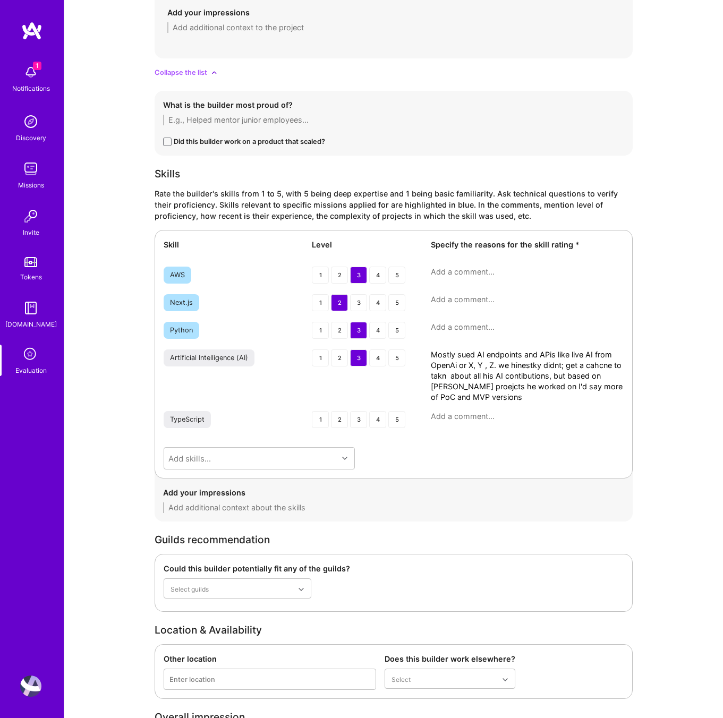
type textarea "Mostly sued AI endpoints and APis like live AI from OpenAi or X, Y , Z. we hine…"
click at [457, 330] on textarea at bounding box center [527, 327] width 193 height 11
type textarea "His mina backend technology"
click at [445, 299] on textarea at bounding box center [527, 299] width 193 height 11
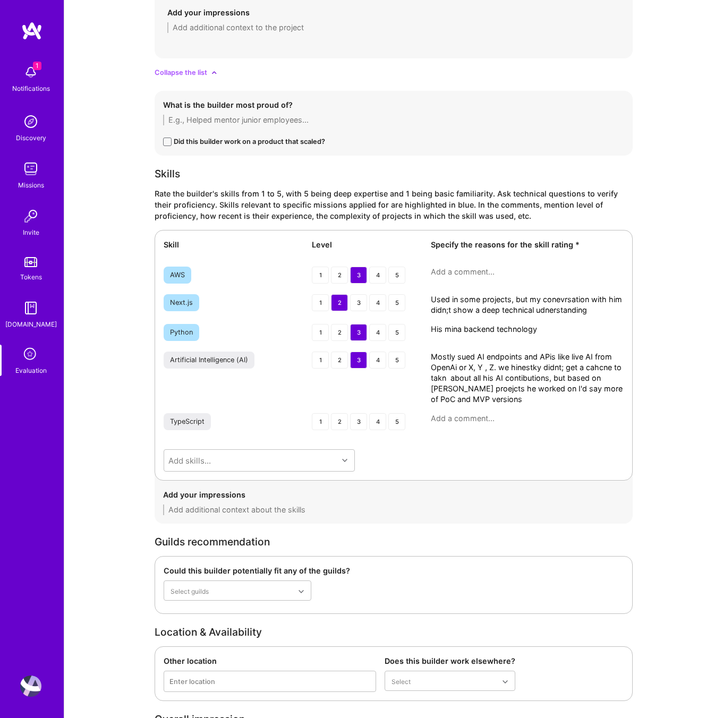
type textarea "Used in some projects, but my conevrsation with him didn;t show a deep technica…"
click at [475, 272] on textarea at bounding box center [527, 272] width 193 height 11
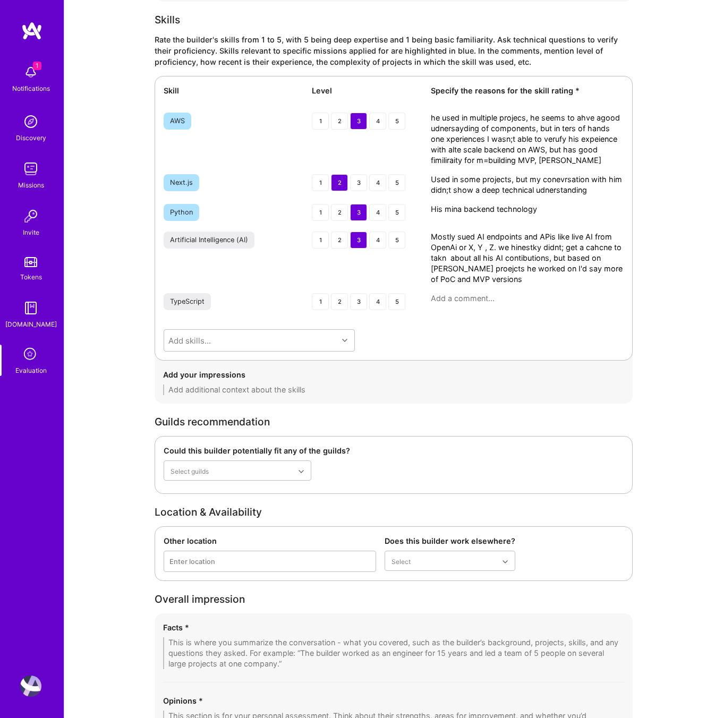
scroll to position [2431, 0]
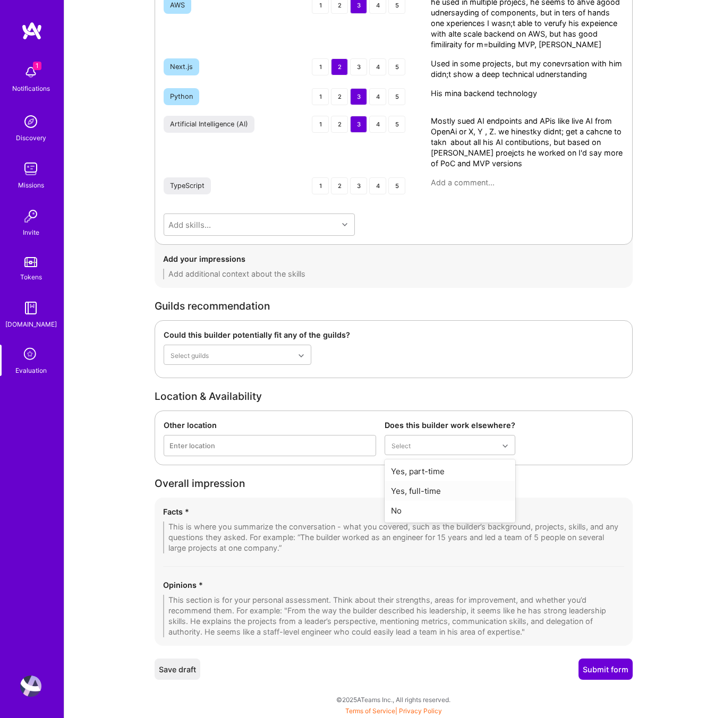
type textarea "he used in multiple projecs, he seems to ahve agood udnersayding of components,…"
click at [426, 492] on div "Yes, full-time" at bounding box center [449, 491] width 131 height 20
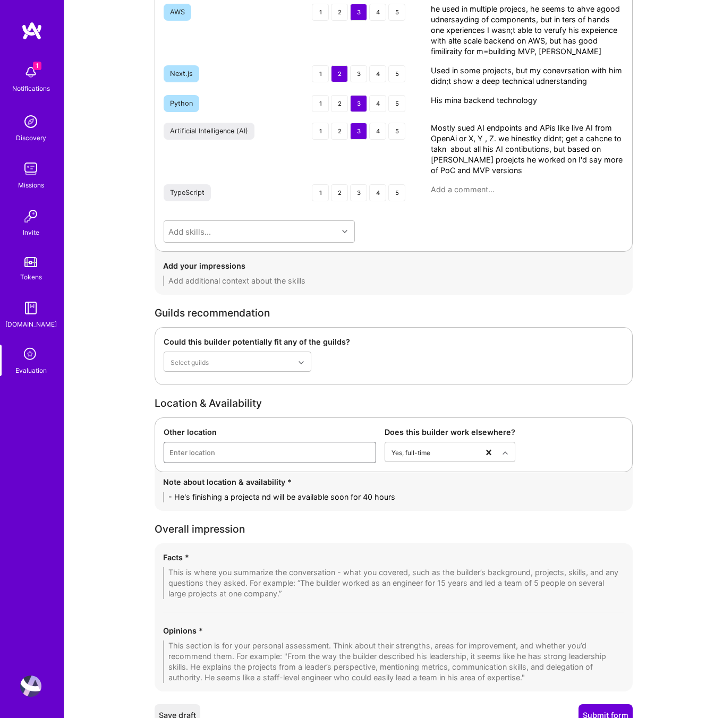
scroll to position [2470, 0]
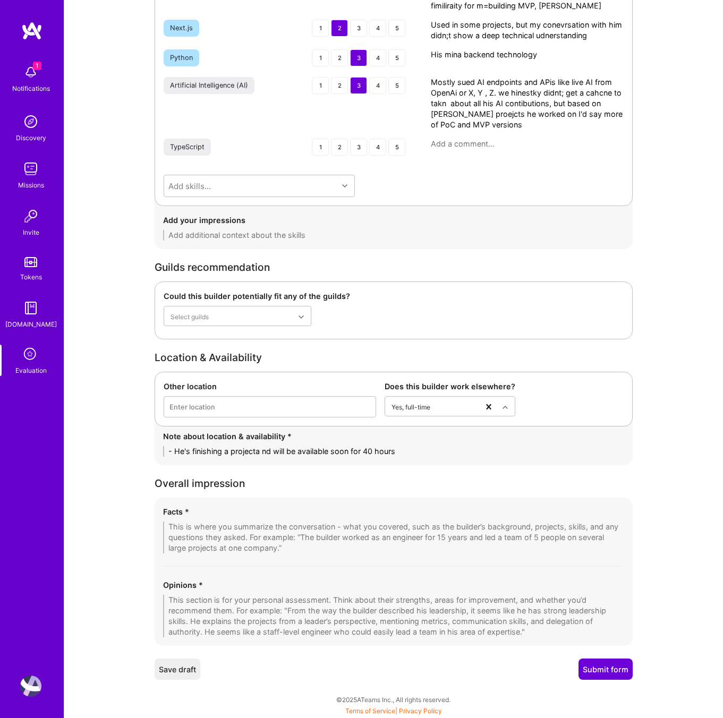
type textarea "- He's finishing a projecta nd will be available soon for 40 hours"
click at [250, 607] on textarea at bounding box center [393, 616] width 461 height 42
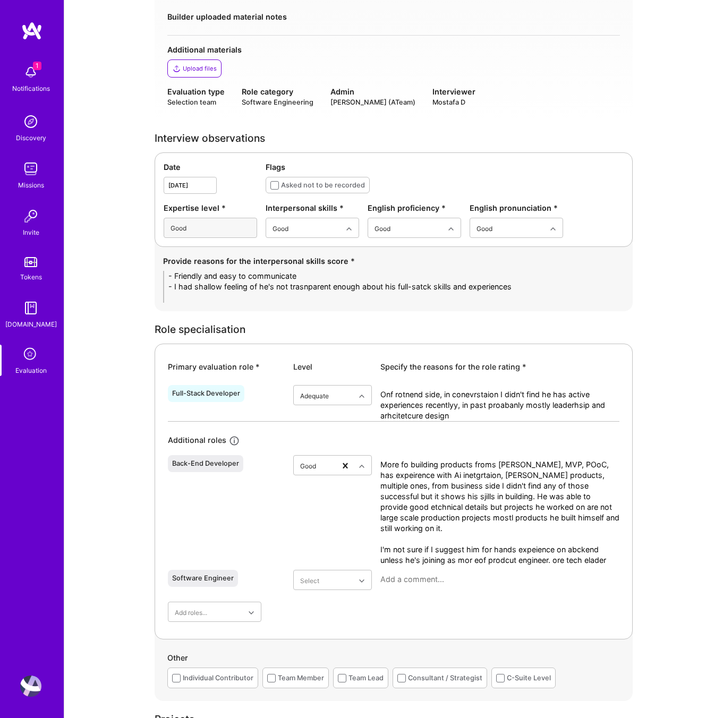
scroll to position [0, 0]
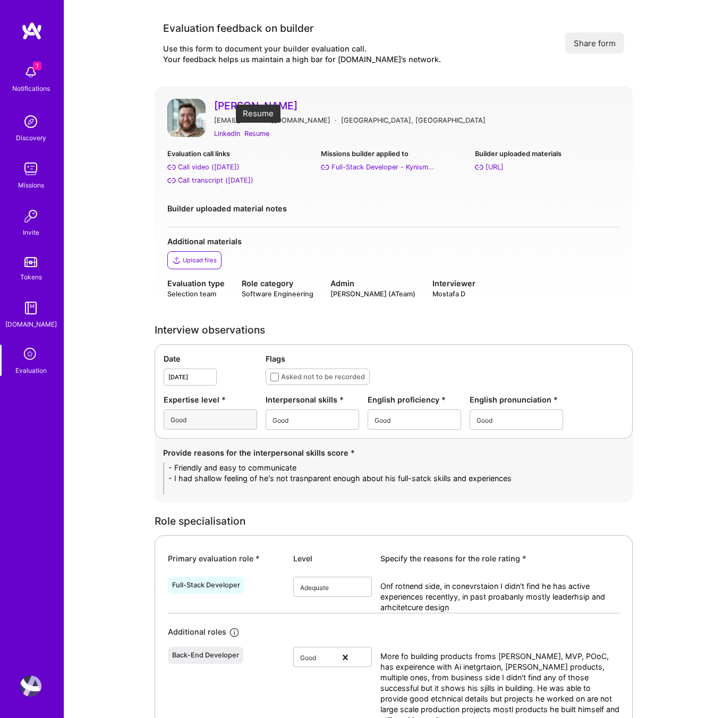
type textarea "An enginer with enetrpeurrship charcjter, multiple proejcts and products around…"
click at [265, 136] on div "Resume" at bounding box center [256, 133] width 25 height 11
click at [201, 181] on div "Call transcript ([DATE])" at bounding box center [215, 180] width 75 height 11
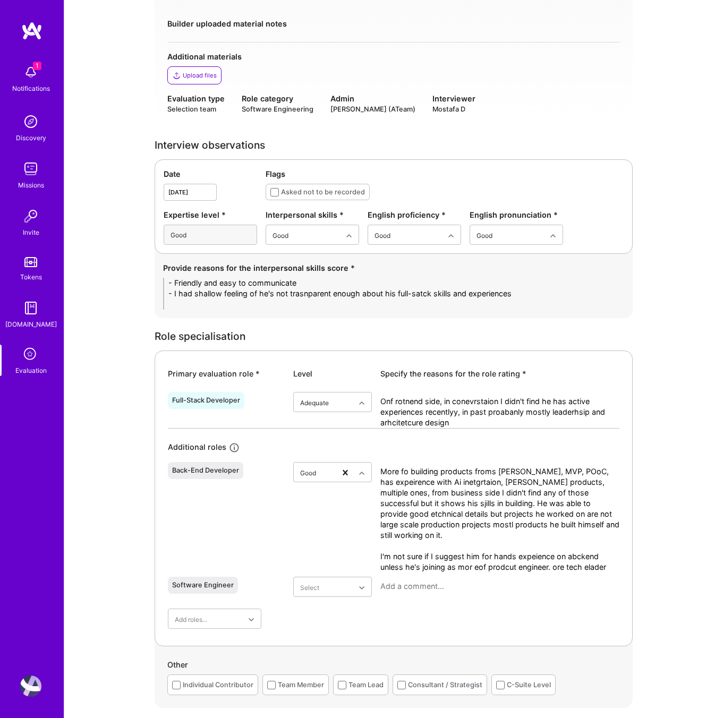
scroll to position [187, 0]
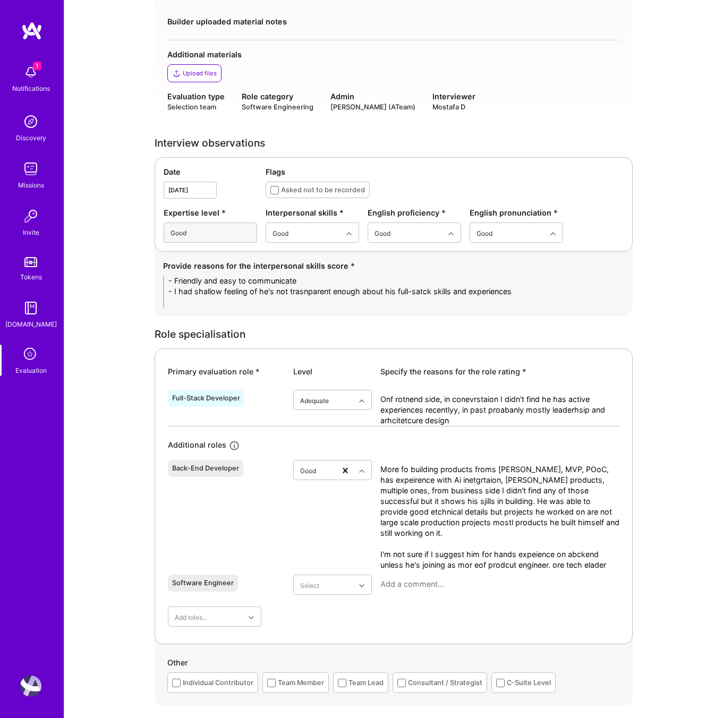
click at [522, 289] on textarea "- Friendly and easy to communicate - I had shallow feeling of he's not trasnpar…" at bounding box center [393, 292] width 461 height 32
drag, startPoint x: 517, startPoint y: 291, endPoint x: 95, endPoint y: 261, distance: 422.6
paste textarea "• Friendly, approachable, and easy to communicate with. • At times, I sensed he…"
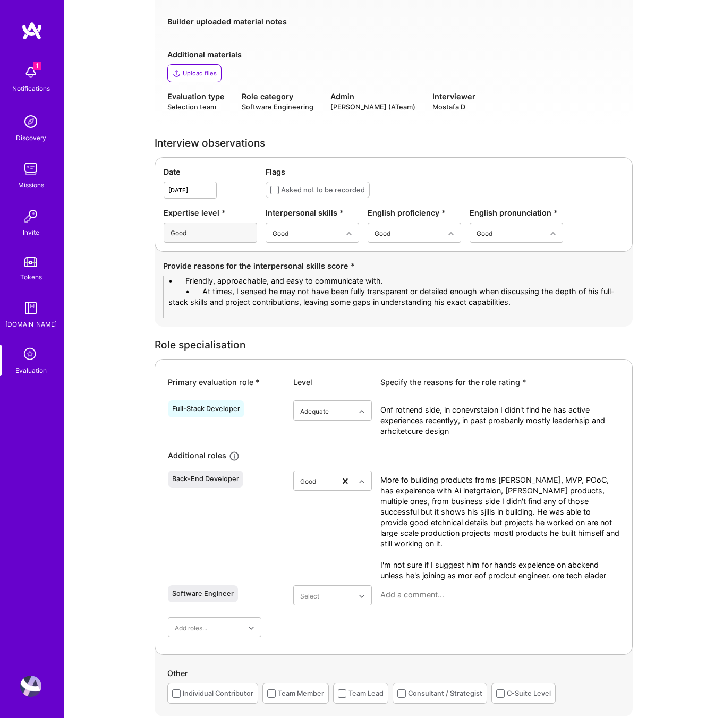
drag, startPoint x: 201, startPoint y: 281, endPoint x: 102, endPoint y: 280, distance: 98.8
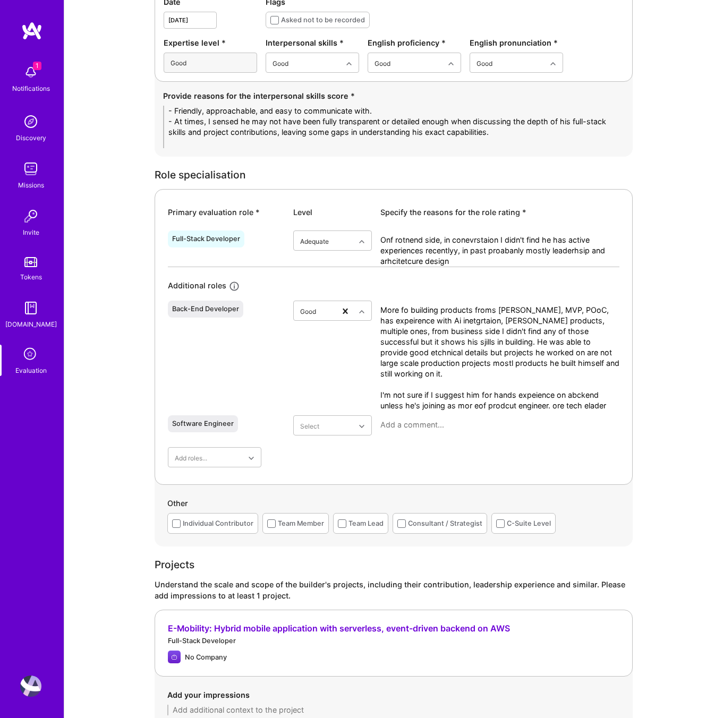
scroll to position [358, 0]
type textarea "- Friendly, approachable, and easy to communicate with. - At times, I sensed he…"
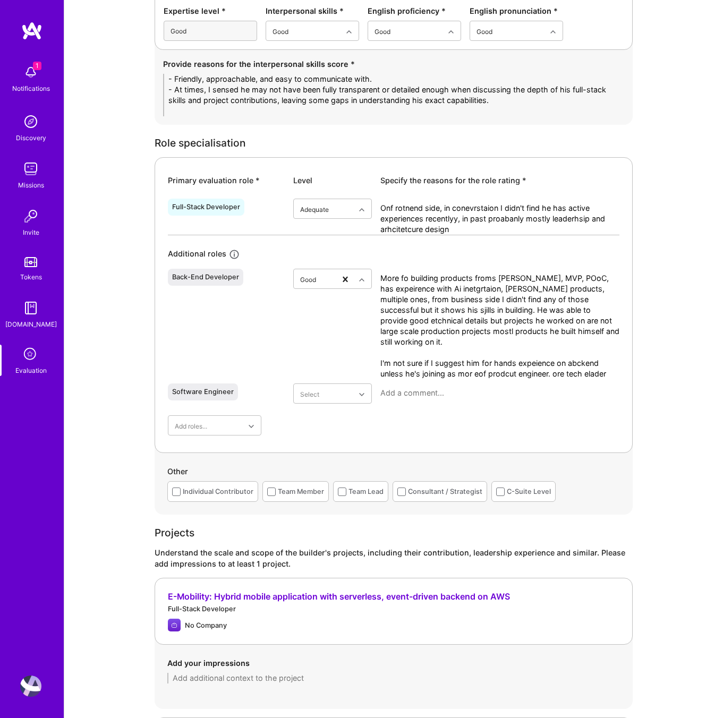
scroll to position [297, 0]
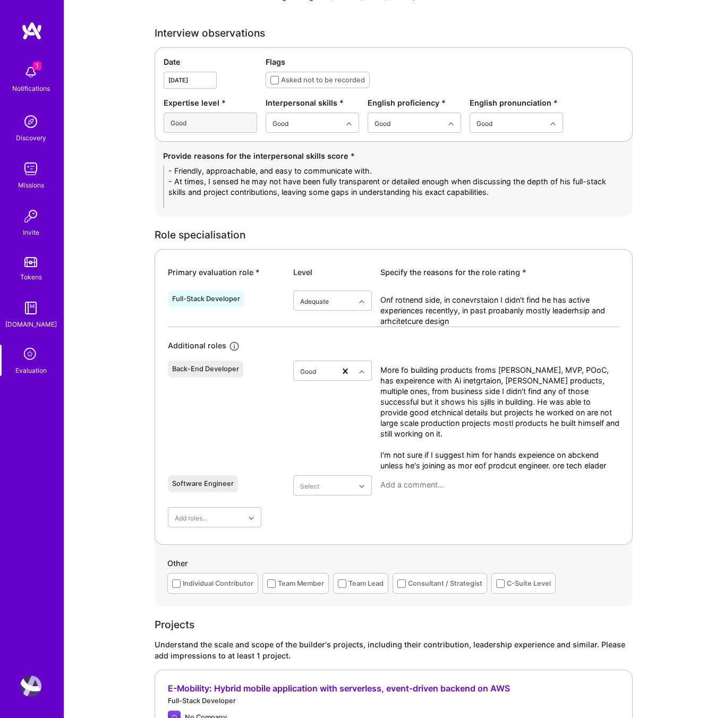
click at [467, 419] on textarea "More fo building products froms cratch, MVP, POoC, has expeirence with Ai inetg…" at bounding box center [499, 418] width 239 height 106
click at [549, 327] on hr at bounding box center [393, 327] width 451 height 1
click at [545, 310] on textarea "Onf rotnend side, in conevrstaion I didn't find he has active experiences recen…" at bounding box center [499, 311] width 239 height 32
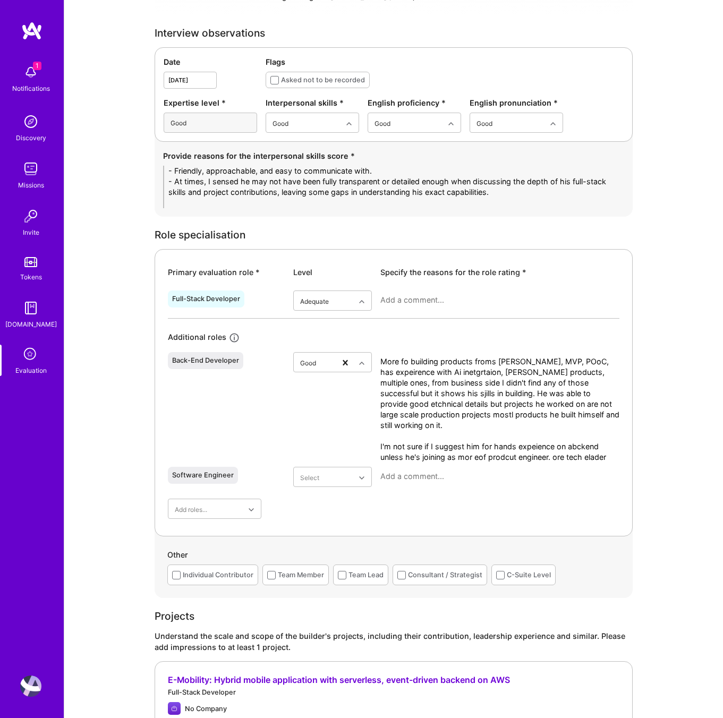
paste textarea "On the frontend side, during our conversation I didn’t find evidence of recent,…"
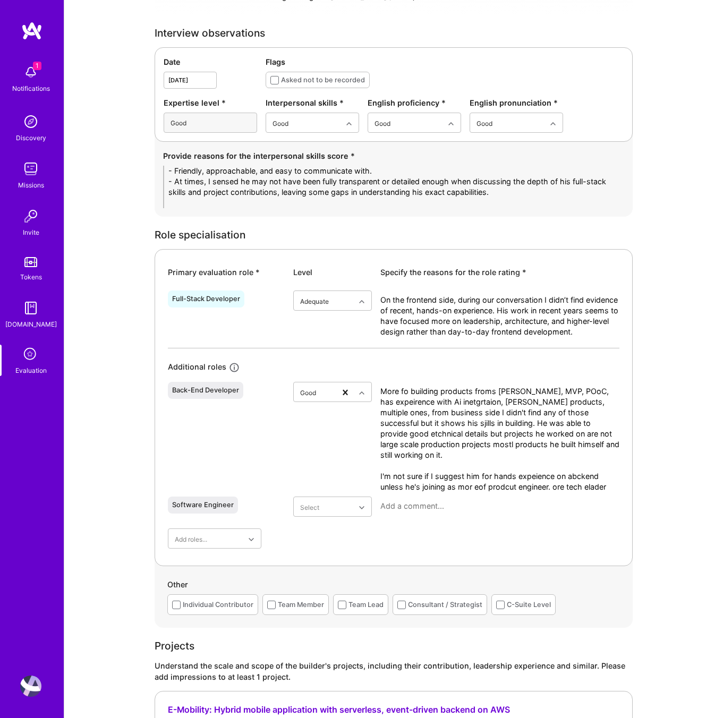
scroll to position [0, 0]
type textarea "On the frontend side, during our conversation I didn’t find evidence of recent,…"
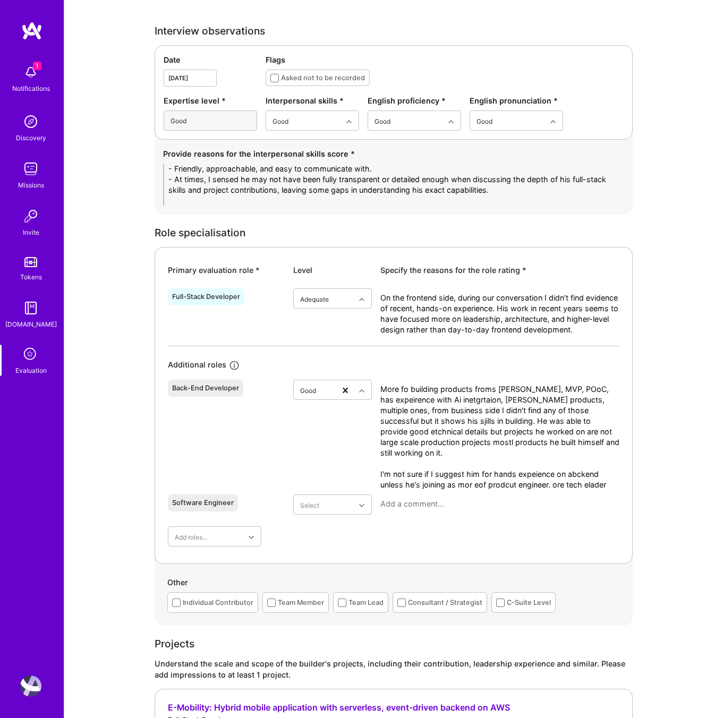
click at [453, 413] on textarea "More fo building products froms cratch, MVP, POoC, has expeirence with Ai inetg…" at bounding box center [499, 437] width 239 height 106
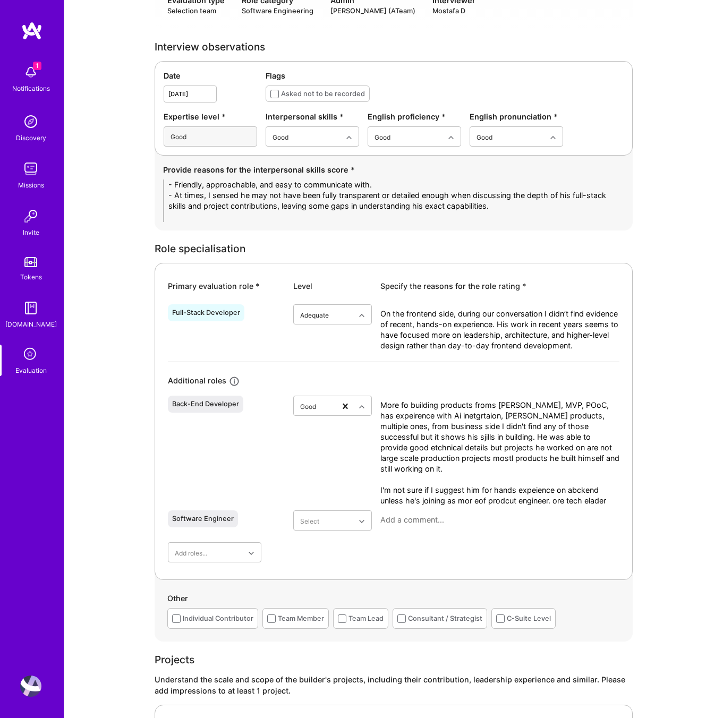
scroll to position [275, 0]
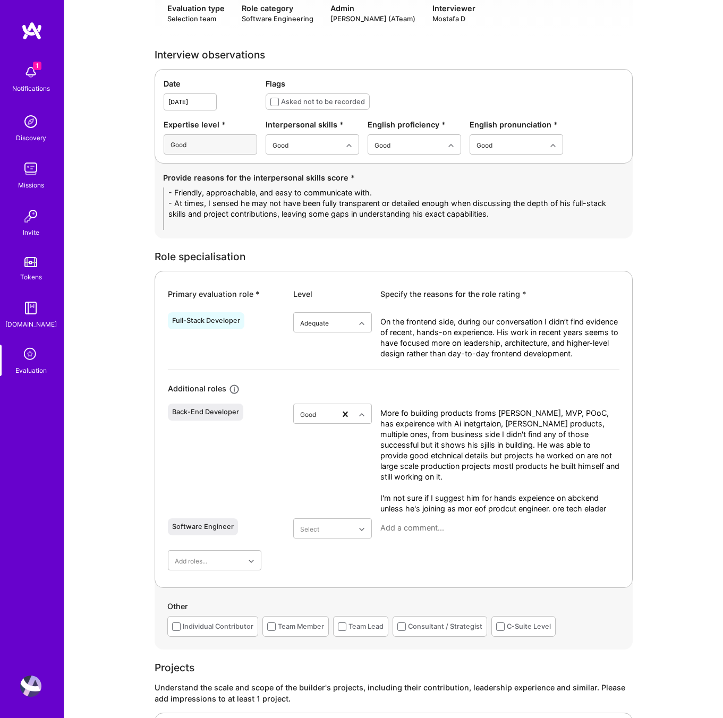
click at [462, 439] on textarea "More fo building products froms cratch, MVP, POoC, has expeirence with Ai inetg…" at bounding box center [499, 461] width 239 height 106
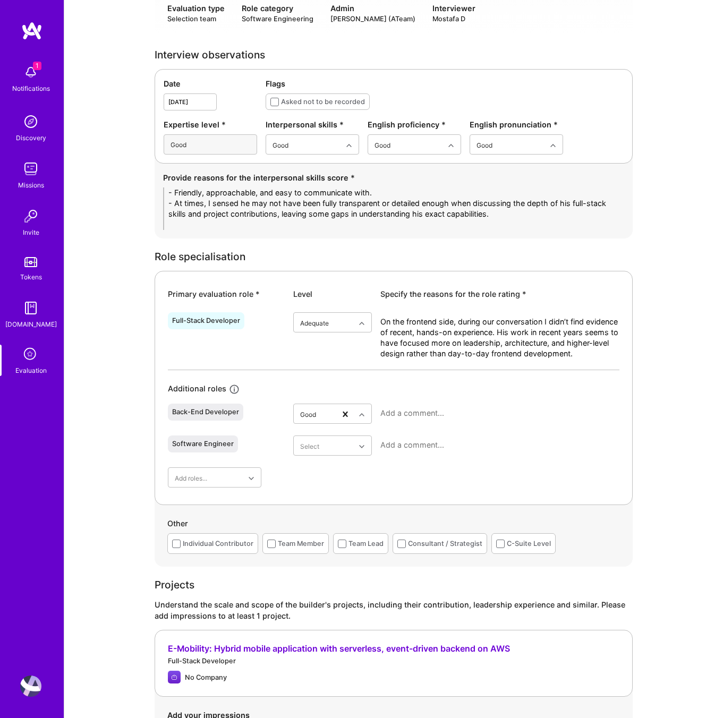
paste textarea "Has more experience building products from scratch (MVPs, POCs), particularly w…"
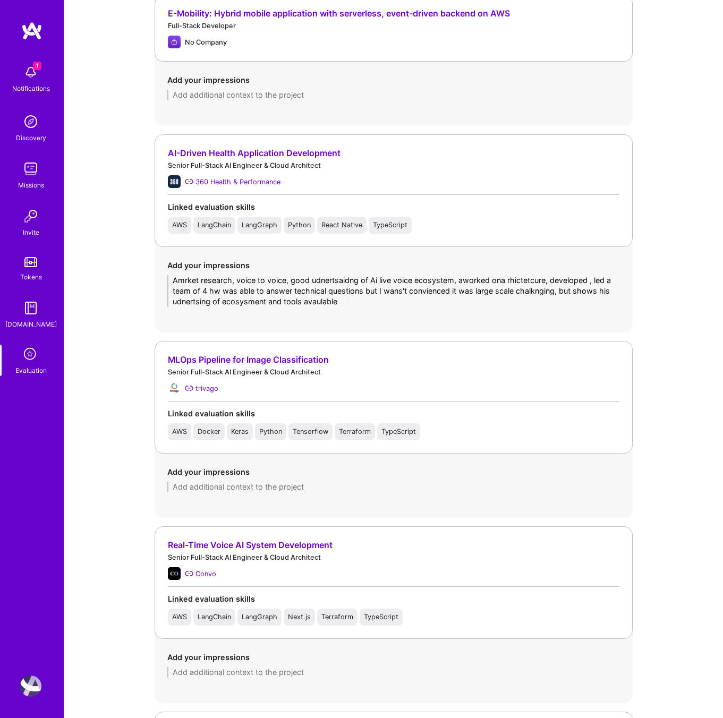
scroll to position [1092, 0]
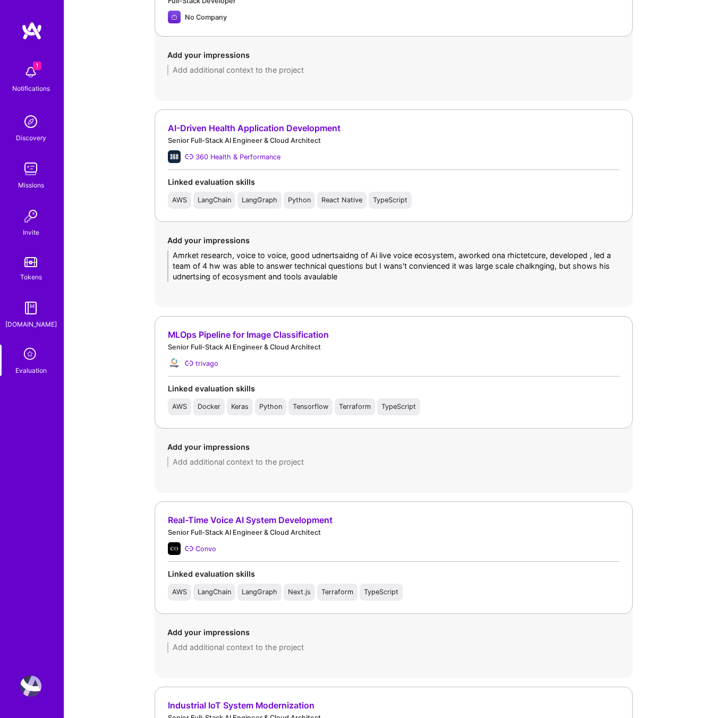
type textarea "Has more experience building products from scratch (MVPs, POCs), particularly w…"
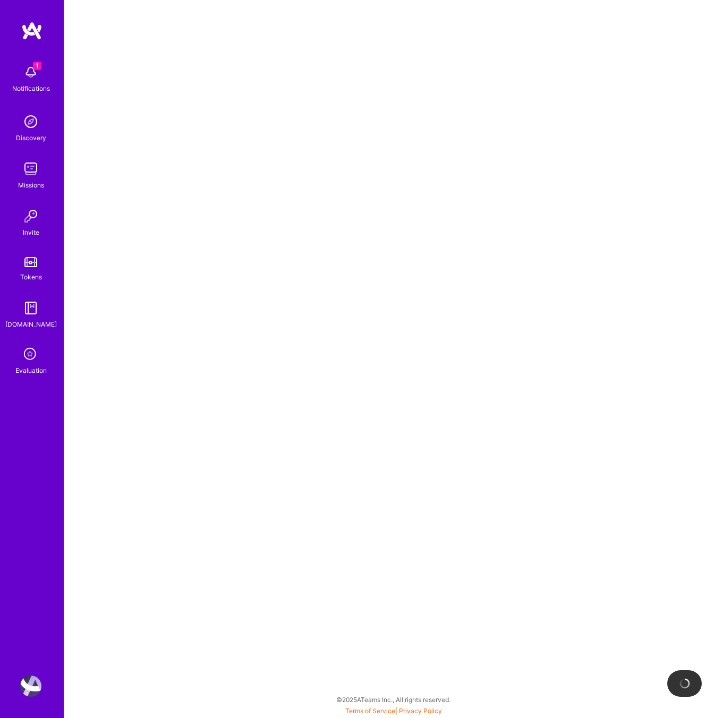
click at [237, 181] on div at bounding box center [393, 359] width 658 height 718
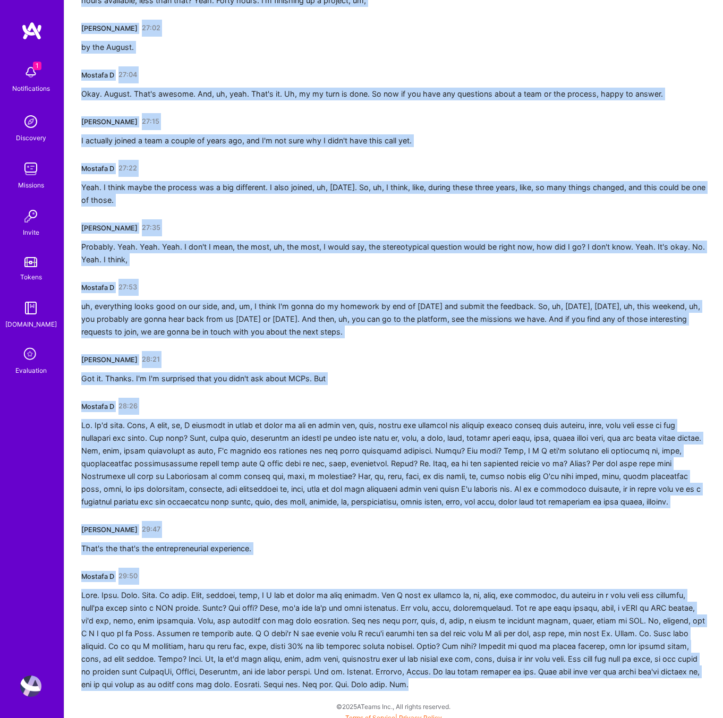
scroll to position [4351, 0]
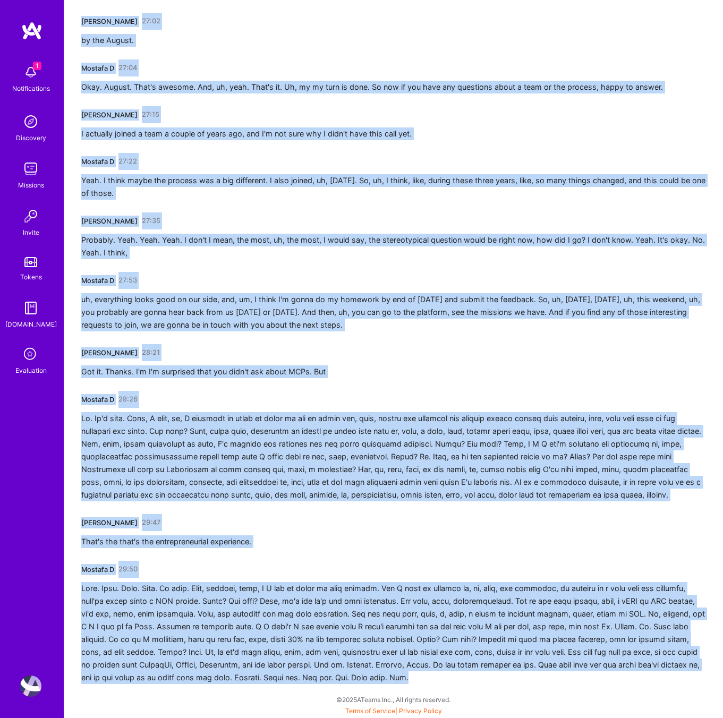
drag, startPoint x: 82, startPoint y: 188, endPoint x: 722, endPoint y: 717, distance: 830.0
copy div "Mostafa D 00:01 Alright. First question, maybe, how should I say your first nam…"
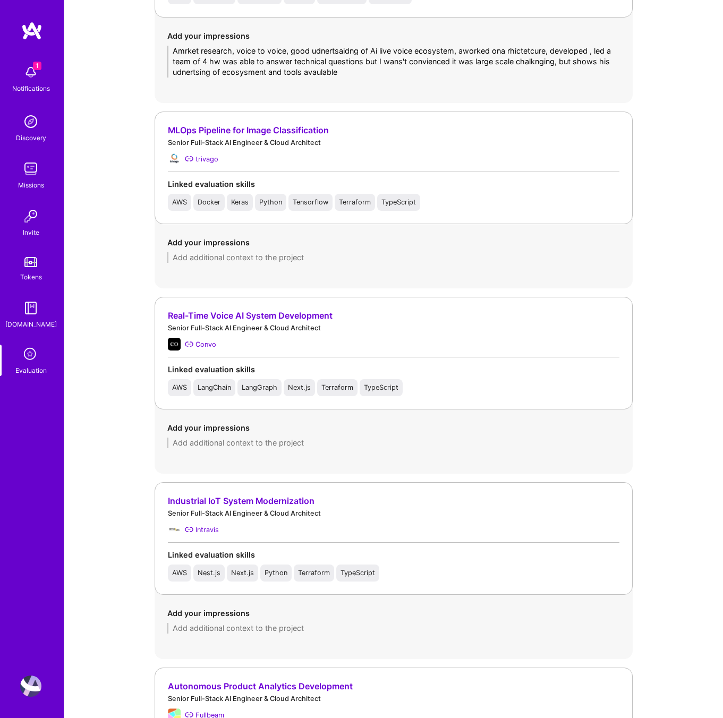
scroll to position [1252, 0]
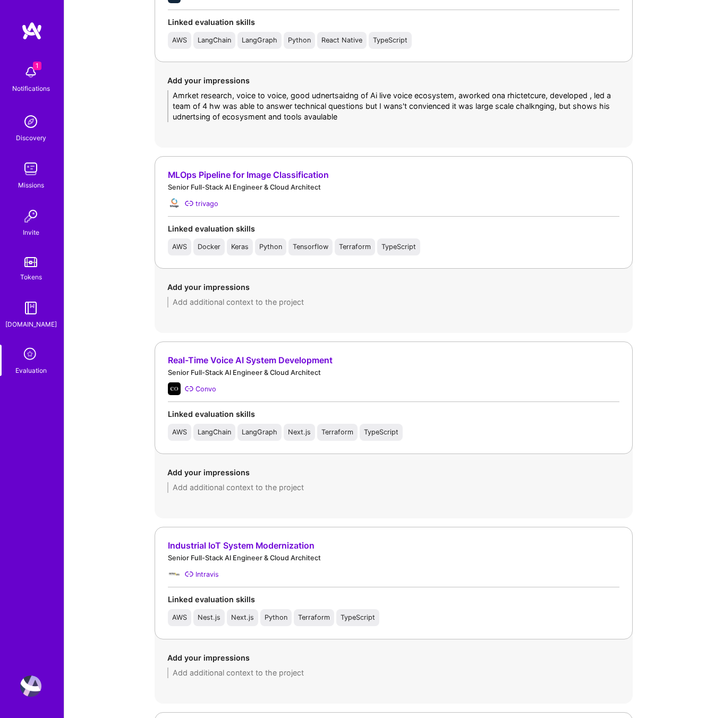
click at [258, 126] on div "Add your impressions Amrket research, voice to voice, good udnertsaidng of Ai l…" at bounding box center [393, 98] width 478 height 73
click at [263, 118] on textarea "Amrket research, voice to voice, good udnertsaidng of Ai live voice ecosystem, …" at bounding box center [393, 106] width 452 height 32
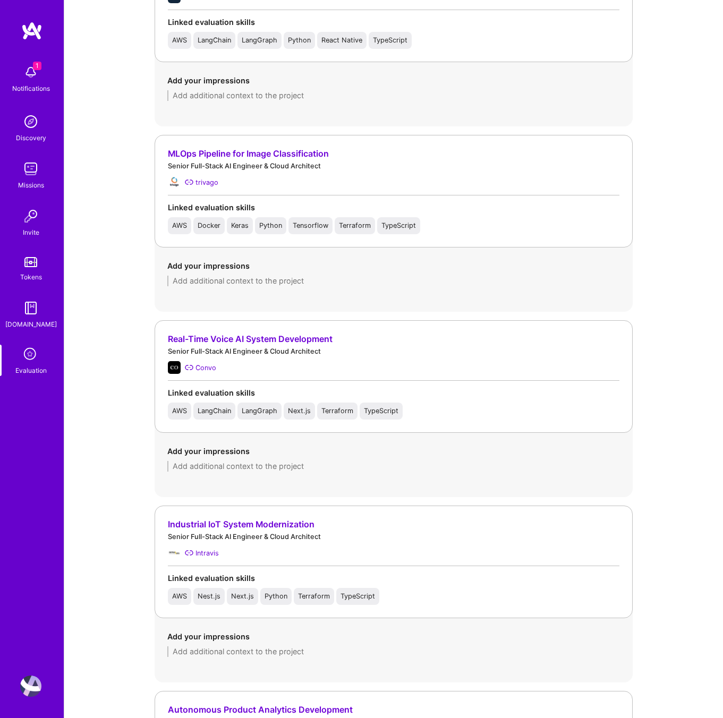
paste textarea "Market research, voice-to-voice AI, with a solid understanding of live AI voice…"
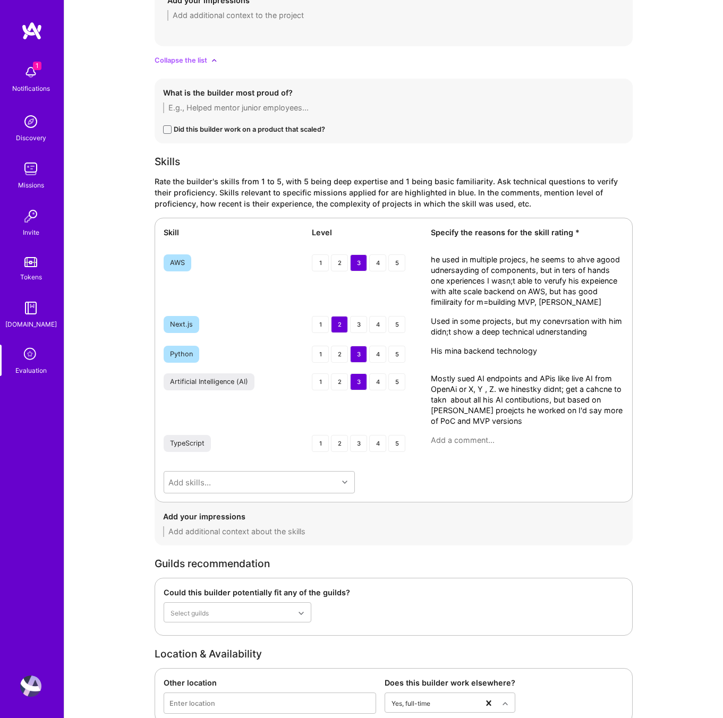
scroll to position [2291, 0]
type textarea "Market research, voice-to-voice AI, with a solid understanding of live AI voice…"
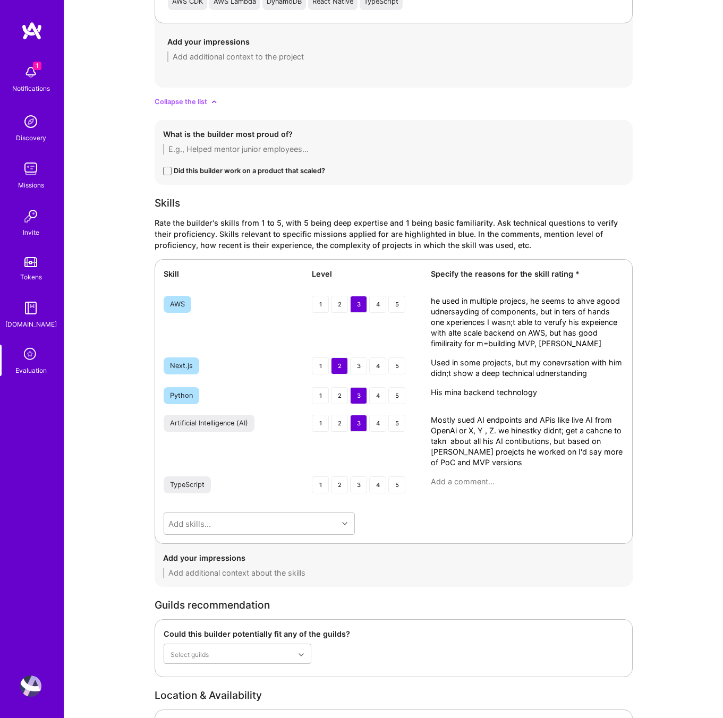
scroll to position [2219, 0]
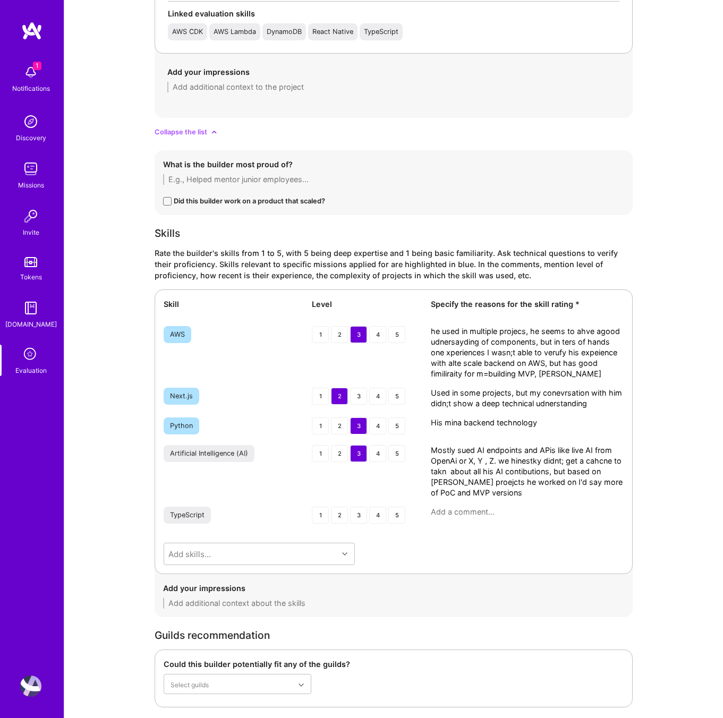
click at [505, 340] on textarea "he used in multiple projecs, he seems to ahve agood udnersayding of components,…" at bounding box center [527, 352] width 193 height 53
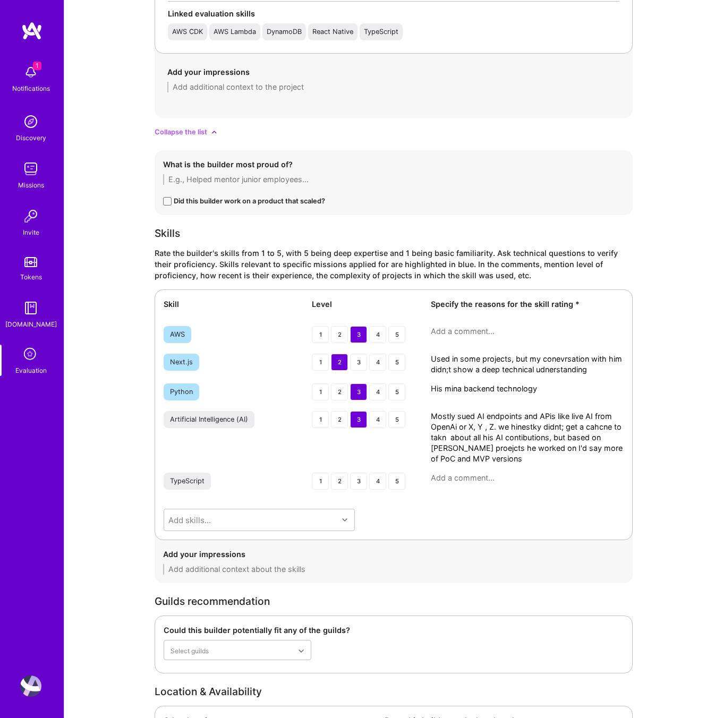
paste textarea "Has used AWS in multiple projects and demonstrates a good understanding of its …"
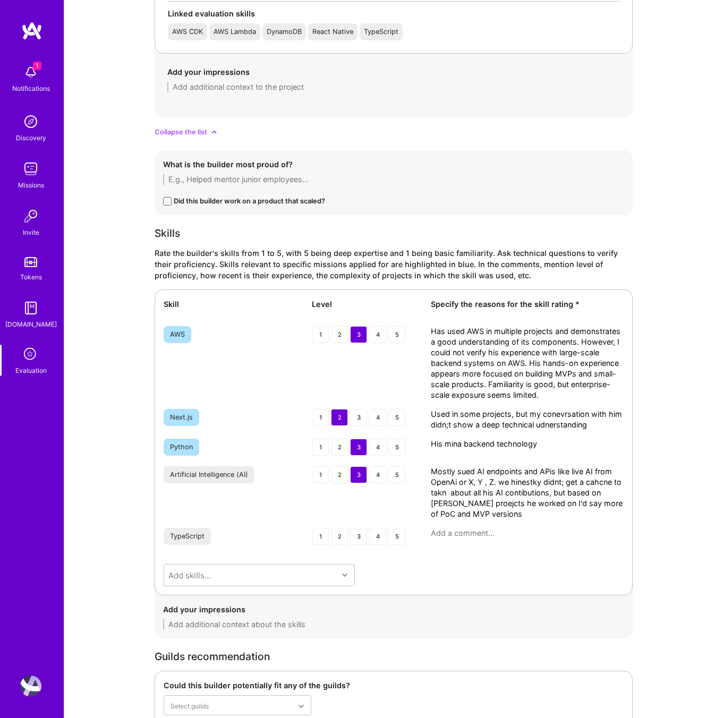
type textarea "Has used AWS in multiple projects and demonstrates a good understanding of its …"
click at [472, 421] on textarea "Used in some projects, but my conevrsation with him didn;t show a deep technica…" at bounding box center [527, 419] width 193 height 21
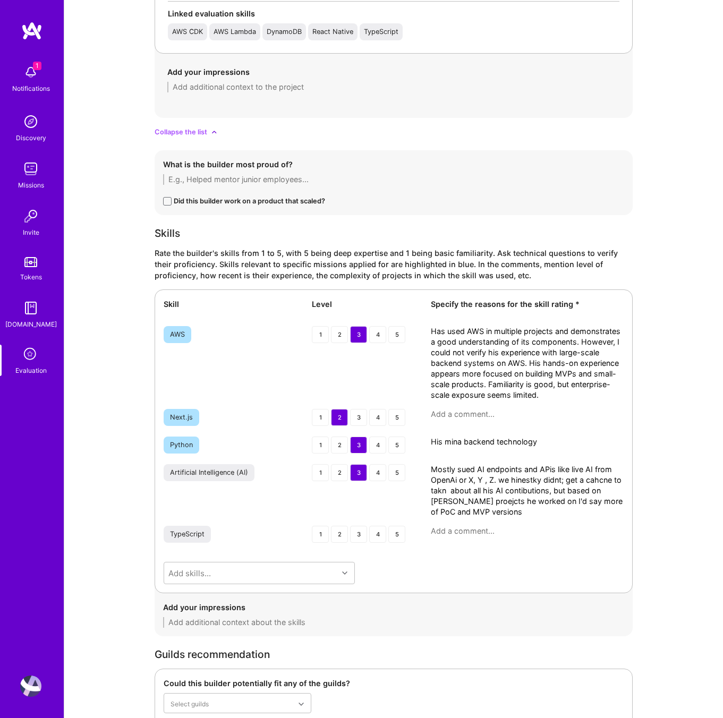
paste textarea "Has used Next.js in some projects, but our conversation did not indicate deep a…"
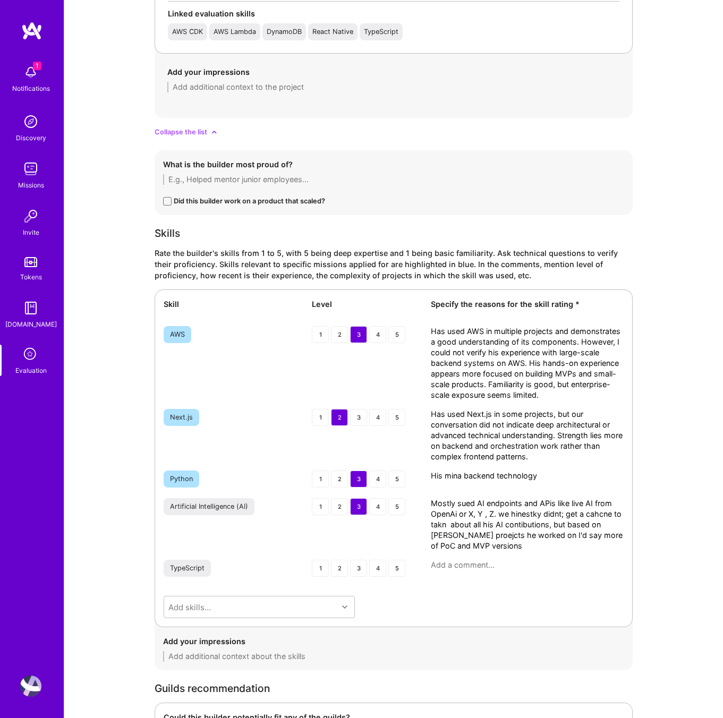
type textarea "Has used Next.js in some projects, but our conversation did not indicate deep a…"
drag, startPoint x: 542, startPoint y: 474, endPoint x: 437, endPoint y: 462, distance: 104.7
click at [437, 462] on div "Skill Level Specify the reasons for the skill rating * AWS 1 2 3 4 5 Has used A…" at bounding box center [393, 458] width 478 height 338
paste textarea "Python is his main backend programming language. He has solid experience integr…"
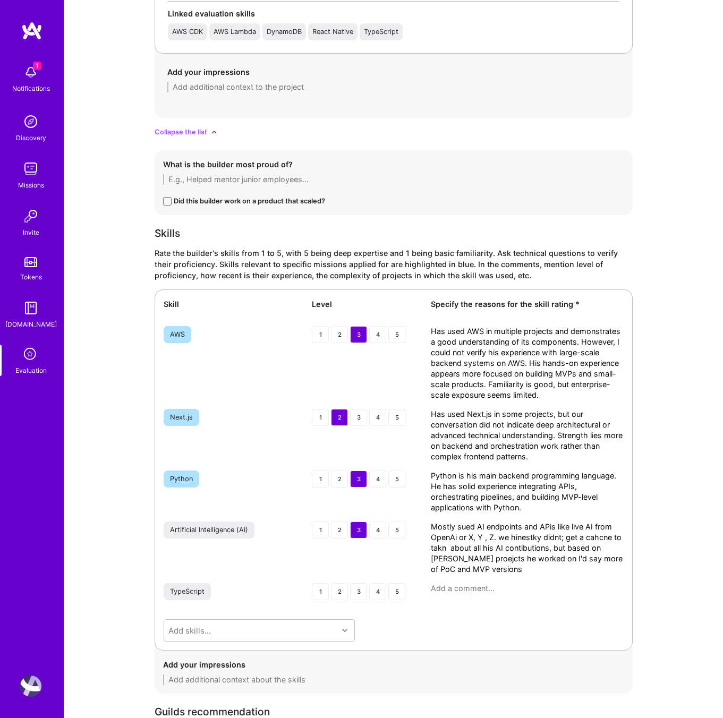
click at [607, 495] on textarea "Python is his main backend programming language. He has solid experience integr…" at bounding box center [527, 491] width 193 height 42
type textarea "Python is his main backend programming language. He has solid experience integr…"
click at [510, 557] on textarea "Mostly sued AI endpoints and APis like live AI from OpenAi or X, Y , Z. we hine…" at bounding box center [527, 547] width 193 height 53
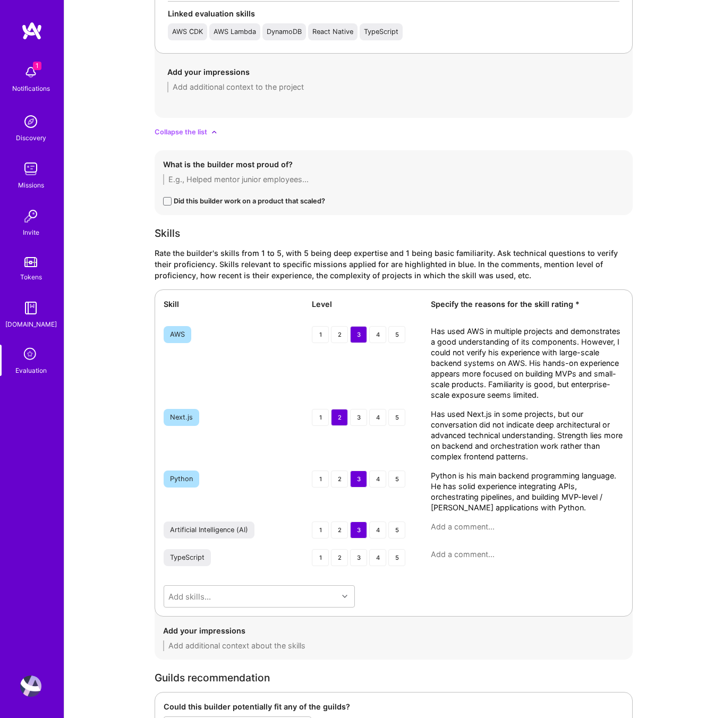
paste textarea "Has worked extensively with AI endpoints and APIs such as OpenAI, as well as ot…"
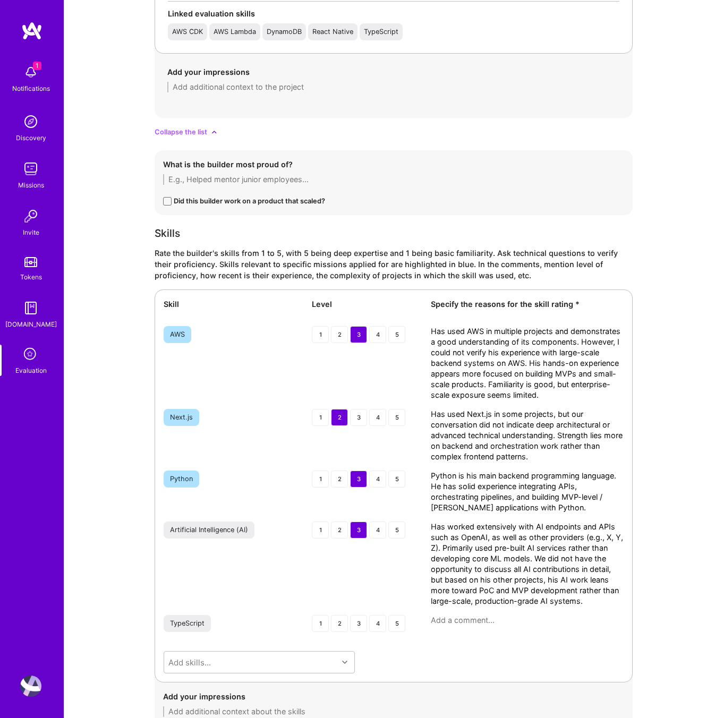
drag, startPoint x: 586, startPoint y: 544, endPoint x: 438, endPoint y: 544, distance: 148.1
click at [438, 544] on textarea "Has worked extensively with AI endpoints and APIs such as OpenAI, as well as ot…" at bounding box center [527, 563] width 193 height 85
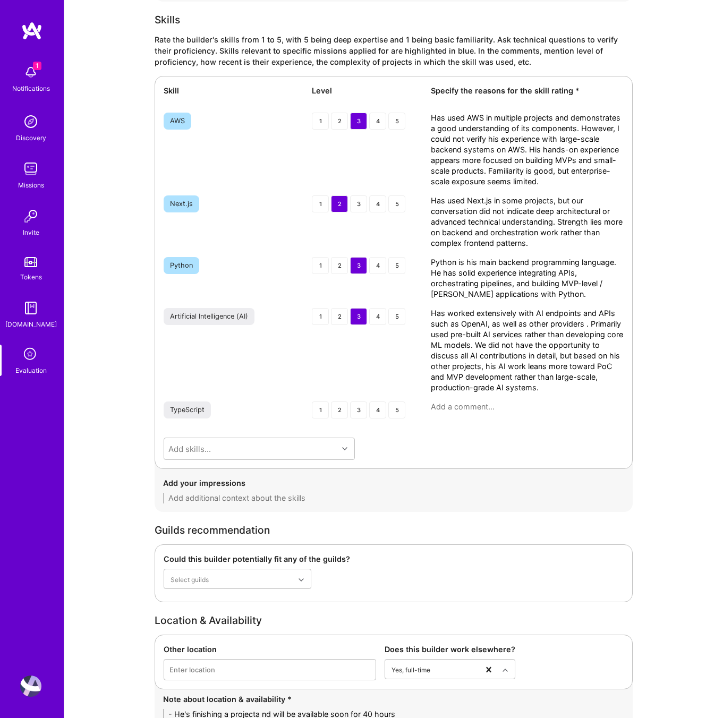
scroll to position [2695, 0]
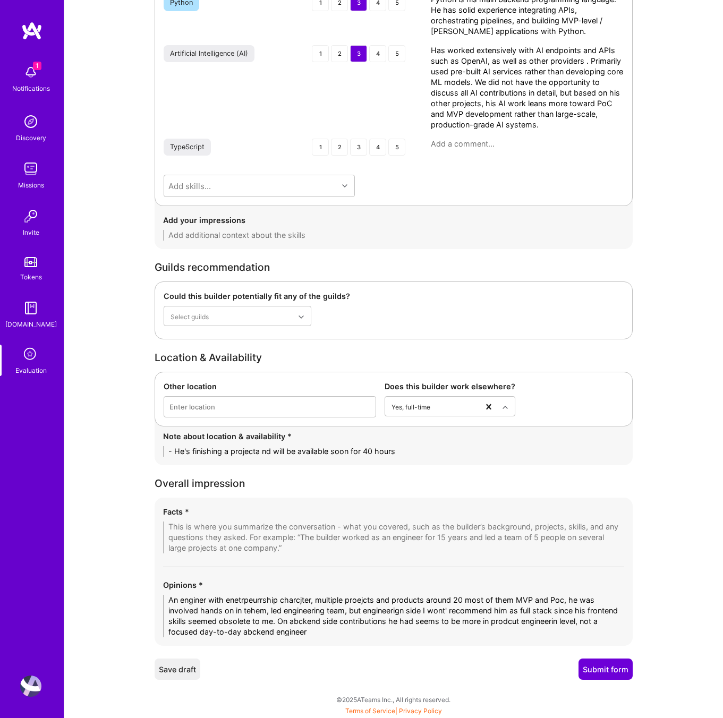
type textarea "Has worked extensively with AI endpoints and APIs such as OpenAI, as well as ot…"
click at [457, 664] on div "Save draft Submit form" at bounding box center [393, 668] width 478 height 21
click at [268, 611] on textarea "An enginer with enetrpeurrship charcjter, multiple proejcts and products around…" at bounding box center [393, 616] width 461 height 42
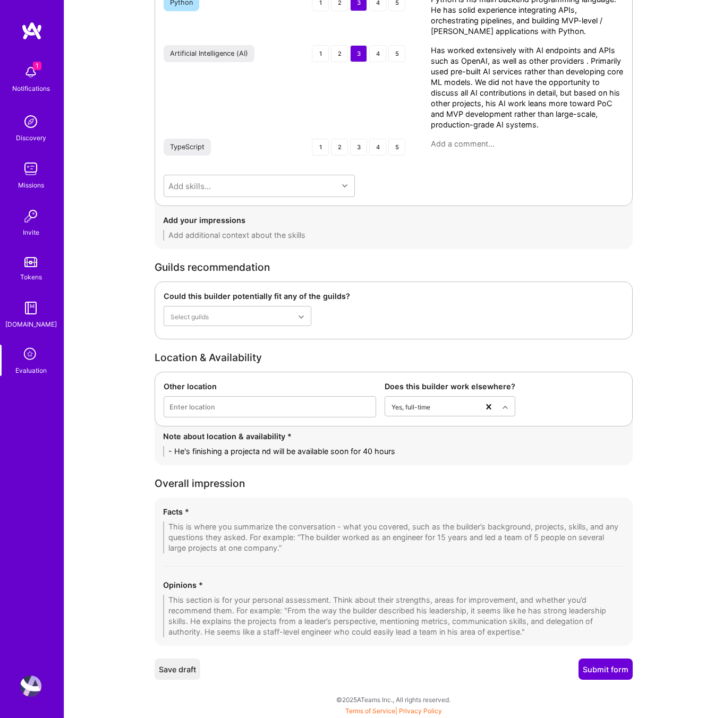
paste textarea "An engineer with an entrepreneurial character, having worked on ~20 projects an…"
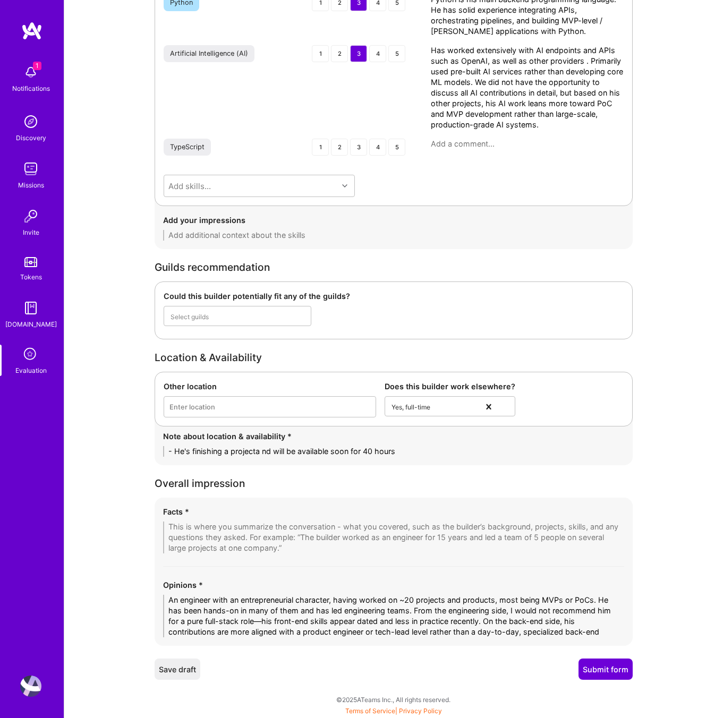
scroll to position [0, 0]
type textarea "An engineer with an entrepreneurial character, having worked on ~20 projects an…"
click at [234, 451] on textarea "- He's finishing a projecta nd will be available soon for 40 hours" at bounding box center [393, 451] width 461 height 11
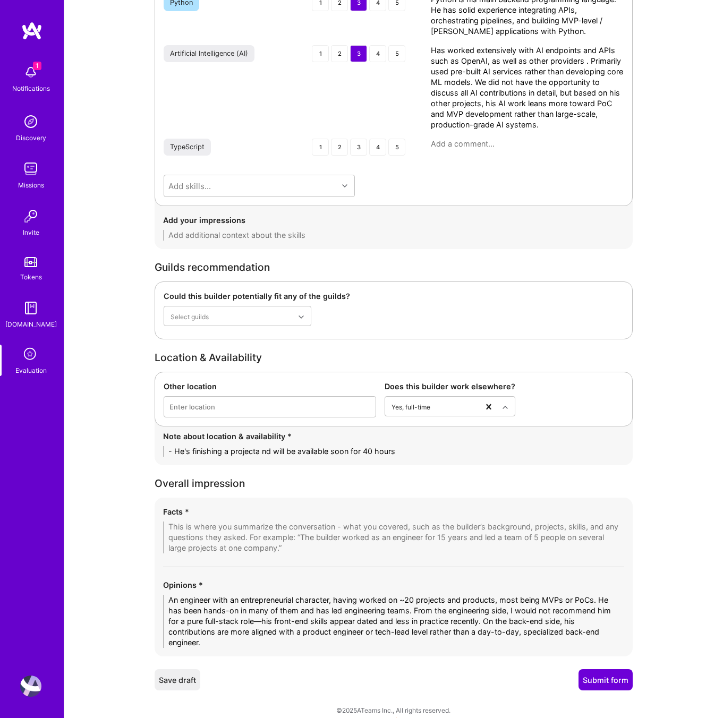
click at [234, 451] on textarea "- He's finishing a projecta nd will be available soon for 40 hours" at bounding box center [393, 451] width 461 height 11
click at [265, 451] on textarea "- He's finishing a project nd will be available soon for 40 hours" at bounding box center [393, 451] width 461 height 11
click at [263, 452] on textarea "- He's finishing a project nd will be available soon for 40 hours" at bounding box center [393, 451] width 461 height 11
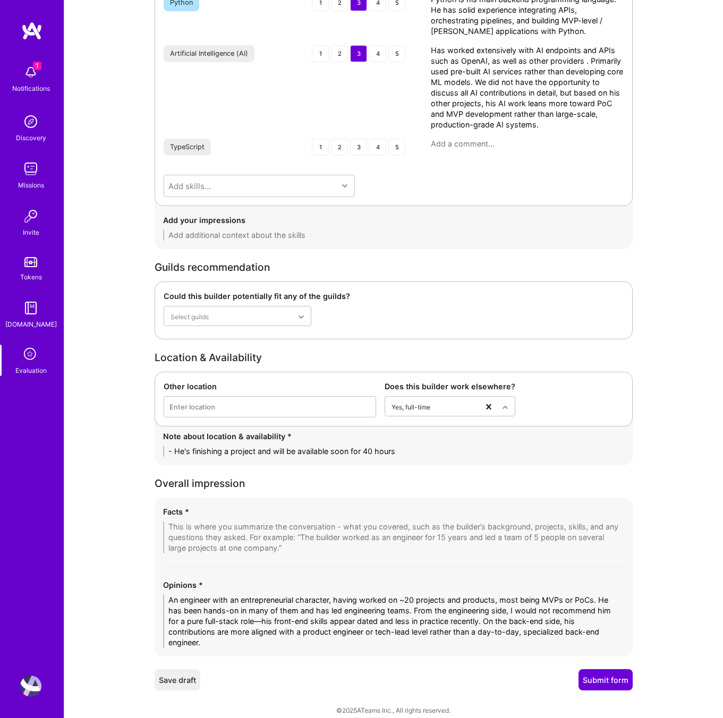
type textarea "- He's finishing a project and will be available soon for 40 hours"
click at [222, 528] on textarea at bounding box center [393, 537] width 461 height 32
paste textarea "1. Breadth of Experience, Startup-Oriented – Delivered ~20 projects over 6 year…"
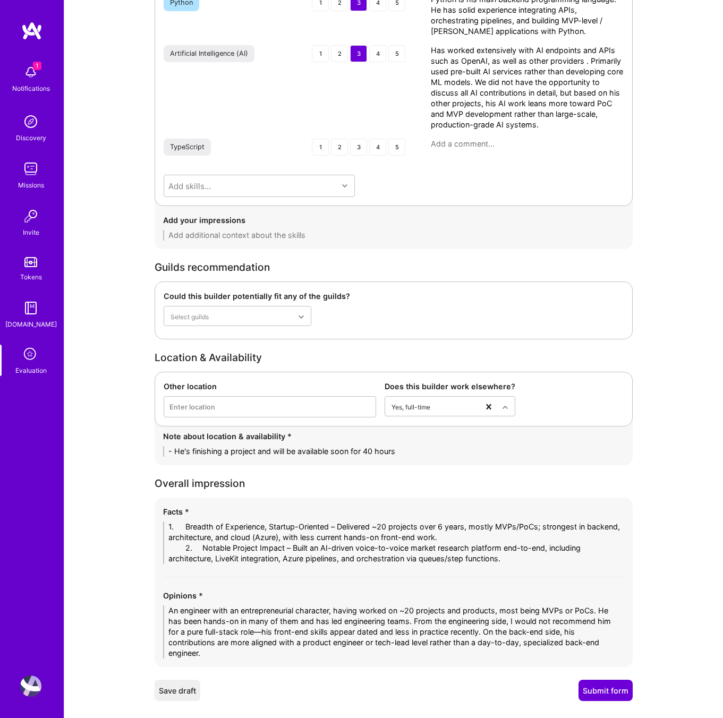
drag, startPoint x: 201, startPoint y: 524, endPoint x: 151, endPoint y: 522, distance: 49.9
click div "Evaluation feedback on builder Use this form to document your builder evaluatio…"
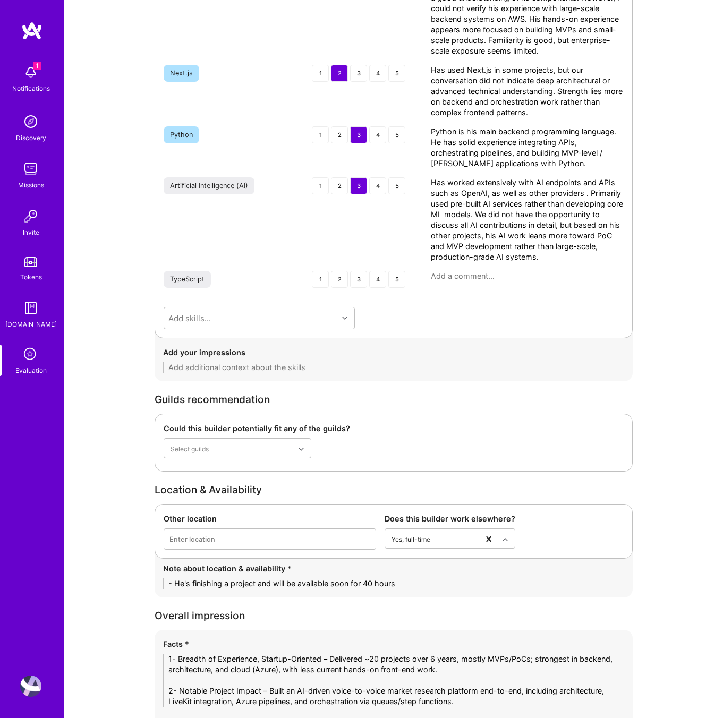
scroll to position [2727, 0]
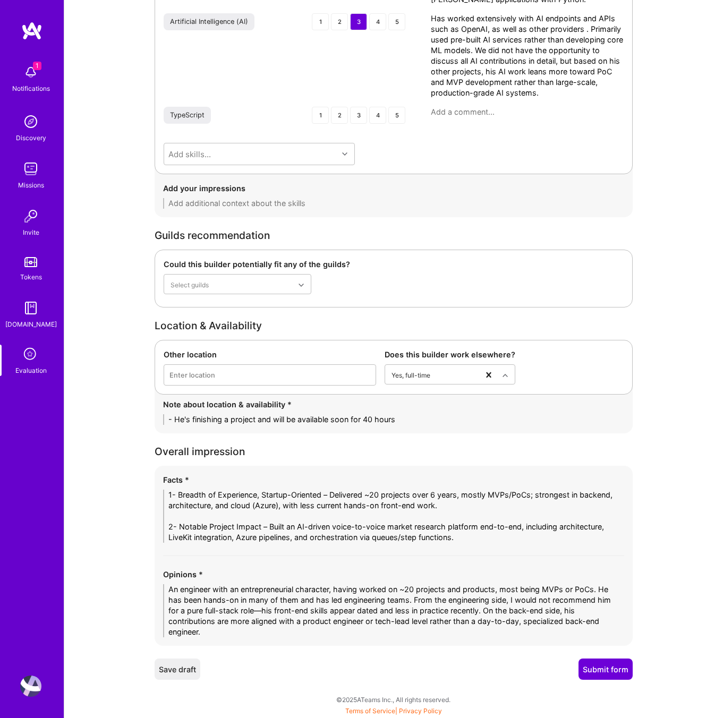
type textarea "1- Breadth of Experience, Startup-Oriented – Delivered ~20 projects over 6 year…"
click button "Submit form"
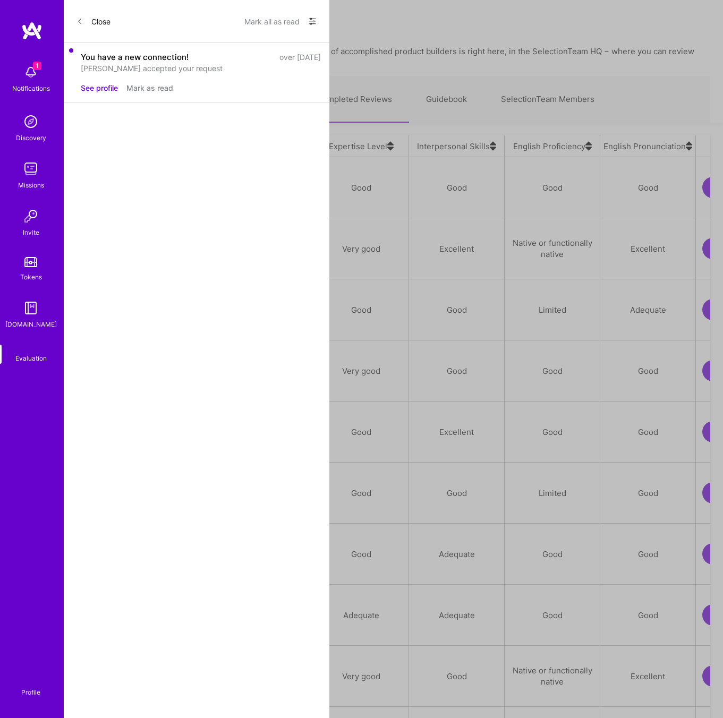
scroll to position [606, 633]
click div "[PERSON_NAME]"
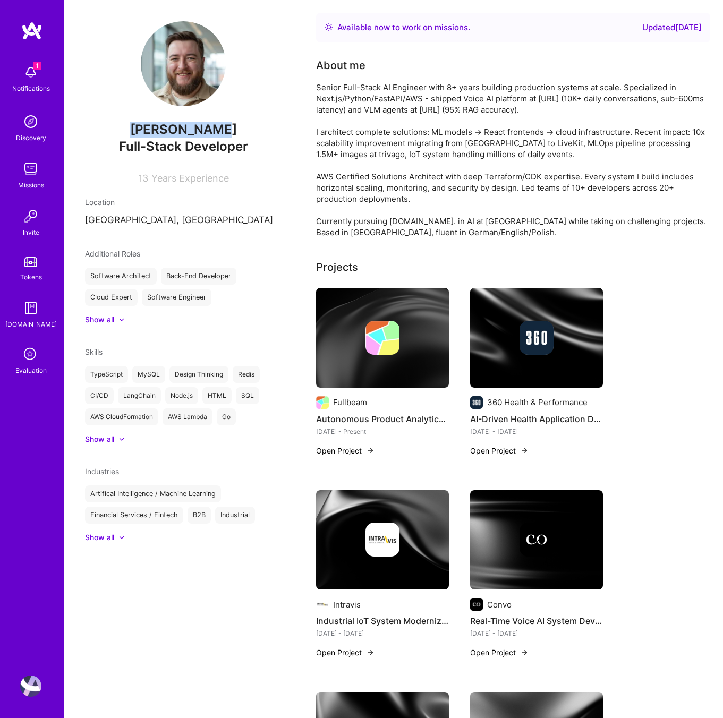
drag, startPoint x: 218, startPoint y: 128, endPoint x: 147, endPoint y: 126, distance: 71.7
click at [147, 126] on span "[PERSON_NAME]" at bounding box center [183, 130] width 196 height 16
copy span "[PERSON_NAME]"
